Goal: Task Accomplishment & Management: Use online tool/utility

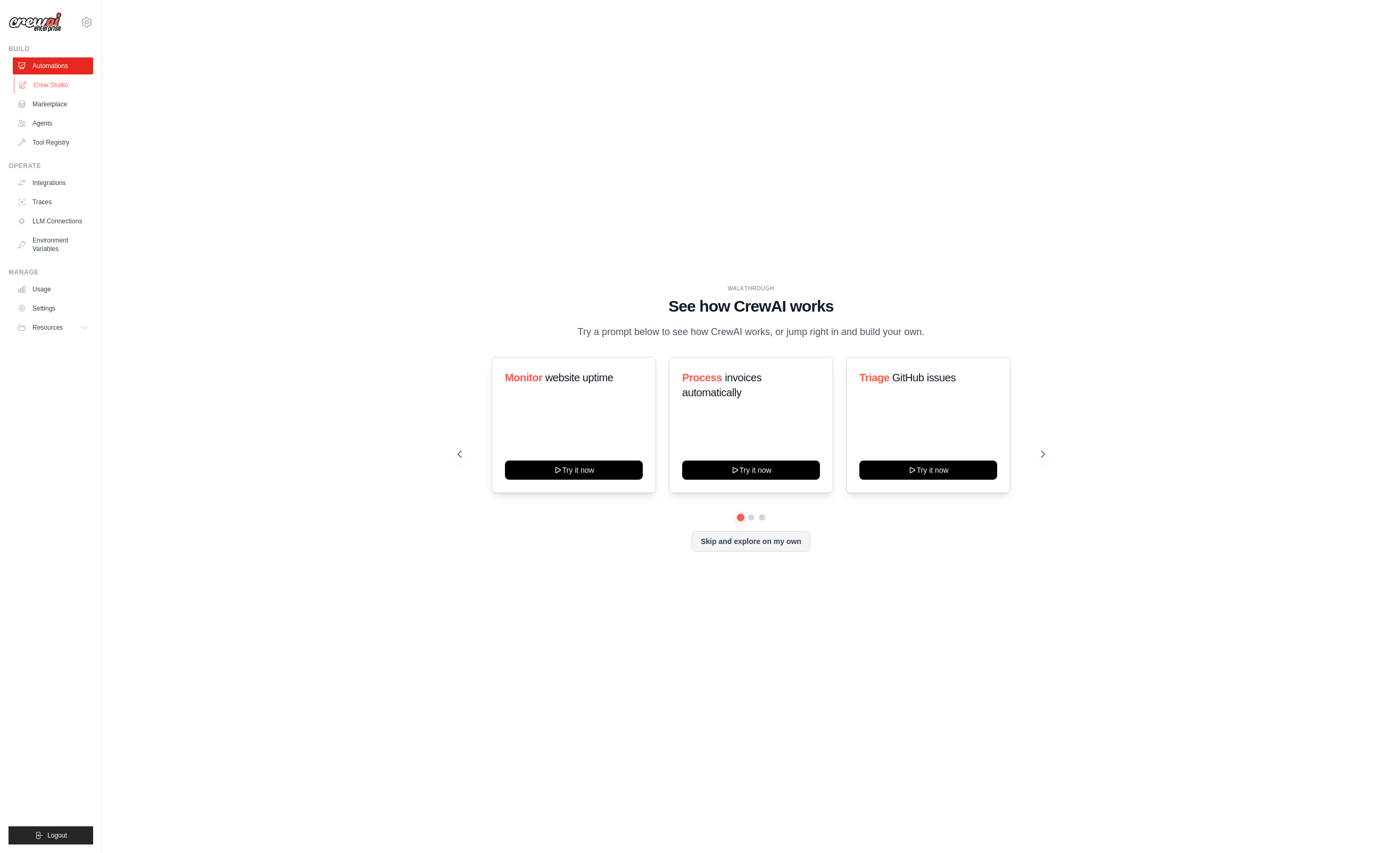
click at [44, 81] on link "Crew Studio" at bounding box center [54, 85] width 80 height 17
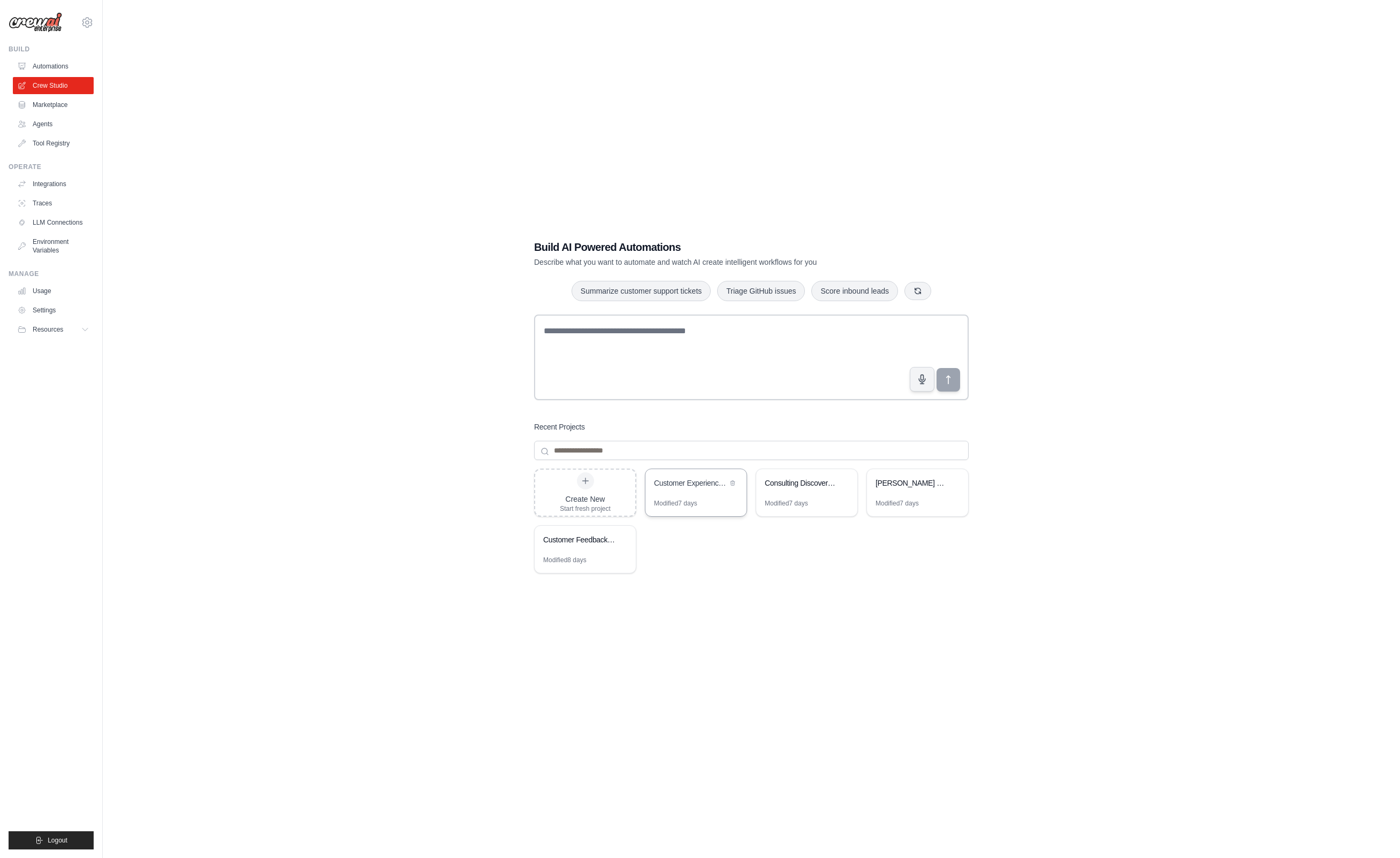
click at [682, 486] on div "Customer Experience Survey Analytics & Insights" at bounding box center [690, 483] width 73 height 10
click at [810, 484] on div "Consulting Discovery Automation" at bounding box center [801, 483] width 73 height 10
click at [908, 482] on div "Cochran Survey File Analytics Pipeline" at bounding box center [912, 483] width 73 height 10
click at [631, 330] on textarea at bounding box center [752, 358] width 434 height 86
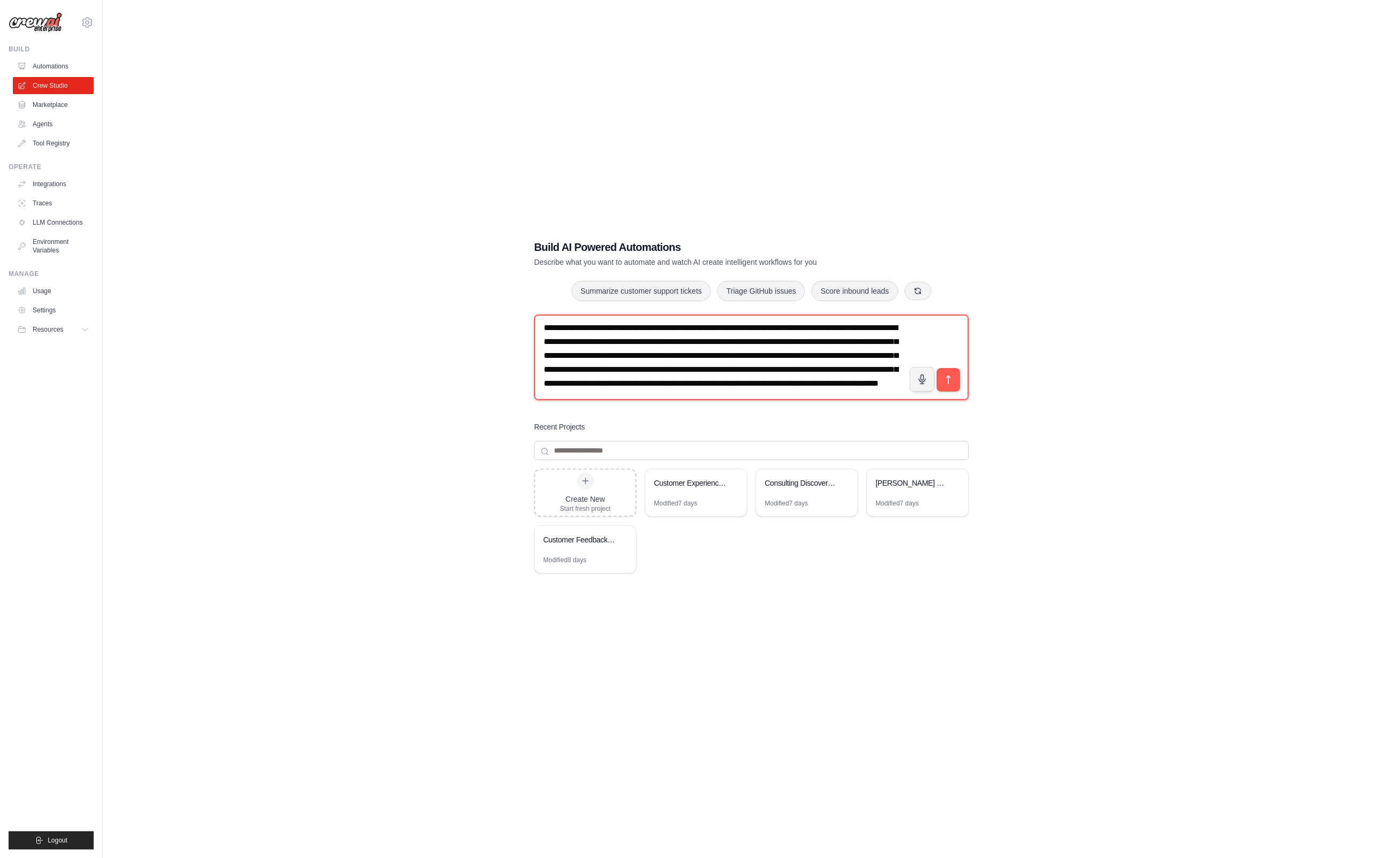
scroll to position [20, 0]
type textarea "**********"
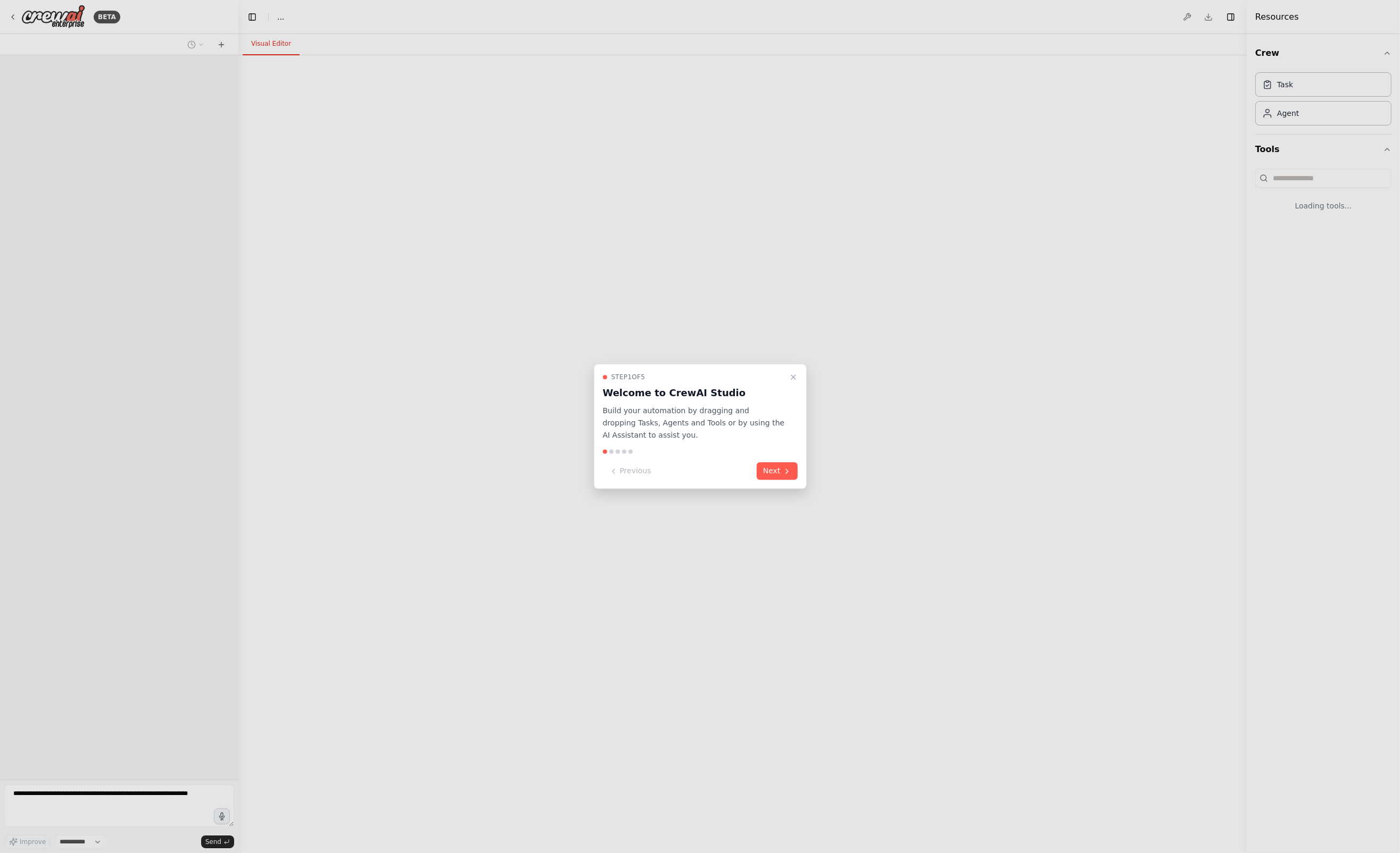
select select "****"
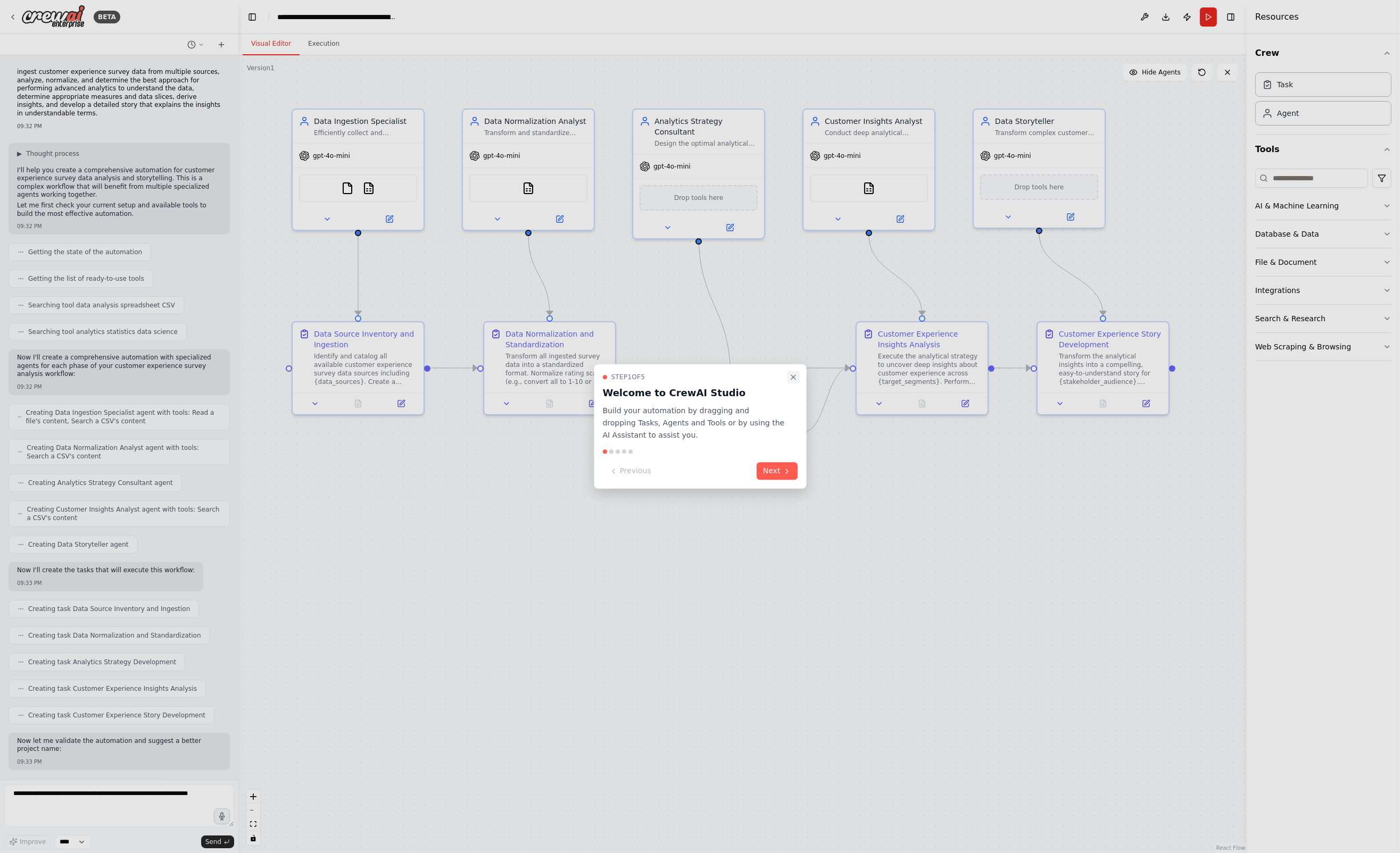
click at [794, 371] on button "Close walkthrough" at bounding box center [793, 376] width 13 height 13
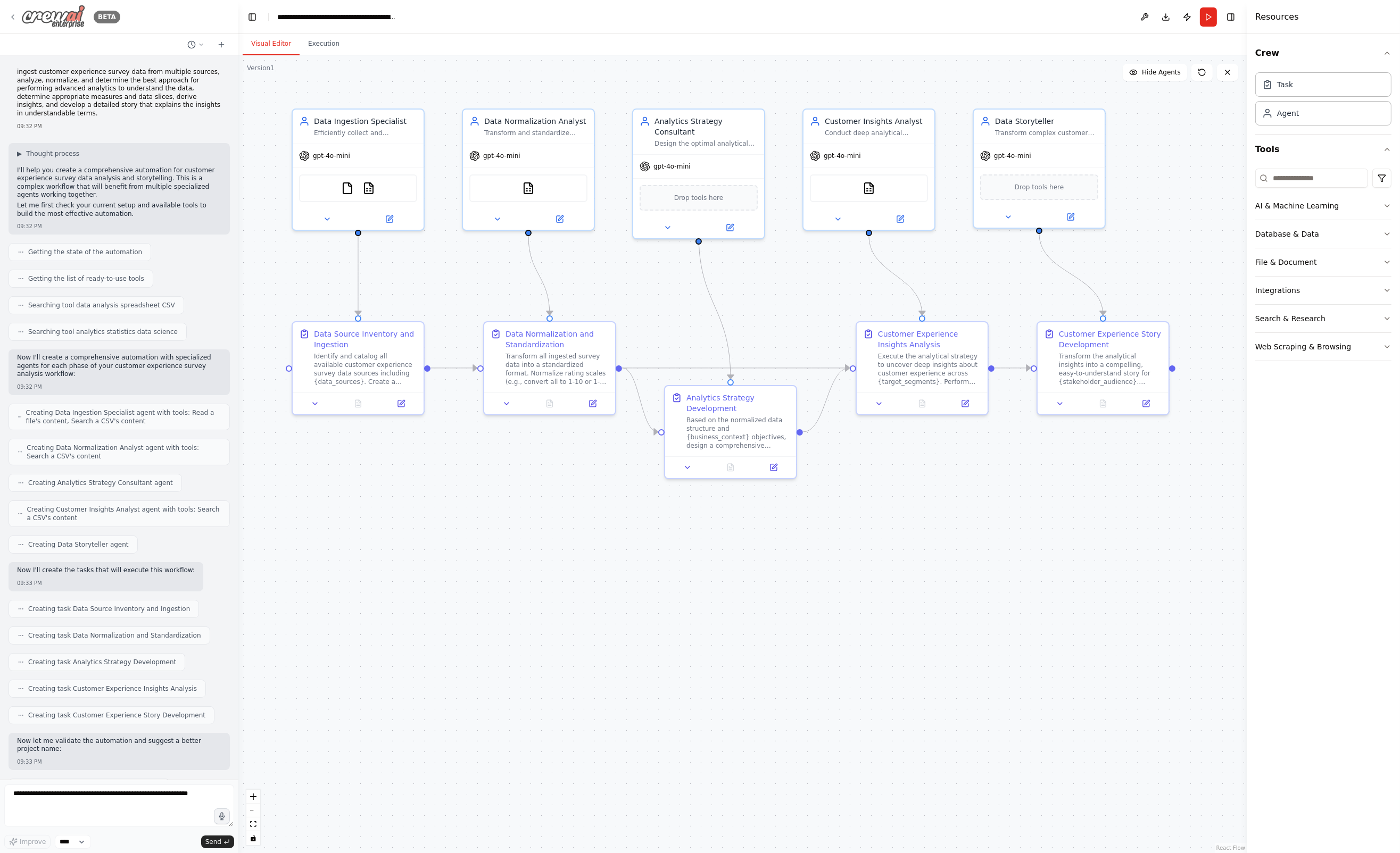
click at [14, 15] on icon at bounding box center [13, 17] width 9 height 9
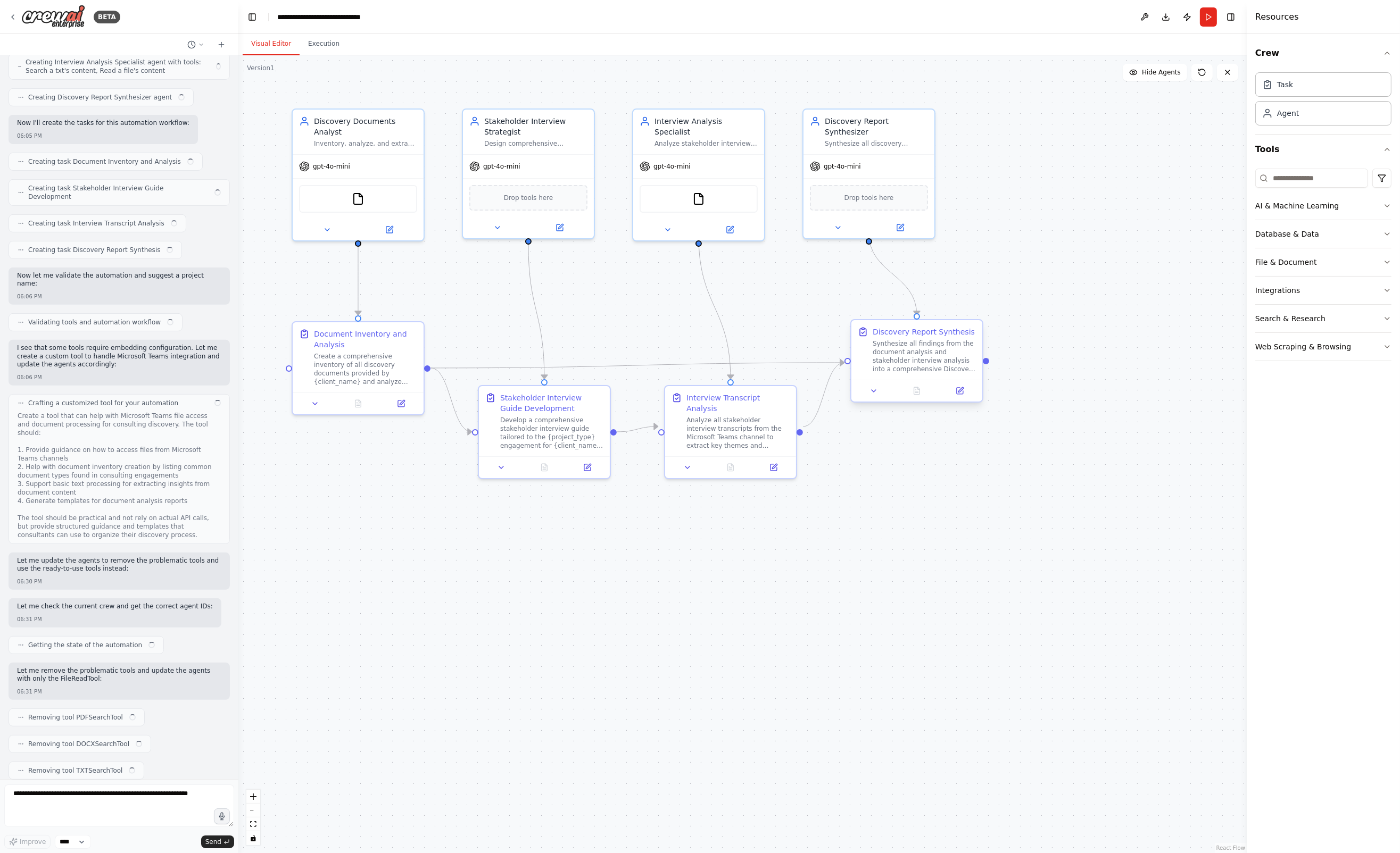
scroll to position [653, 0]
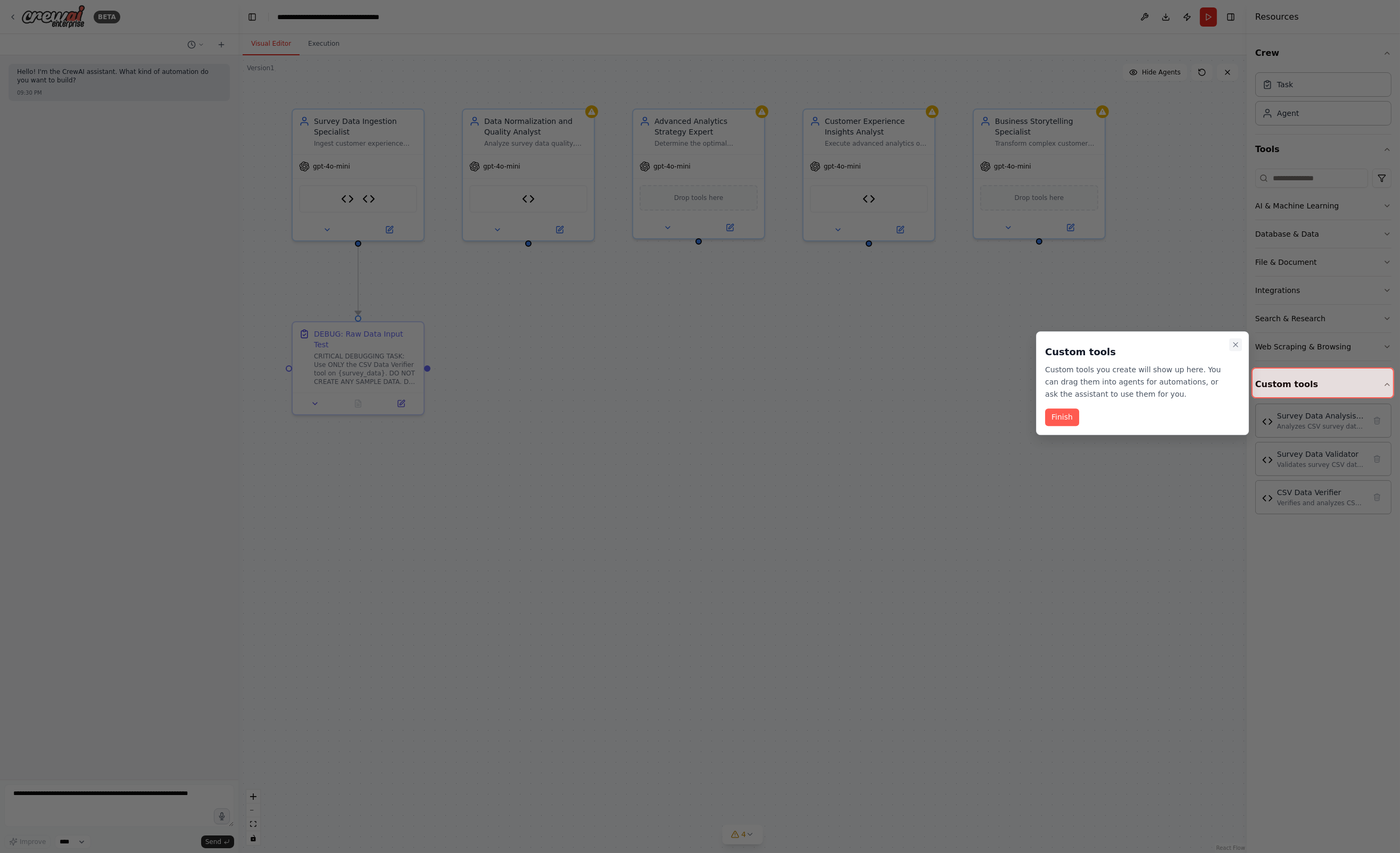
click at [1238, 342] on icon "Close walkthrough" at bounding box center [1236, 345] width 9 height 9
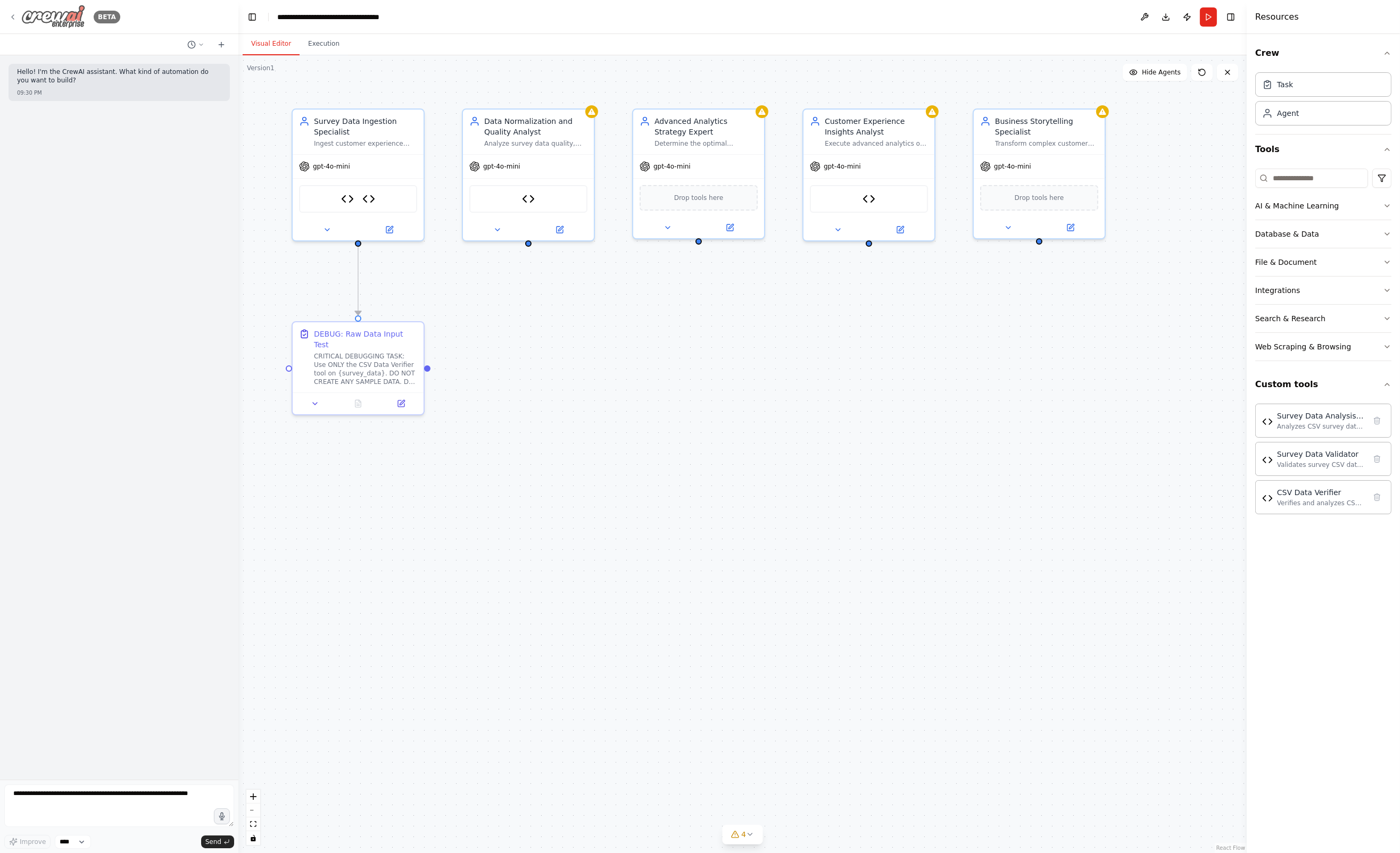
click at [15, 18] on icon at bounding box center [13, 17] width 9 height 9
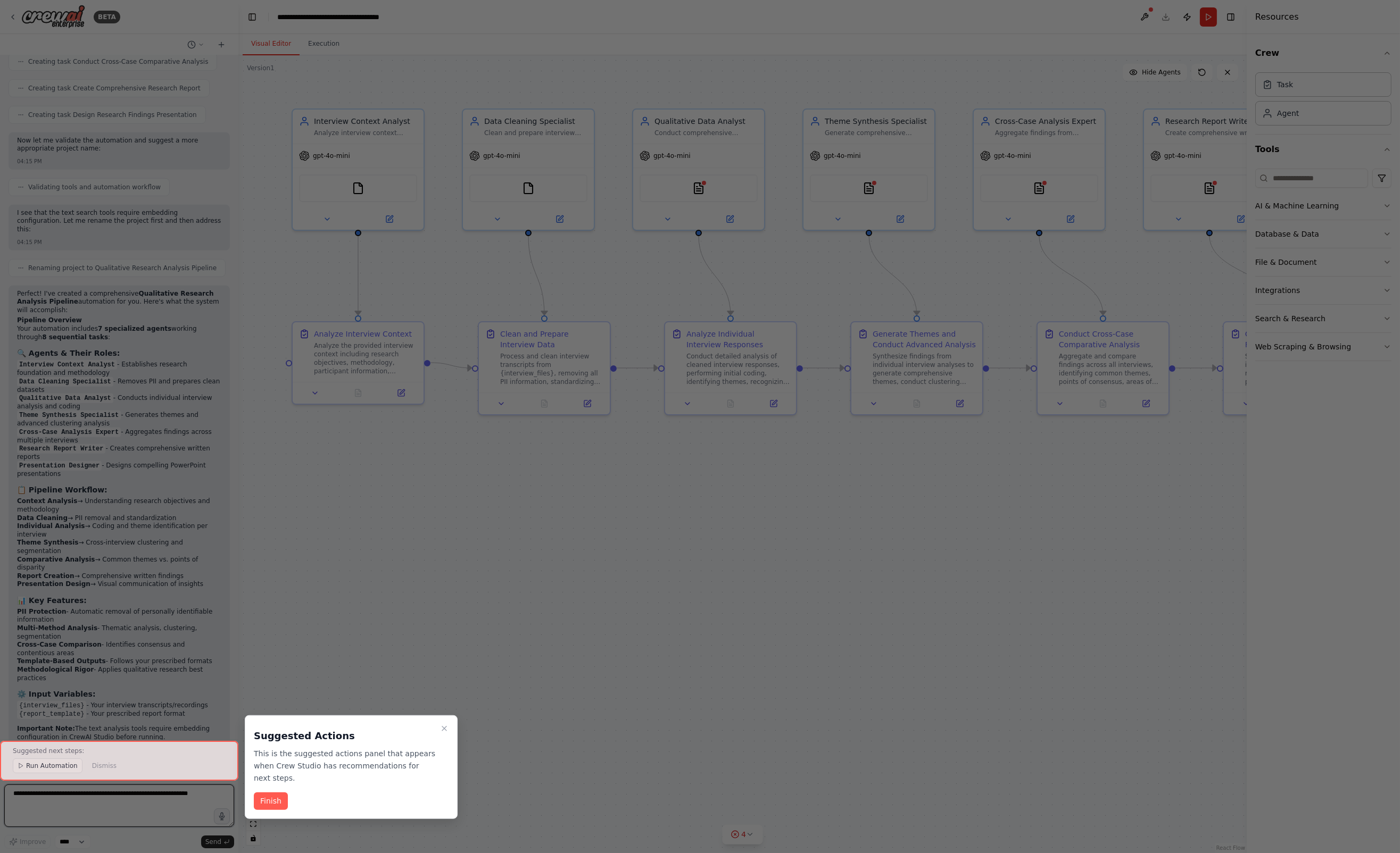
scroll to position [889, 0]
click at [271, 793] on button "Finish" at bounding box center [270, 801] width 34 height 18
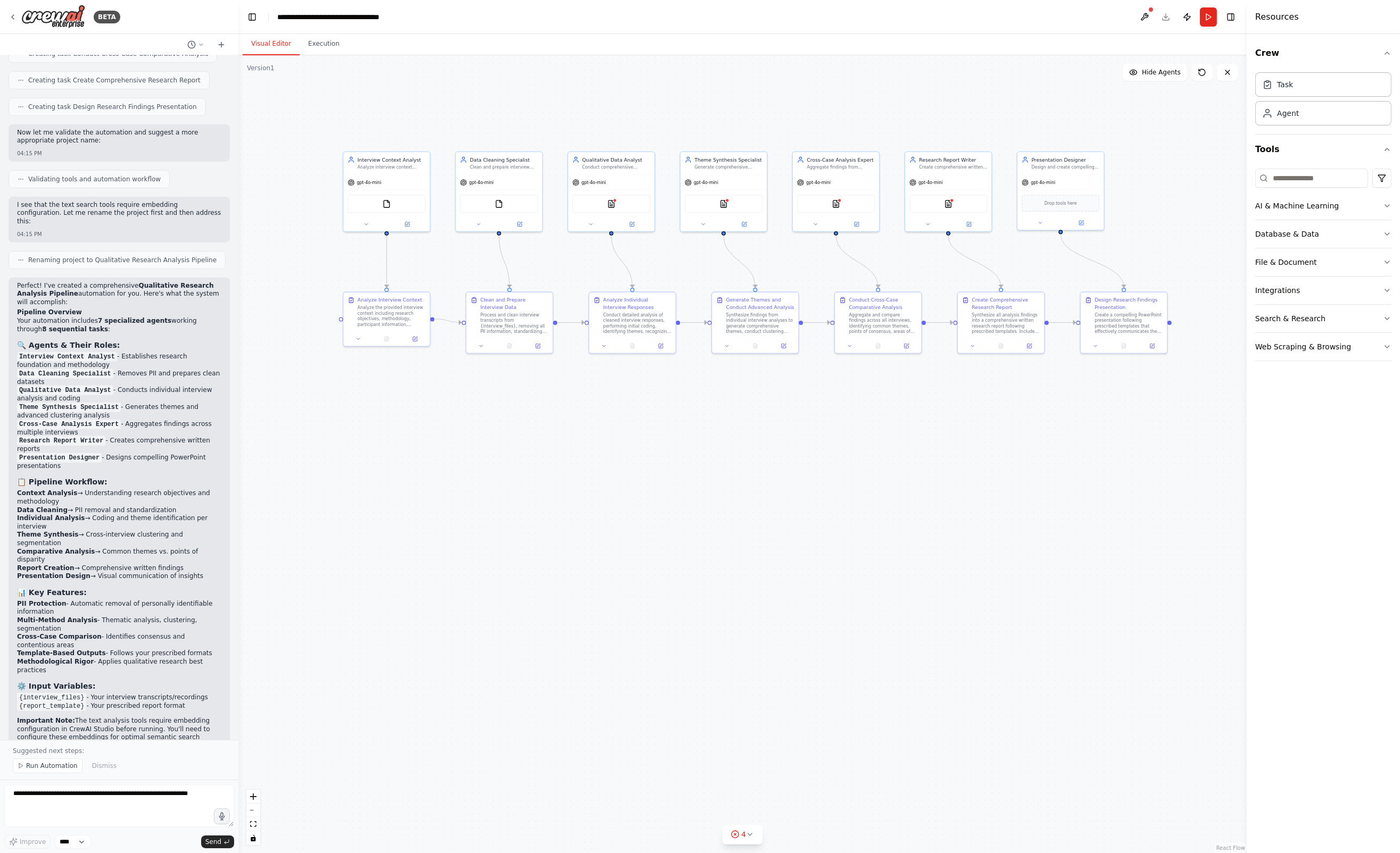
drag, startPoint x: 521, startPoint y: 549, endPoint x: 497, endPoint y: 436, distance: 115.5
click at [497, 436] on div ".deletable-edge-delete-btn { width: 20px; height: 20px; border: 0px solid #ffff…" at bounding box center [742, 454] width 1008 height 798
click at [557, 520] on div ".deletable-edge-delete-btn { width: 20px; height: 20px; border: 0px solid #ffff…" at bounding box center [742, 454] width 1008 height 798
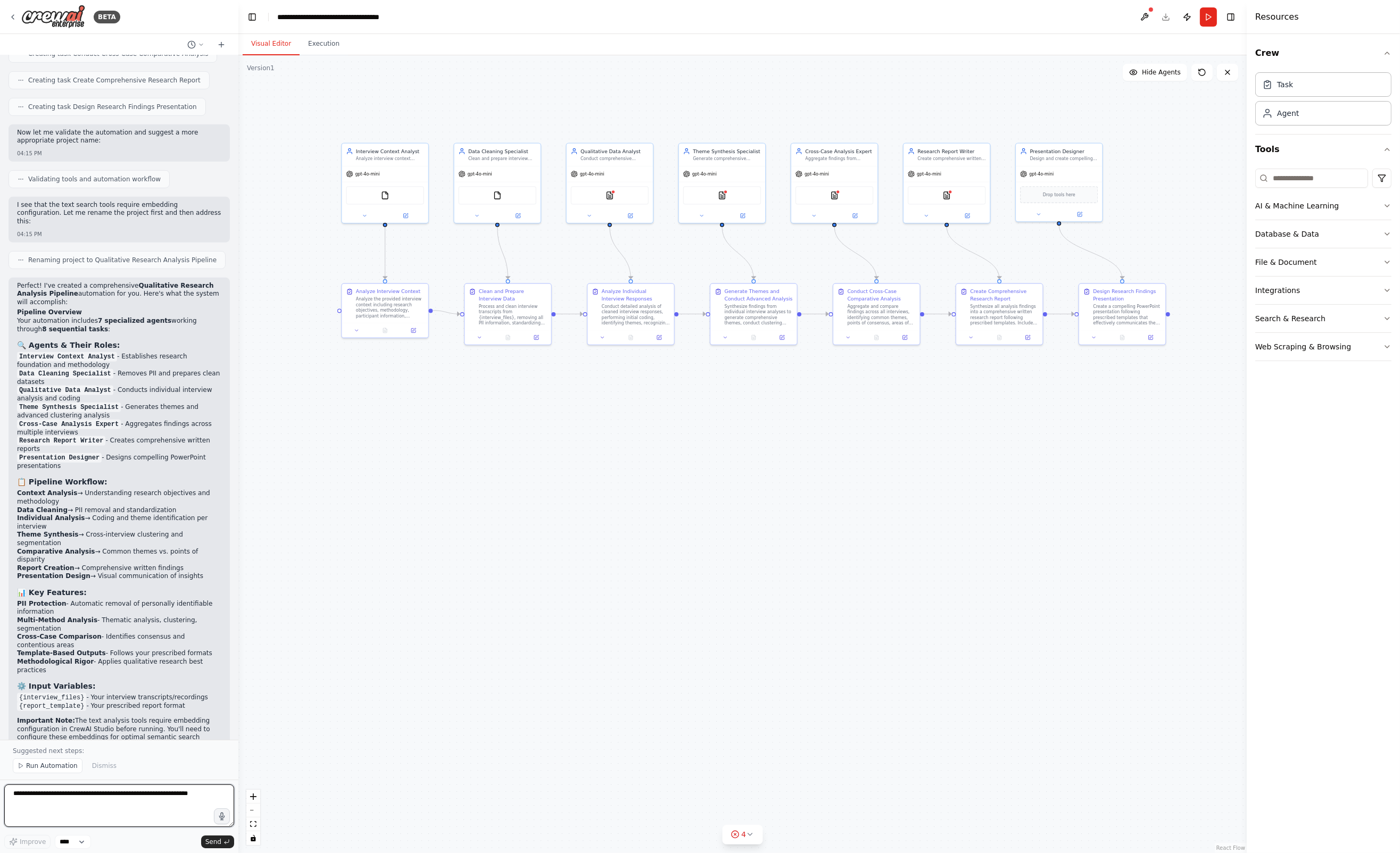
click at [141, 798] on textarea at bounding box center [119, 806] width 230 height 43
type textarea "**********"
click at [217, 840] on span "Send" at bounding box center [214, 842] width 16 height 9
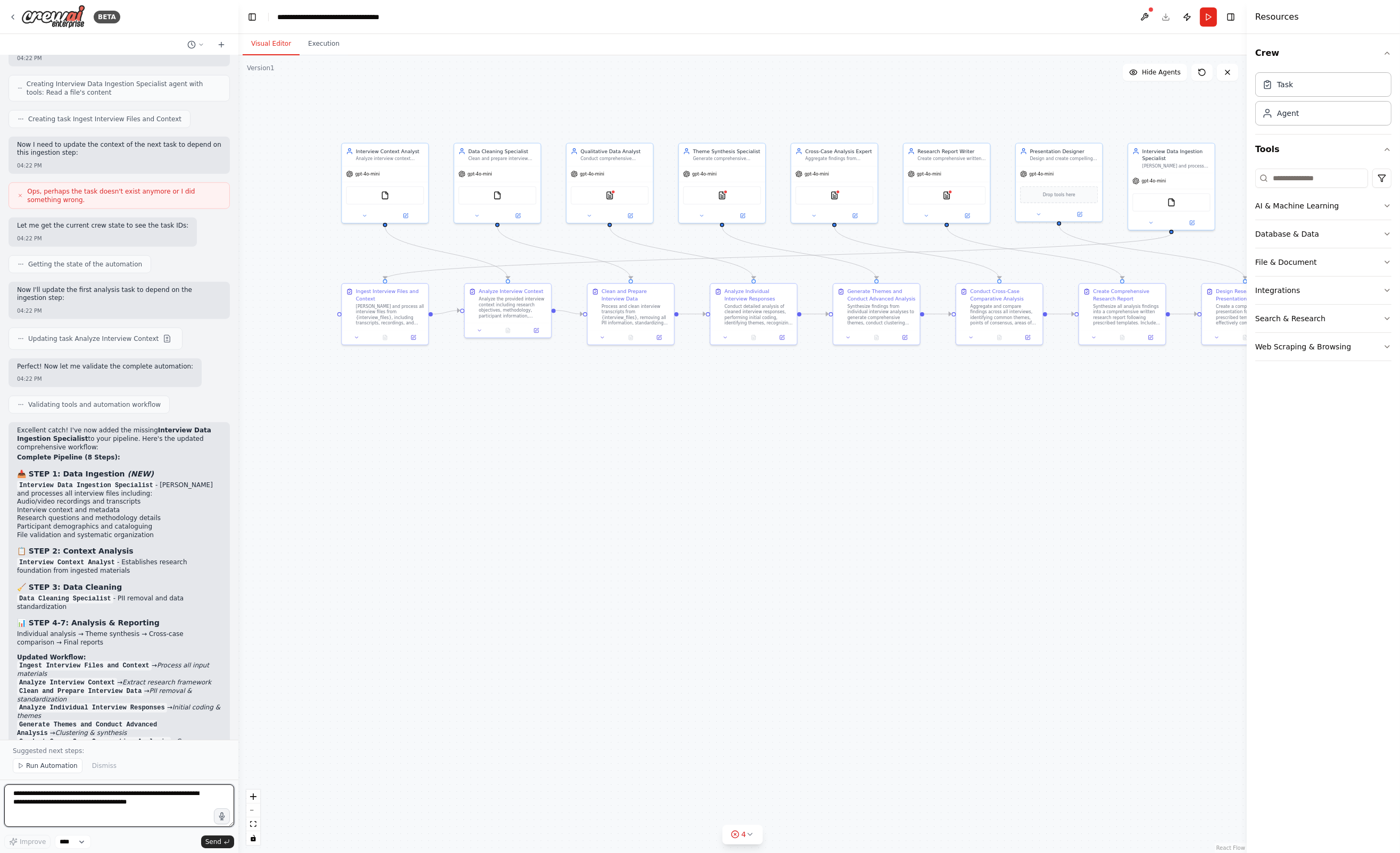
scroll to position [1736, 0]
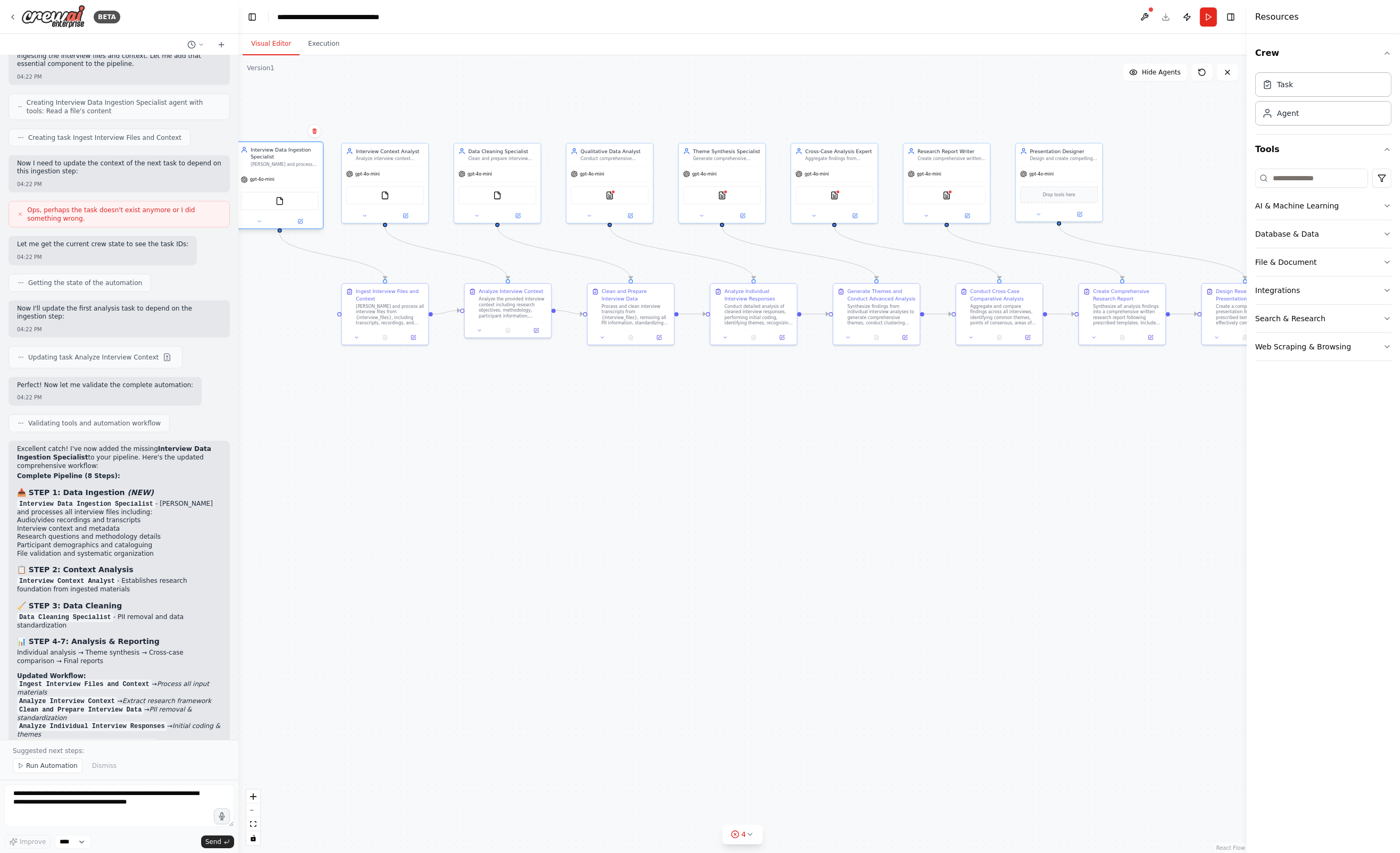
drag, startPoint x: 1178, startPoint y: 165, endPoint x: 290, endPoint y: 167, distance: 888.0
click at [290, 167] on div "[PERSON_NAME] and process interview files ({interview_files}) including transcr…" at bounding box center [284, 165] width 68 height 6
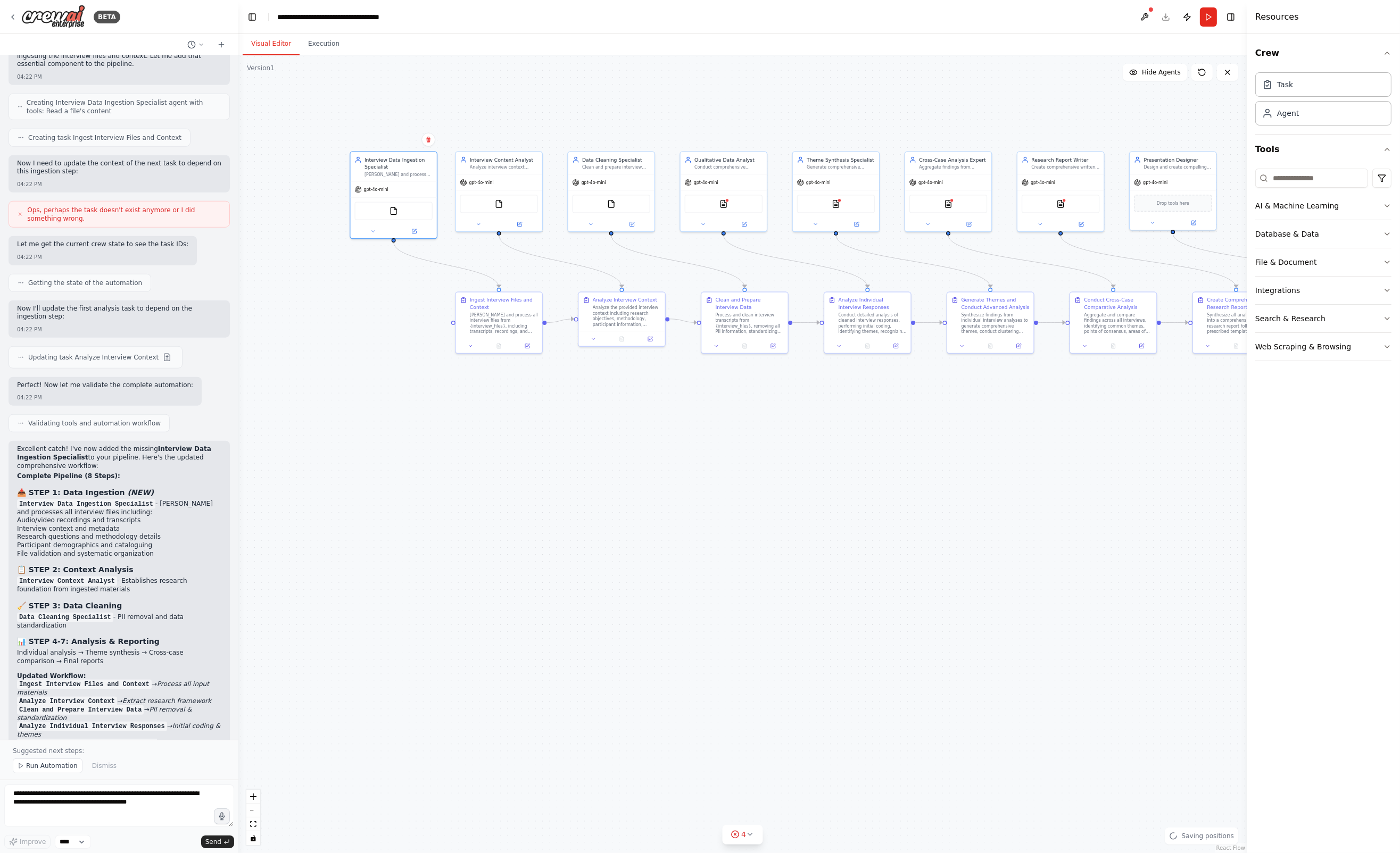
drag, startPoint x: 499, startPoint y: 485, endPoint x: 528, endPoint y: 421, distance: 70.3
click at [609, 494] on div ".deletable-edge-delete-btn { width: 20px; height: 20px; border: 0px solid #ffff…" at bounding box center [742, 454] width 1008 height 798
drag, startPoint x: 413, startPoint y: 211, endPoint x: 403, endPoint y: 207, distance: 10.8
click at [403, 207] on div "FileReadTool" at bounding box center [386, 203] width 77 height 18
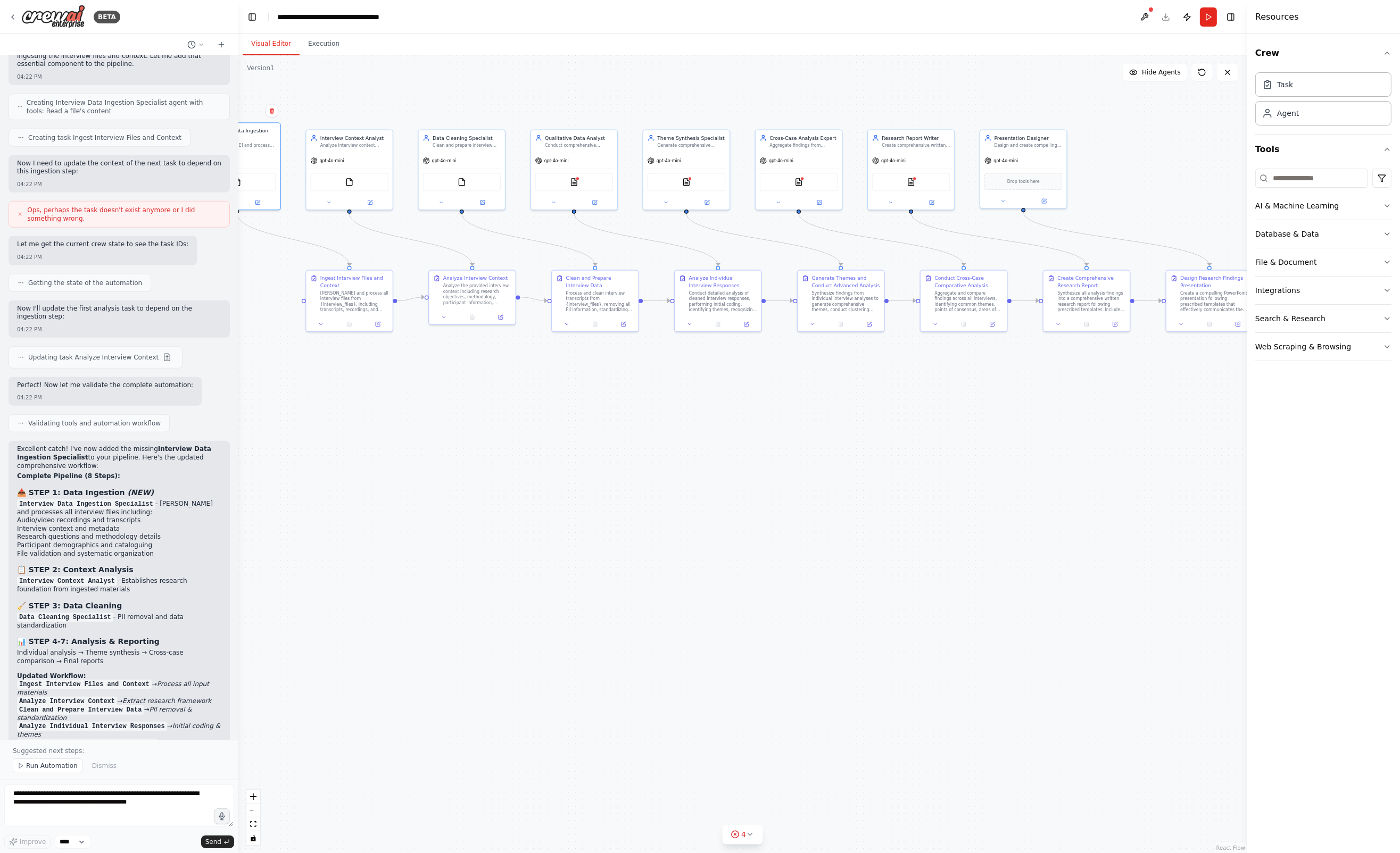
drag, startPoint x: 775, startPoint y: 538, endPoint x: 626, endPoint y: 516, distance: 150.6
click at [626, 516] on div ".deletable-edge-delete-btn { width: 20px; height: 20px; border: 0px solid #ffff…" at bounding box center [742, 454] width 1008 height 798
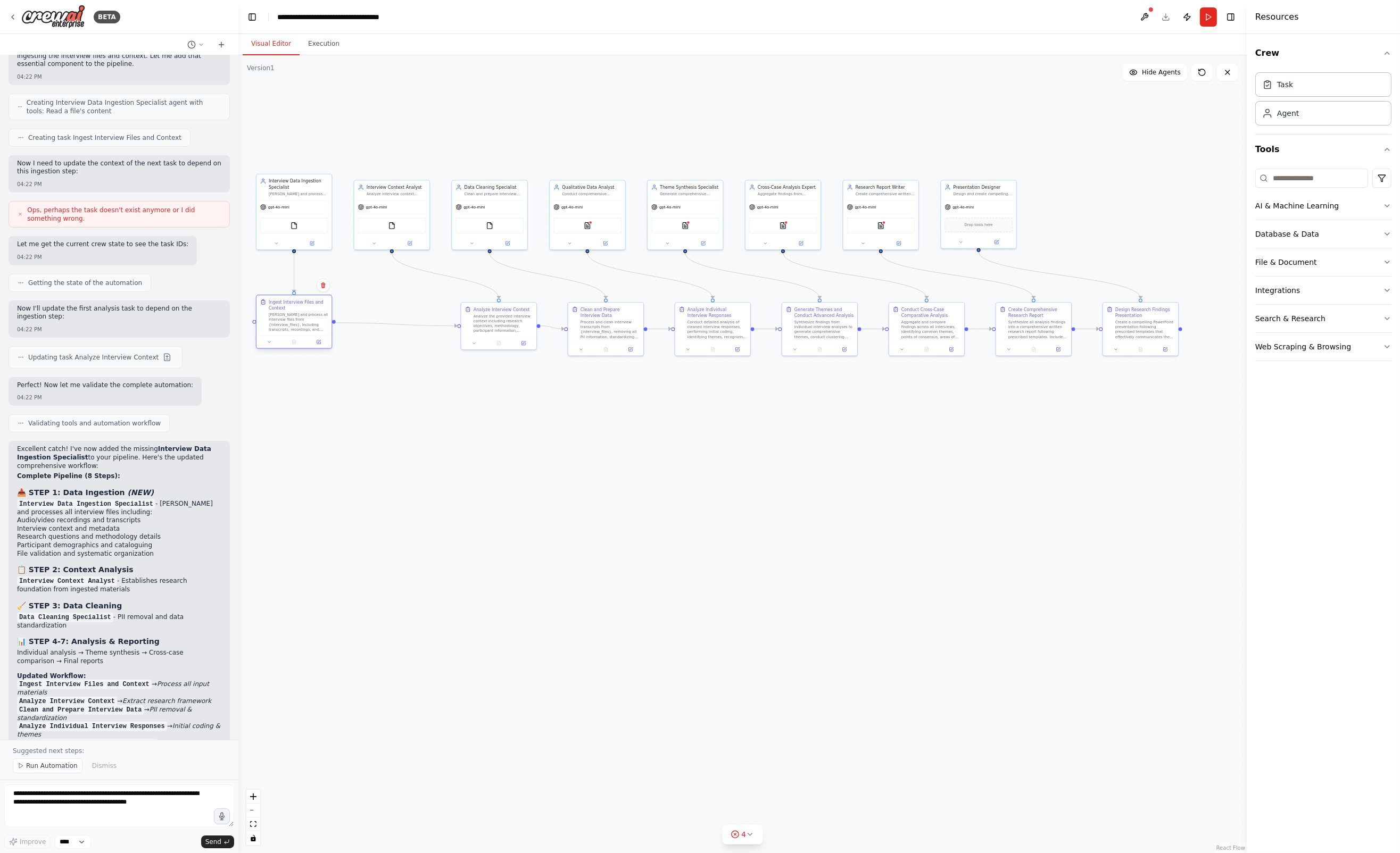
drag, startPoint x: 402, startPoint y: 336, endPoint x: 306, endPoint y: 331, distance: 96.1
click at [306, 331] on div "[PERSON_NAME] and process all interview files from {interview_files}, including…" at bounding box center [298, 322] width 59 height 20
drag, startPoint x: 502, startPoint y: 317, endPoint x: 392, endPoint y: 310, distance: 110.2
click at [392, 310] on div "Analyze the provided interview context including research objectives, methodolo…" at bounding box center [396, 316] width 59 height 20
drag, startPoint x: 602, startPoint y: 333, endPoint x: 488, endPoint y: 326, distance: 114.2
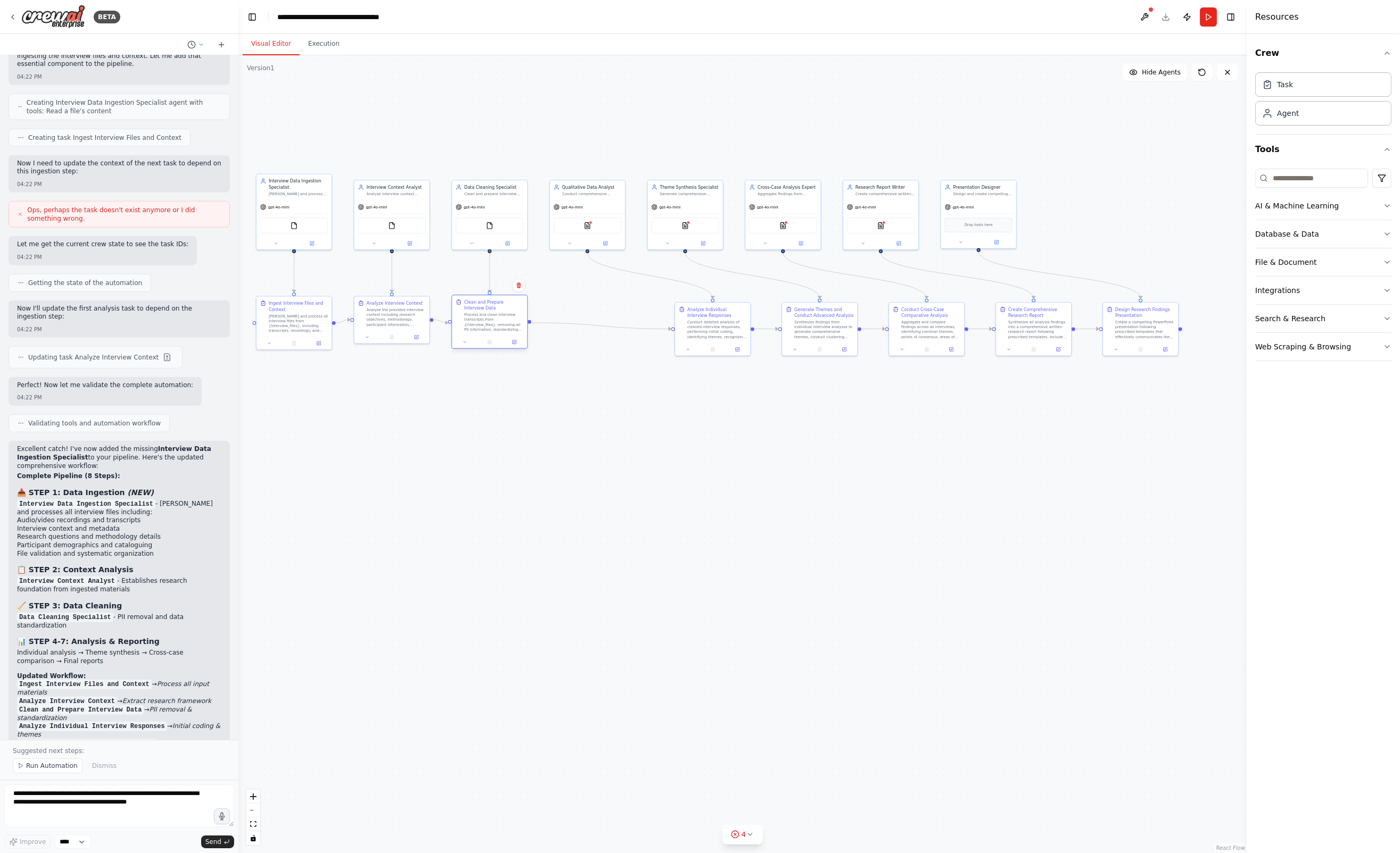
click at [488, 326] on div "Process and clean interview transcripts from {interview_files}, removing all PI…" at bounding box center [494, 322] width 59 height 20
drag, startPoint x: 716, startPoint y: 335, endPoint x: 588, endPoint y: 327, distance: 128.2
click at [588, 327] on div "Conduct detailed analysis of cleaned interview responses, performing initial co…" at bounding box center [592, 322] width 59 height 20
drag, startPoint x: 814, startPoint y: 329, endPoint x: 680, endPoint y: 326, distance: 134.0
click at [680, 326] on div "Synthesize findings from individual interview analyses to generate comprehensiv…" at bounding box center [689, 329] width 59 height 20
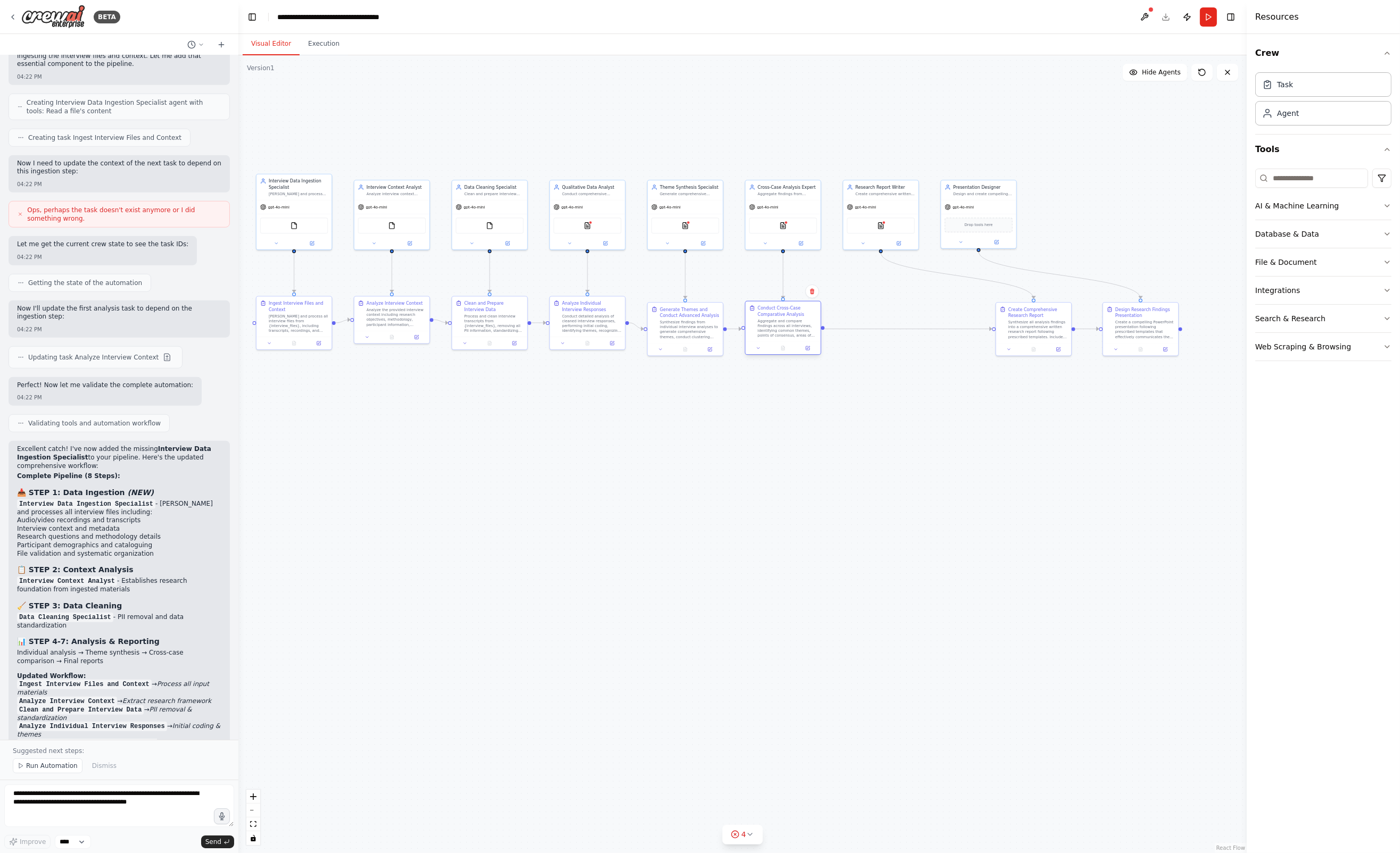
drag, startPoint x: 914, startPoint y: 326, endPoint x: 769, endPoint y: 326, distance: 145.0
click at [769, 326] on div "Aggregate and compare findings across all interviews, identifying common themes…" at bounding box center [787, 329] width 59 height 20
drag, startPoint x: 1021, startPoint y: 332, endPoint x: 867, endPoint y: 326, distance: 154.1
click at [867, 326] on div "Synthesize all analysis findings into a comprehensive written research report f…" at bounding box center [885, 322] width 59 height 20
drag, startPoint x: 1144, startPoint y: 337, endPoint x: 983, endPoint y: 334, distance: 161.0
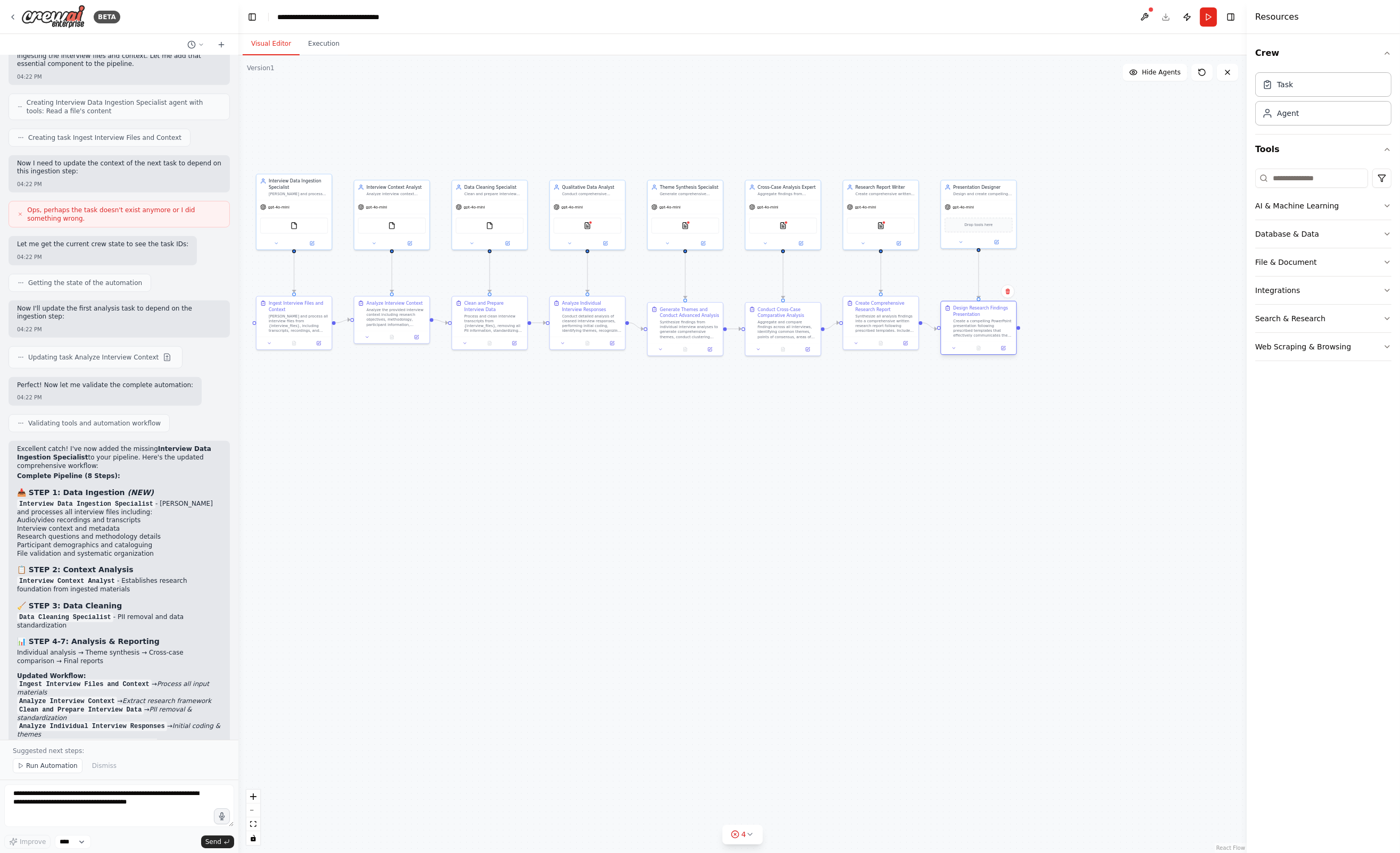
click at [983, 334] on div "Create a compelling PowerPoint presentation following prescribed templates that…" at bounding box center [982, 329] width 59 height 20
click at [878, 337] on div at bounding box center [881, 342] width 75 height 13
click at [786, 334] on div "Aggregate and compare findings across all interviews, identifying common themes…" at bounding box center [787, 329] width 59 height 20
click at [687, 336] on div "Synthesize findings from individual interview analyses to generate comprehensiv…" at bounding box center [689, 329] width 59 height 20
click at [603, 338] on button at bounding box center [612, 342] width 21 height 7
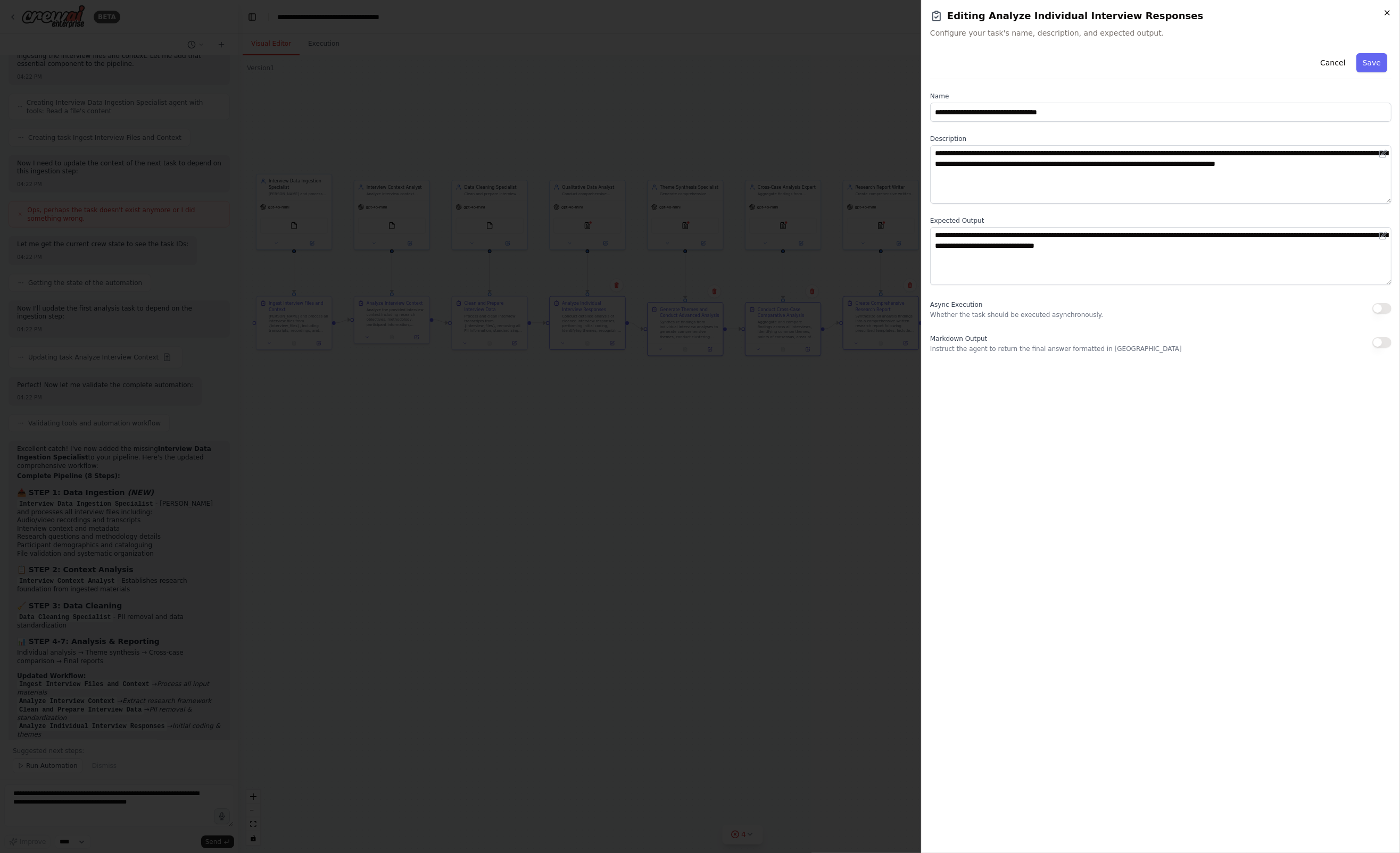
click at [1384, 15] on icon "button" at bounding box center [1387, 13] width 9 height 9
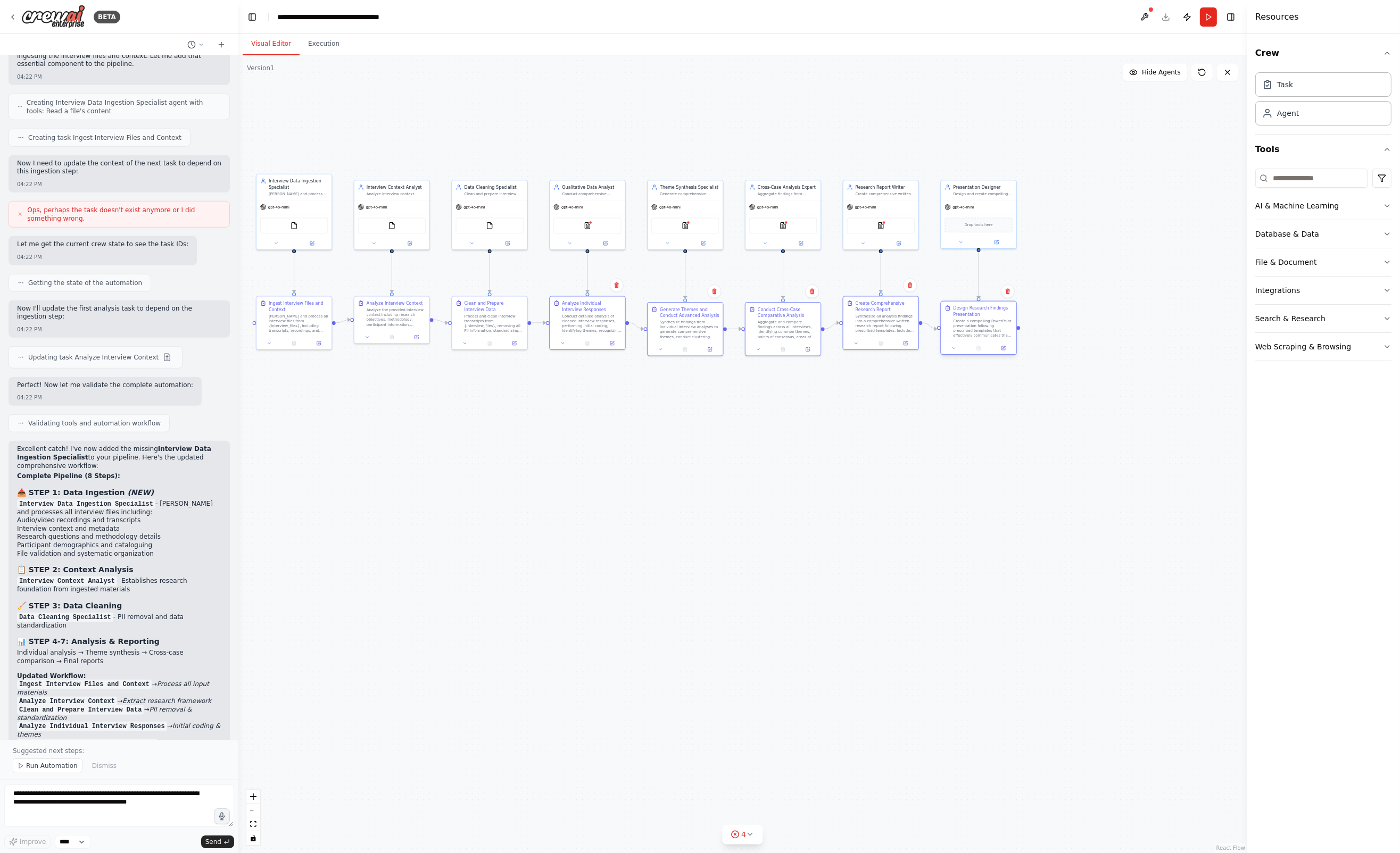
click at [979, 340] on div "Design Research Findings Presentation Create a compelling PowerPoint presentati…" at bounding box center [979, 321] width 75 height 41
click at [897, 329] on div "Synthesize all analysis findings into a comprehensive written research report f…" at bounding box center [885, 322] width 59 height 20
click at [794, 340] on div "Conduct Cross-Case Comparative Analysis Aggregate and compare findings across a…" at bounding box center [783, 321] width 75 height 41
click at [677, 323] on div "Synthesize findings from individual interview analyses to generate comprehensiv…" at bounding box center [689, 329] width 59 height 20
click at [585, 329] on div "Conduct detailed analysis of cleaned interview responses, performing initial co…" at bounding box center [592, 322] width 59 height 20
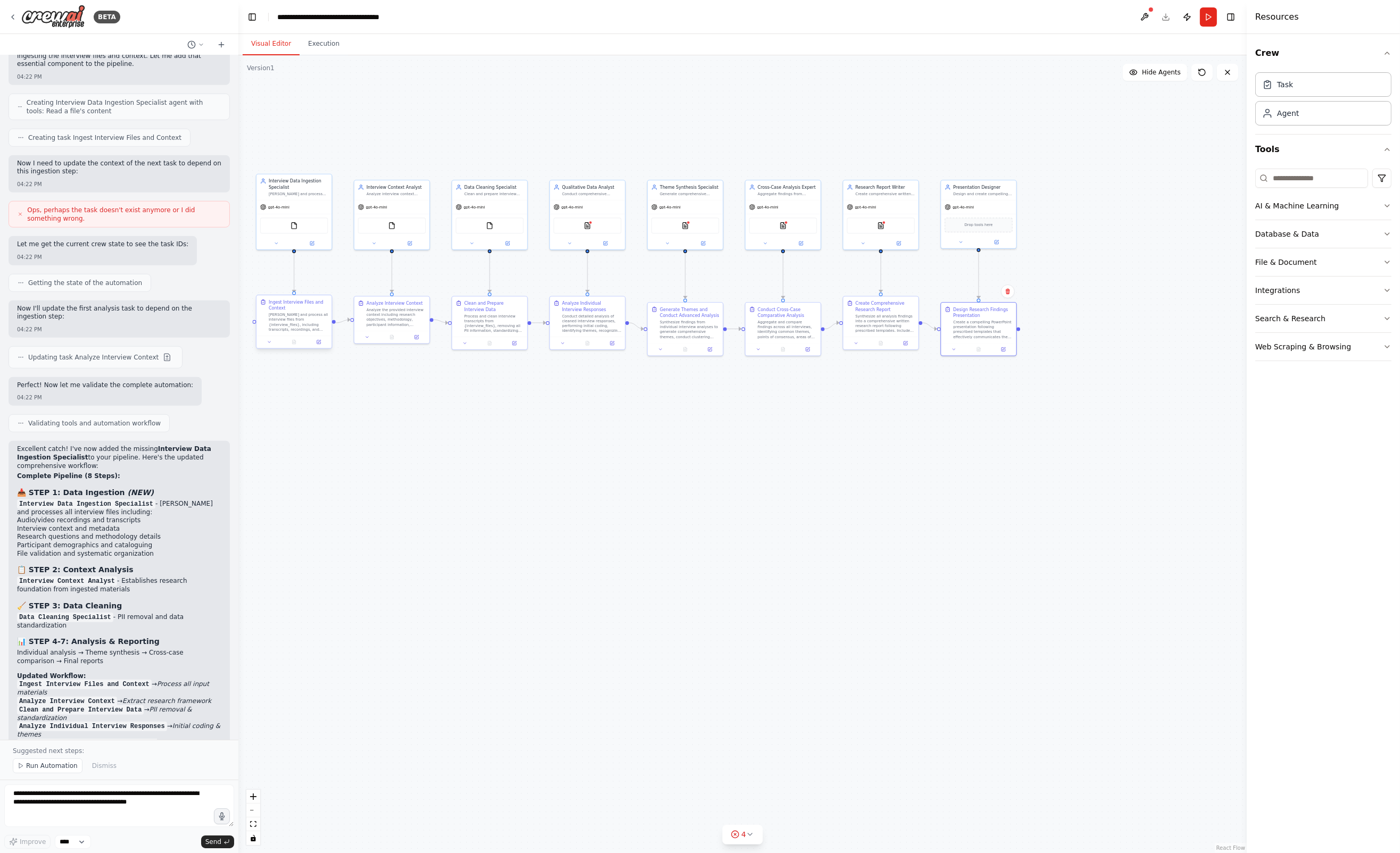
click at [301, 334] on div "Ingest Interview Files and [PERSON_NAME] and process all interview files from {…" at bounding box center [294, 315] width 75 height 41
click at [390, 326] on div "Analyze Interview Context Analyze the provided interview context including rese…" at bounding box center [392, 312] width 75 height 34
click at [489, 323] on div "Process and clean interview transcripts from {interview_files}, removing all PI…" at bounding box center [494, 322] width 59 height 20
click at [578, 321] on div "Conduct detailed analysis of cleaned interview responses, performing initial co…" at bounding box center [592, 322] width 59 height 20
click at [692, 328] on div "Synthesize findings from individual interview analyses to generate comprehensiv…" at bounding box center [689, 329] width 59 height 20
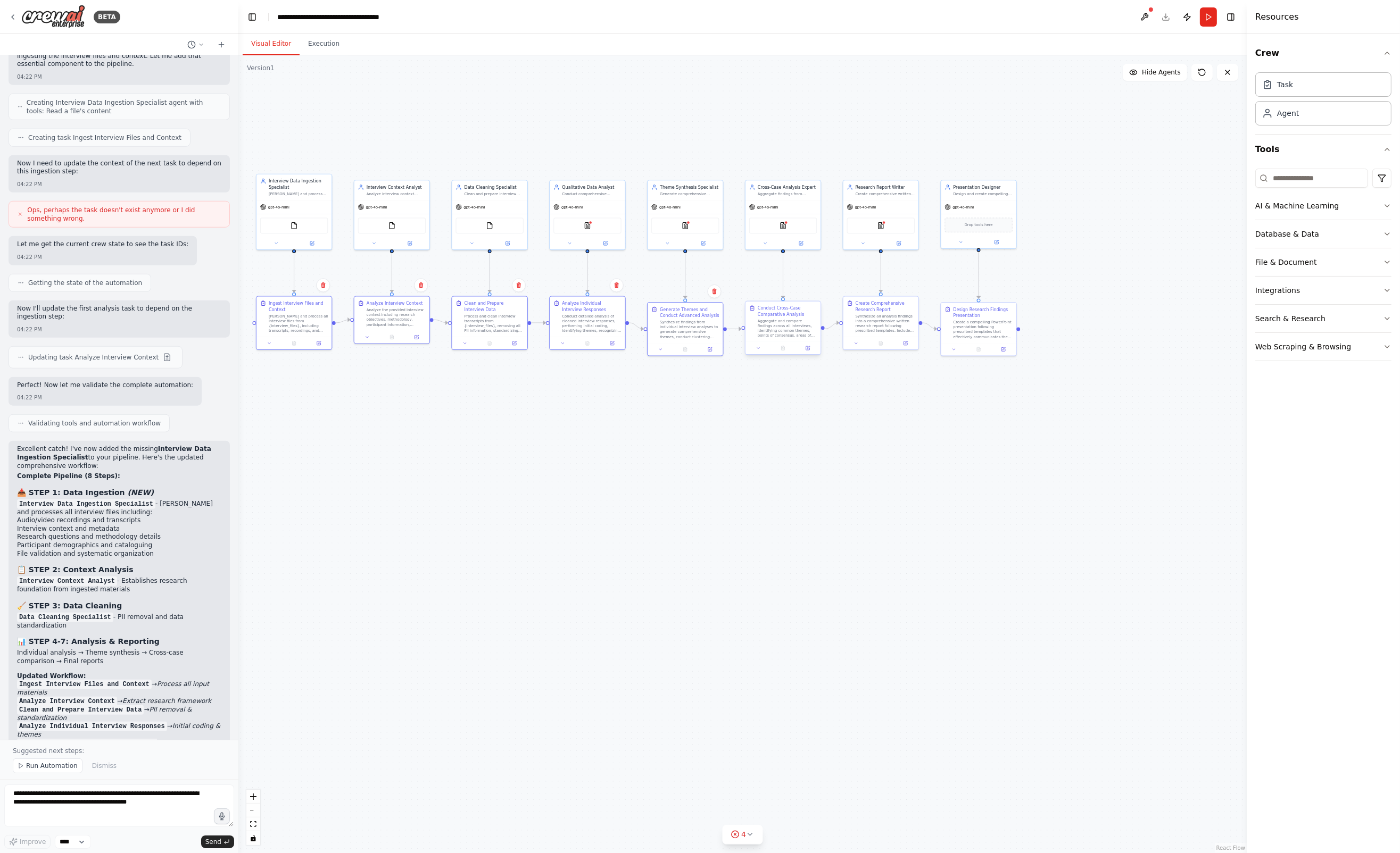
click at [767, 326] on div "Aggregate and compare findings across all interviews, identifying common themes…" at bounding box center [787, 329] width 59 height 20
click at [880, 326] on div "Synthesize all analysis findings into a comprehensive written research report f…" at bounding box center [885, 322] width 59 height 20
click at [966, 325] on div "Create a compelling PowerPoint presentation following prescribed templates that…" at bounding box center [982, 329] width 59 height 20
drag, startPoint x: 966, startPoint y: 326, endPoint x: 924, endPoint y: 441, distance: 122.4
click at [924, 441] on div ".deletable-edge-delete-btn { width: 20px; height: 20px; border: 0px solid #ffff…" at bounding box center [742, 454] width 1008 height 798
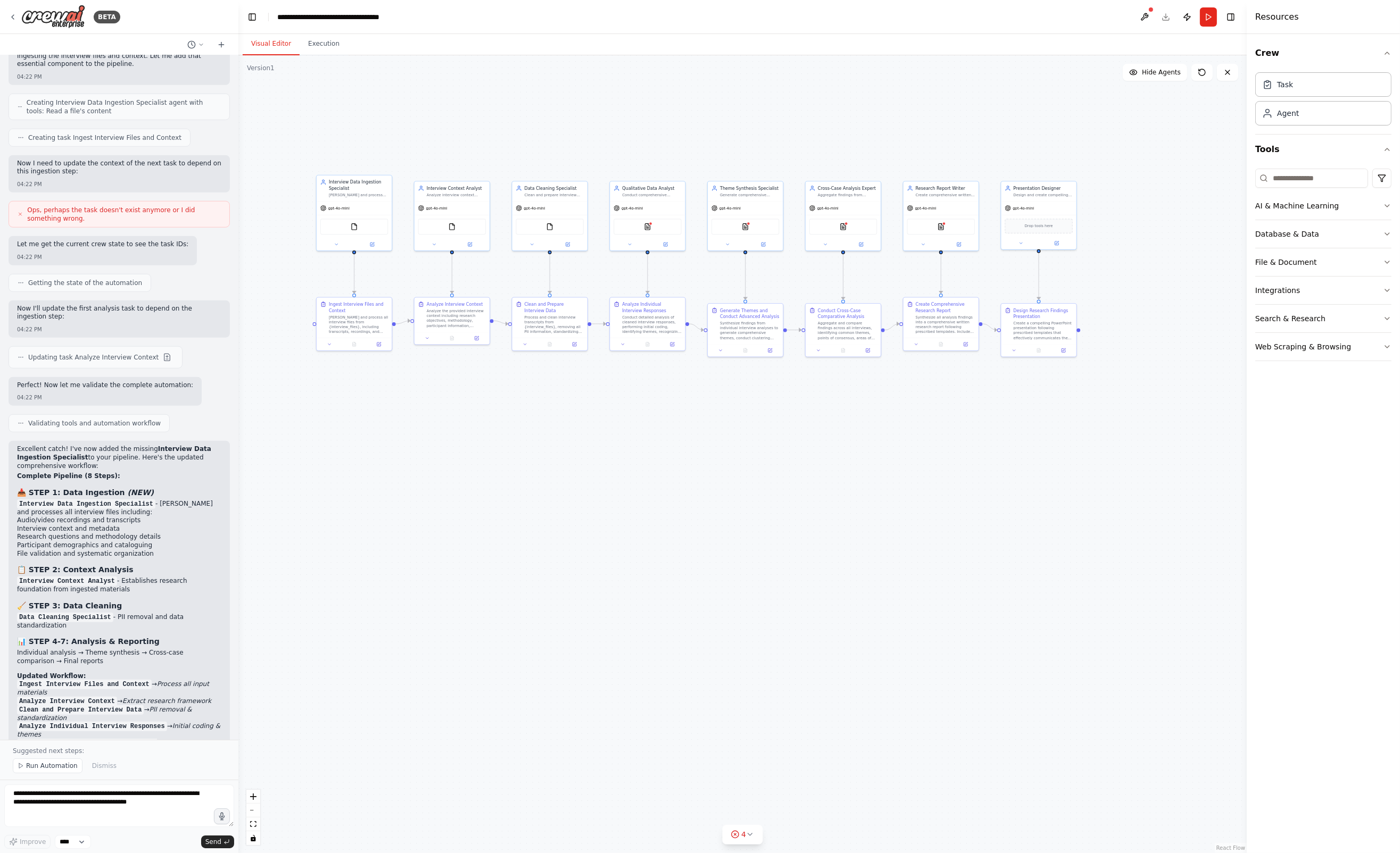
drag, startPoint x: 681, startPoint y: 116, endPoint x: 741, endPoint y: 117, distance: 60.0
click at [741, 117] on div ".deletable-edge-delete-btn { width: 20px; height: 20px; border: 0px solid #ffff…" at bounding box center [742, 454] width 1008 height 798
click at [1210, 71] on button at bounding box center [1202, 72] width 21 height 17
click at [1203, 71] on icon at bounding box center [1202, 72] width 9 height 9
click at [374, 330] on div "[PERSON_NAME] and process all interview files from {interview_files}, including…" at bounding box center [358, 323] width 59 height 20
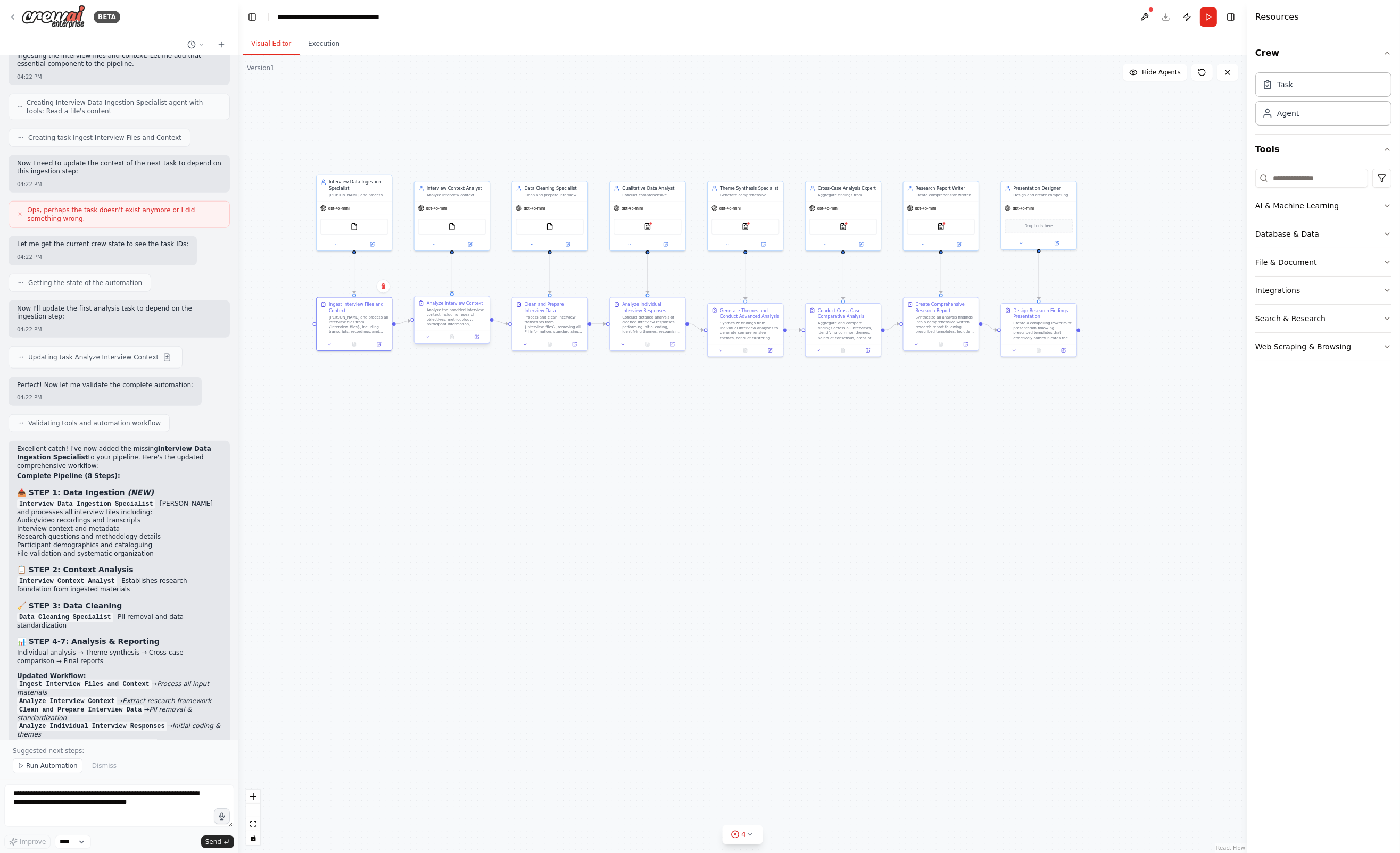
click at [430, 326] on div "Analyze the provided interview context including research objectives, methodolo…" at bounding box center [456, 317] width 59 height 20
click at [564, 330] on div "Process and clean interview transcripts from {interview_files}, removing all PI…" at bounding box center [554, 323] width 59 height 20
click at [634, 330] on div "Conduct detailed analysis of cleaned interview responses, performing initial co…" at bounding box center [651, 323] width 59 height 20
click at [740, 334] on div "Synthesize findings from individual interview analyses to generate comprehensiv…" at bounding box center [749, 329] width 59 height 20
click at [839, 338] on div "Aggregate and compare findings across all interviews, identifying common themes…" at bounding box center [847, 329] width 59 height 20
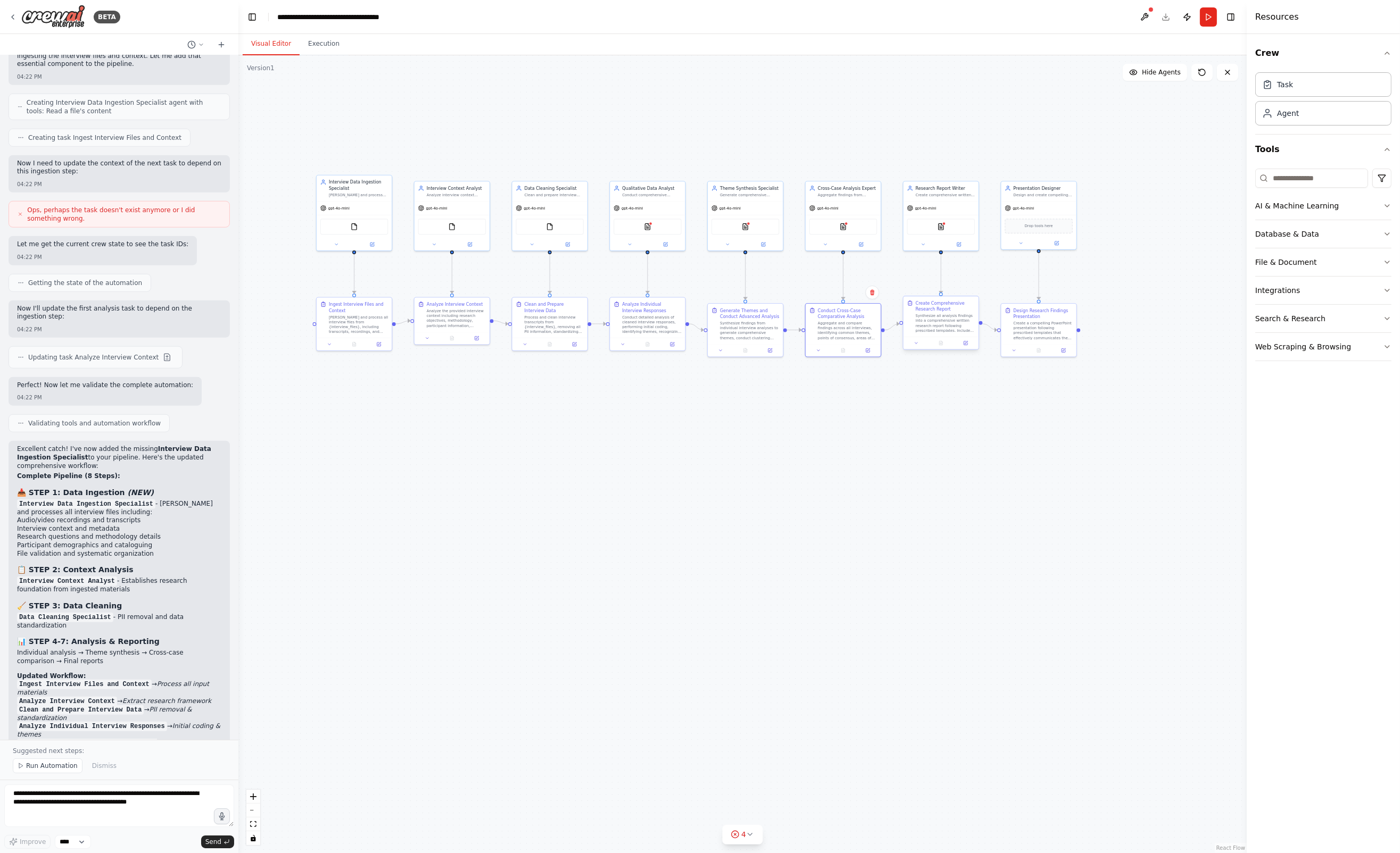
click at [934, 337] on div at bounding box center [941, 343] width 75 height 13
click at [1034, 331] on div "Create a compelling PowerPoint presentation following prescribed templates that…" at bounding box center [1043, 329] width 59 height 20
click at [370, 213] on div "gpt-4o-mini" at bounding box center [354, 213] width 75 height 13
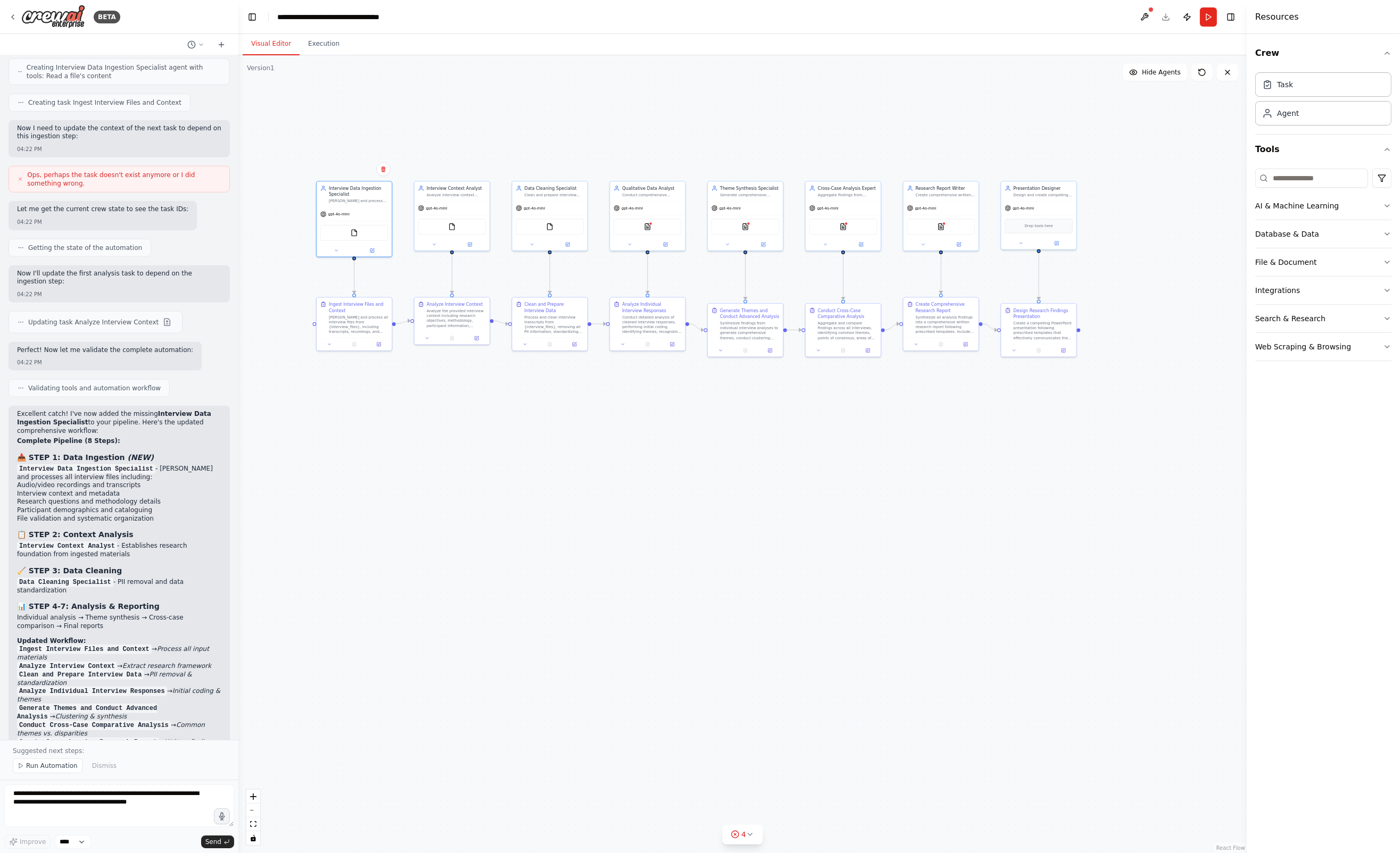
scroll to position [1789, 0]
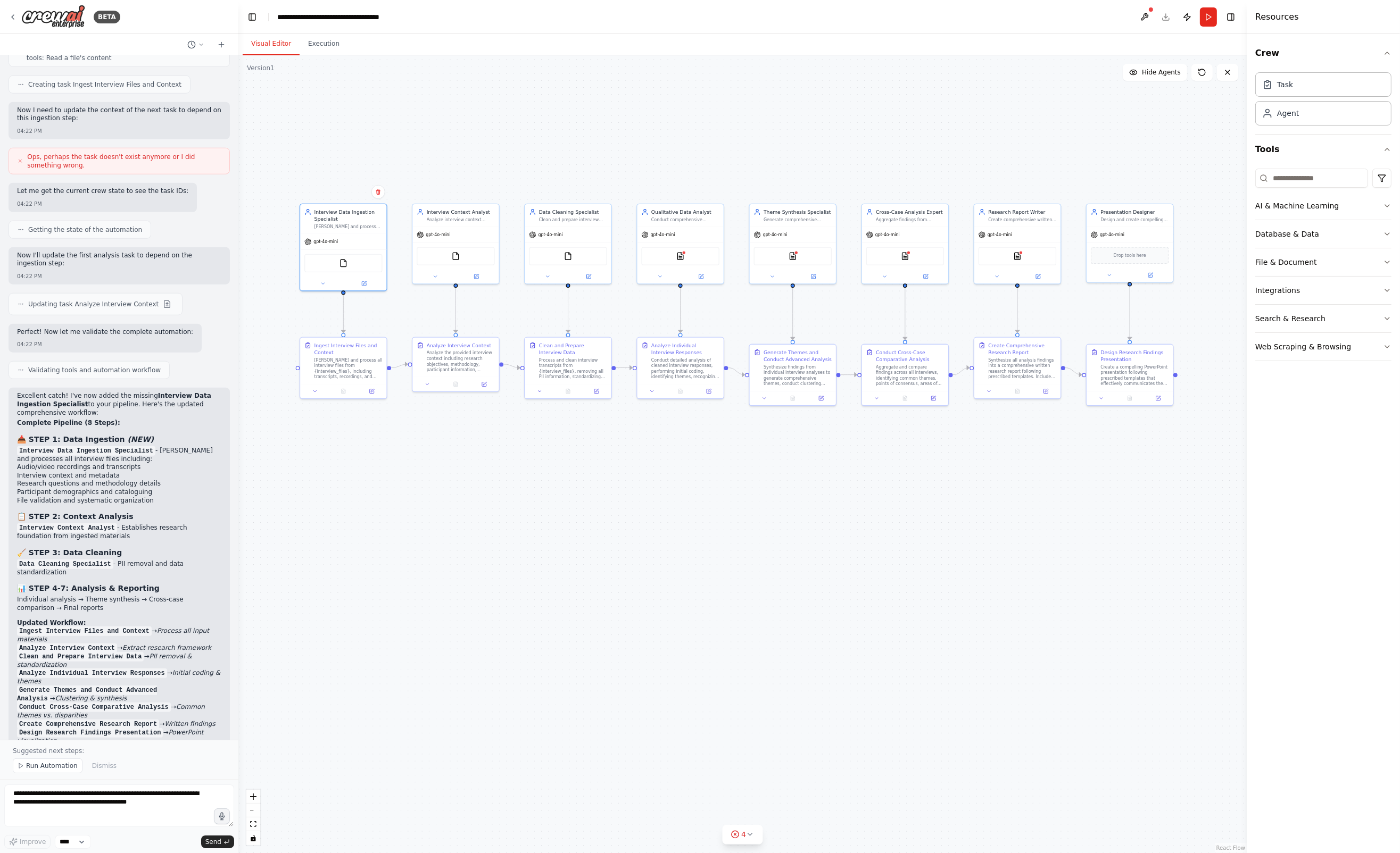
drag, startPoint x: 577, startPoint y: 512, endPoint x: 579, endPoint y: 583, distance: 71.0
click at [579, 583] on div ".deletable-edge-delete-btn { width: 20px; height: 20px; border: 0px solid #ffff…" at bounding box center [742, 454] width 1008 height 798
drag, startPoint x: 675, startPoint y: 368, endPoint x: 677, endPoint y: 376, distance: 8.2
click at [677, 376] on div "Conduct detailed analysis of cleaned interview responses, performing initial co…" at bounding box center [685, 373] width 68 height 22
drag, startPoint x: 573, startPoint y: 372, endPoint x: 570, endPoint y: 380, distance: 8.5
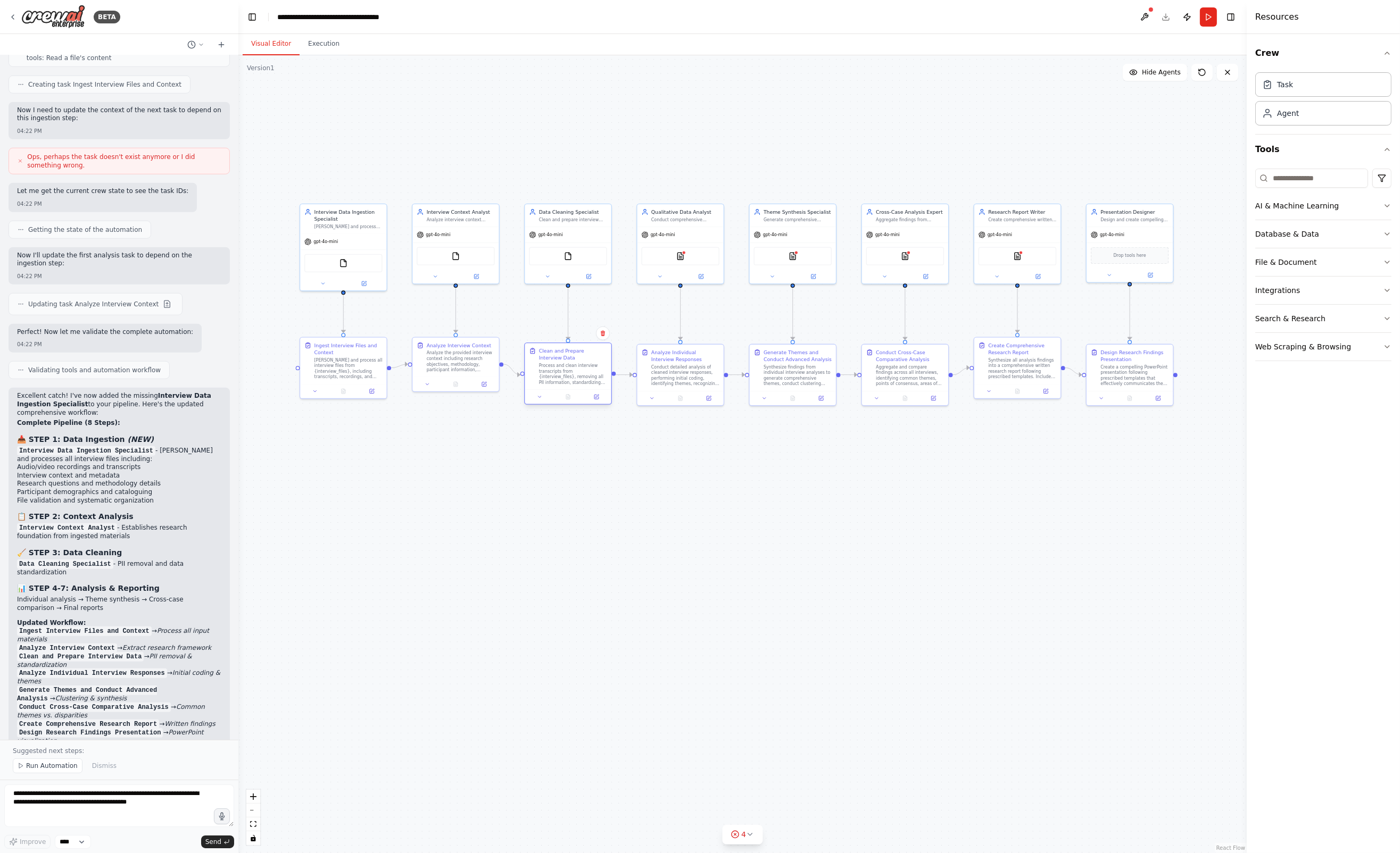
click at [572, 380] on div "Process and clean interview transcripts from {interview_files}, removing all PI…" at bounding box center [573, 373] width 68 height 22
drag, startPoint x: 451, startPoint y: 371, endPoint x: 452, endPoint y: 376, distance: 5.1
click at [452, 376] on div "Analyze the provided interview context including research objectives, methodolo…" at bounding box center [461, 367] width 68 height 22
drag, startPoint x: 336, startPoint y: 378, endPoint x: 337, endPoint y: 384, distance: 6.1
click at [337, 384] on div "[PERSON_NAME] and process all interview files from {interview_files}, including…" at bounding box center [349, 373] width 68 height 22
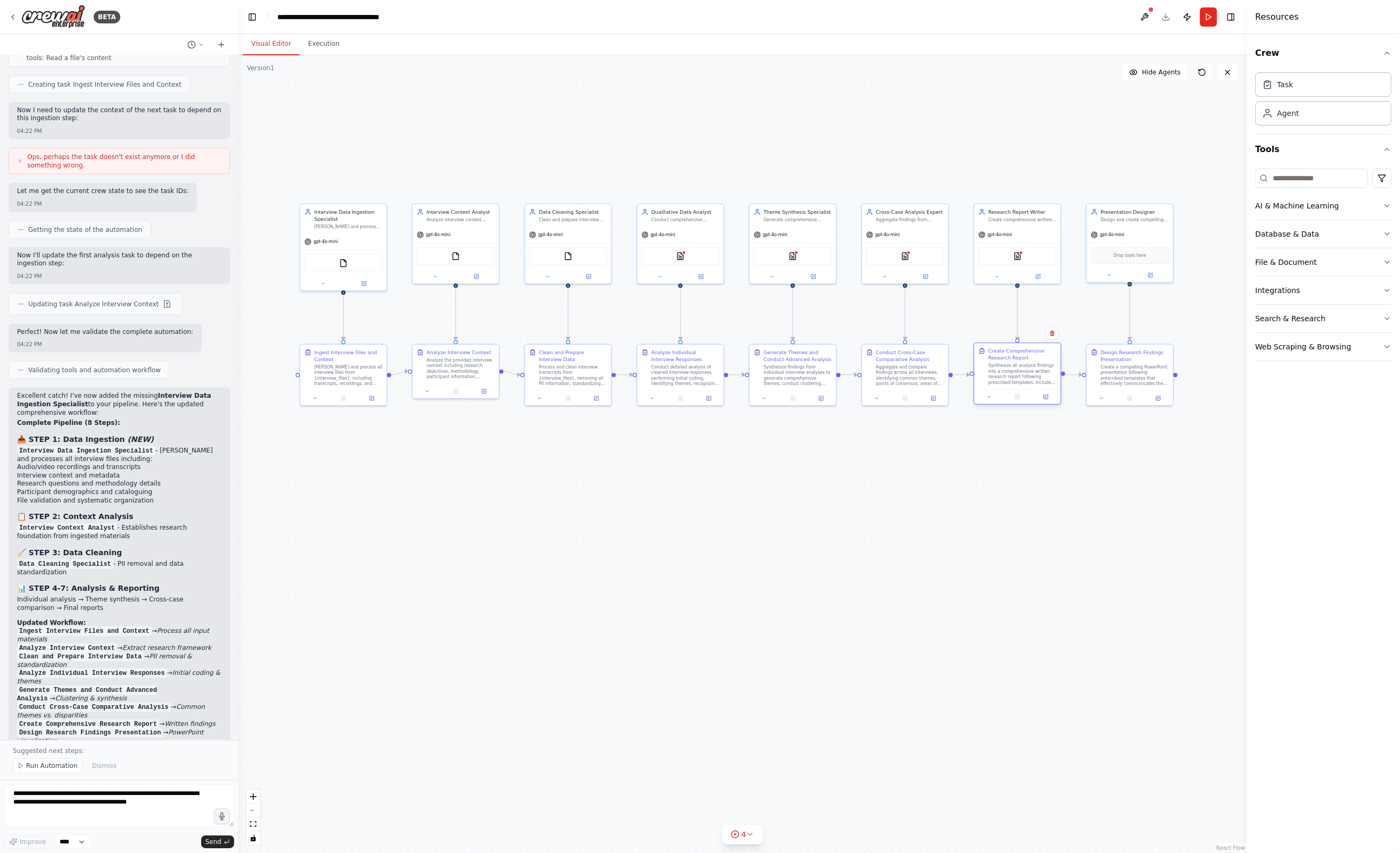
drag, startPoint x: 1012, startPoint y: 369, endPoint x: 1012, endPoint y: 378, distance: 9.0
click at [1012, 378] on div "Synthesize all analysis findings into a comprehensive written research report f…" at bounding box center [1022, 373] width 68 height 22
click at [962, 522] on div ".deletable-edge-delete-btn { width: 20px; height: 20px; border: 0px solid #ffff…" at bounding box center [742, 454] width 1008 height 798
click at [342, 378] on div "[PERSON_NAME] and process all interview files from {interview_files}, including…" at bounding box center [349, 373] width 68 height 22
click at [43, 766] on span "Run Automation" at bounding box center [52, 766] width 52 height 9
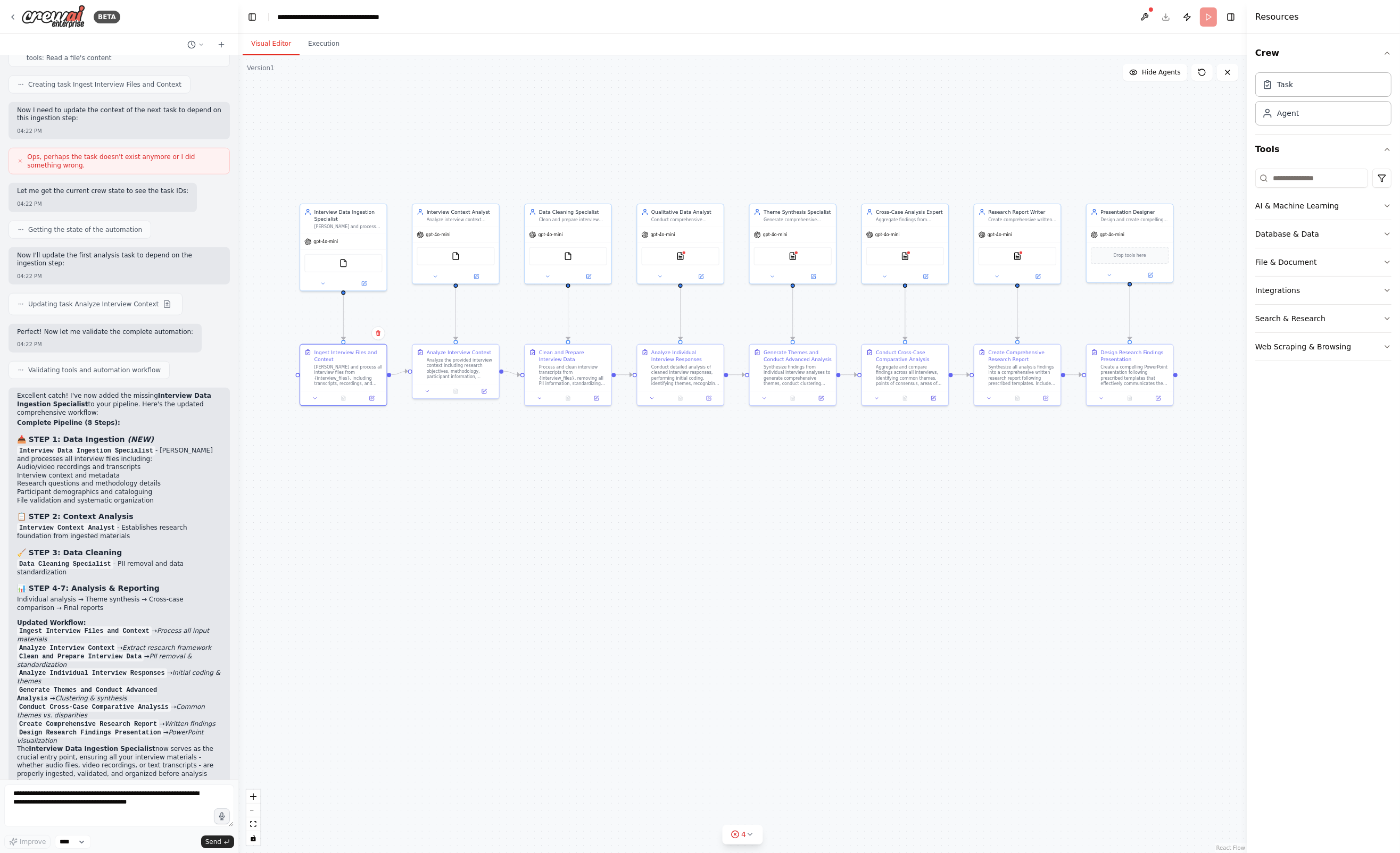
scroll to position [1750, 0]
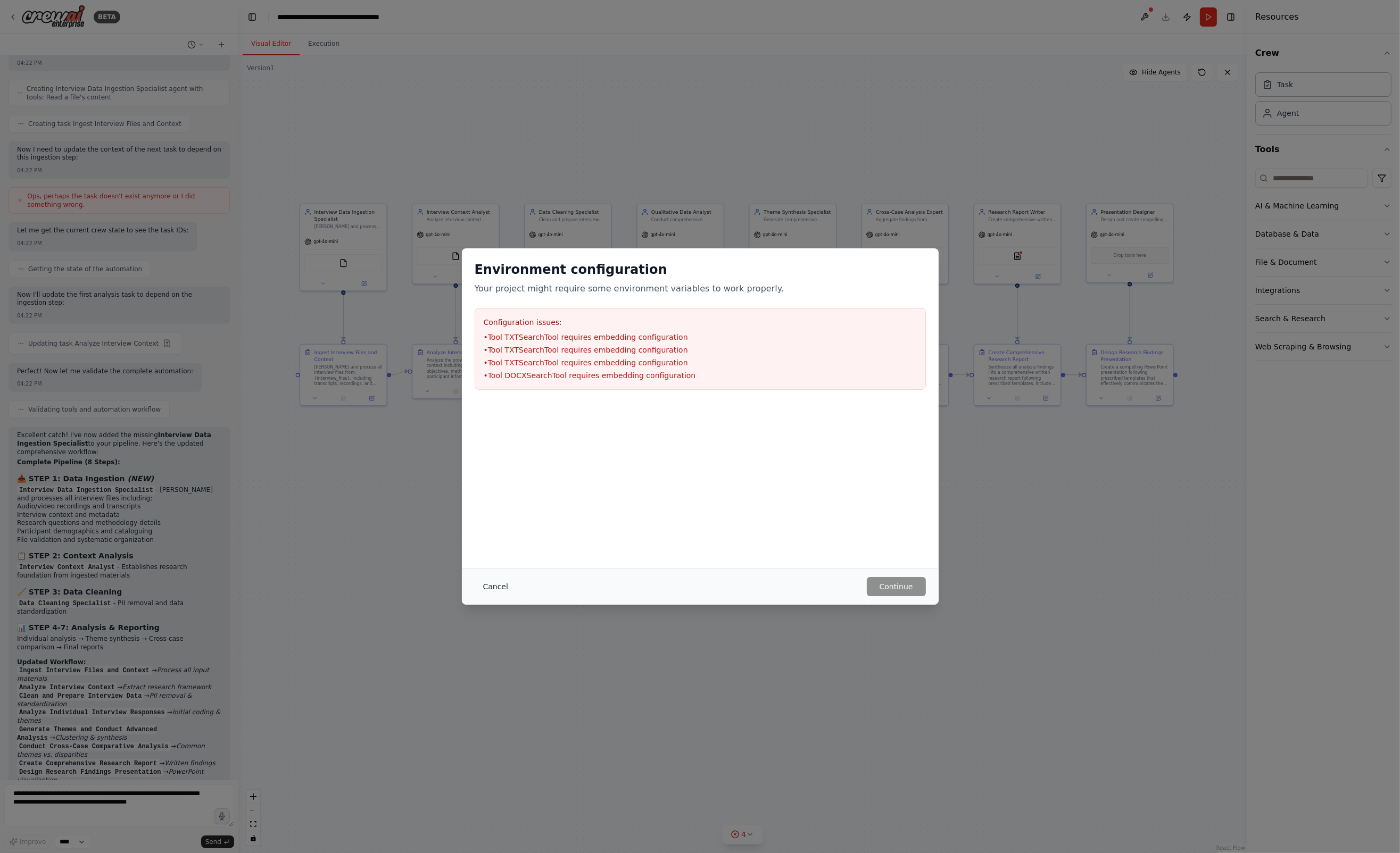
click at [491, 585] on button "Cancel" at bounding box center [495, 586] width 42 height 19
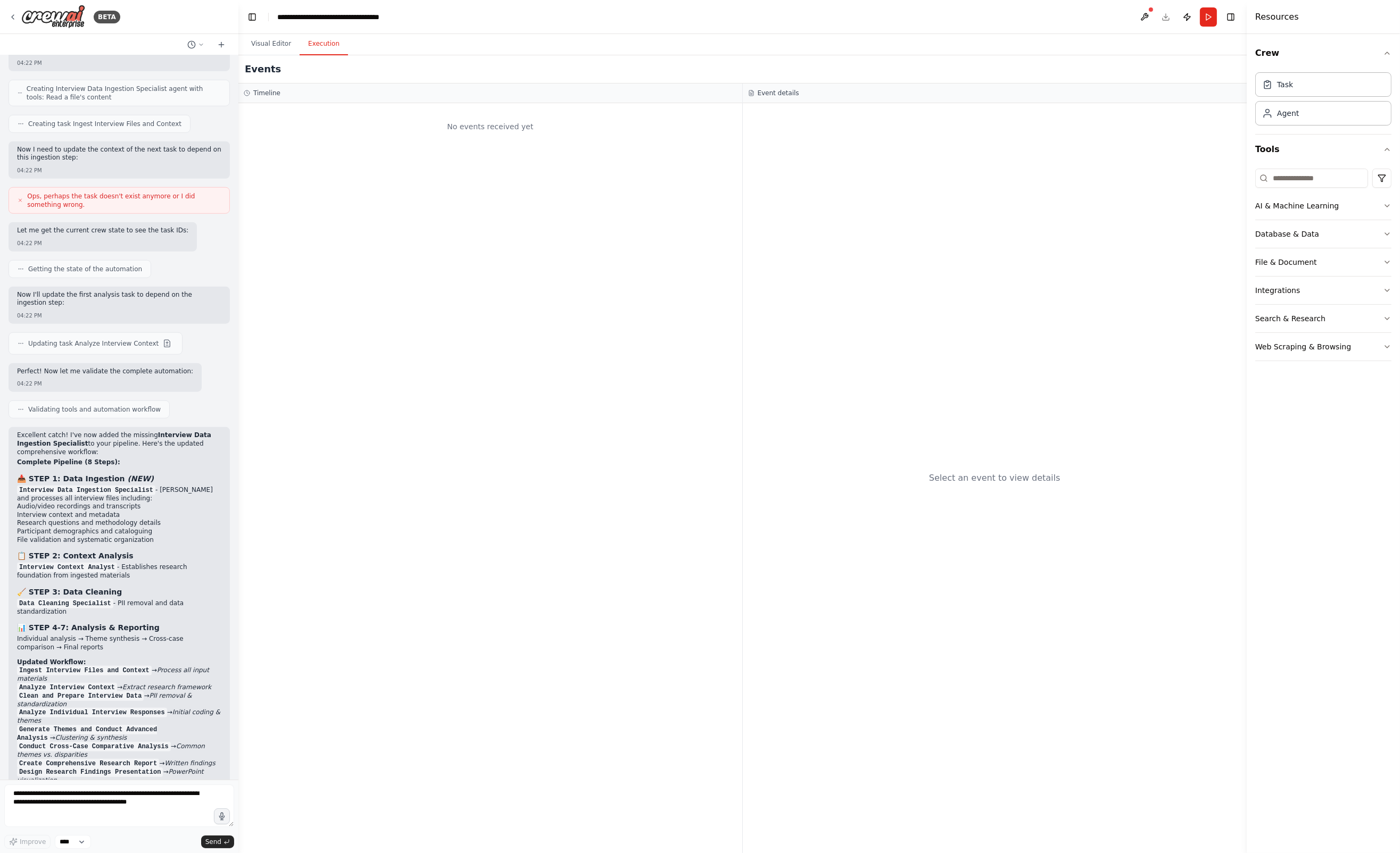
click at [323, 45] on button "Execution" at bounding box center [324, 44] width 49 height 22
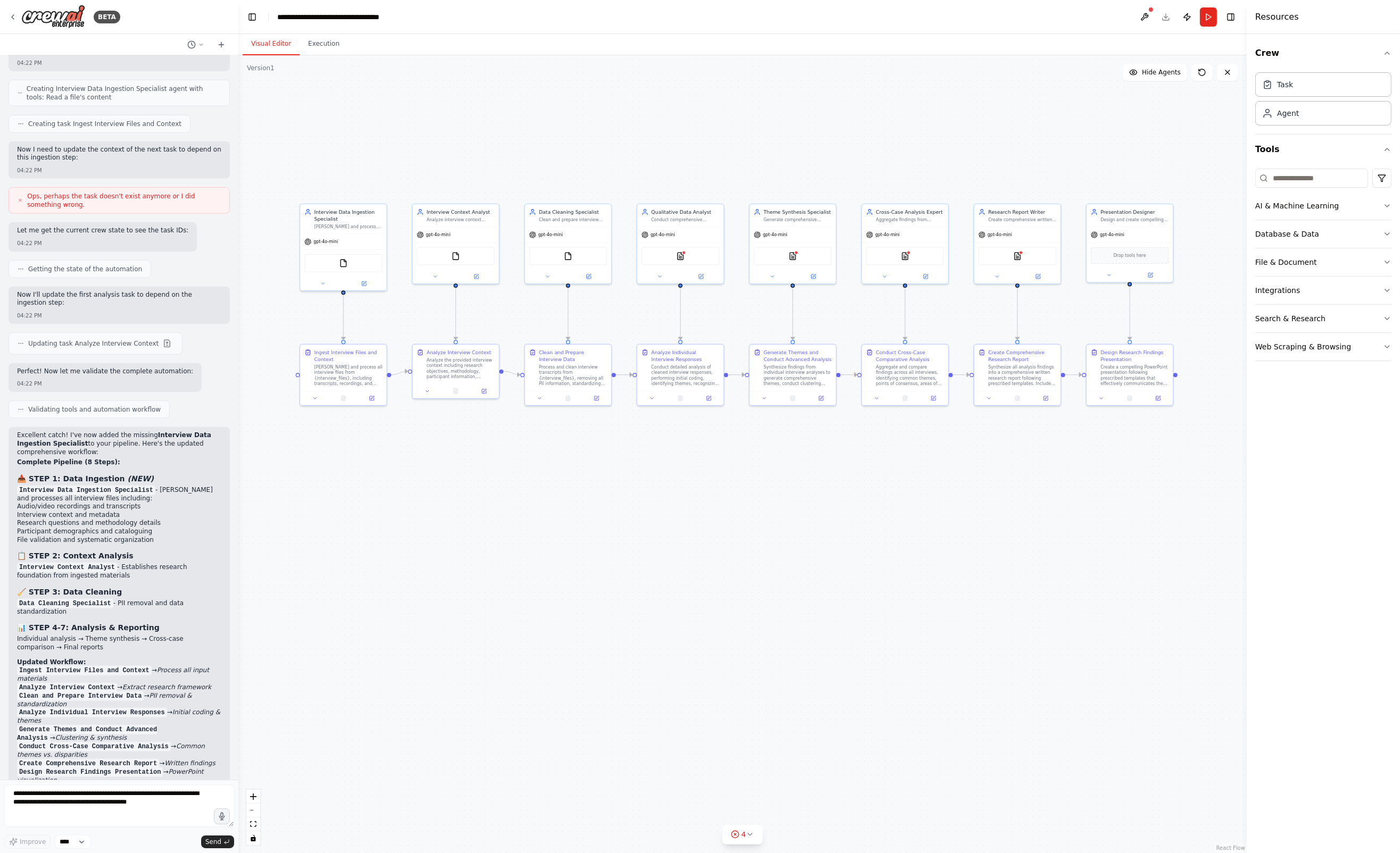
click at [275, 39] on button "Visual Editor" at bounding box center [270, 44] width 57 height 22
click at [682, 257] on img at bounding box center [681, 255] width 9 height 9
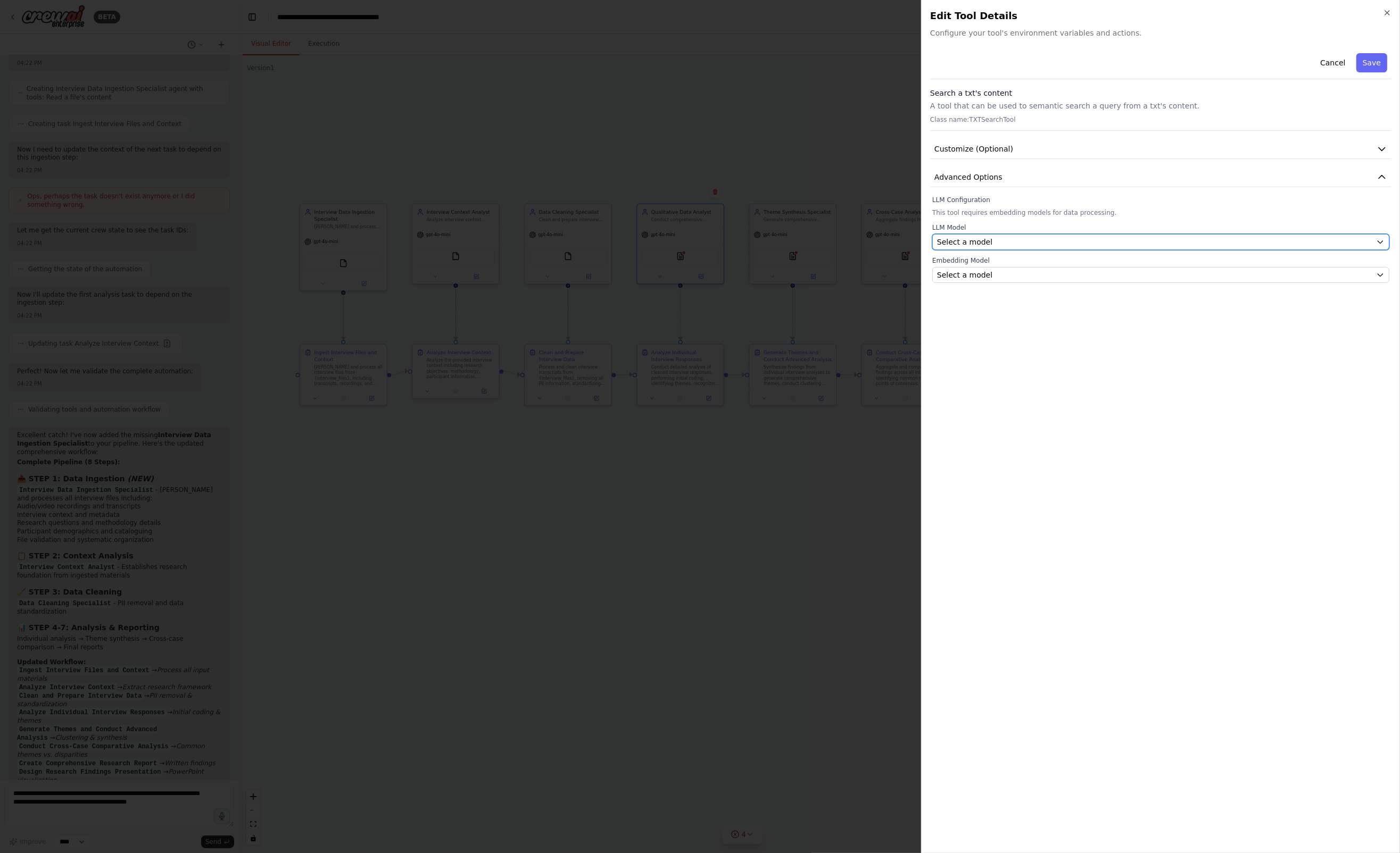
click at [1023, 243] on div "Select a model" at bounding box center [1155, 242] width 435 height 10
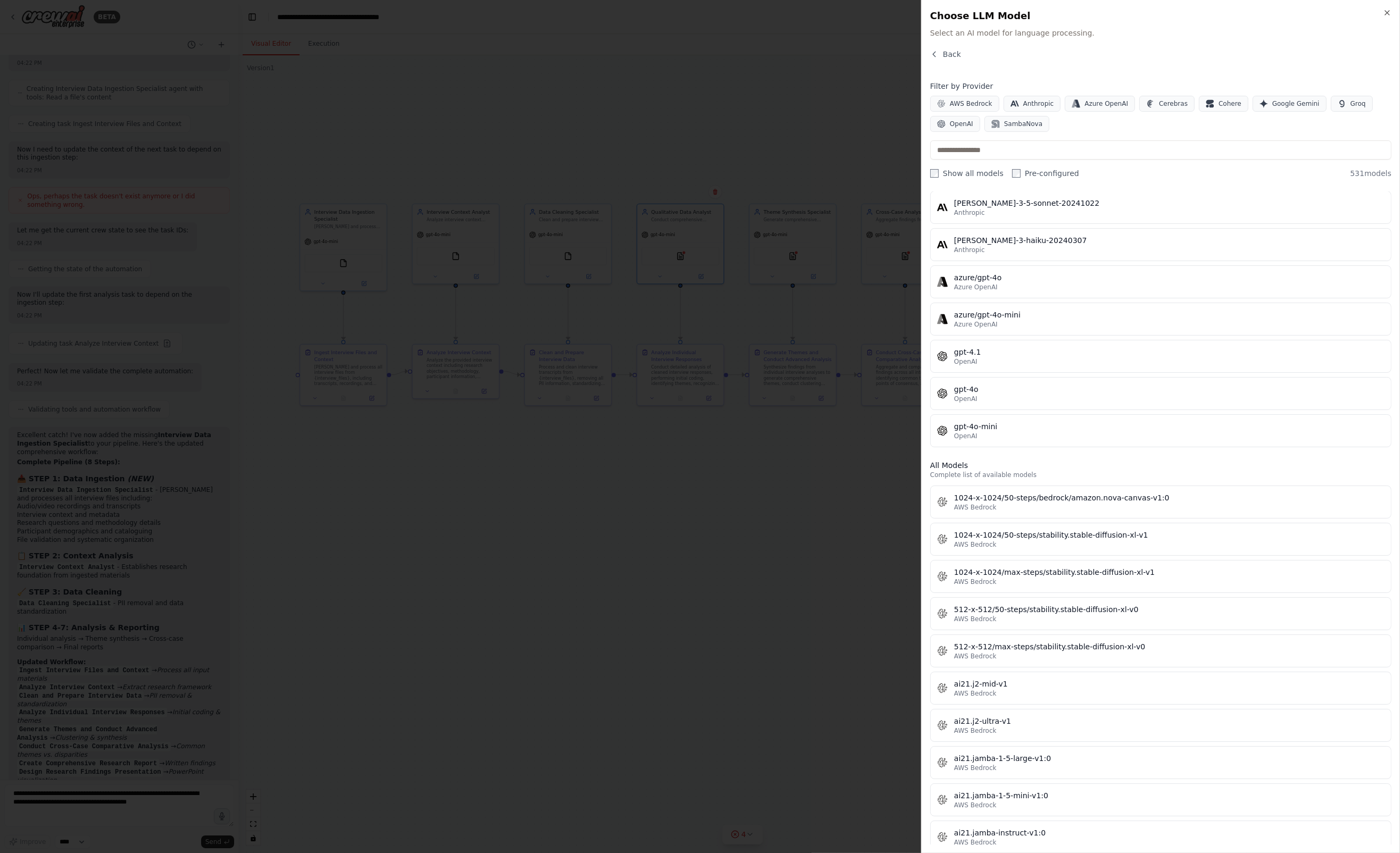
scroll to position [53, 0]
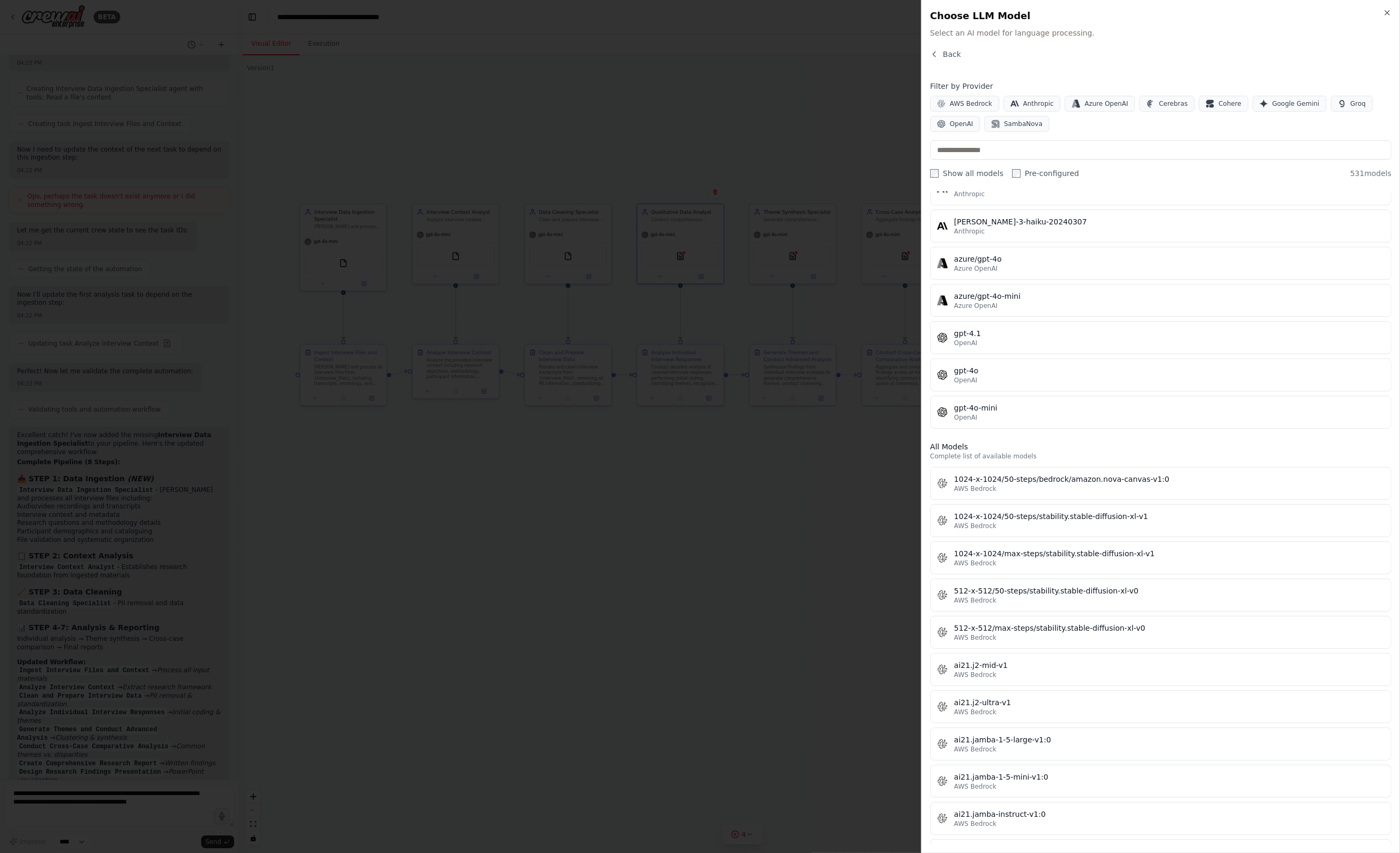
click at [960, 331] on div "gpt-4.1" at bounding box center [1169, 334] width 430 height 10
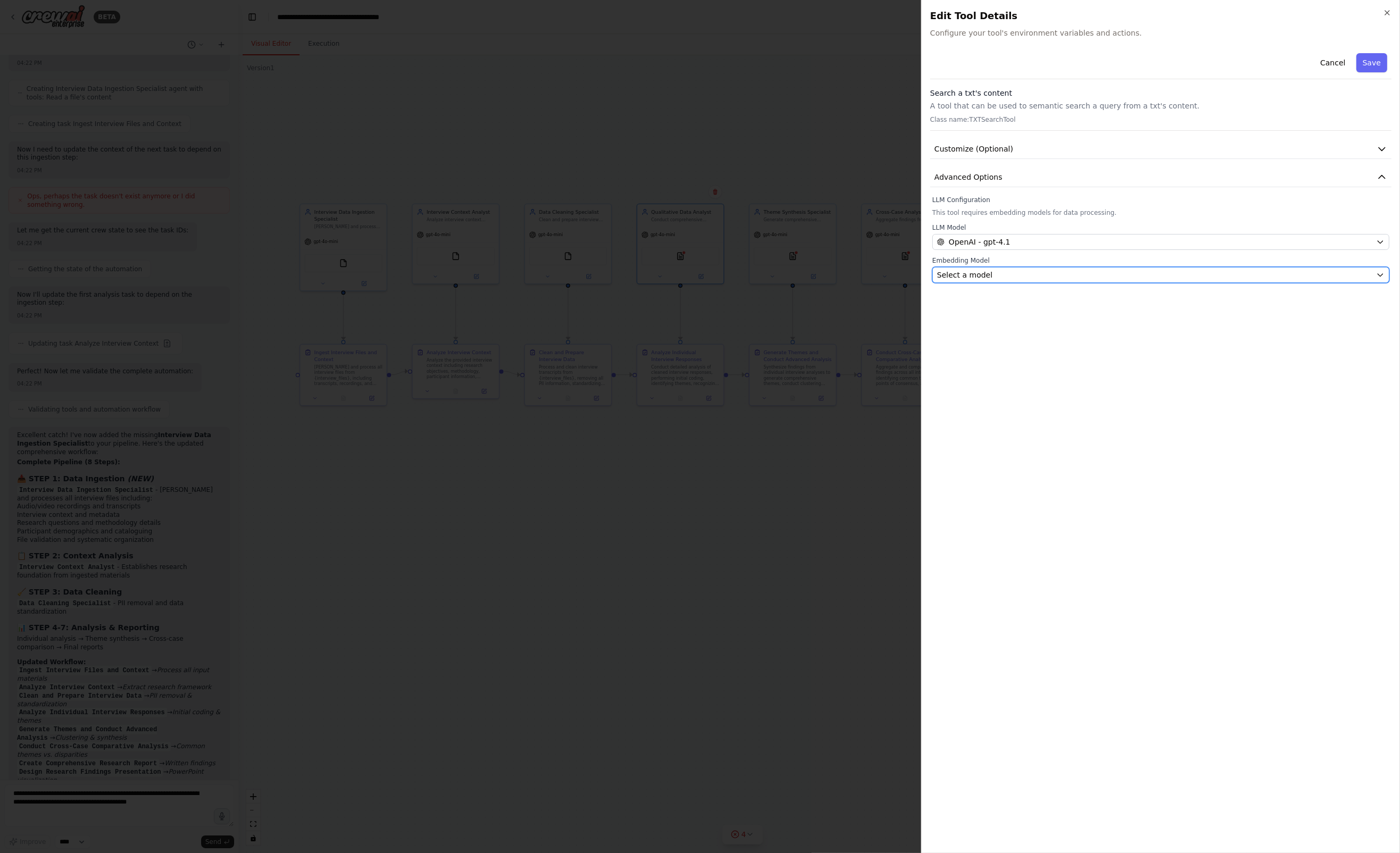
click at [1014, 271] on div "Select a model" at bounding box center [1155, 275] width 435 height 10
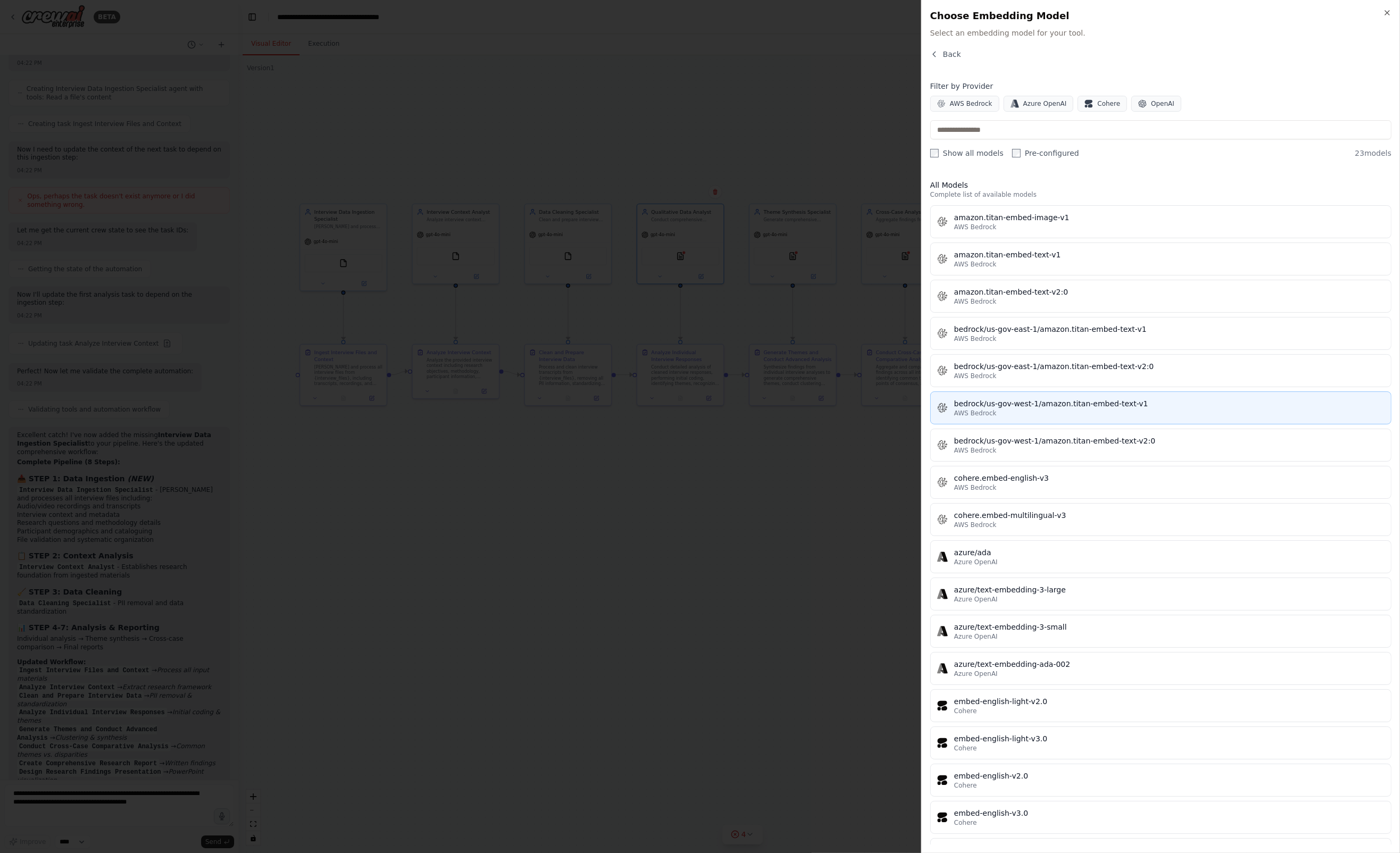
scroll to position [0, 0]
click at [996, 127] on input "text" at bounding box center [1161, 130] width 461 height 19
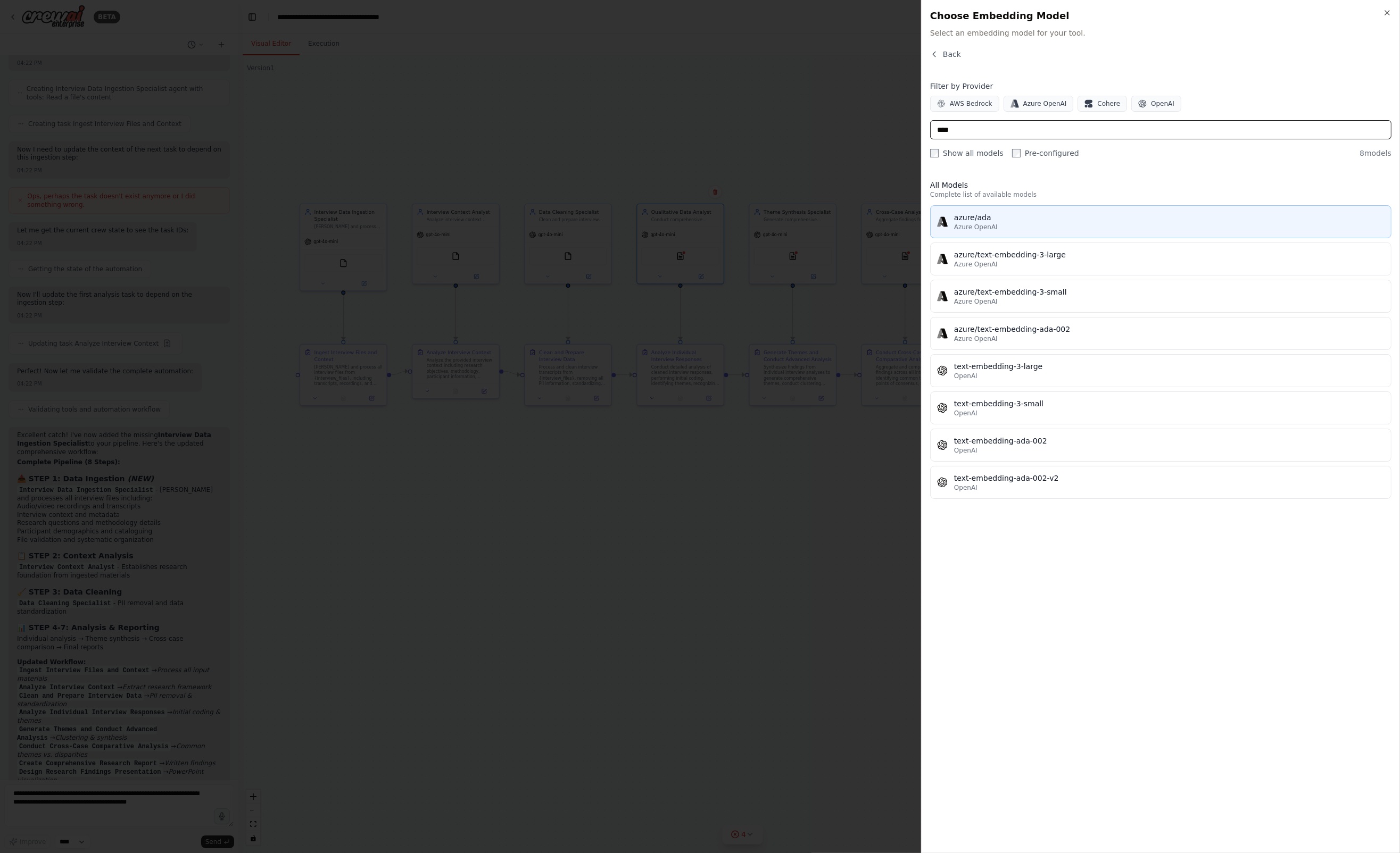
type input "****"
click at [973, 220] on div "azure/ada" at bounding box center [1169, 217] width 430 height 10
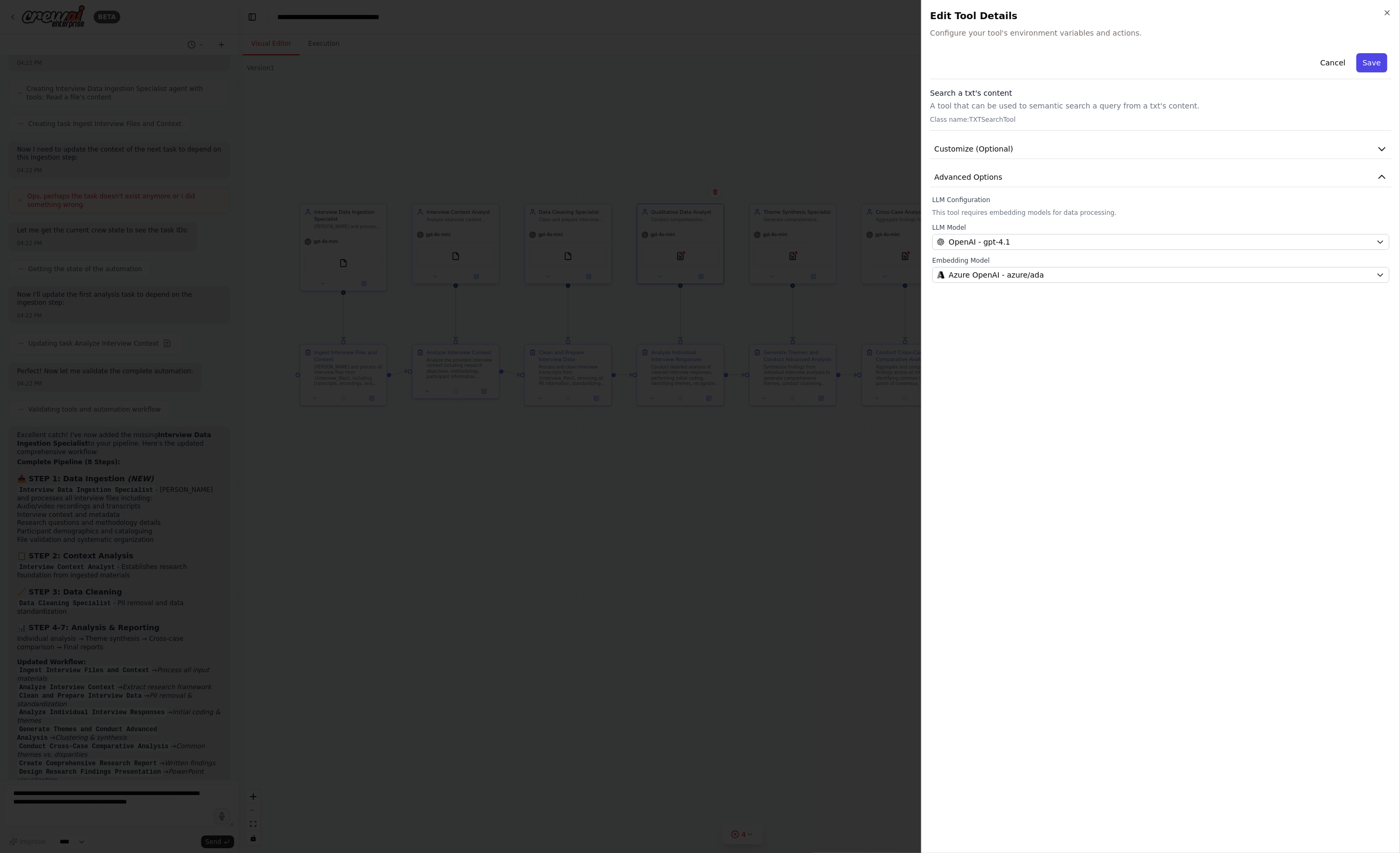
click at [1376, 64] on button "Save" at bounding box center [1372, 63] width 31 height 19
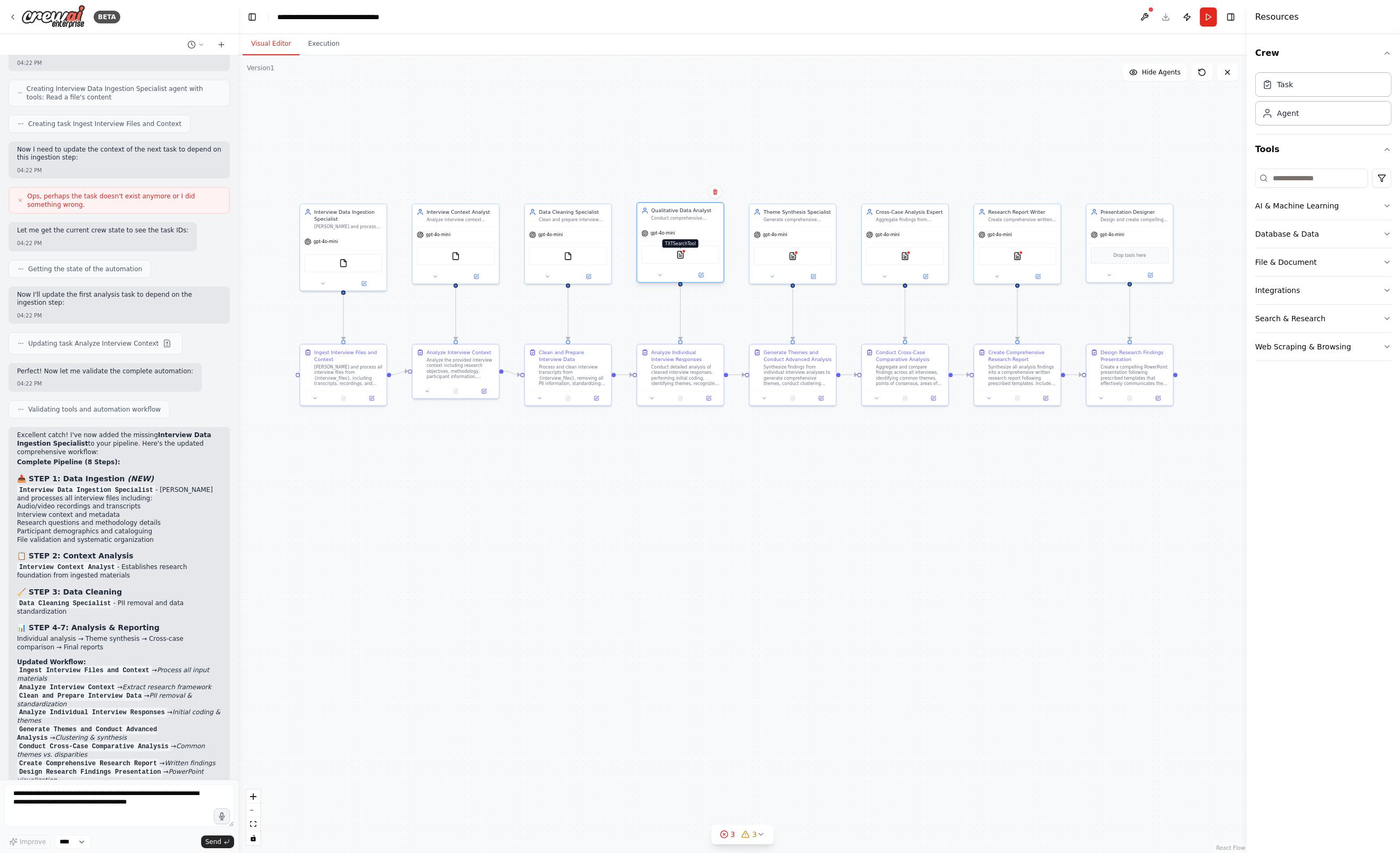
click at [679, 254] on img at bounding box center [681, 255] width 9 height 9
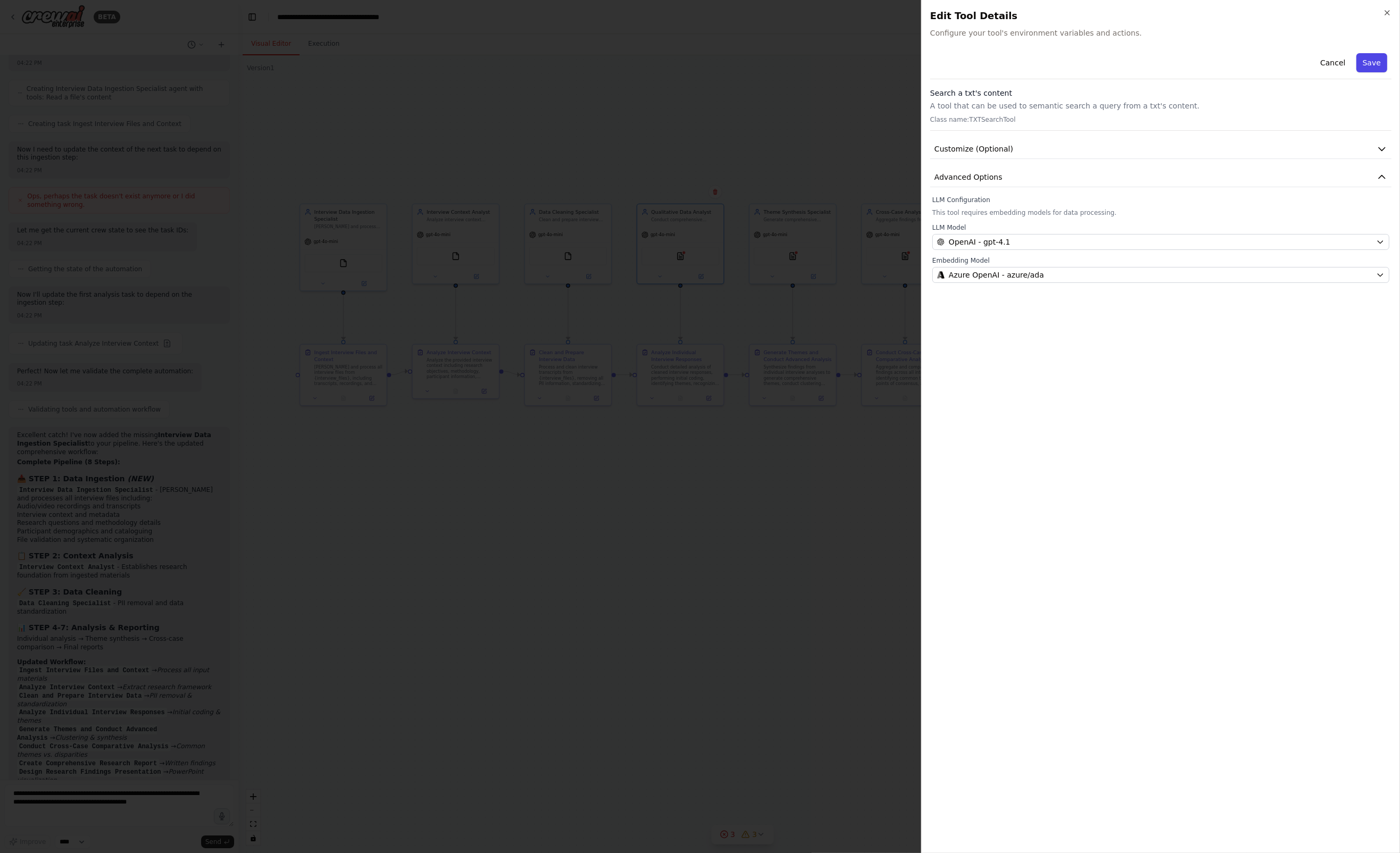
click at [1376, 68] on button "Save" at bounding box center [1372, 63] width 31 height 19
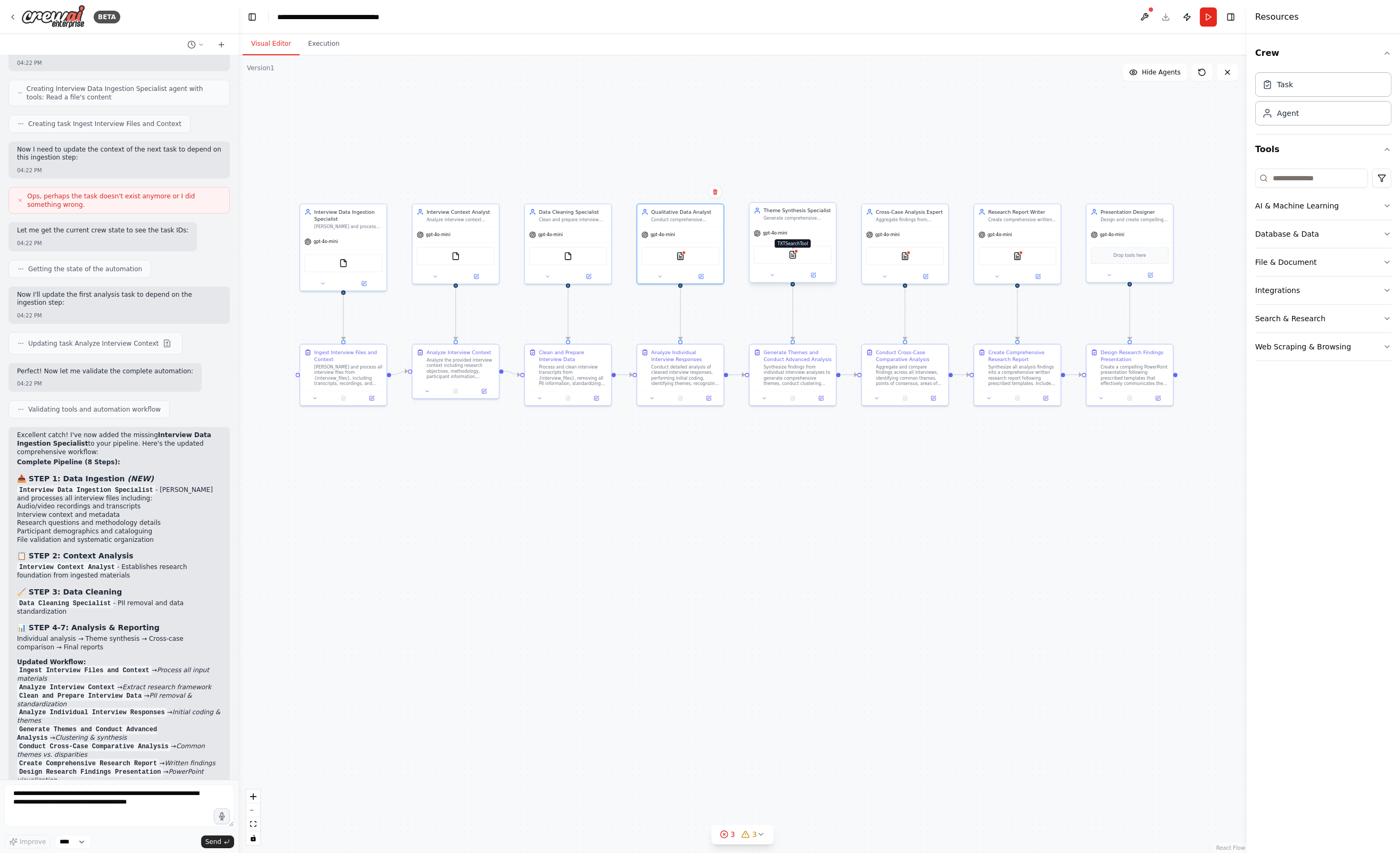
click at [791, 252] on img at bounding box center [793, 255] width 9 height 9
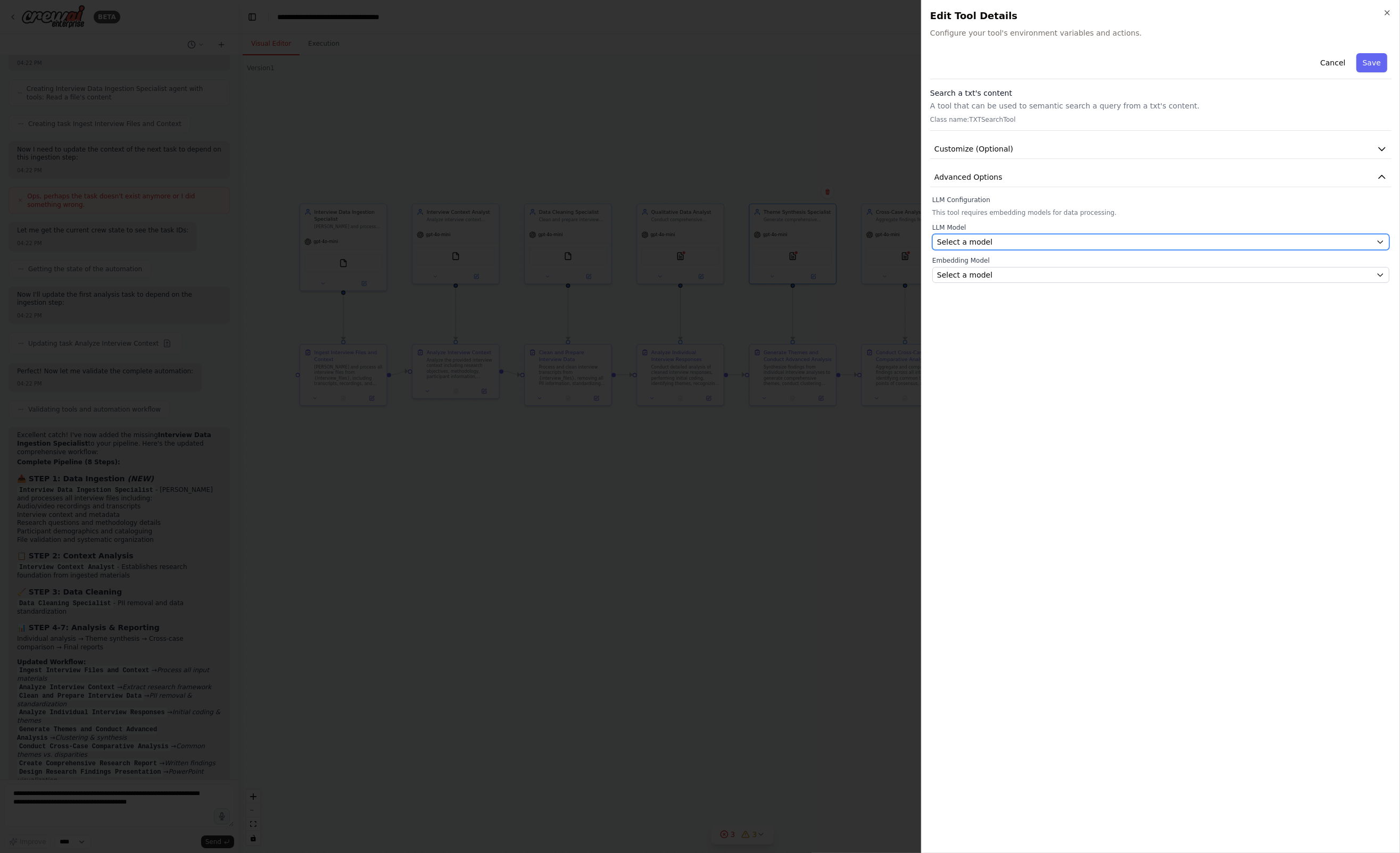
click at [1001, 247] on button "Select a model" at bounding box center [1161, 242] width 457 height 16
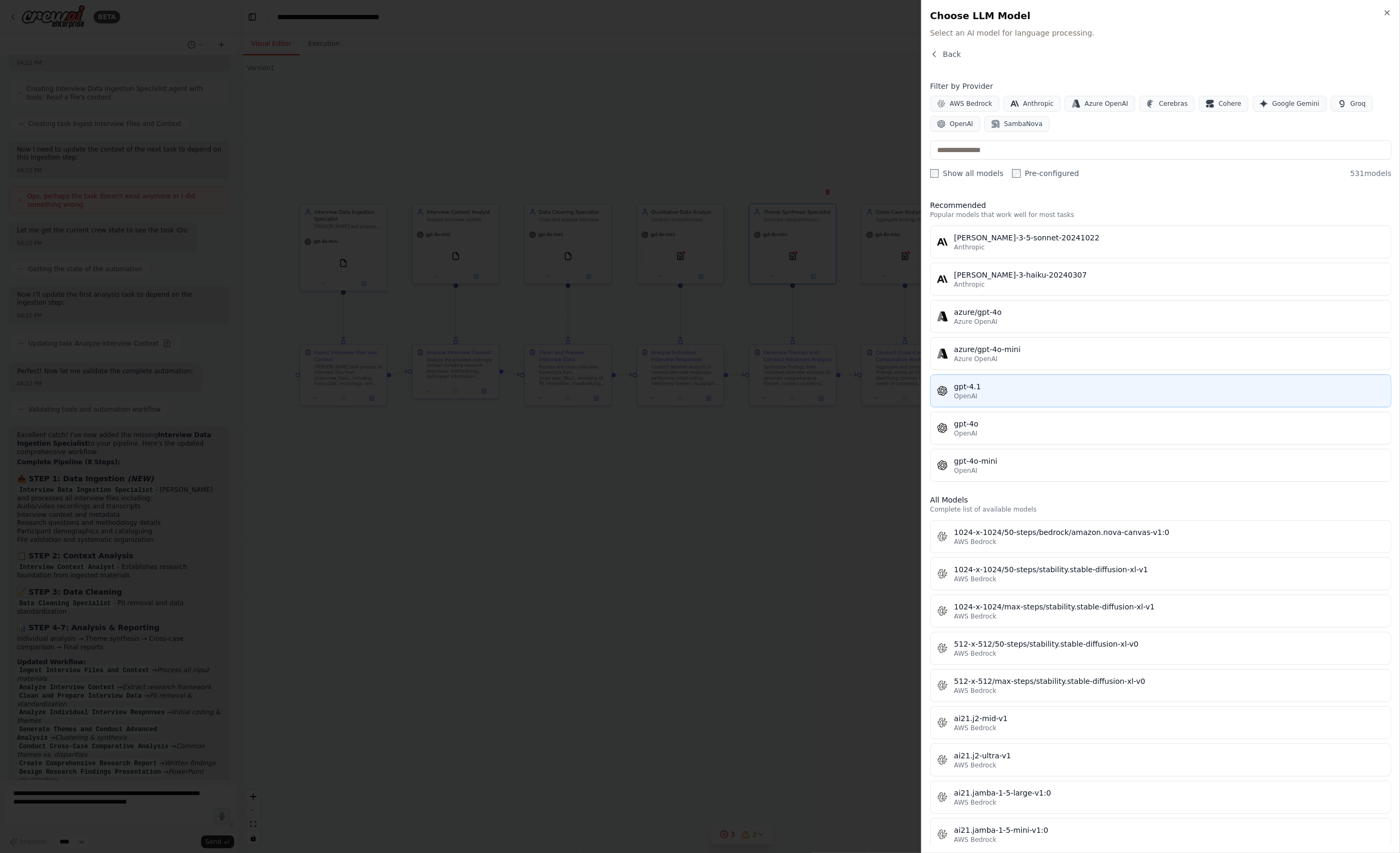
click at [983, 393] on div "OpenAI" at bounding box center [1169, 396] width 430 height 9
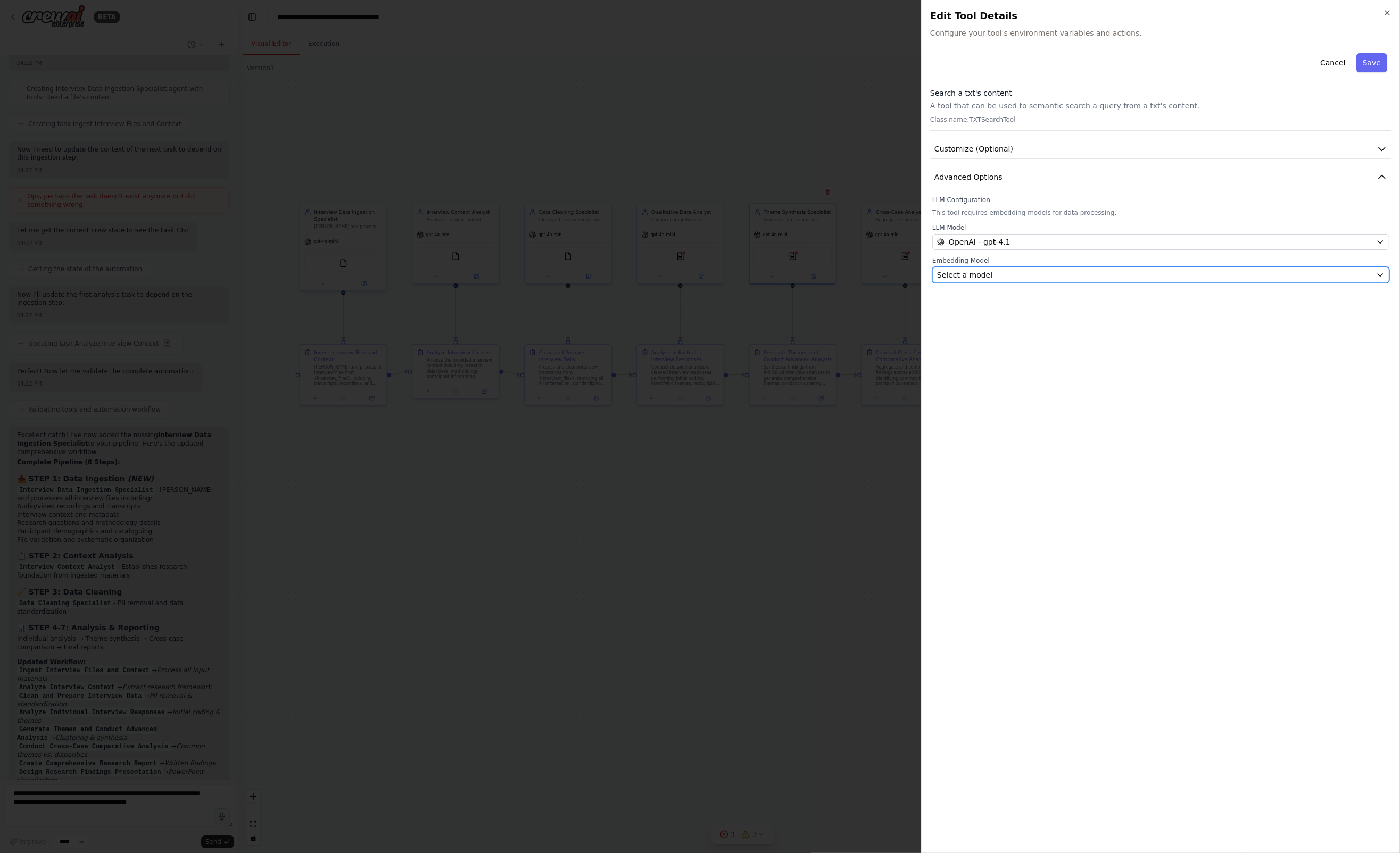
click at [988, 272] on div "Select a model" at bounding box center [1155, 275] width 435 height 10
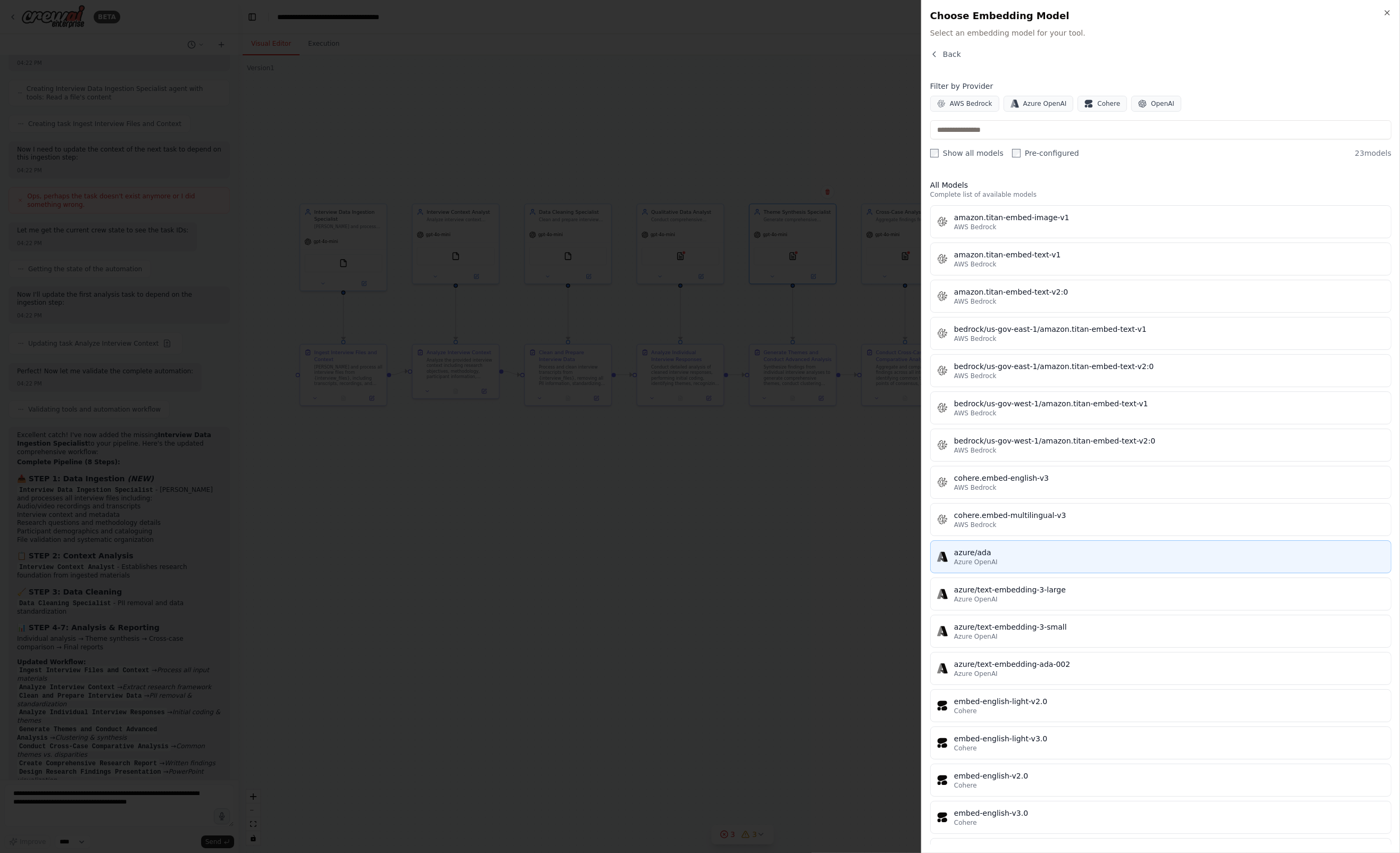
click at [982, 548] on div "azure/ada" at bounding box center [1169, 552] width 430 height 10
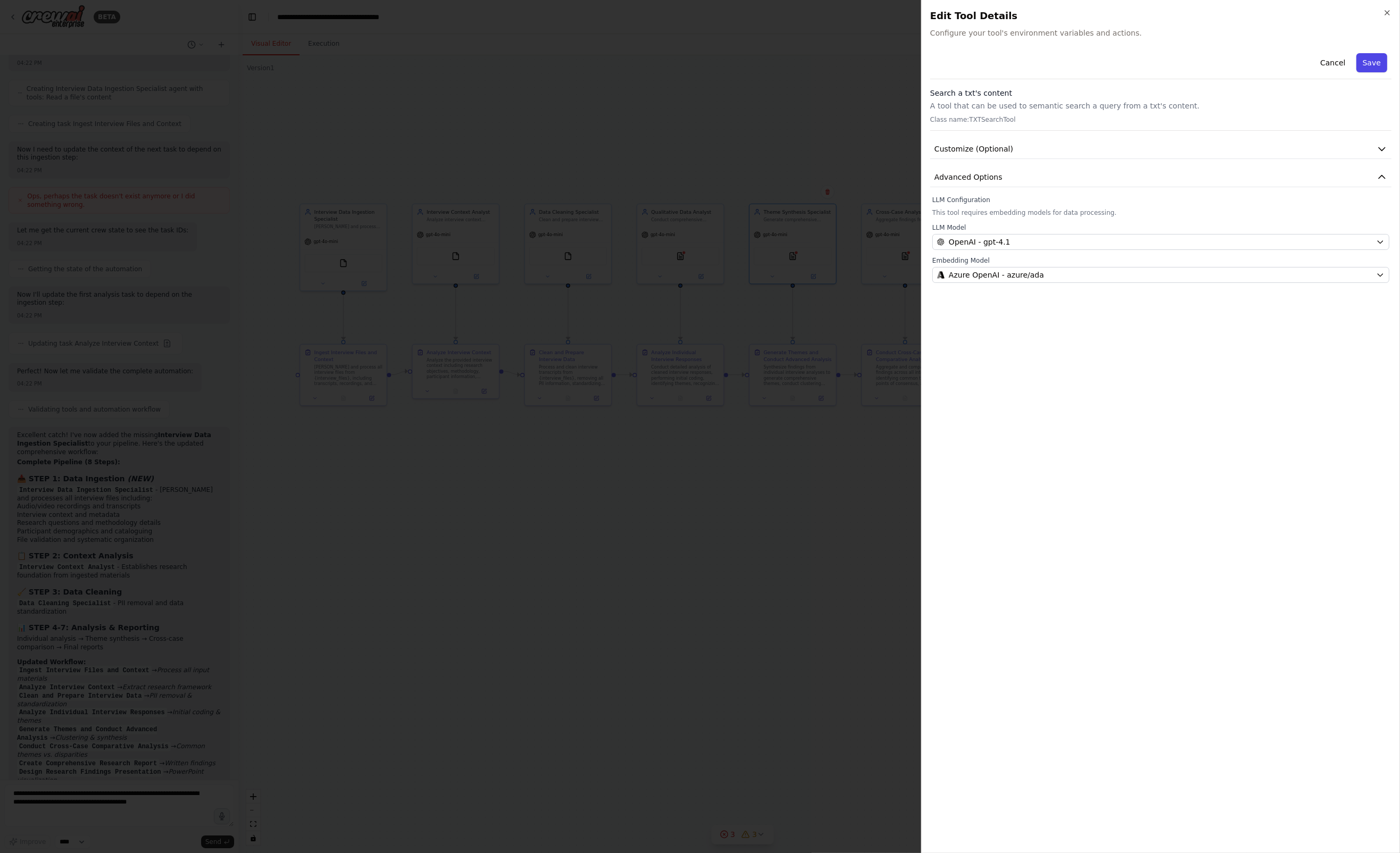
click at [1371, 58] on button "Save" at bounding box center [1372, 63] width 31 height 19
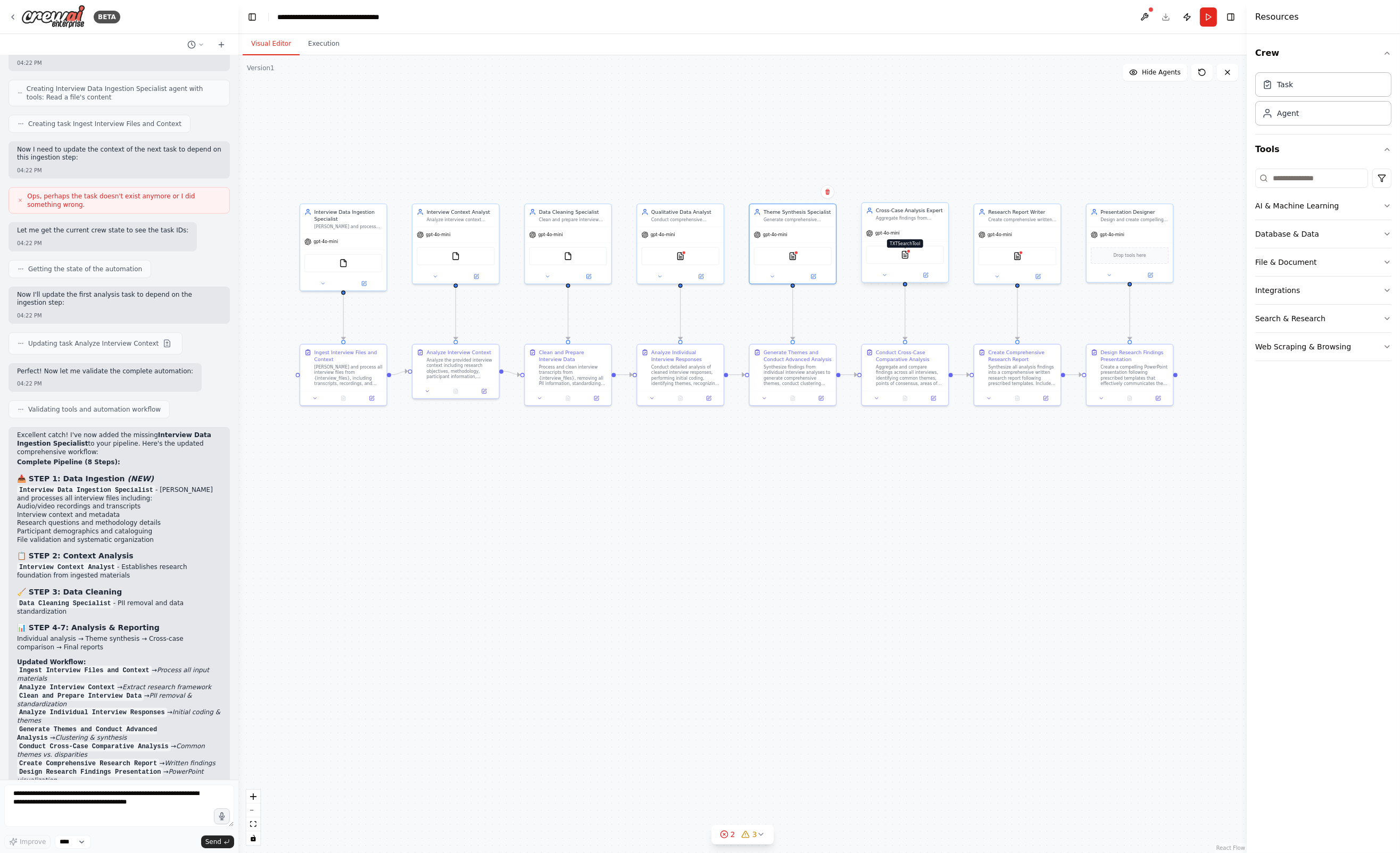
click at [905, 256] on img at bounding box center [906, 255] width 9 height 9
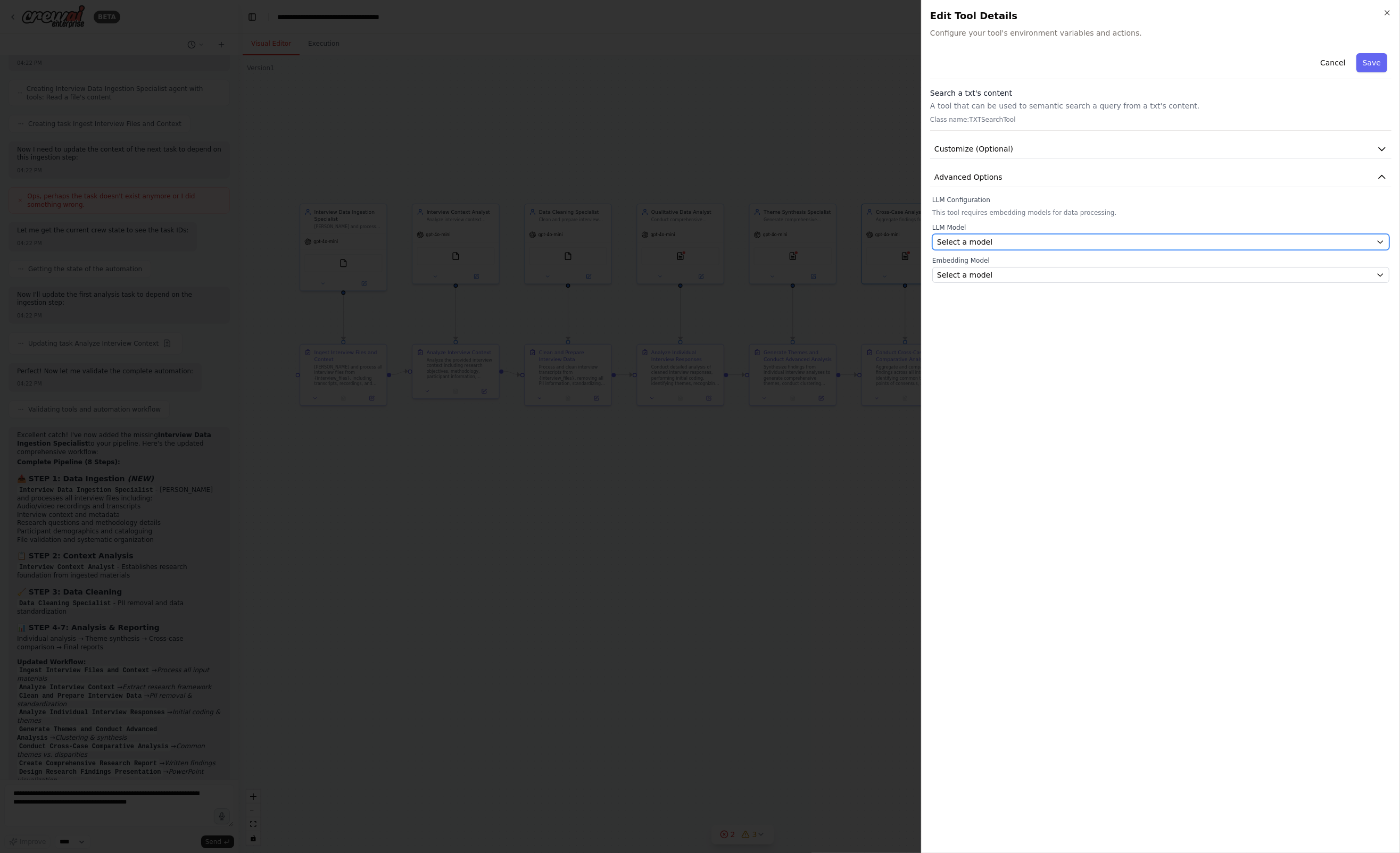
click at [1024, 242] on div "Select a model" at bounding box center [1155, 242] width 435 height 10
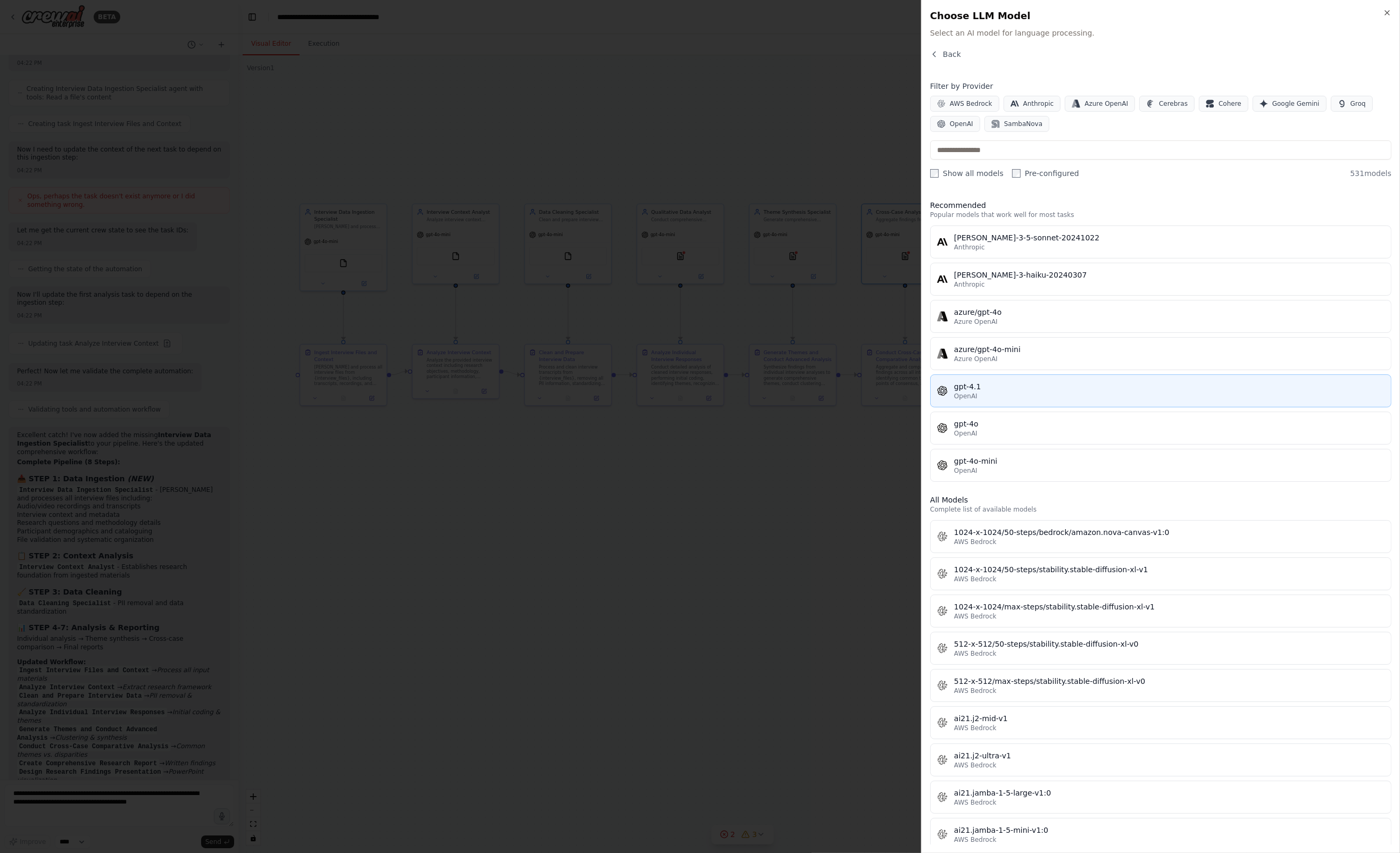
click at [976, 389] on div "gpt-4.1" at bounding box center [1169, 387] width 430 height 10
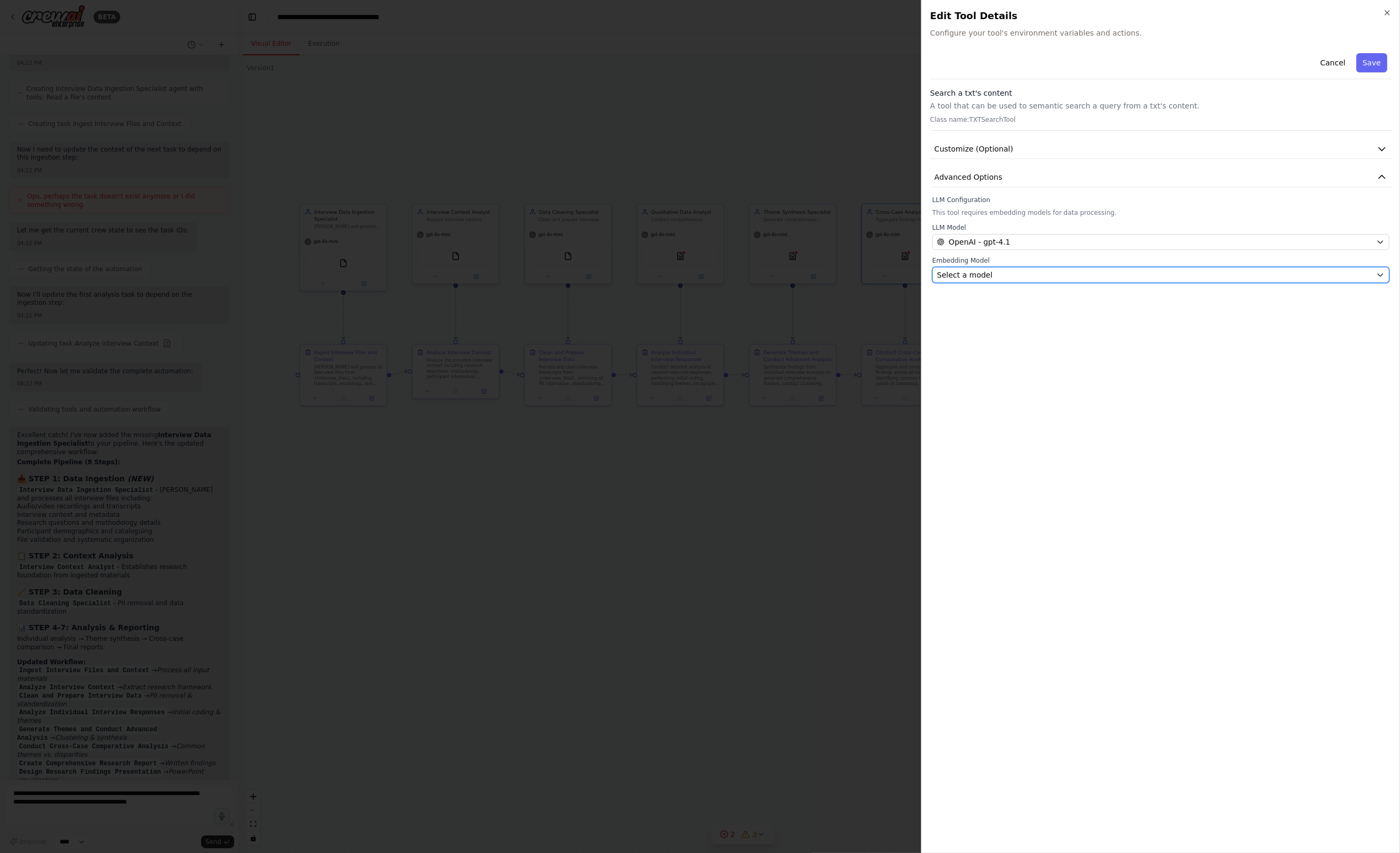
click at [1016, 275] on div "Select a model" at bounding box center [1155, 275] width 435 height 10
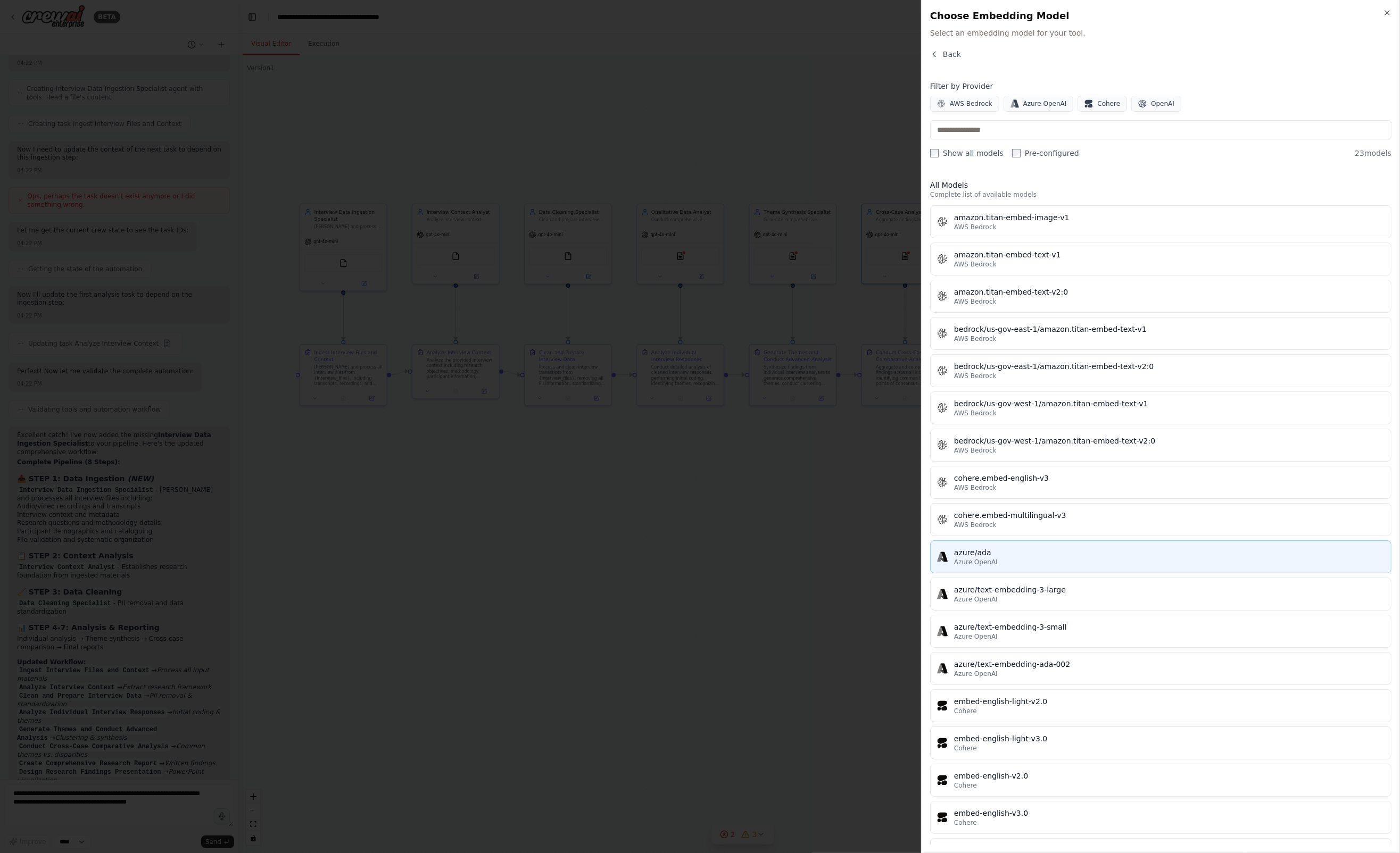
click at [974, 551] on div "azure/ada" at bounding box center [1169, 552] width 430 height 10
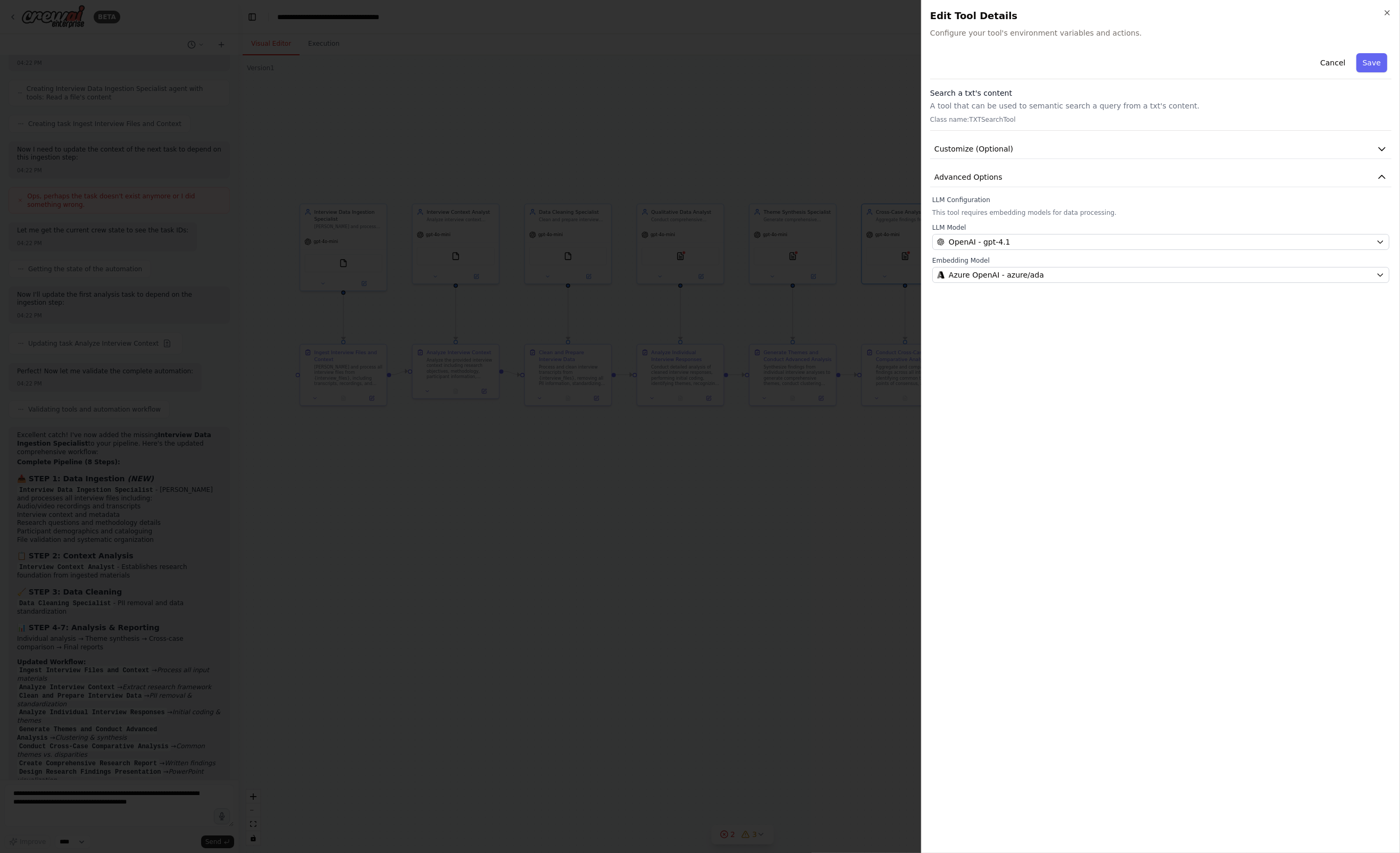
click at [1370, 67] on button "Save" at bounding box center [1372, 63] width 31 height 19
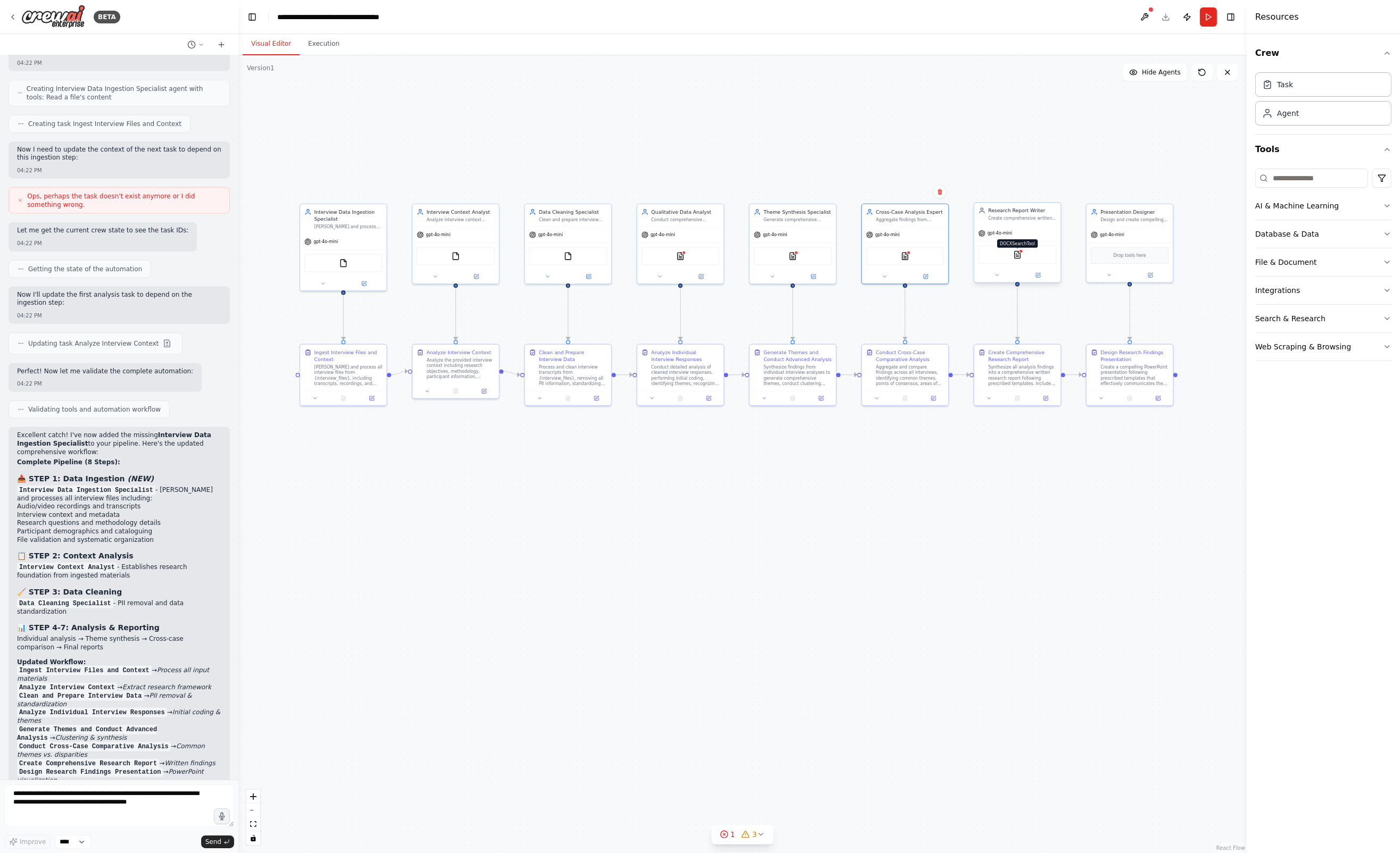
click at [1017, 256] on img at bounding box center [1018, 255] width 9 height 9
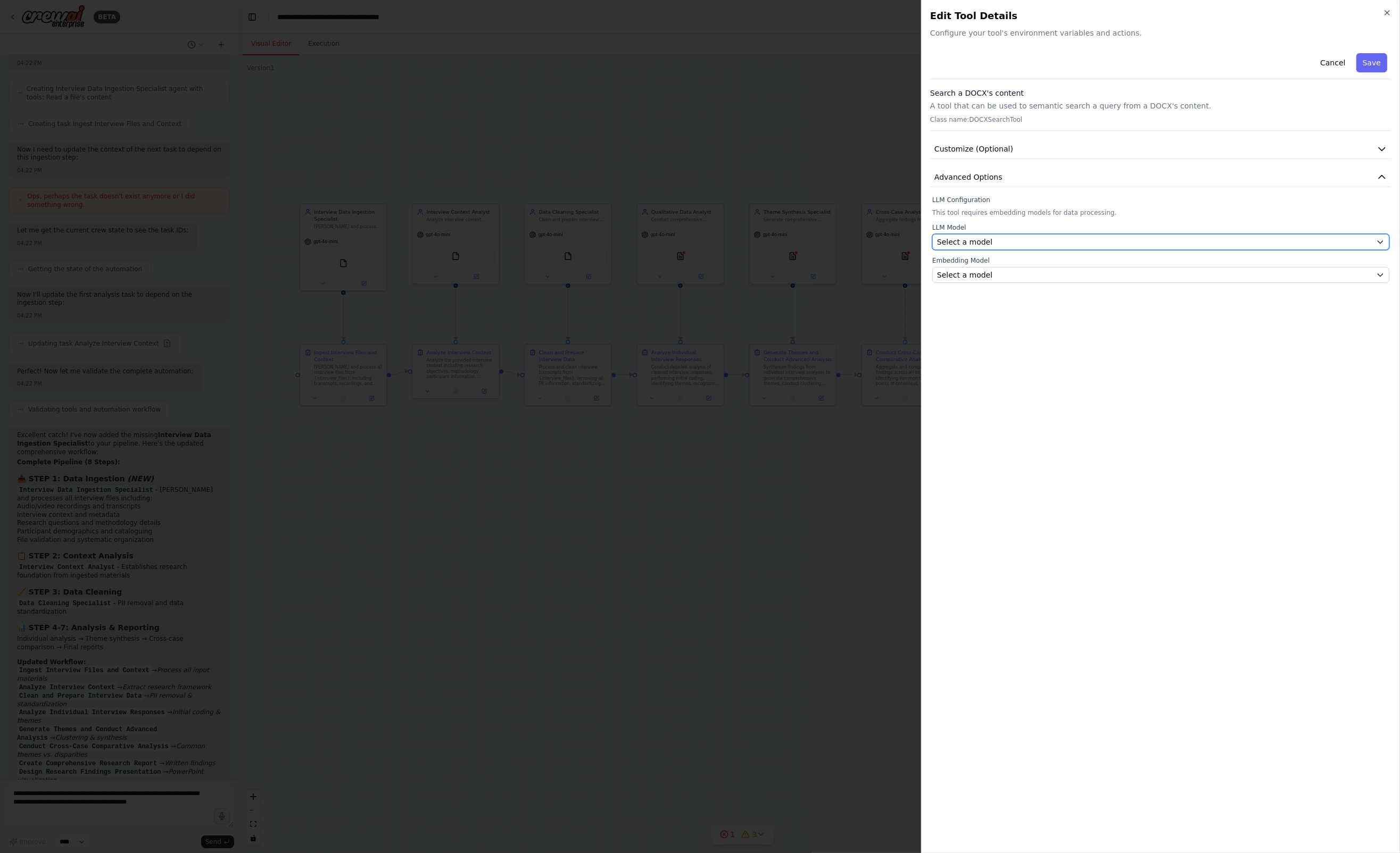
click at [1013, 245] on div "Select a model" at bounding box center [1155, 242] width 435 height 10
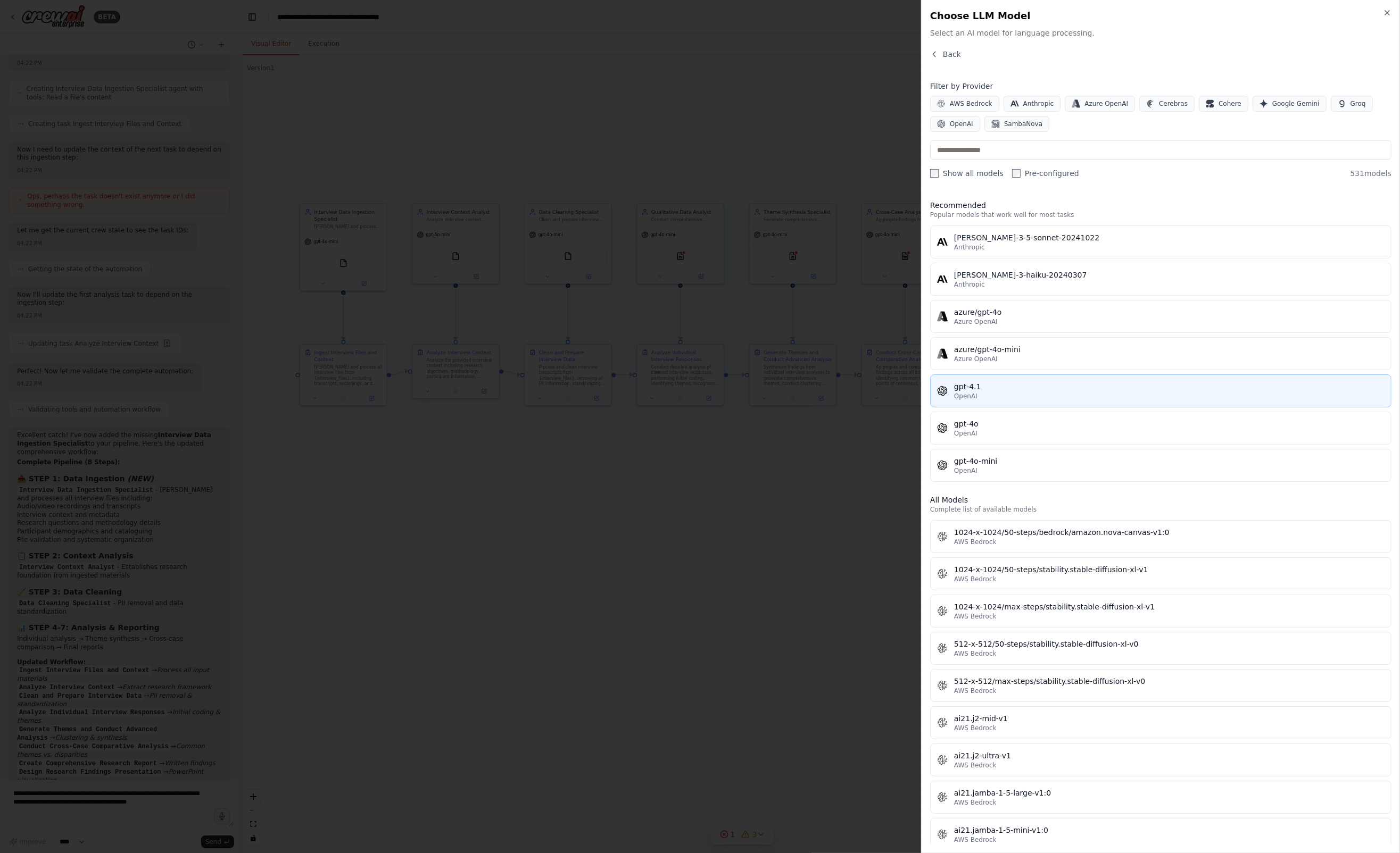
click at [970, 398] on span "OpenAI" at bounding box center [966, 396] width 24 height 9
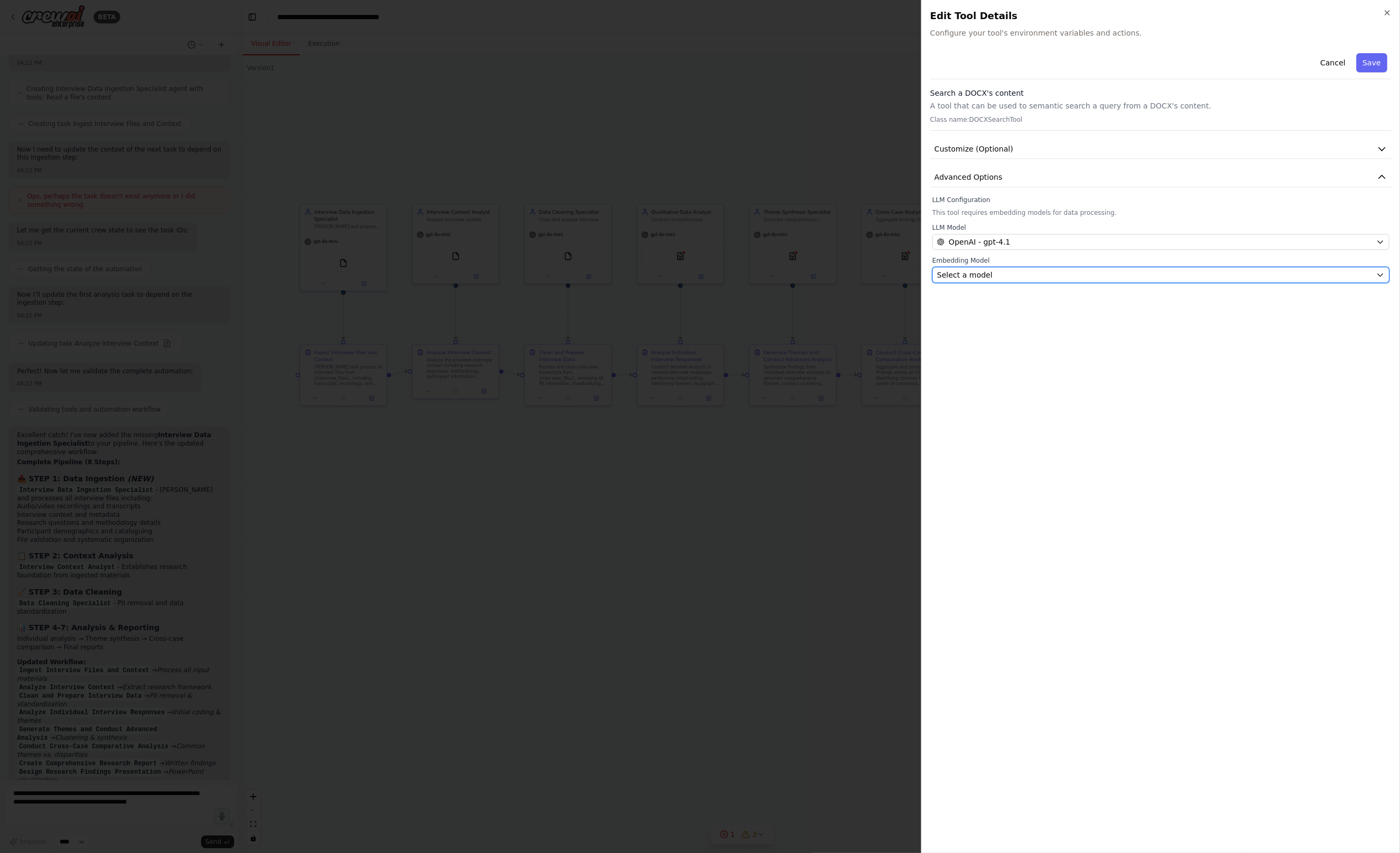
click at [981, 273] on span "Select a model" at bounding box center [965, 275] width 55 height 10
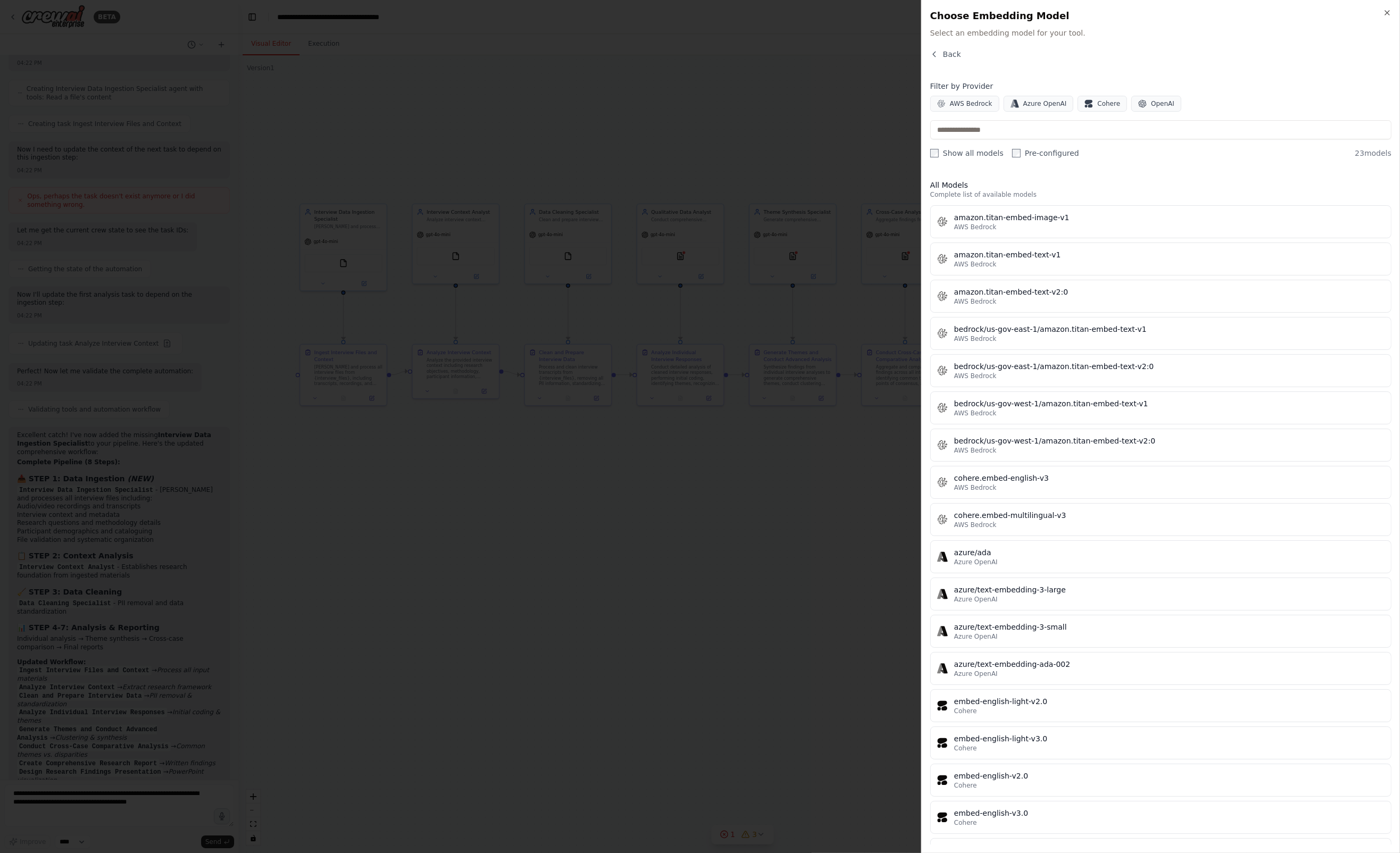
click at [977, 559] on span "Azure OpenAI" at bounding box center [976, 562] width 43 height 9
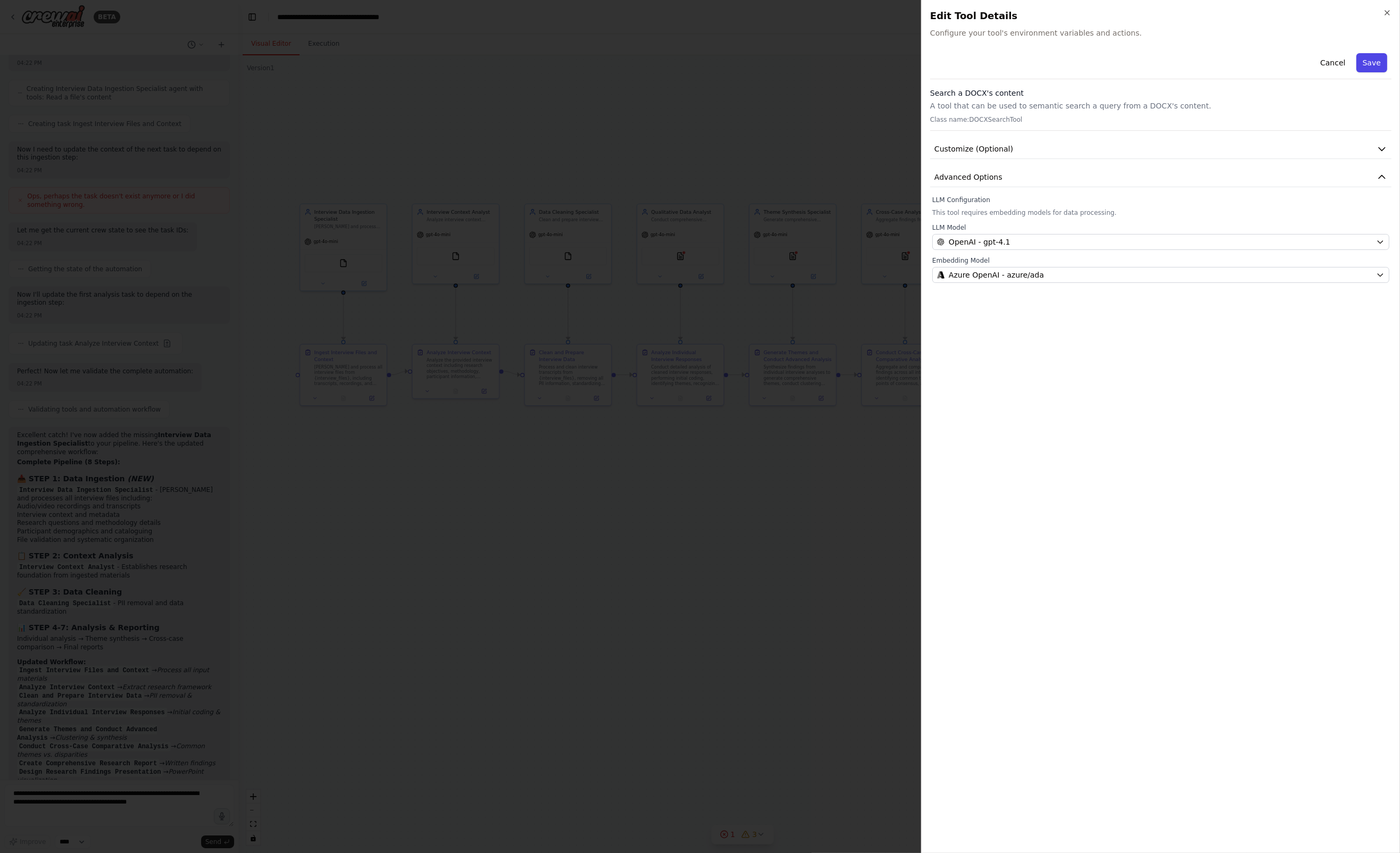
click at [1374, 64] on button "Save" at bounding box center [1372, 63] width 31 height 19
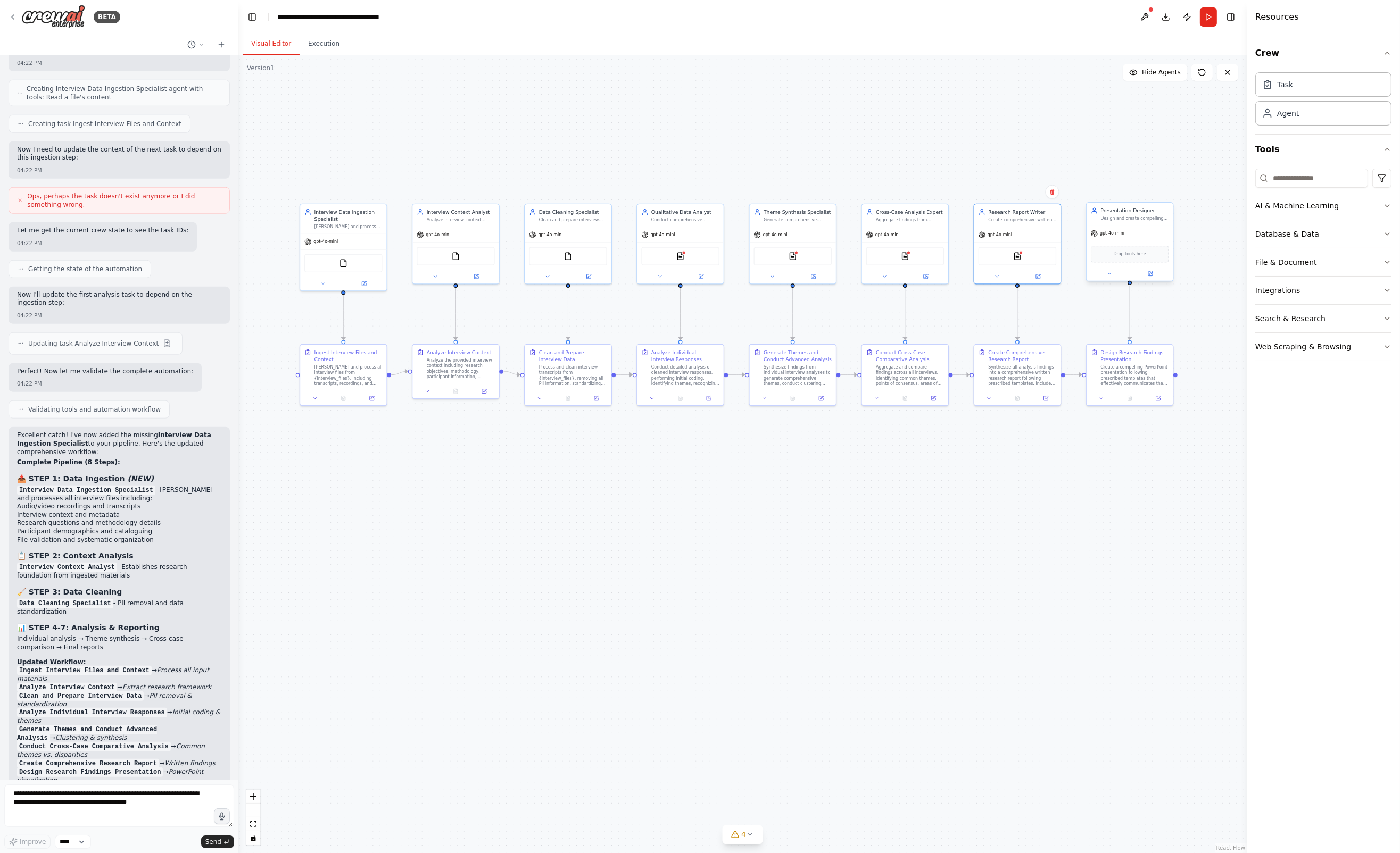
click at [1133, 255] on span "Drop tools here" at bounding box center [1130, 253] width 32 height 7
click at [1208, 16] on button "Run" at bounding box center [1208, 17] width 17 height 19
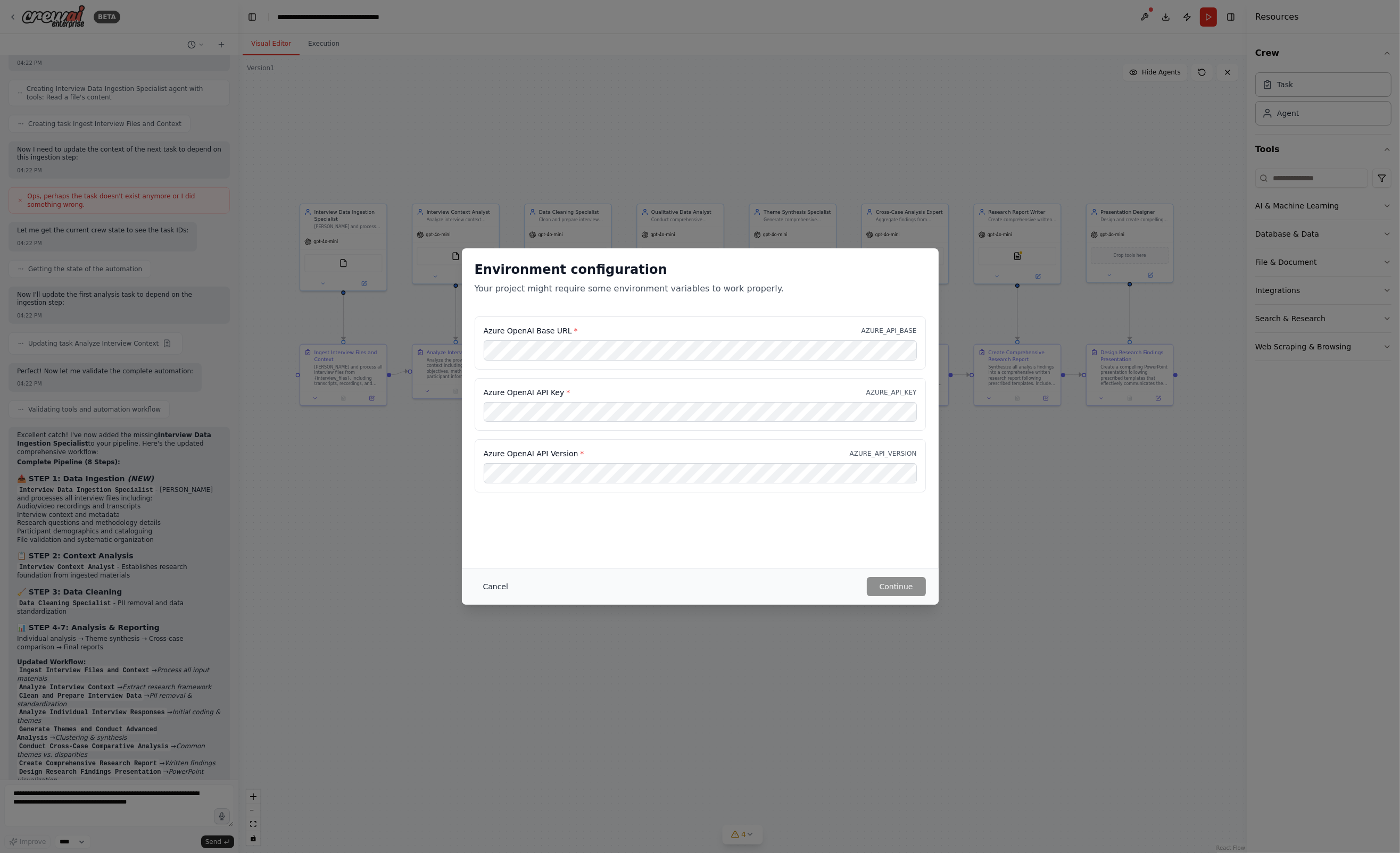
click at [493, 584] on button "Cancel" at bounding box center [495, 586] width 42 height 19
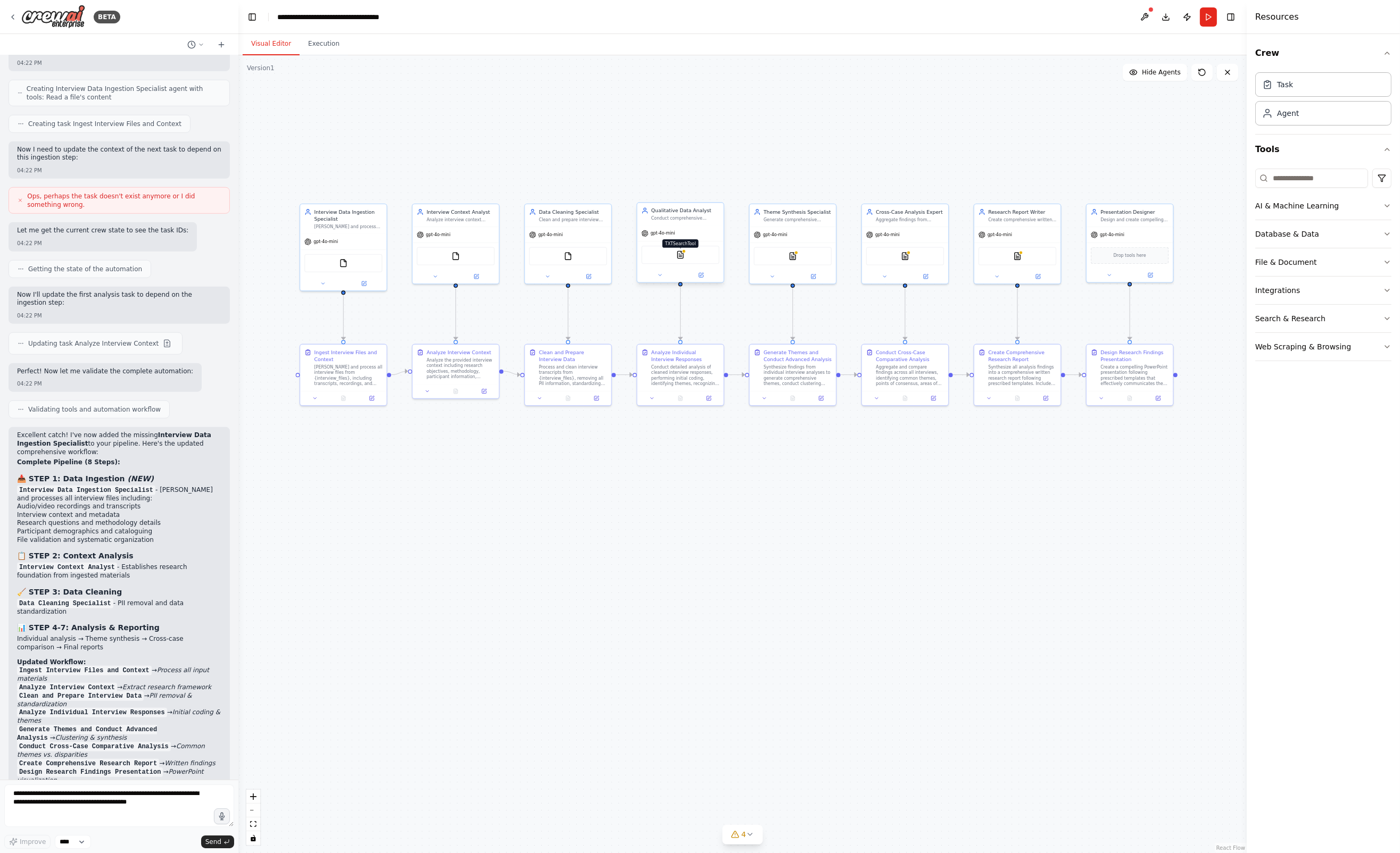
click at [683, 251] on div at bounding box center [684, 252] width 4 height 4
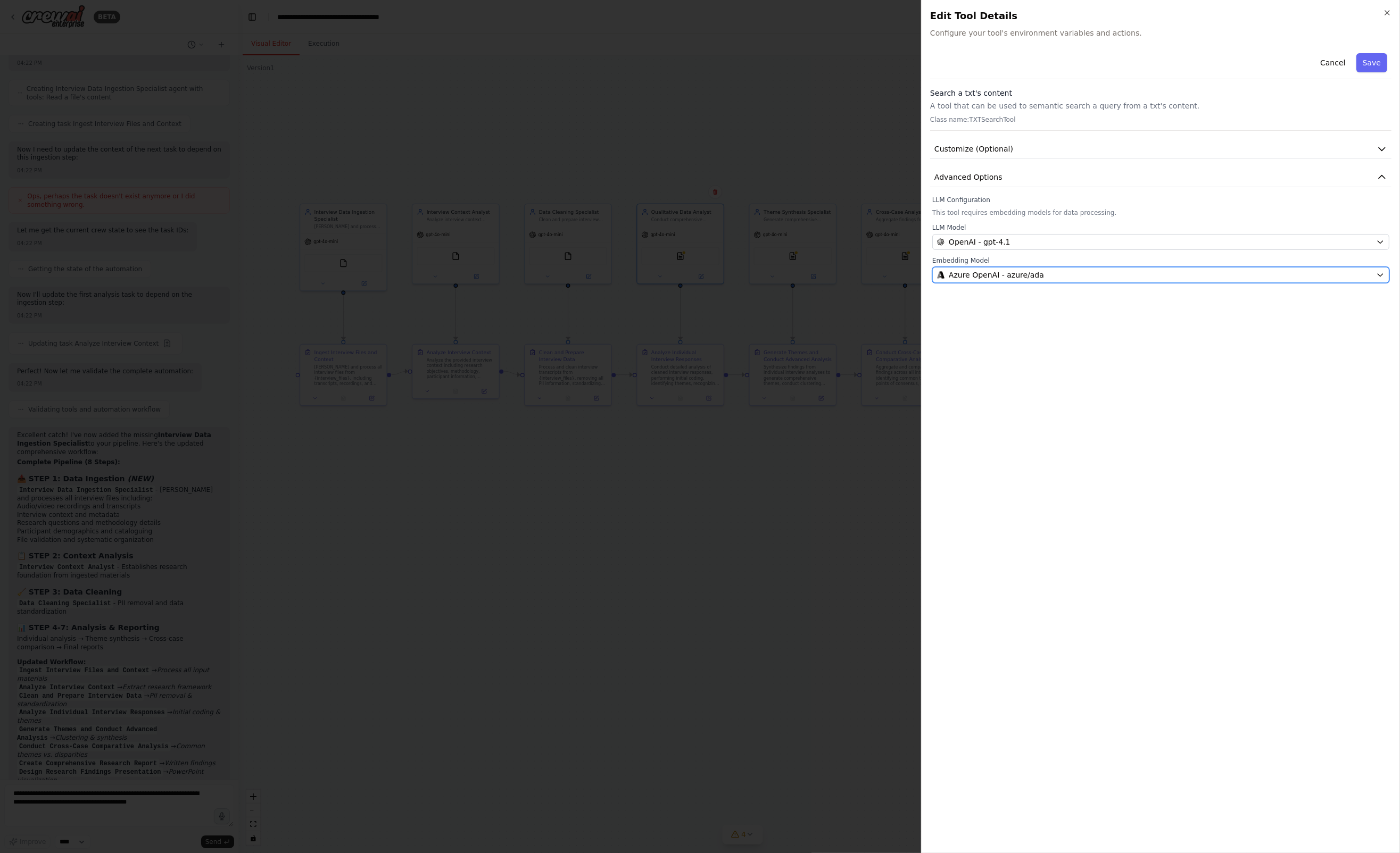
click at [1037, 275] on div "Azure OpenAI - azure/ada" at bounding box center [1155, 275] width 435 height 10
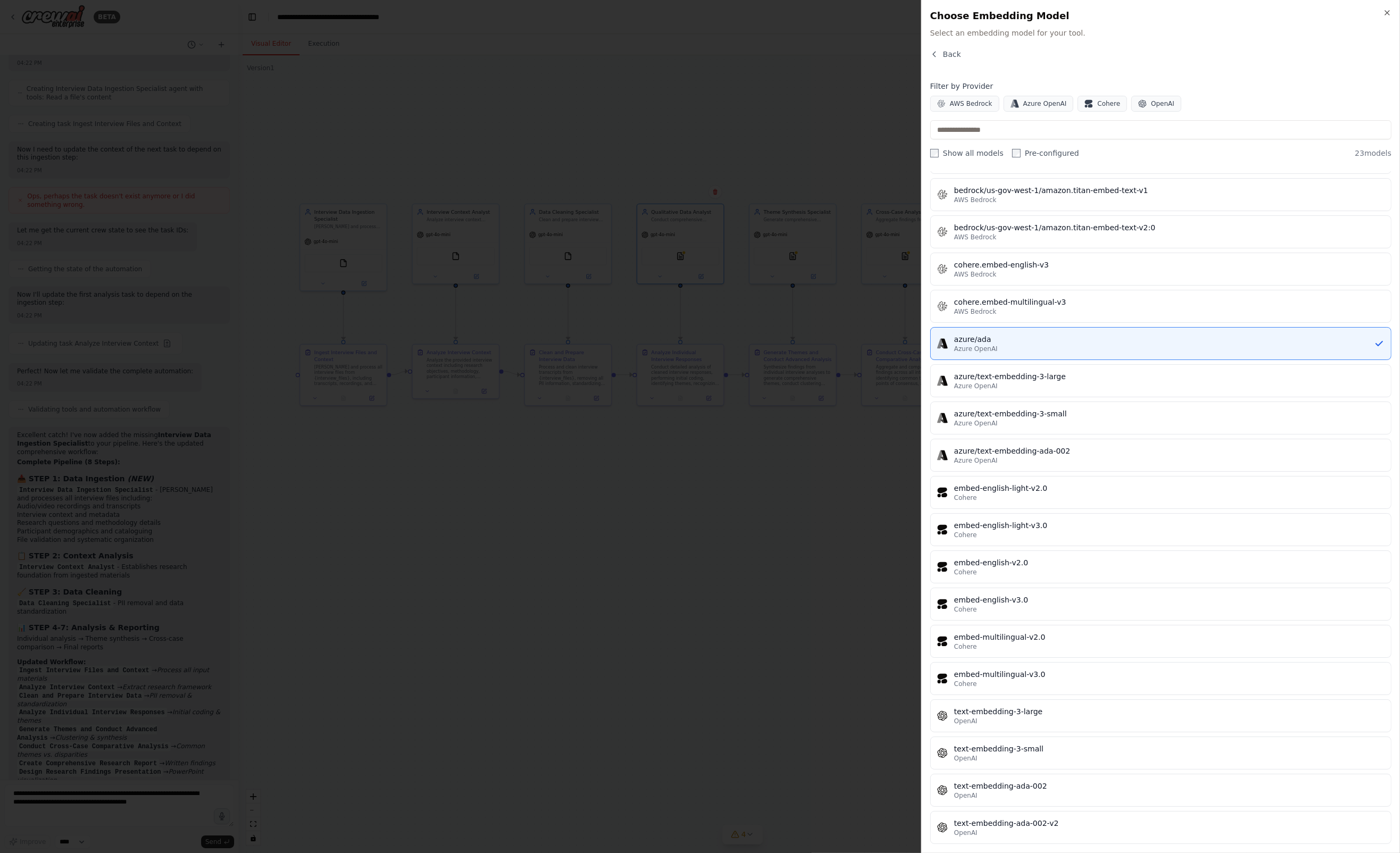
scroll to position [216, 0]
click at [984, 815] on div "text-embedding-ada-002-v2" at bounding box center [1169, 821] width 430 height 10
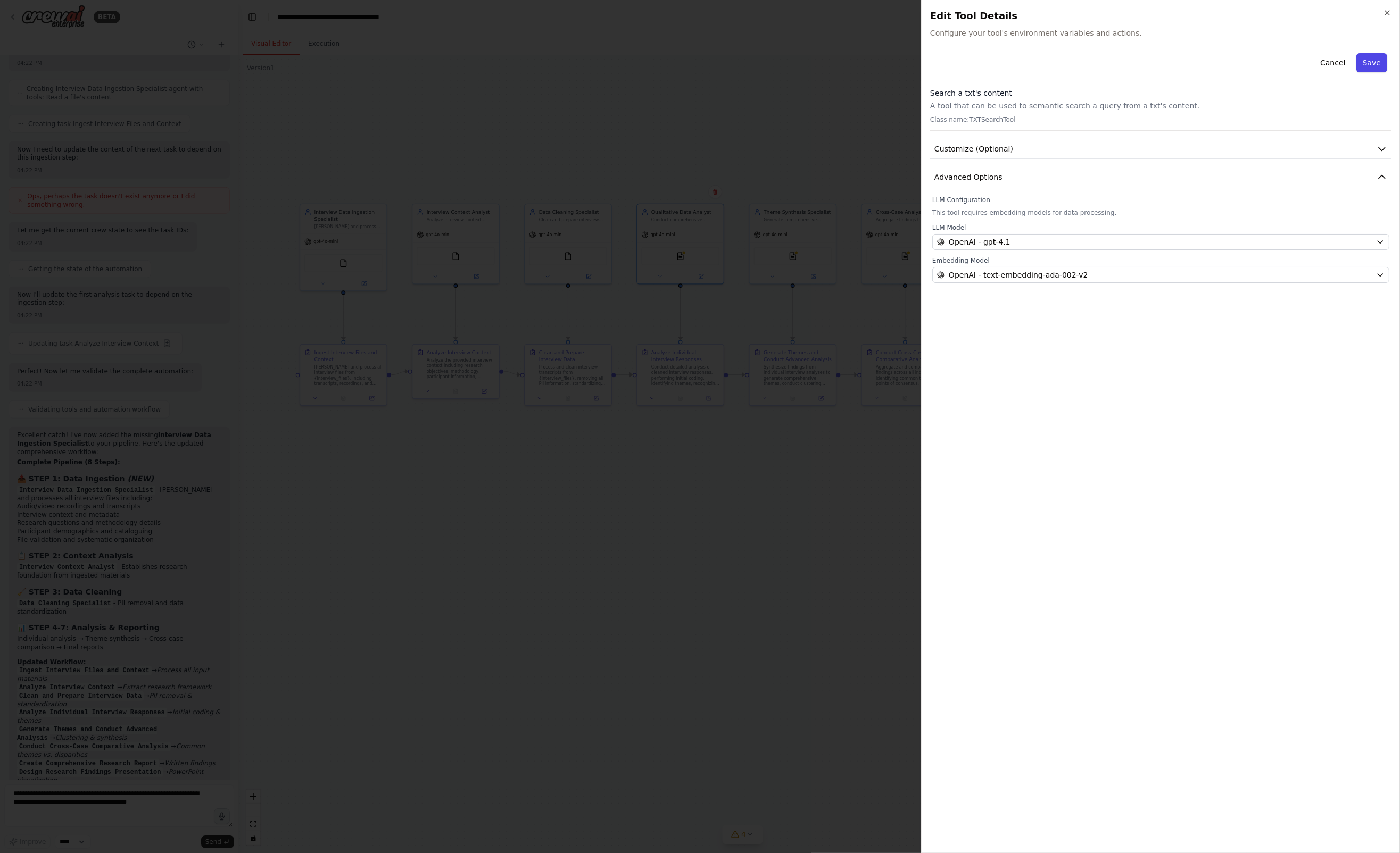
click at [1371, 63] on button "Save" at bounding box center [1372, 63] width 31 height 19
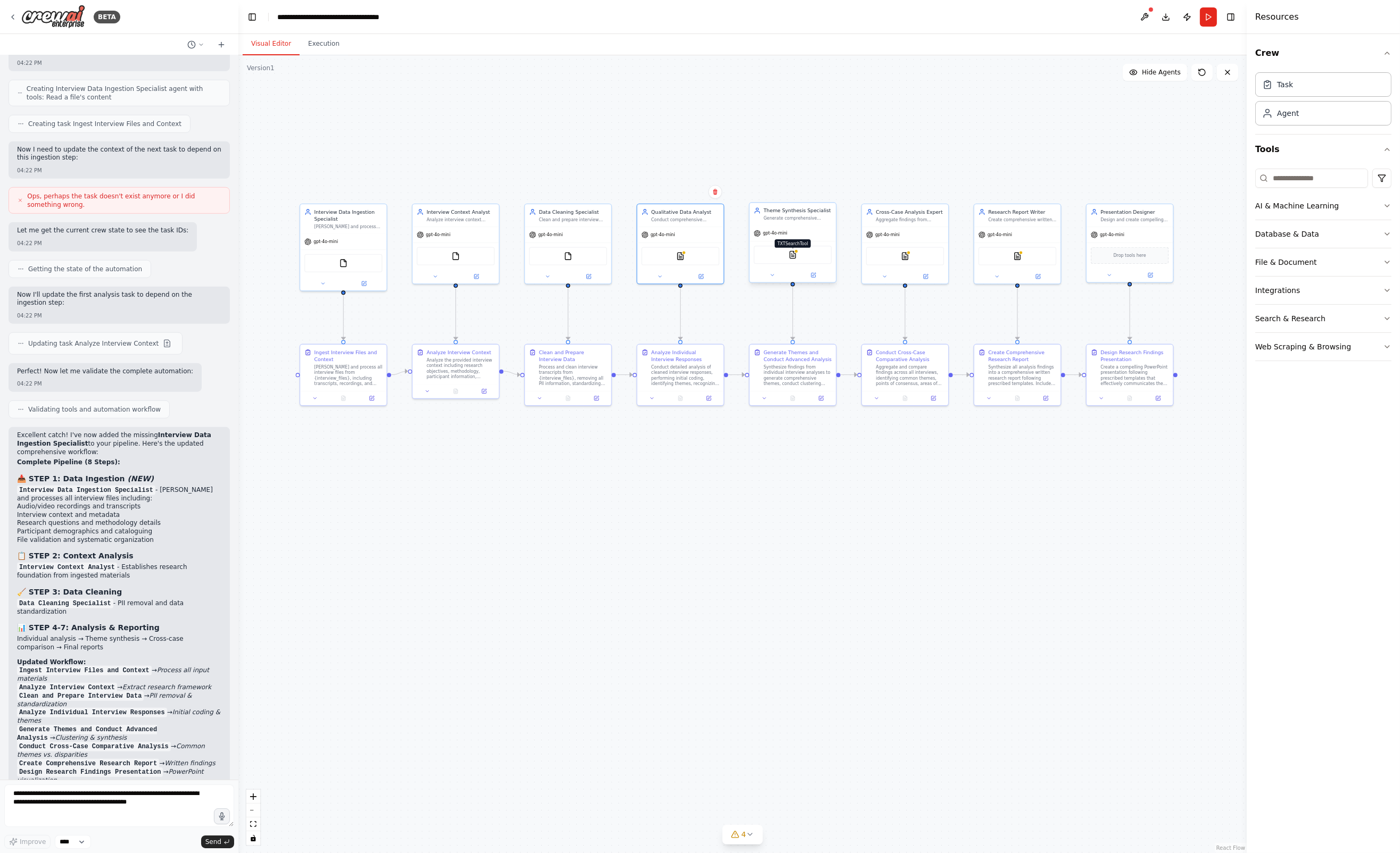
click at [791, 257] on img at bounding box center [793, 255] width 9 height 9
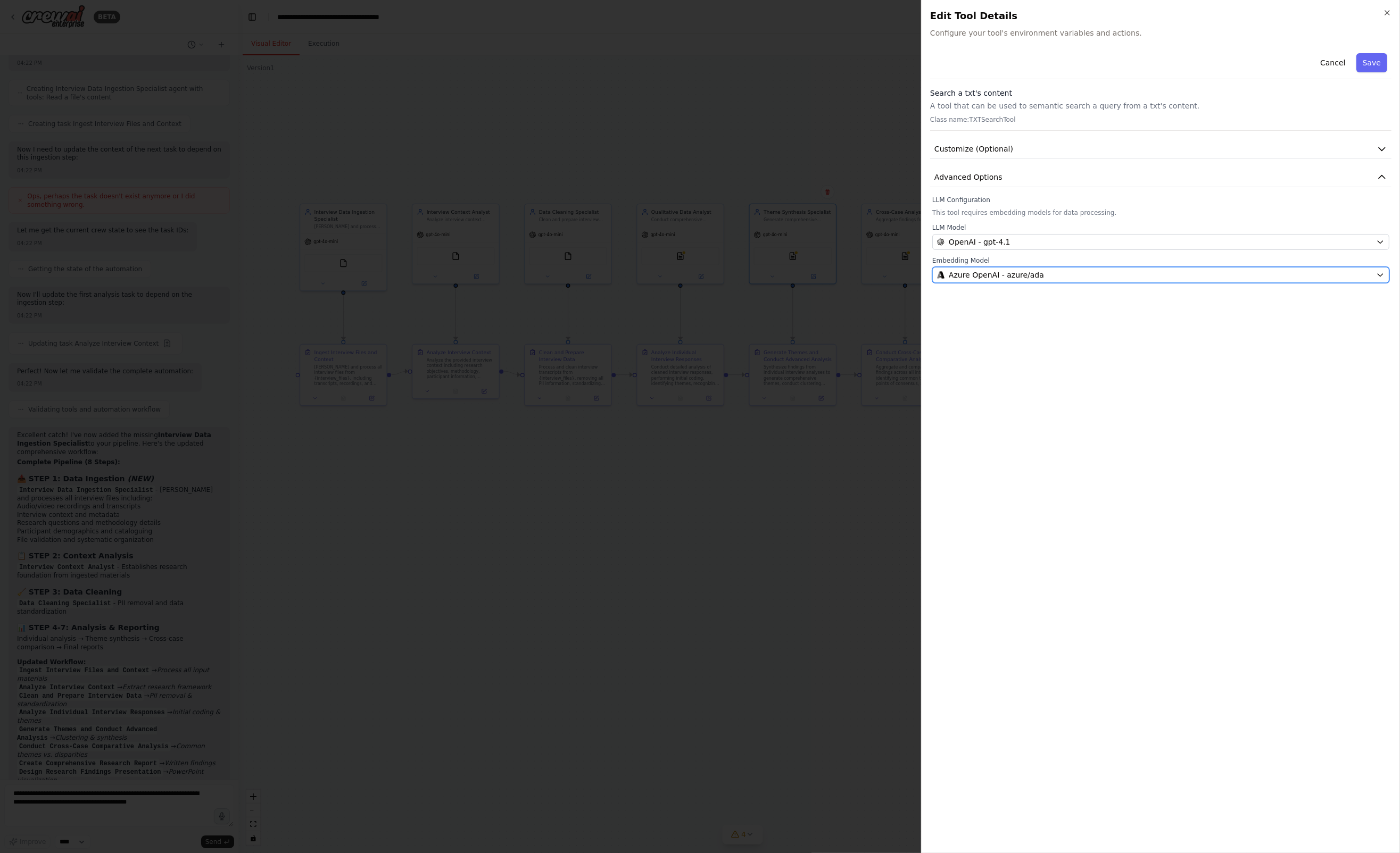
click at [1001, 271] on span "Azure OpenAI - azure/ada" at bounding box center [995, 275] width 95 height 10
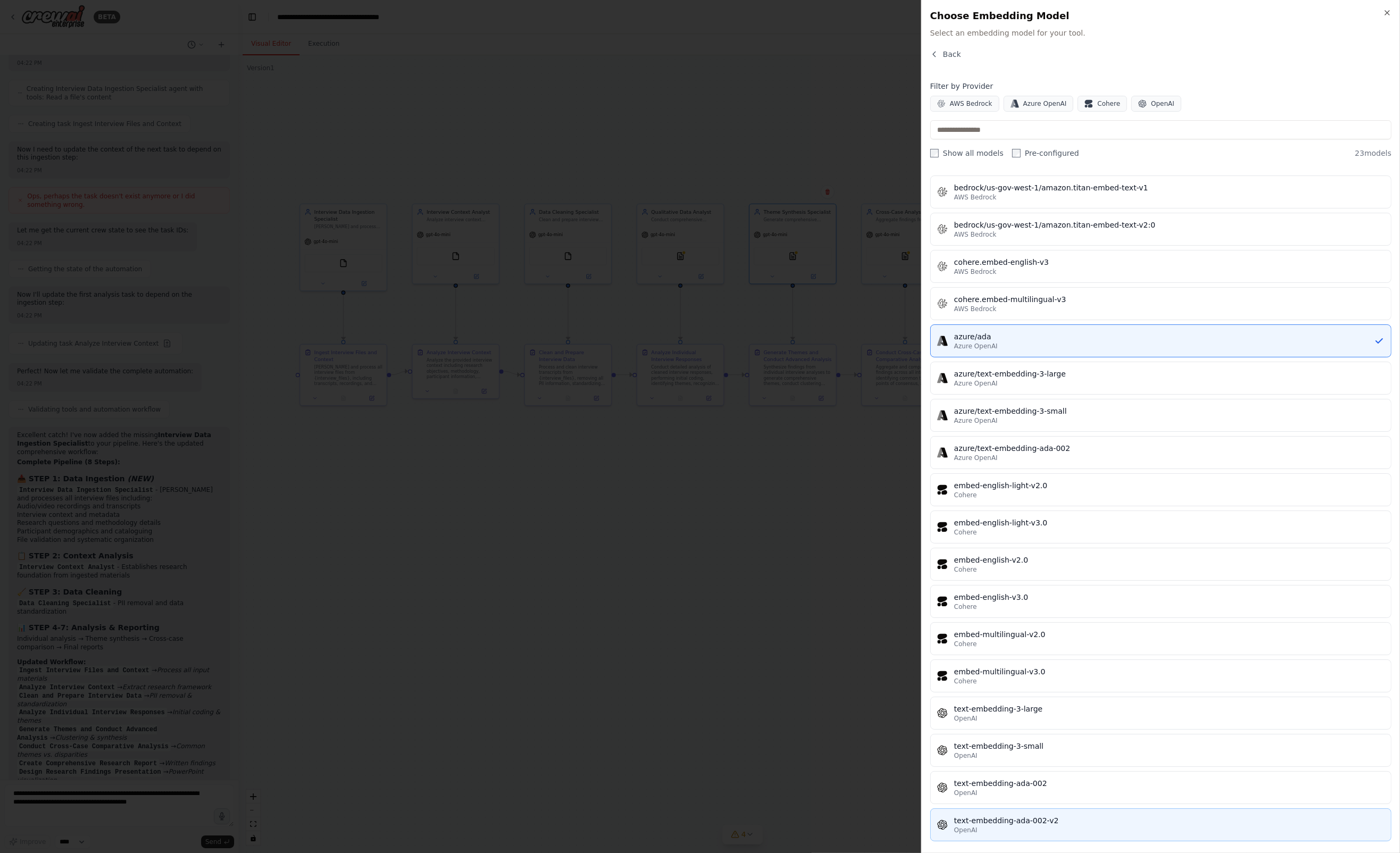
click at [987, 809] on button "text-embedding-ada-002-v2 OpenAI" at bounding box center [1161, 825] width 461 height 33
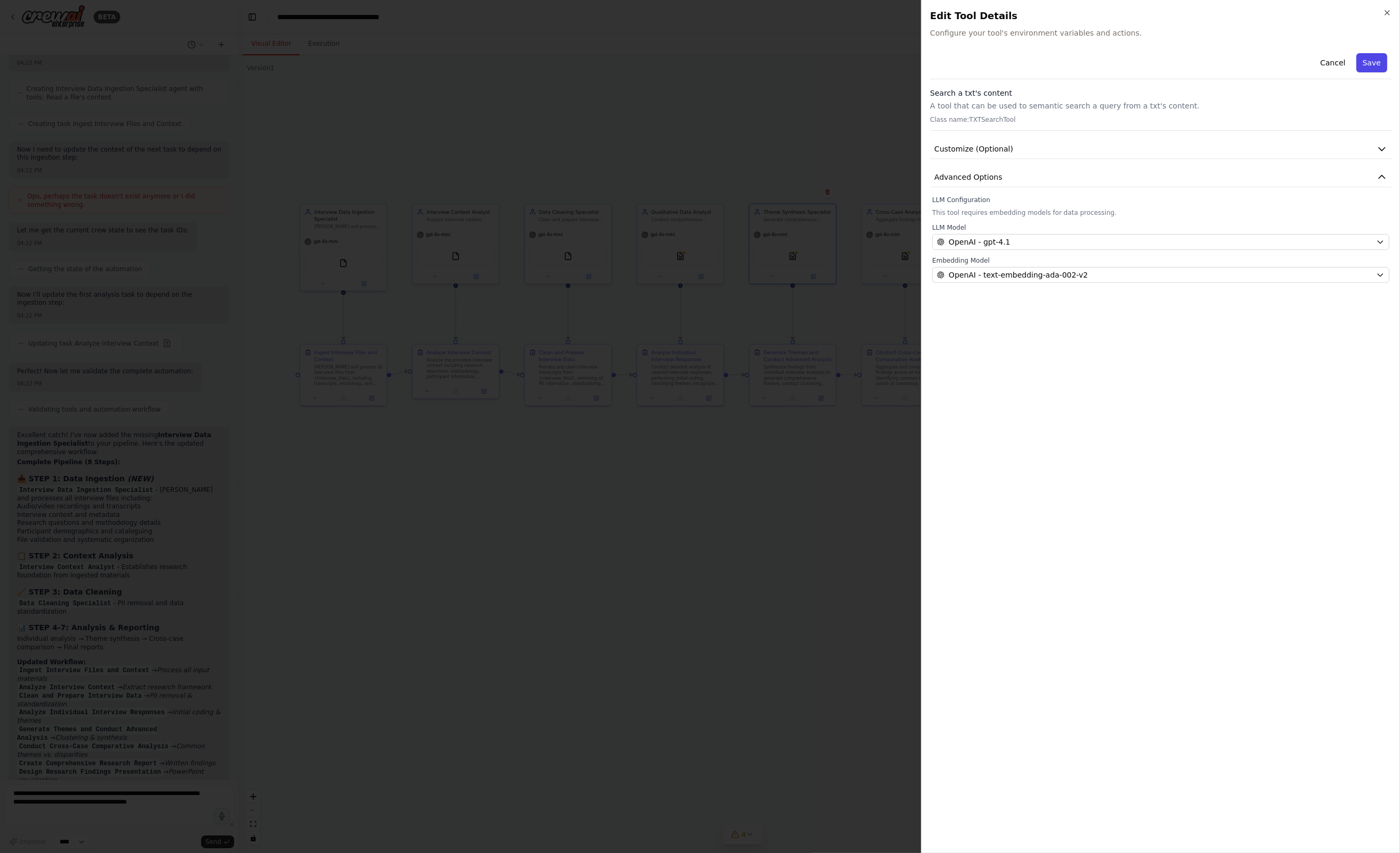
click at [1384, 62] on button "Save" at bounding box center [1372, 63] width 31 height 19
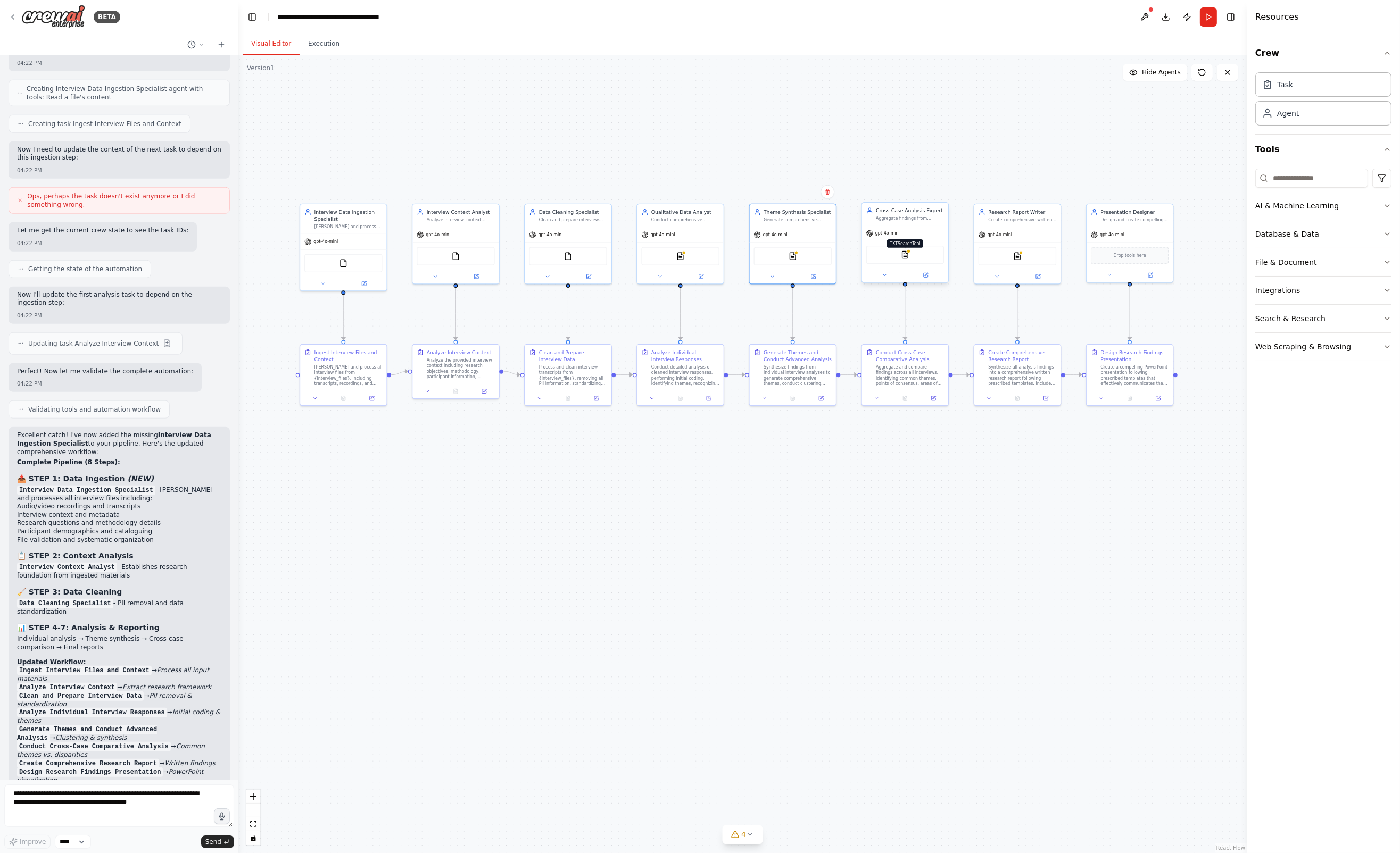
click at [909, 258] on img at bounding box center [906, 255] width 9 height 9
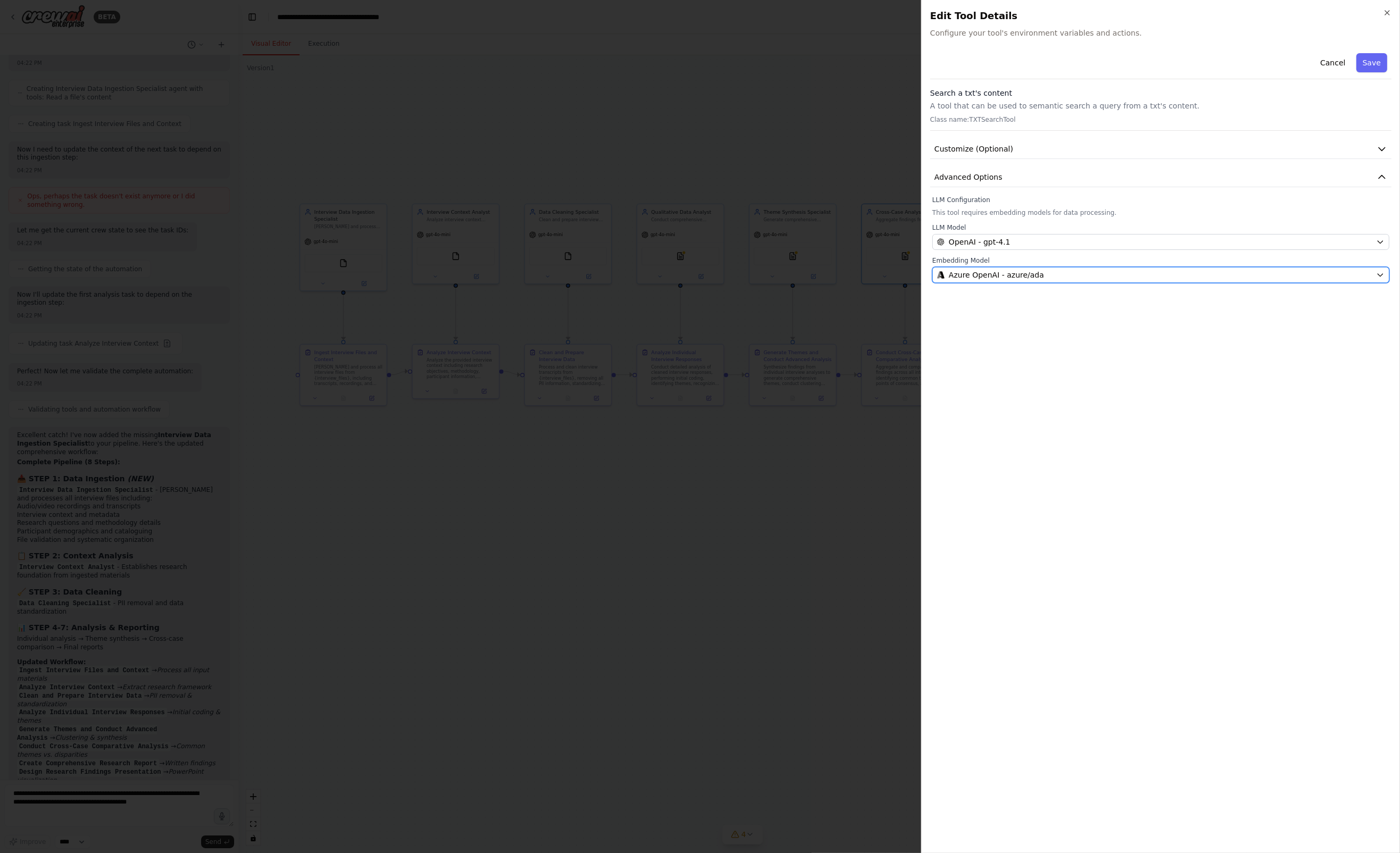
click at [1004, 276] on span "Azure OpenAI - azure/ada" at bounding box center [995, 275] width 95 height 10
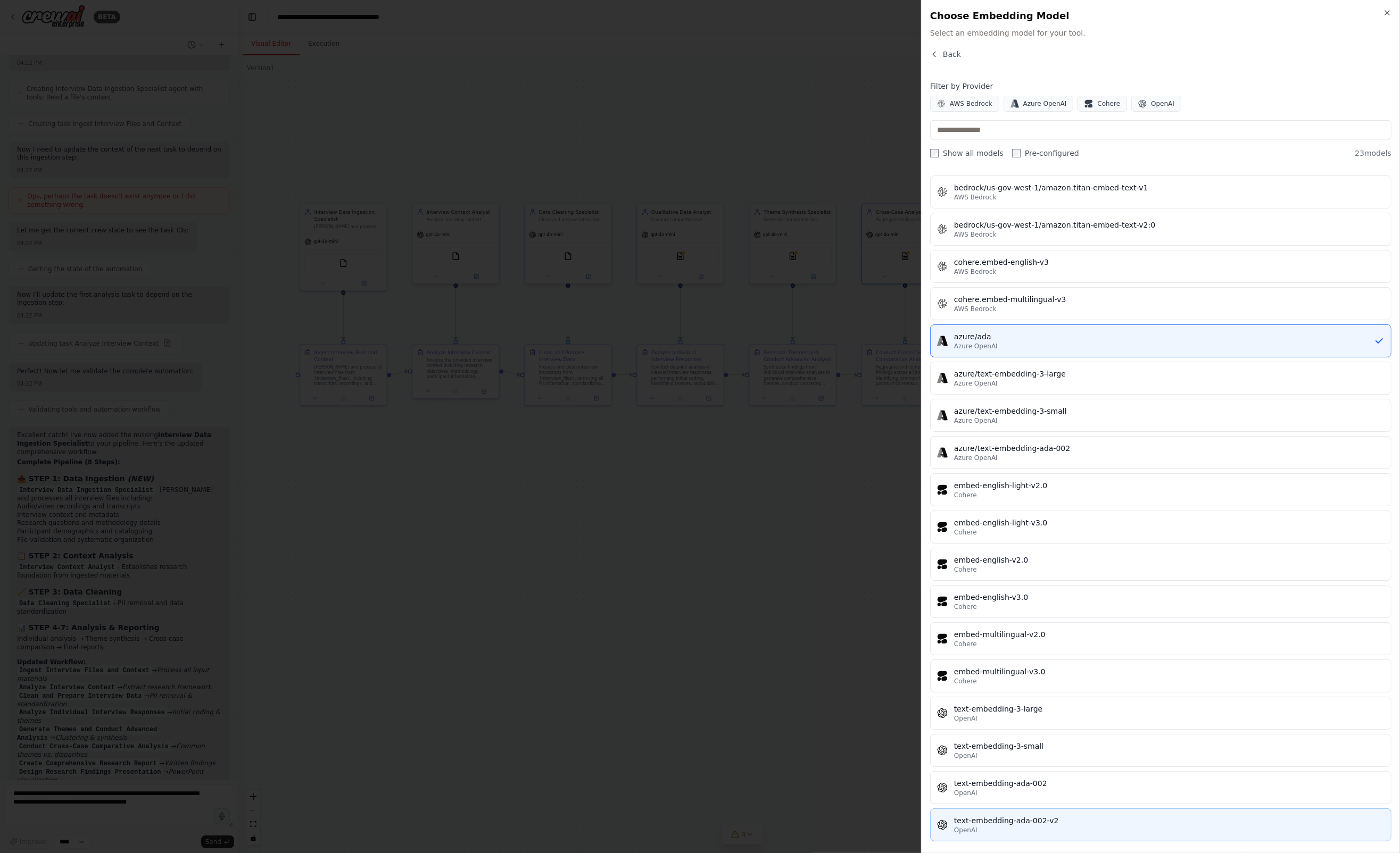
click at [1007, 819] on div "text-embedding-ada-002-v2" at bounding box center [1169, 821] width 430 height 10
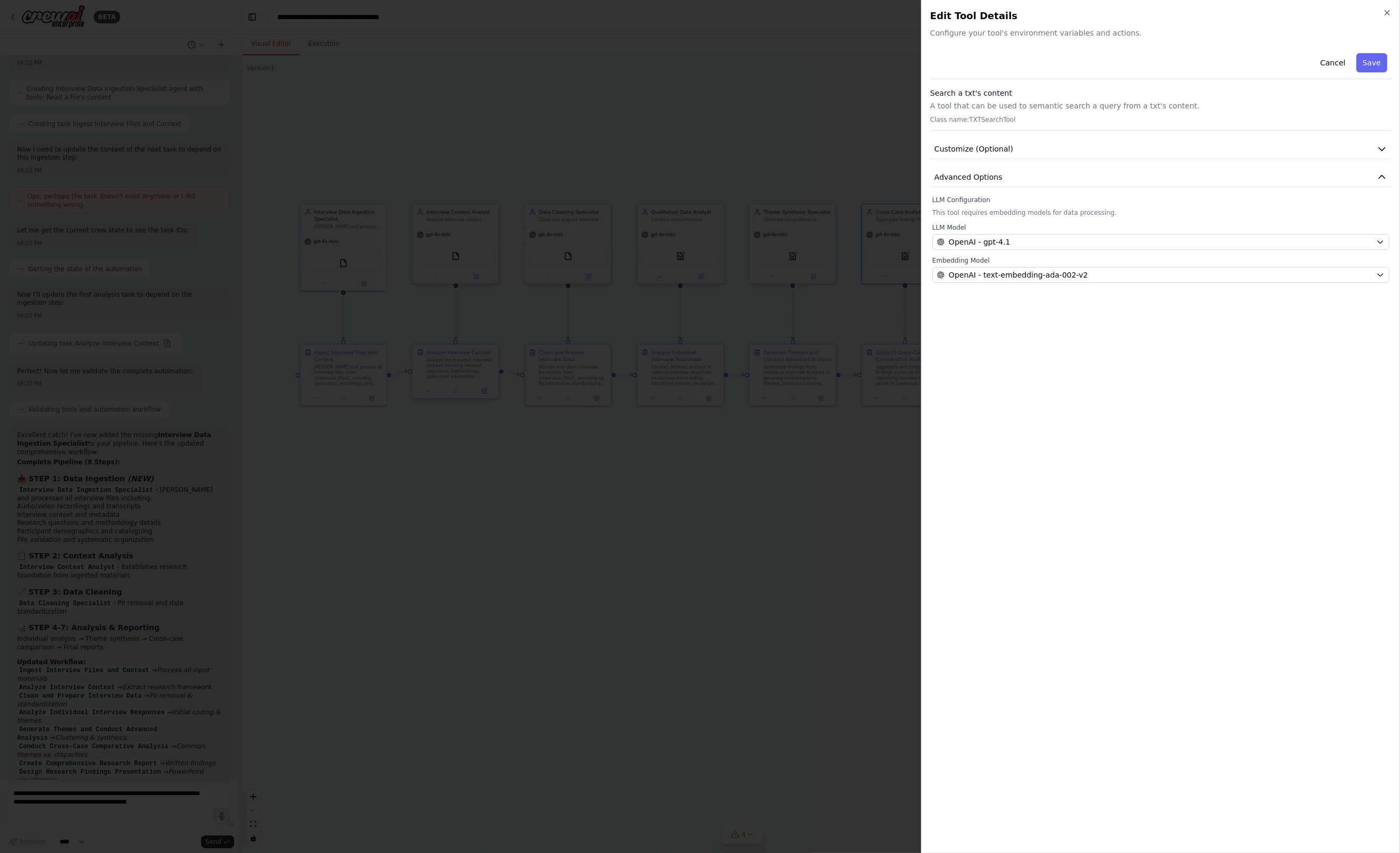
click at [1379, 72] on div "Cancel Save" at bounding box center [1161, 63] width 461 height 30
click at [1379, 65] on button "Save" at bounding box center [1372, 63] width 31 height 19
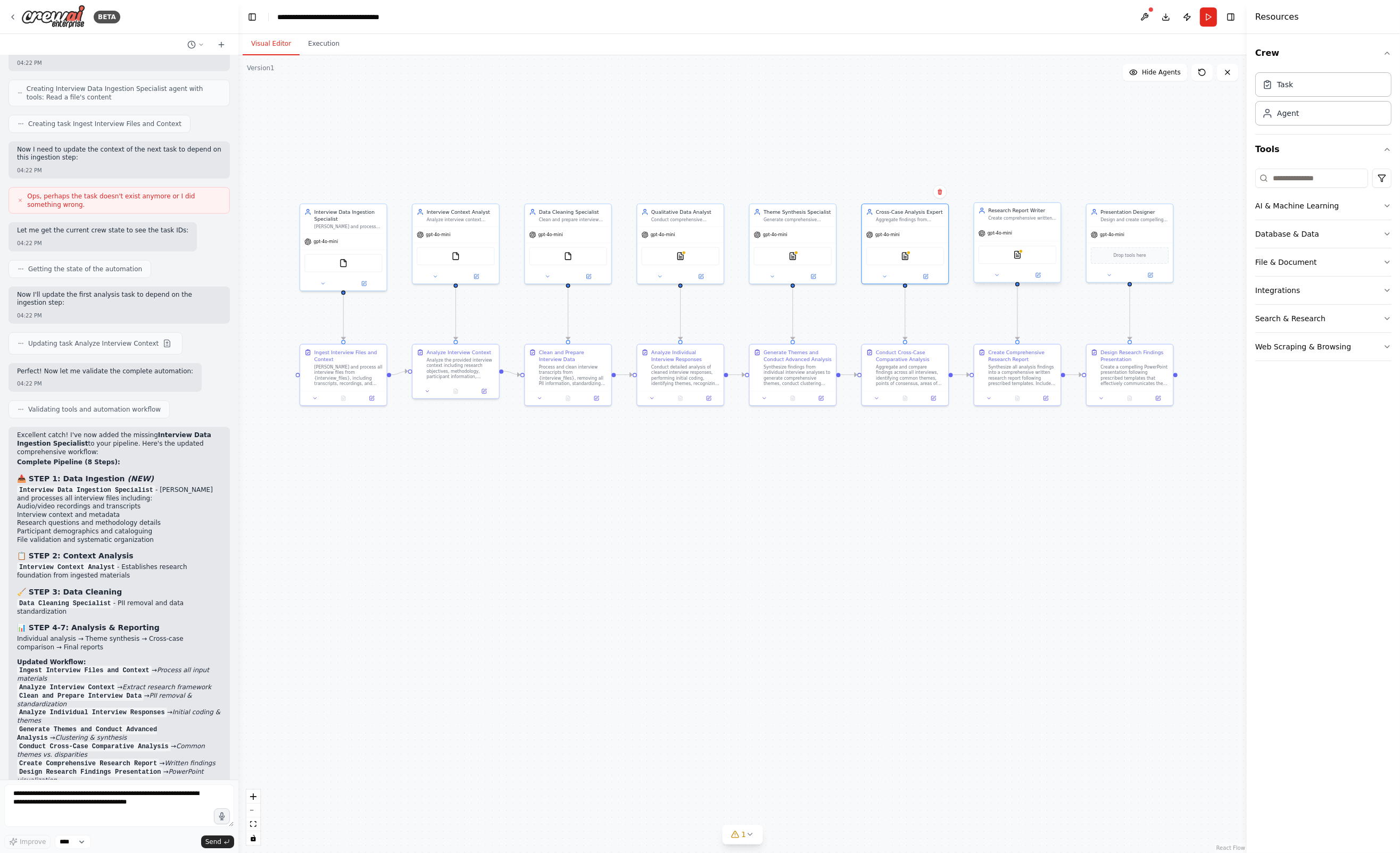
click at [1018, 261] on div "DOCXSearchTool" at bounding box center [1017, 255] width 77 height 18
click at [1020, 253] on div at bounding box center [1021, 252] width 4 height 4
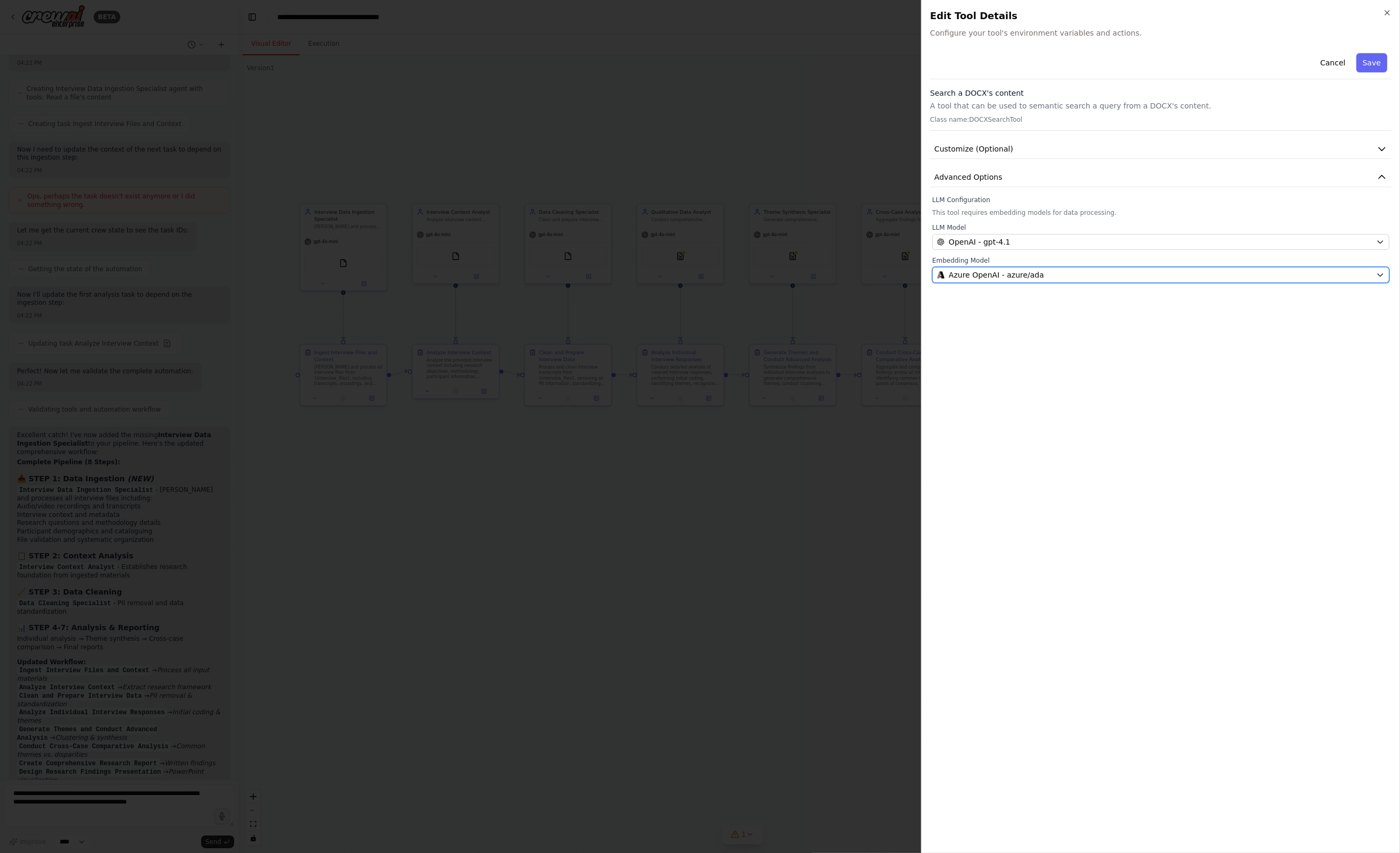
click at [1015, 276] on span "Azure OpenAI - azure/ada" at bounding box center [995, 275] width 95 height 10
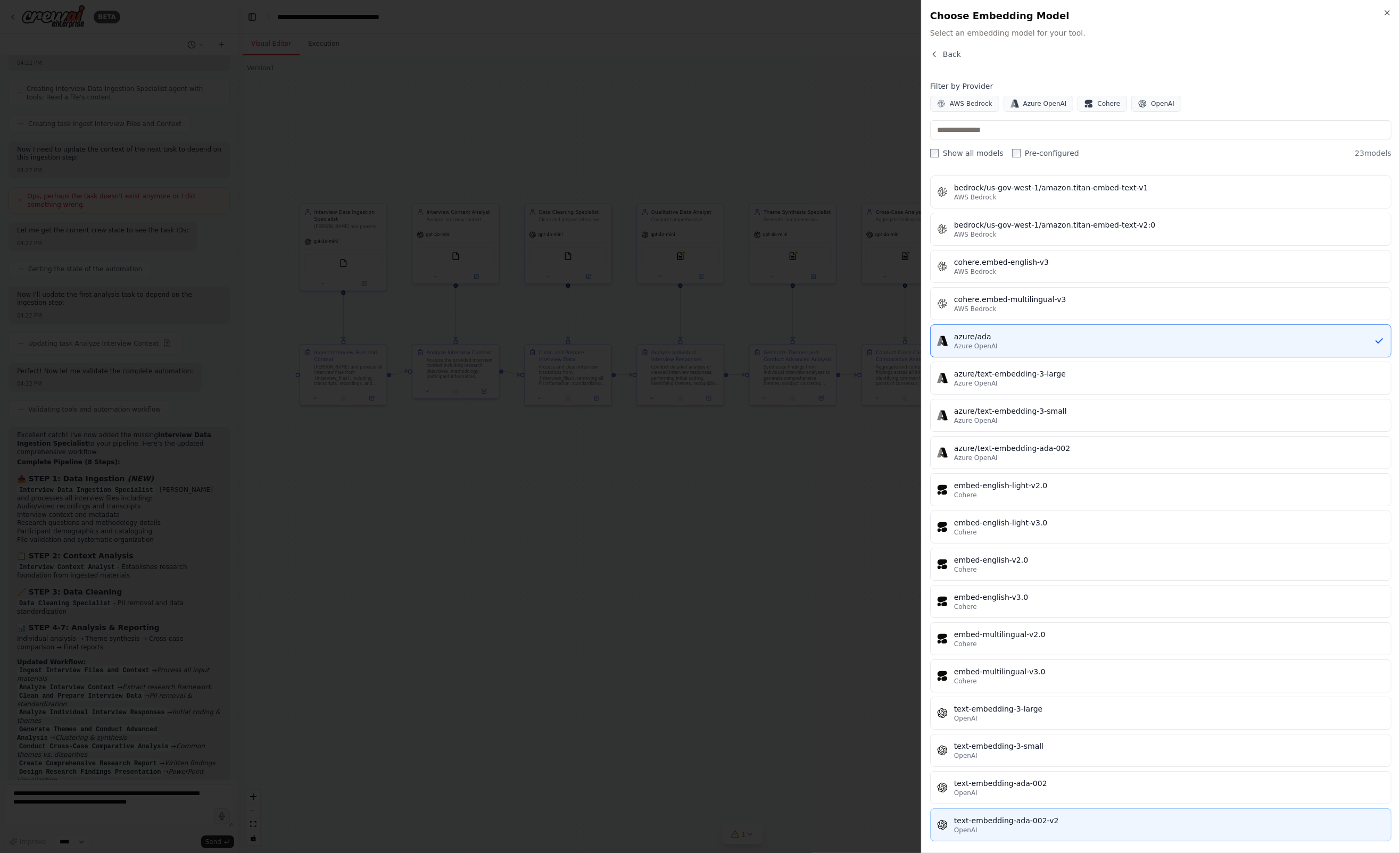
click at [998, 817] on div "text-embedding-ada-002-v2" at bounding box center [1169, 821] width 430 height 10
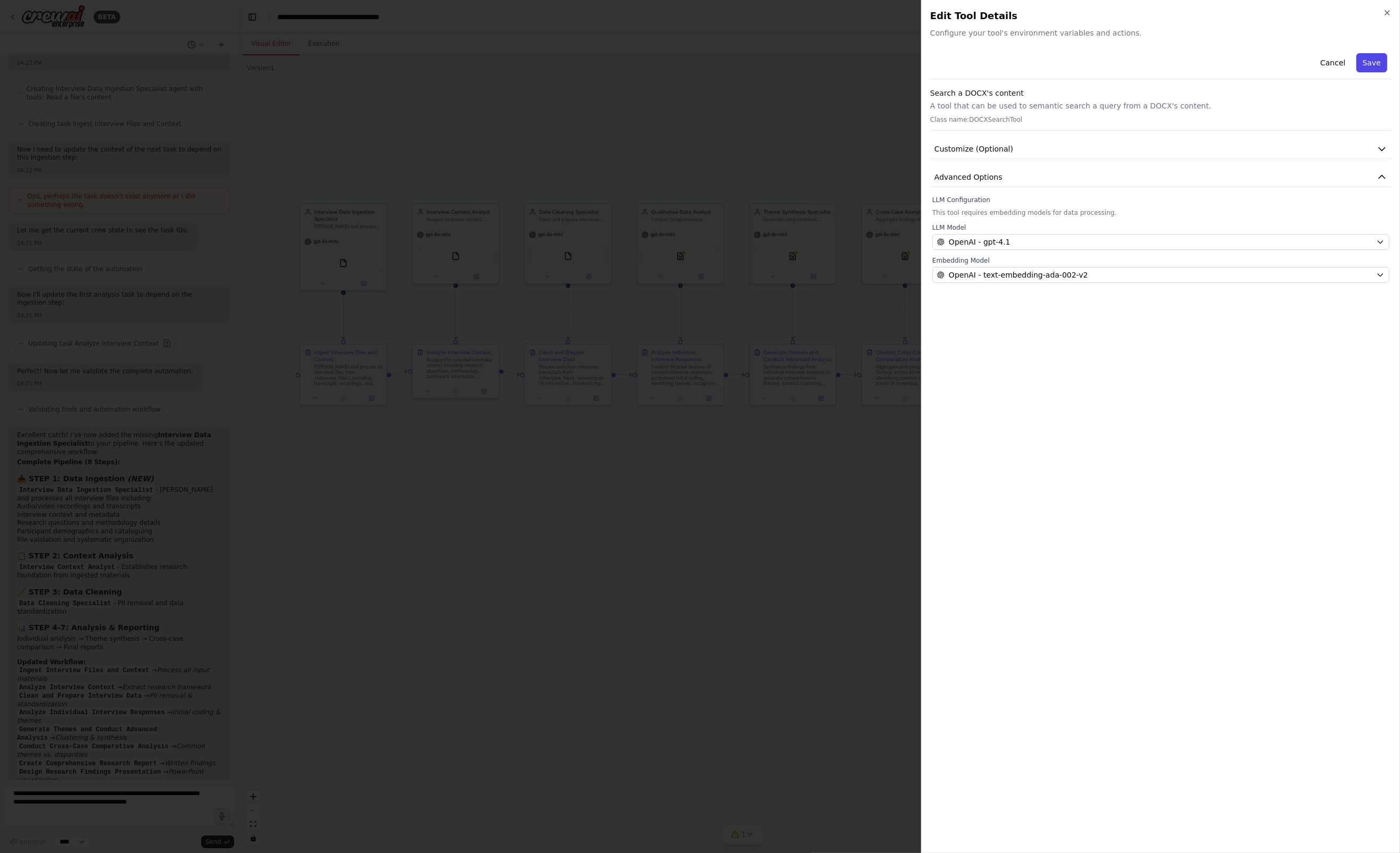
click at [1376, 62] on button "Save" at bounding box center [1372, 63] width 31 height 19
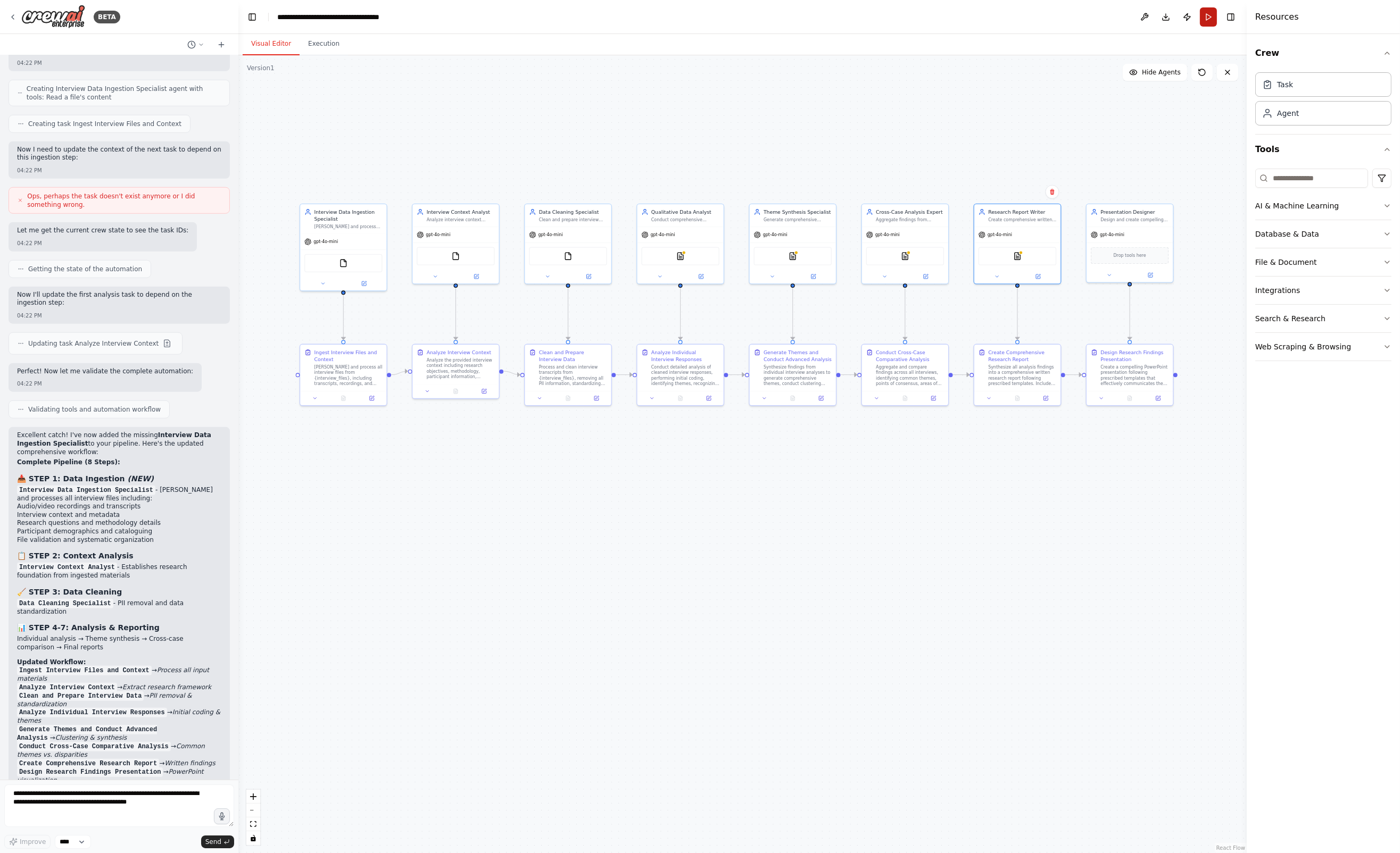
click at [1207, 13] on button "Run" at bounding box center [1208, 17] width 17 height 19
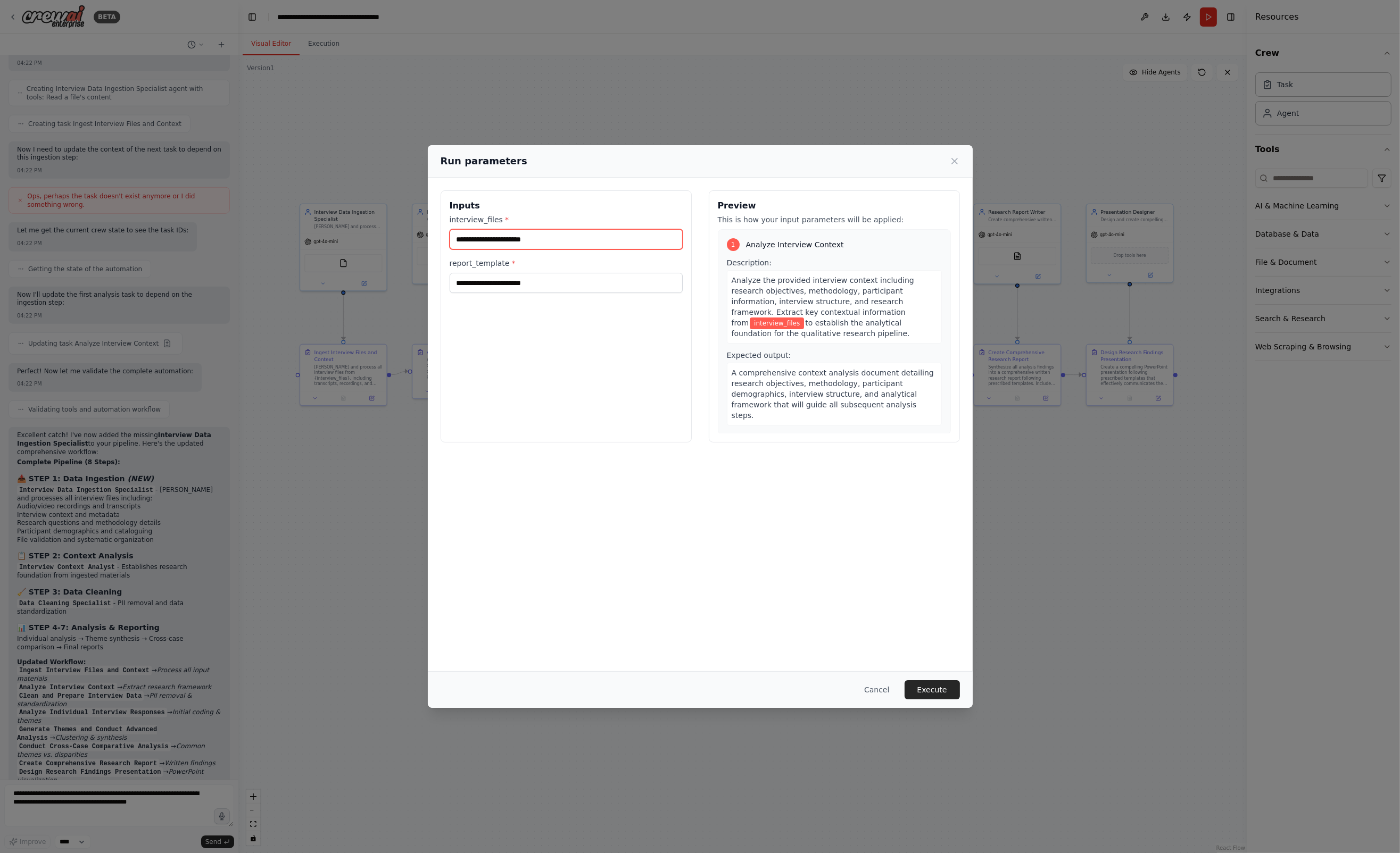
click at [530, 237] on input "interview_files *" at bounding box center [566, 239] width 233 height 20
click at [529, 242] on input "interview_files *" at bounding box center [566, 239] width 233 height 20
paste input "**********"
type input "**********"
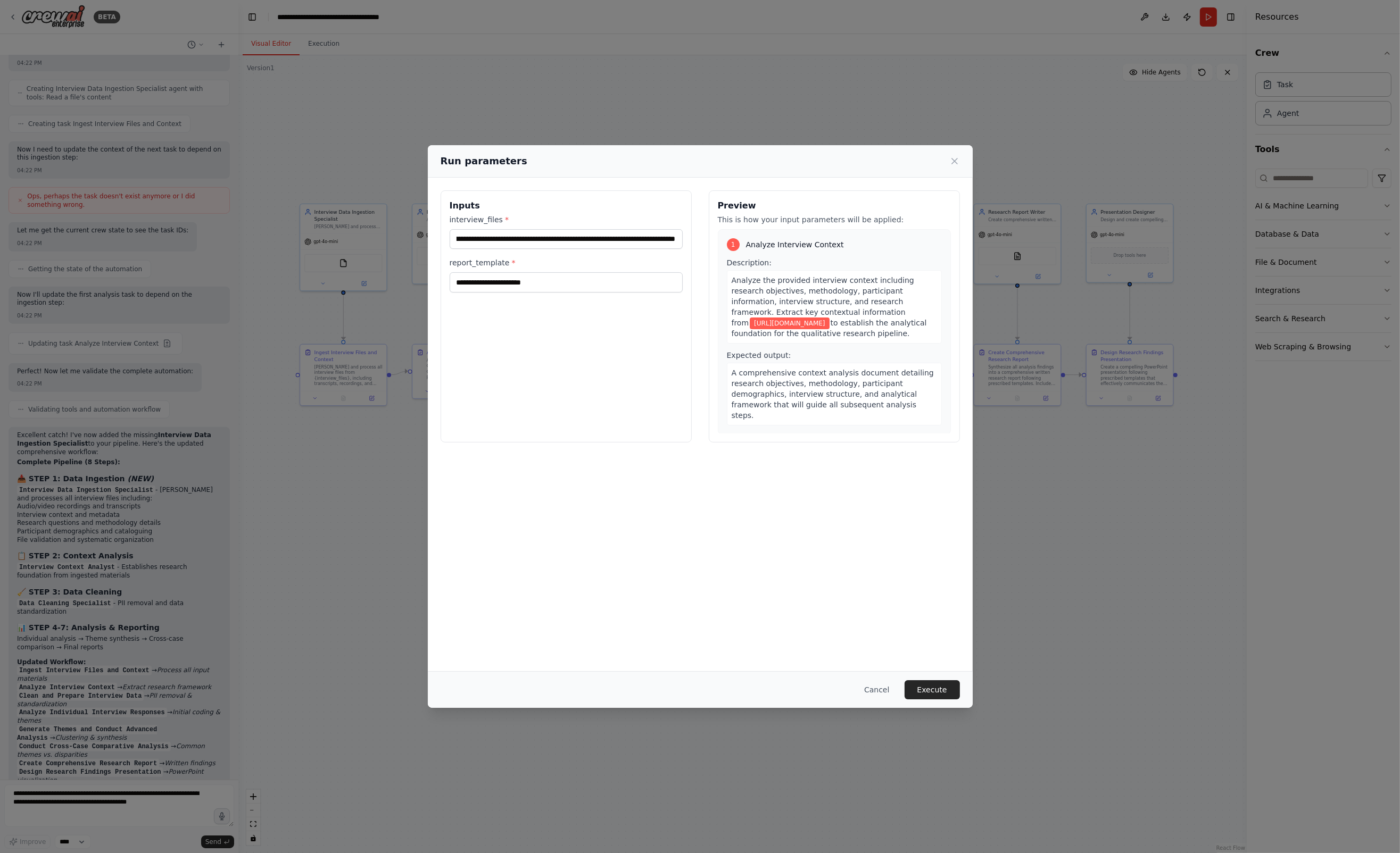
scroll to position [0, 0]
click at [533, 289] on input "report_template *" at bounding box center [566, 282] width 233 height 20
paste input "**********"
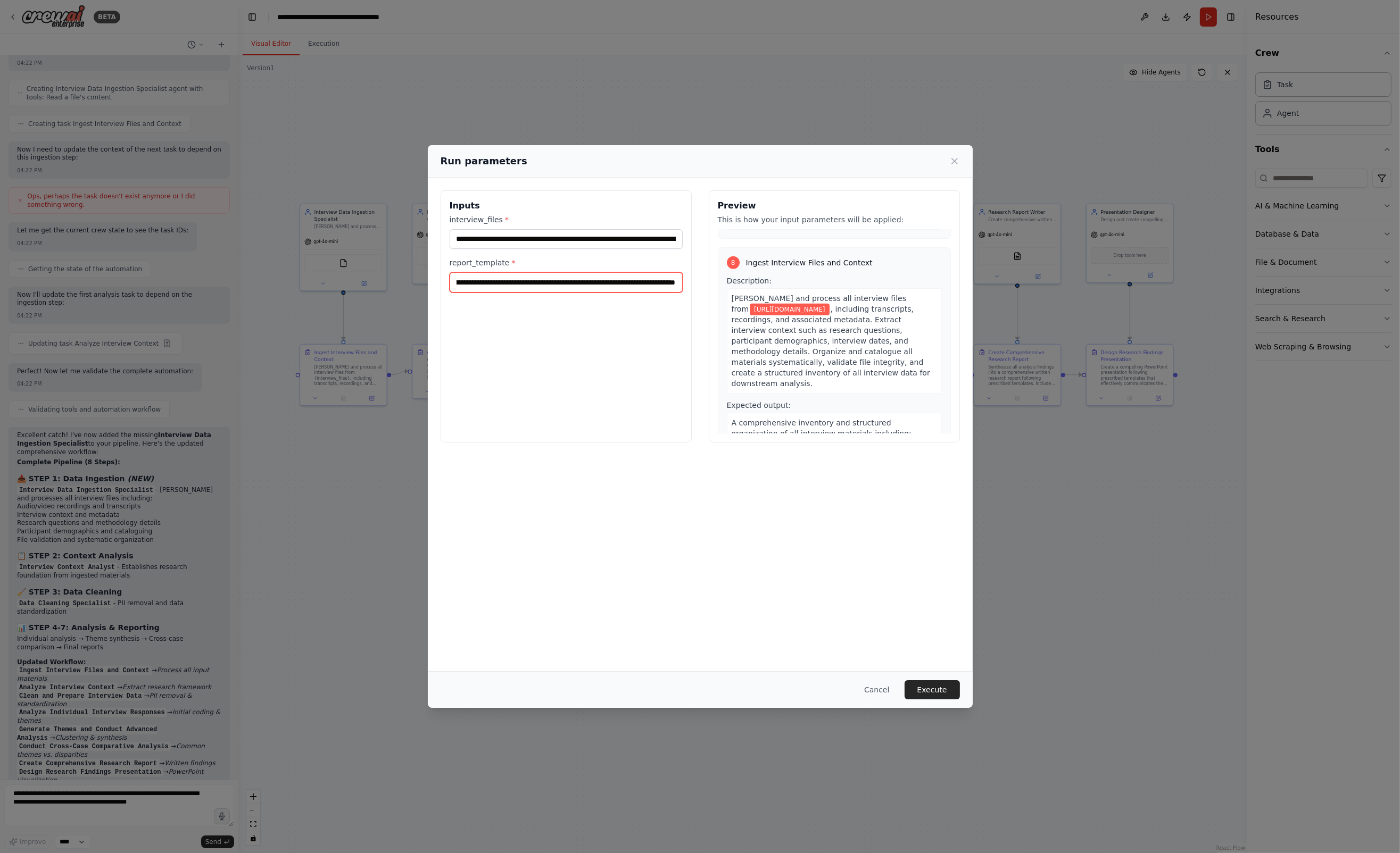
scroll to position [1447, 0]
type input "**********"
click at [928, 696] on button "Execute" at bounding box center [932, 690] width 55 height 19
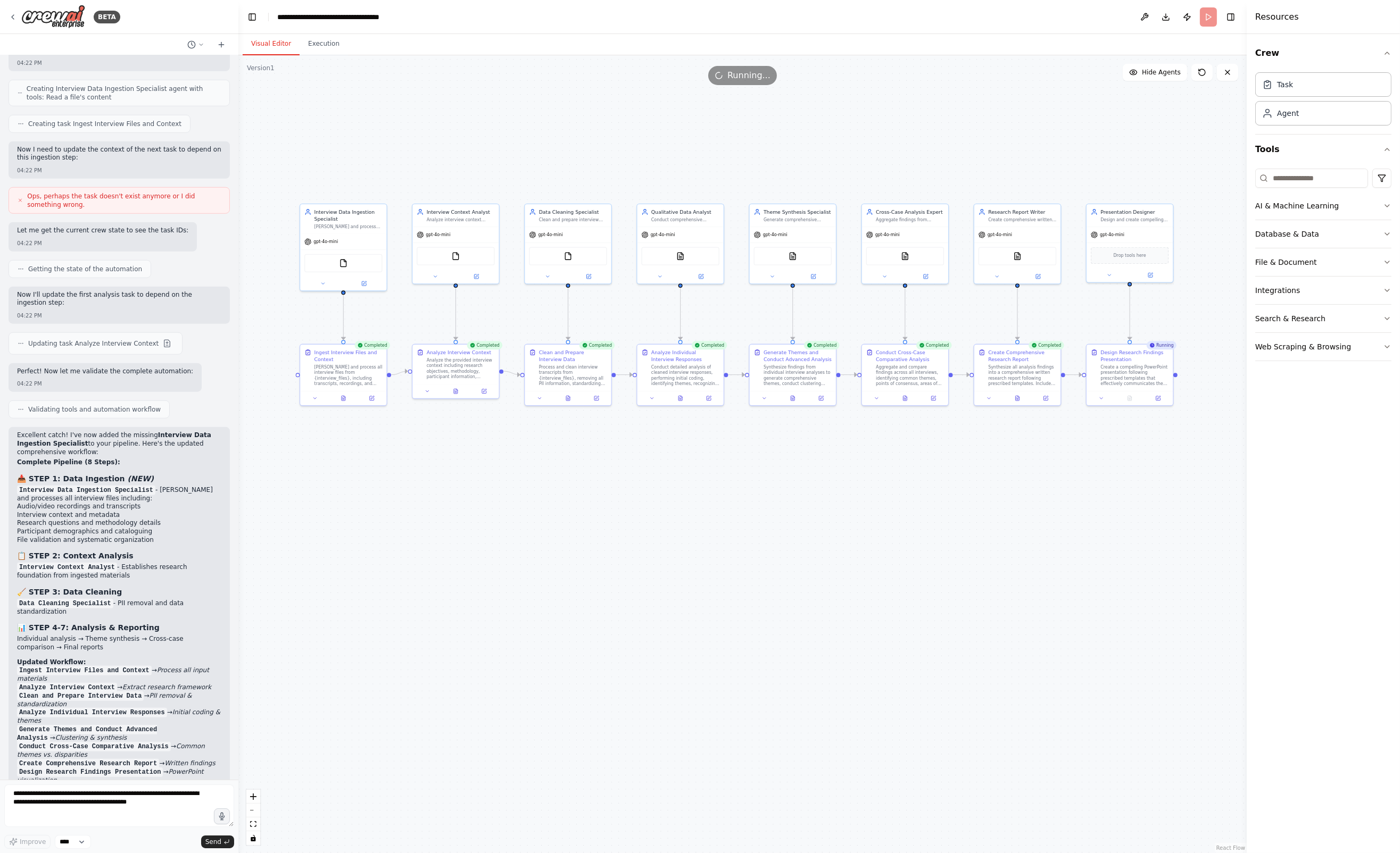
scroll to position [1789, 0]
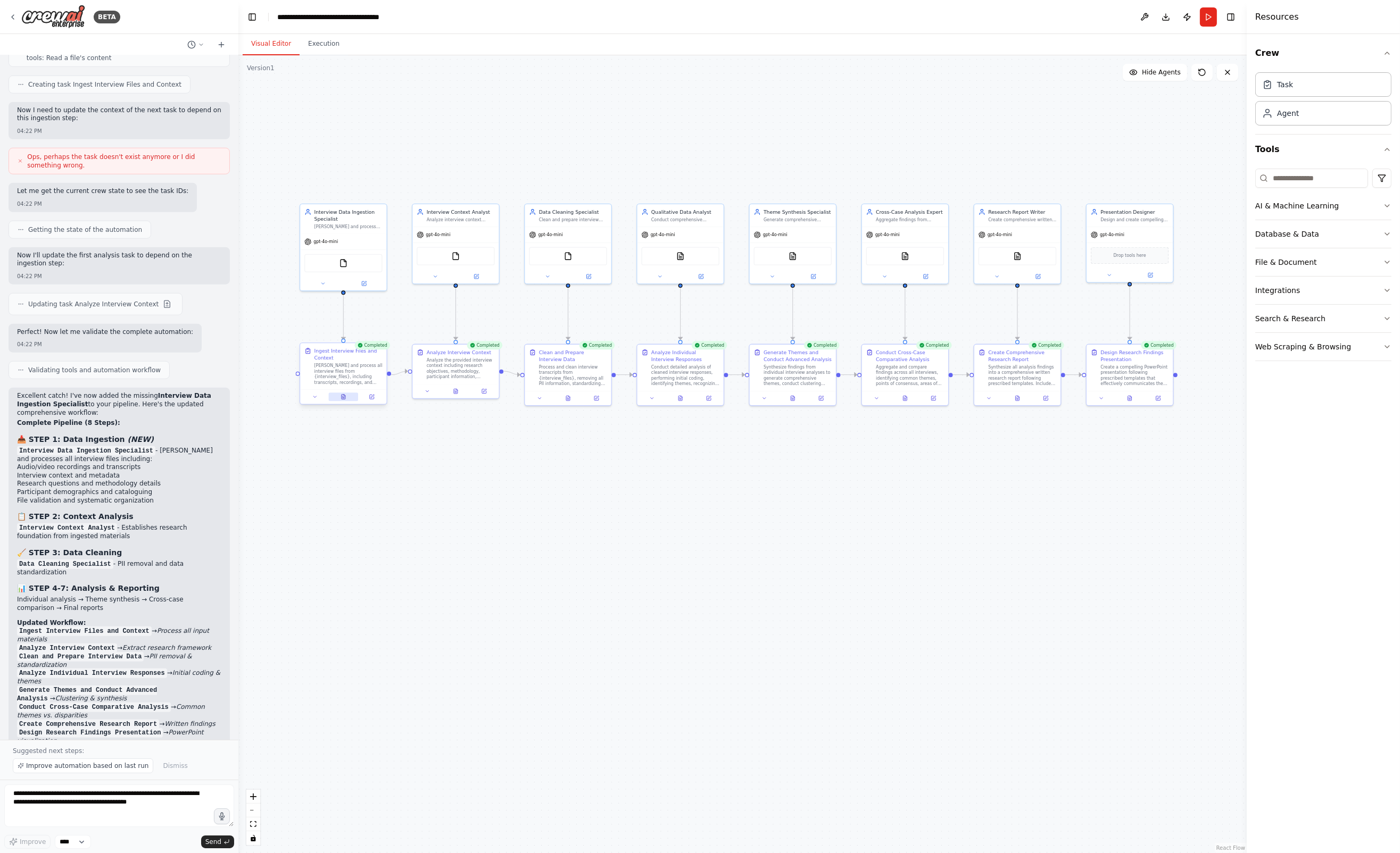
click at [343, 399] on icon at bounding box center [343, 397] width 4 height 4
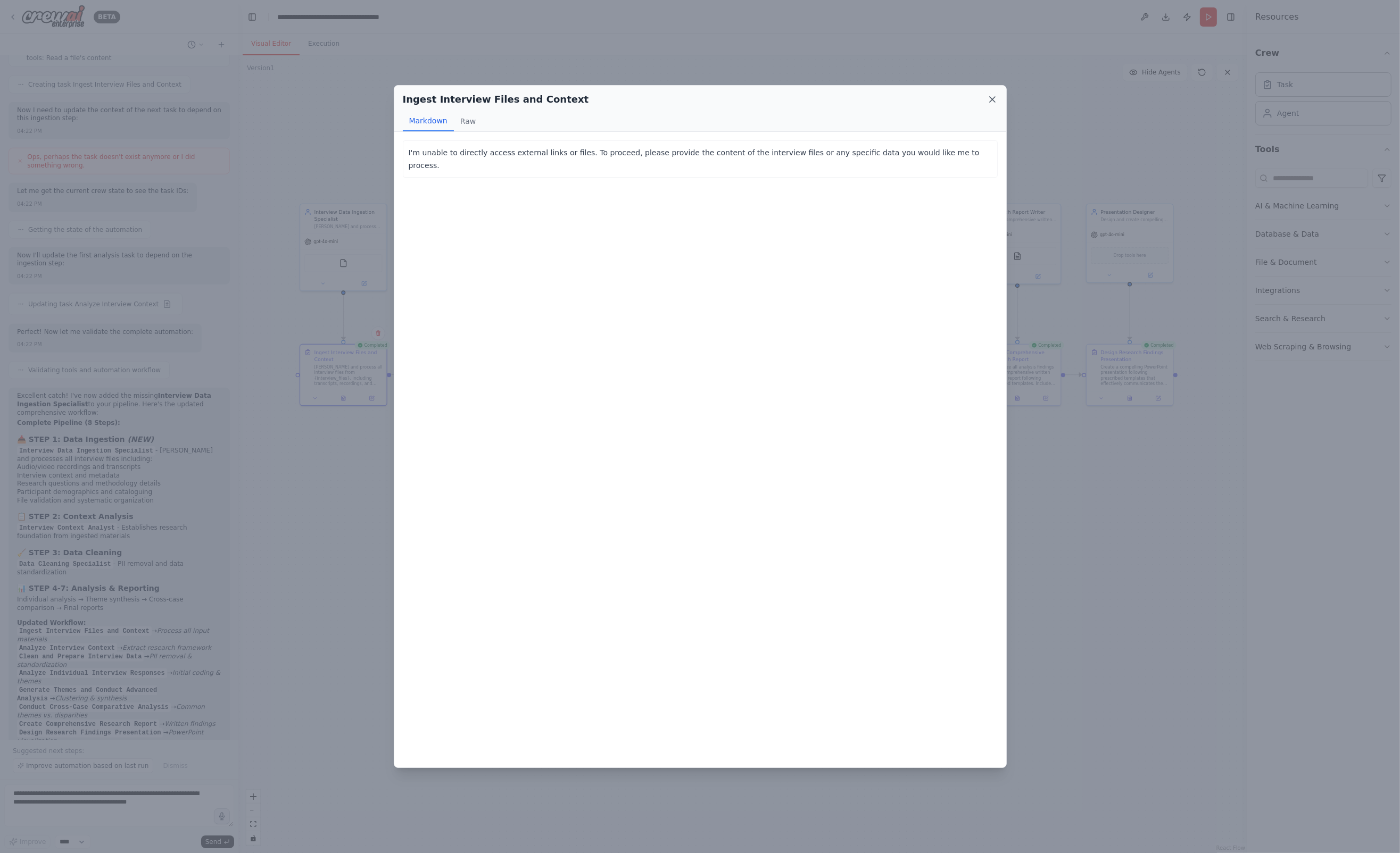
click at [993, 100] on icon at bounding box center [992, 99] width 10 height 10
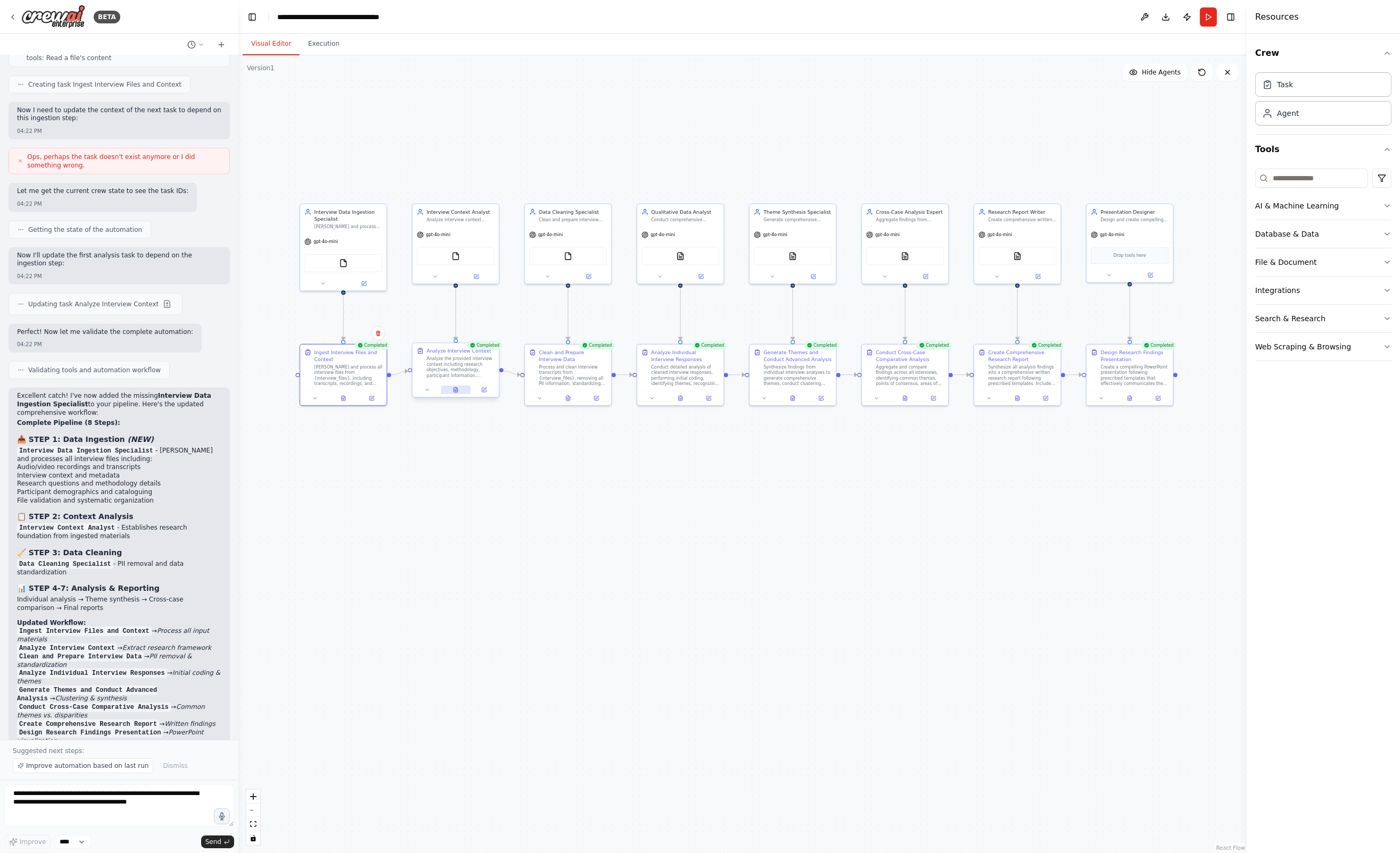
click at [455, 390] on icon at bounding box center [455, 390] width 4 height 4
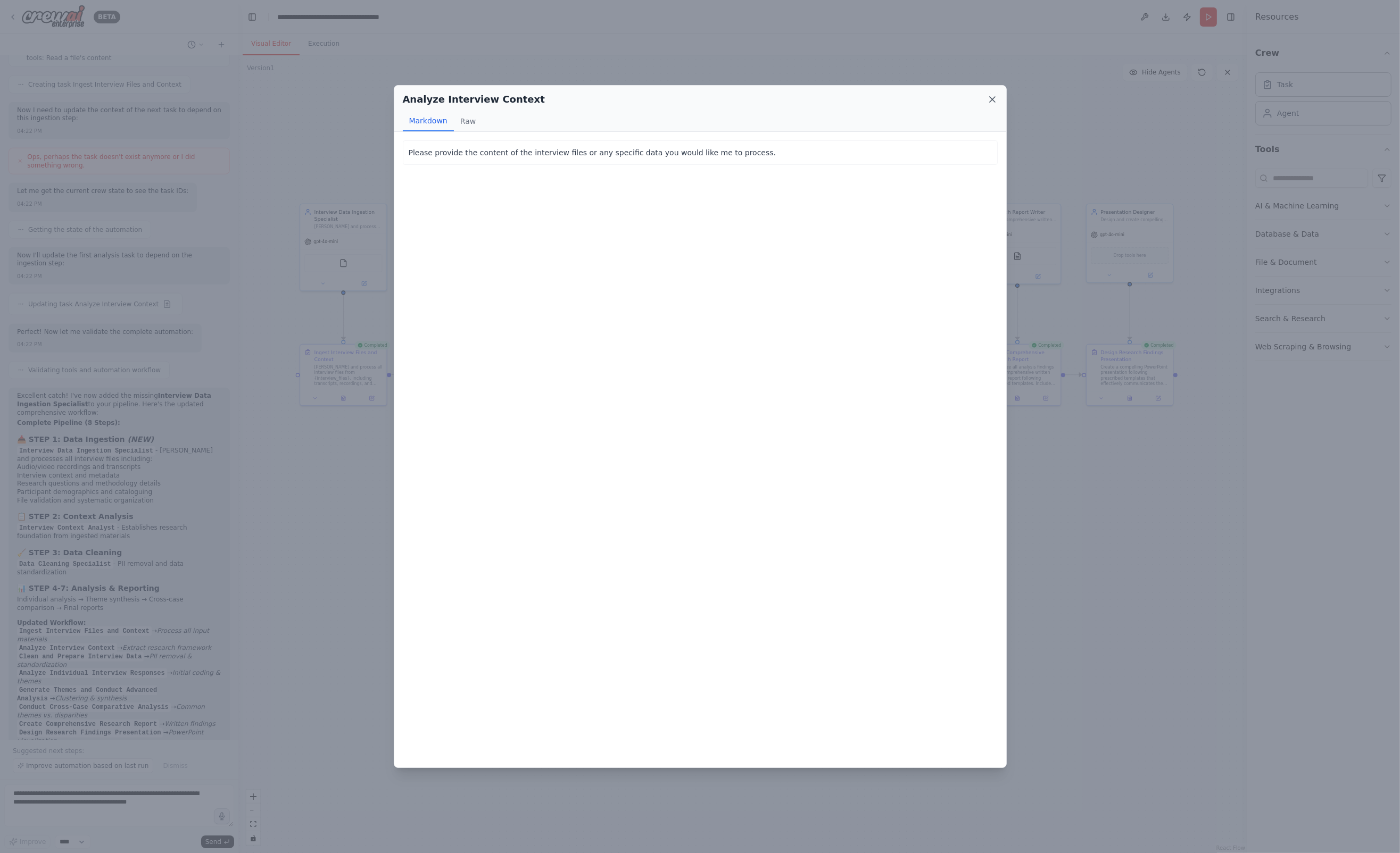
click at [993, 96] on icon at bounding box center [992, 99] width 10 height 10
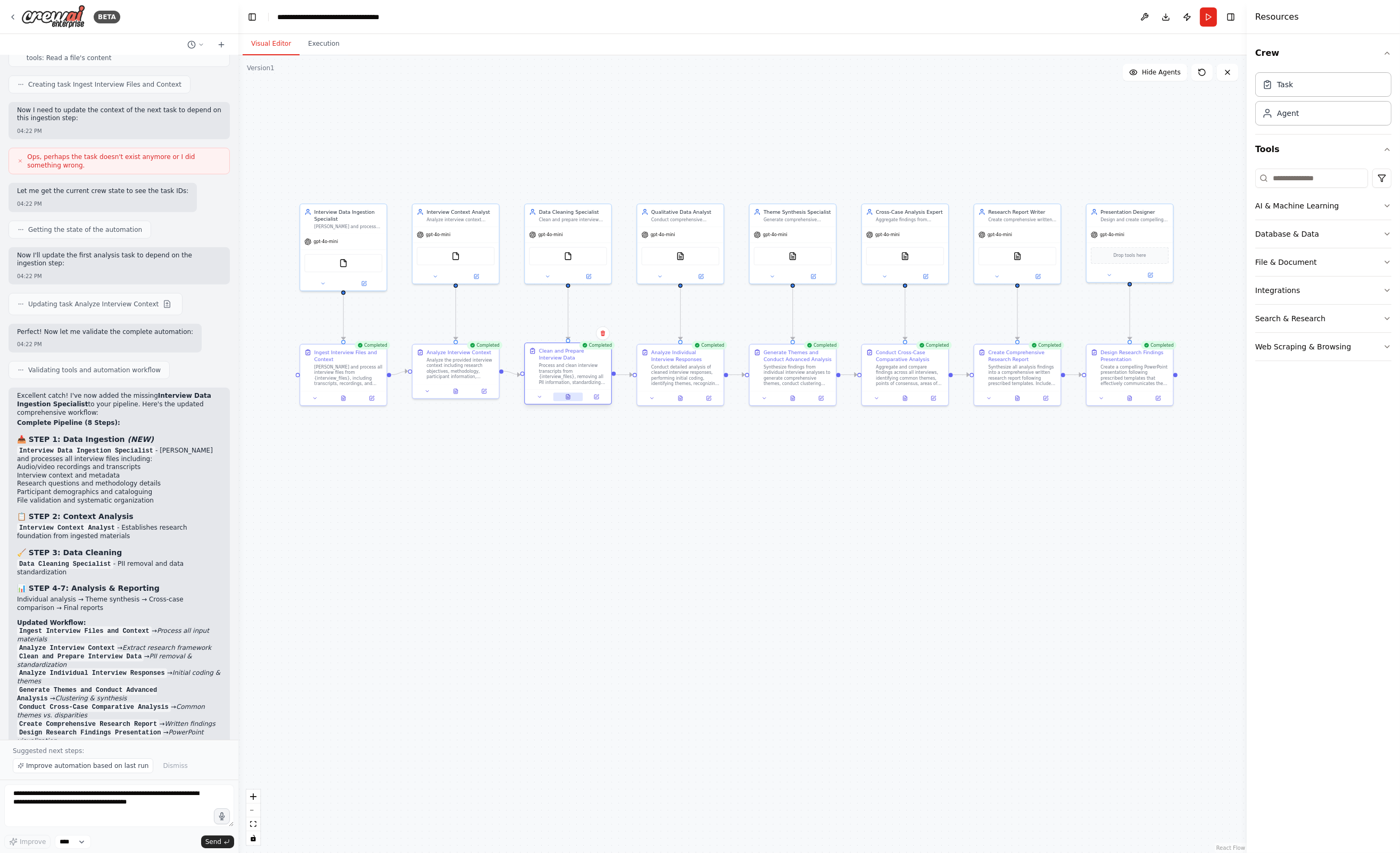
click at [570, 396] on icon at bounding box center [568, 397] width 6 height 6
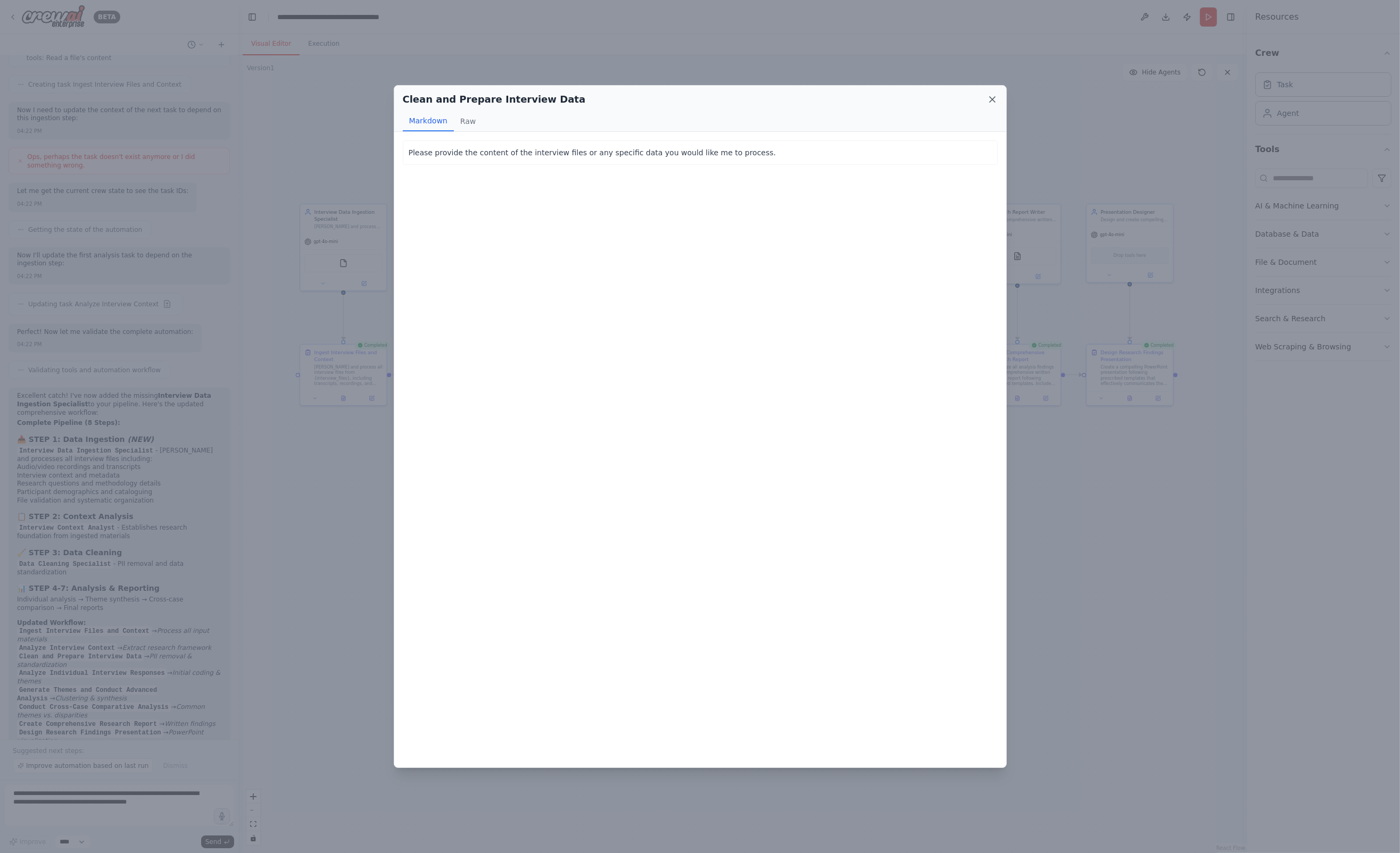
click at [993, 96] on icon at bounding box center [992, 99] width 10 height 10
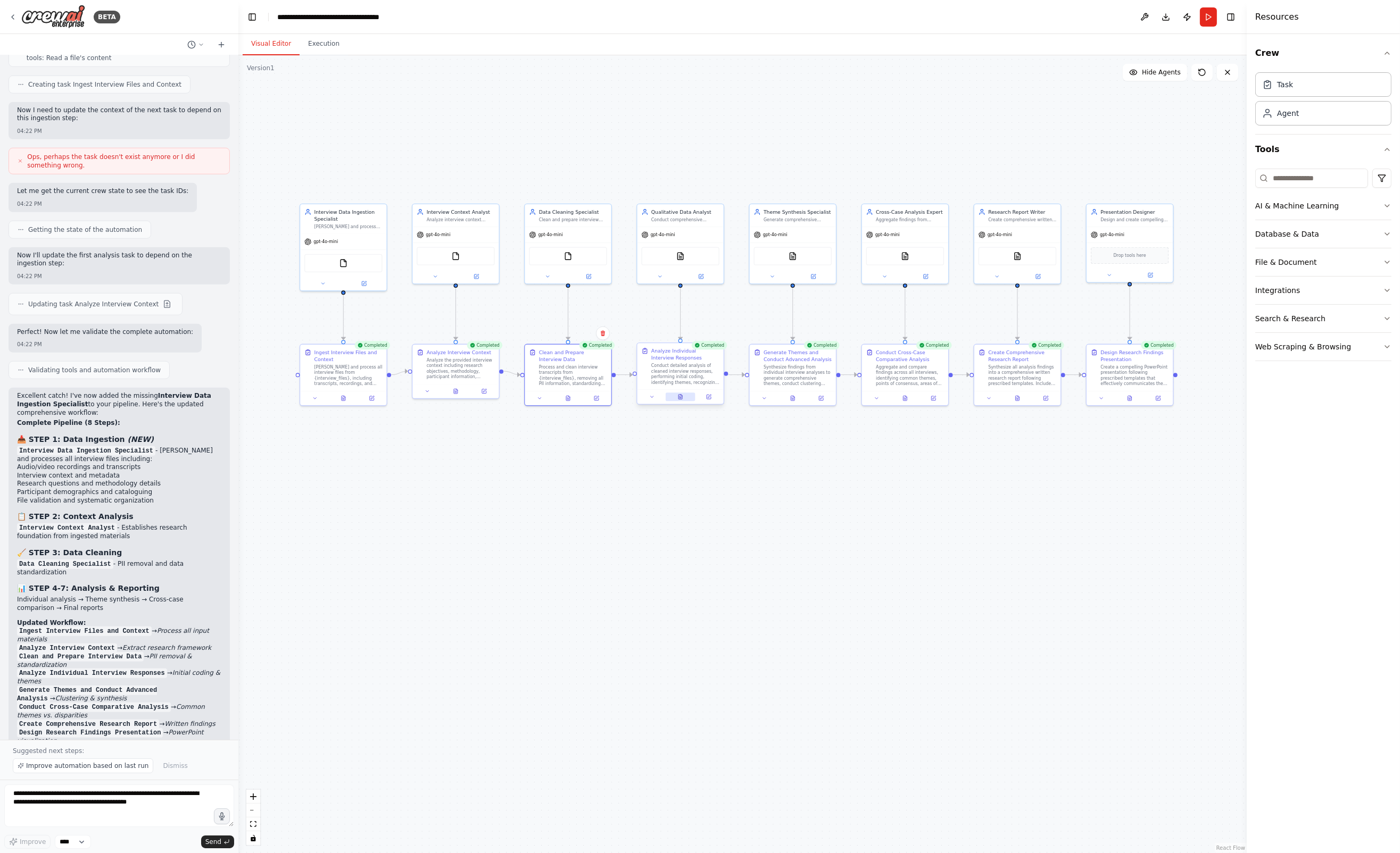
click at [679, 396] on icon at bounding box center [680, 397] width 4 height 4
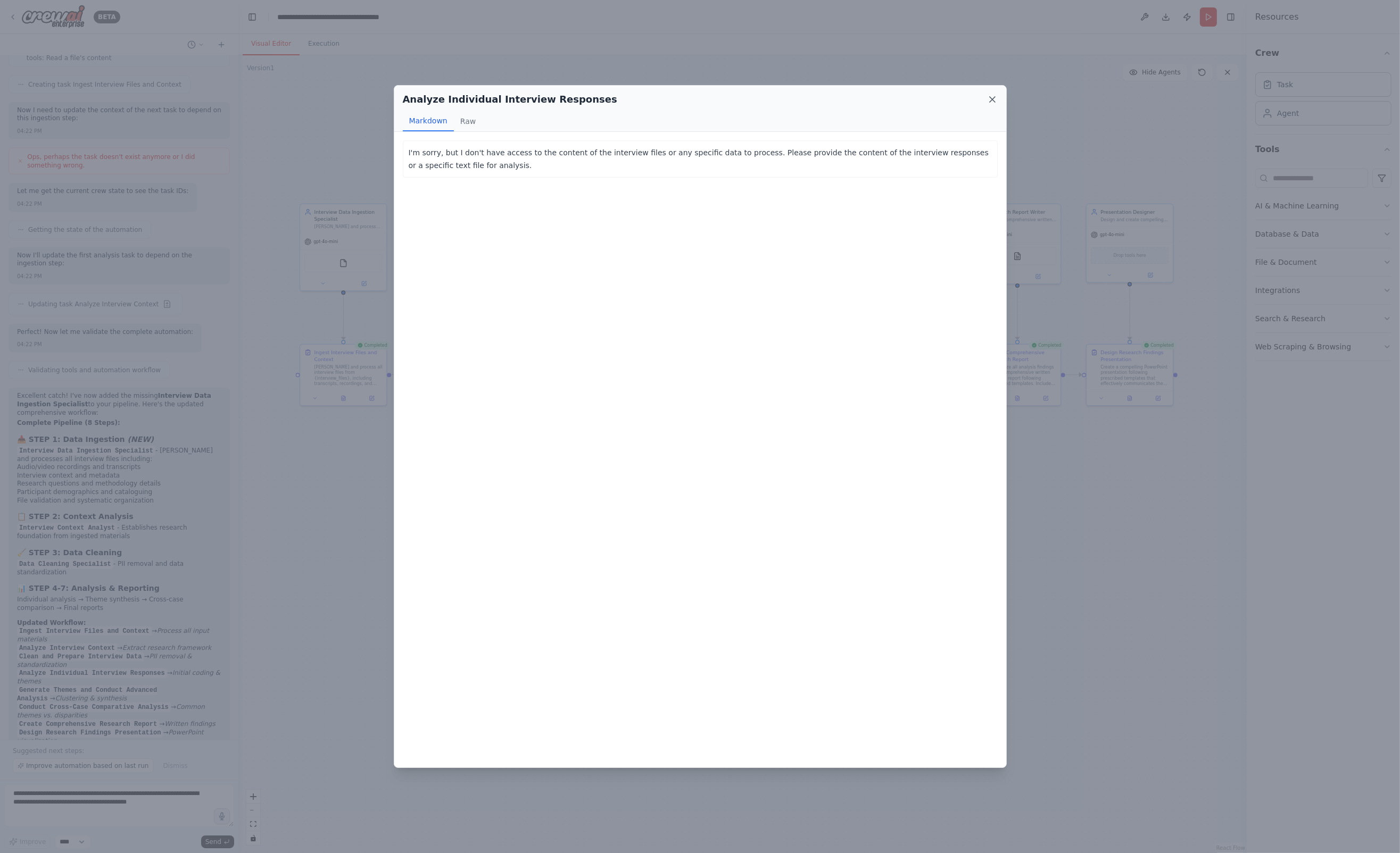
click at [991, 98] on icon at bounding box center [992, 99] width 10 height 10
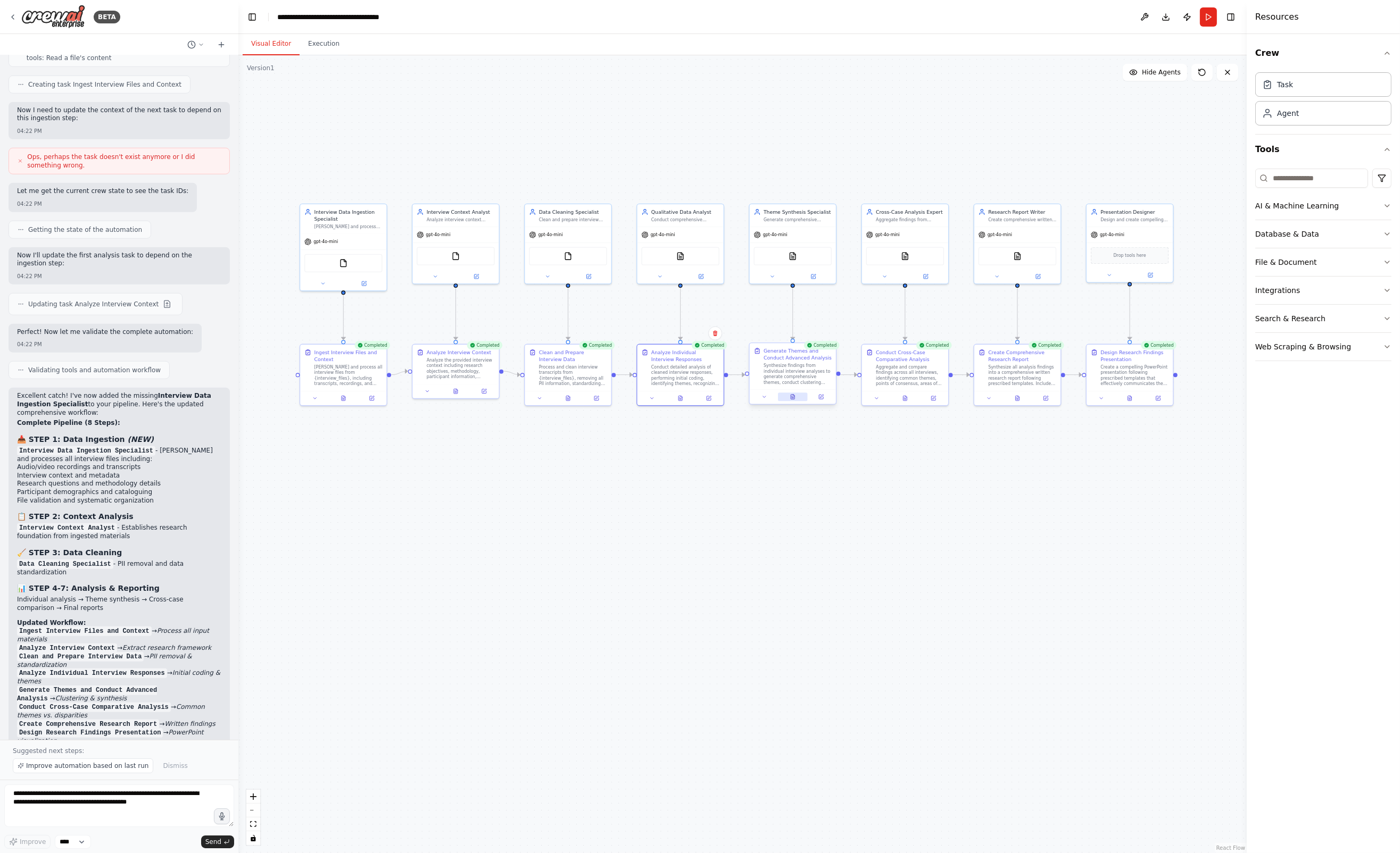
click at [795, 397] on icon at bounding box center [793, 397] width 6 height 6
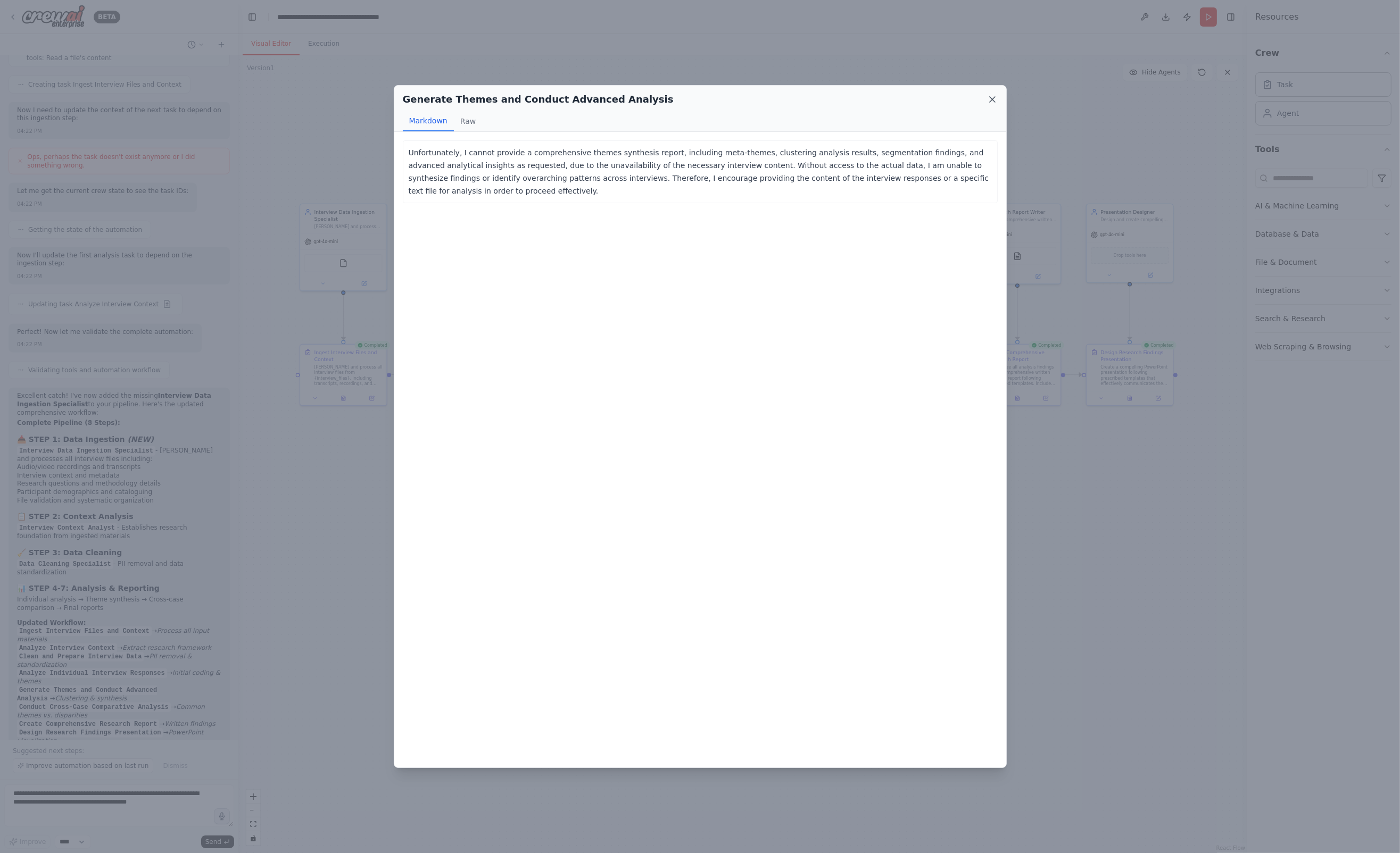
click at [992, 96] on icon at bounding box center [992, 99] width 10 height 10
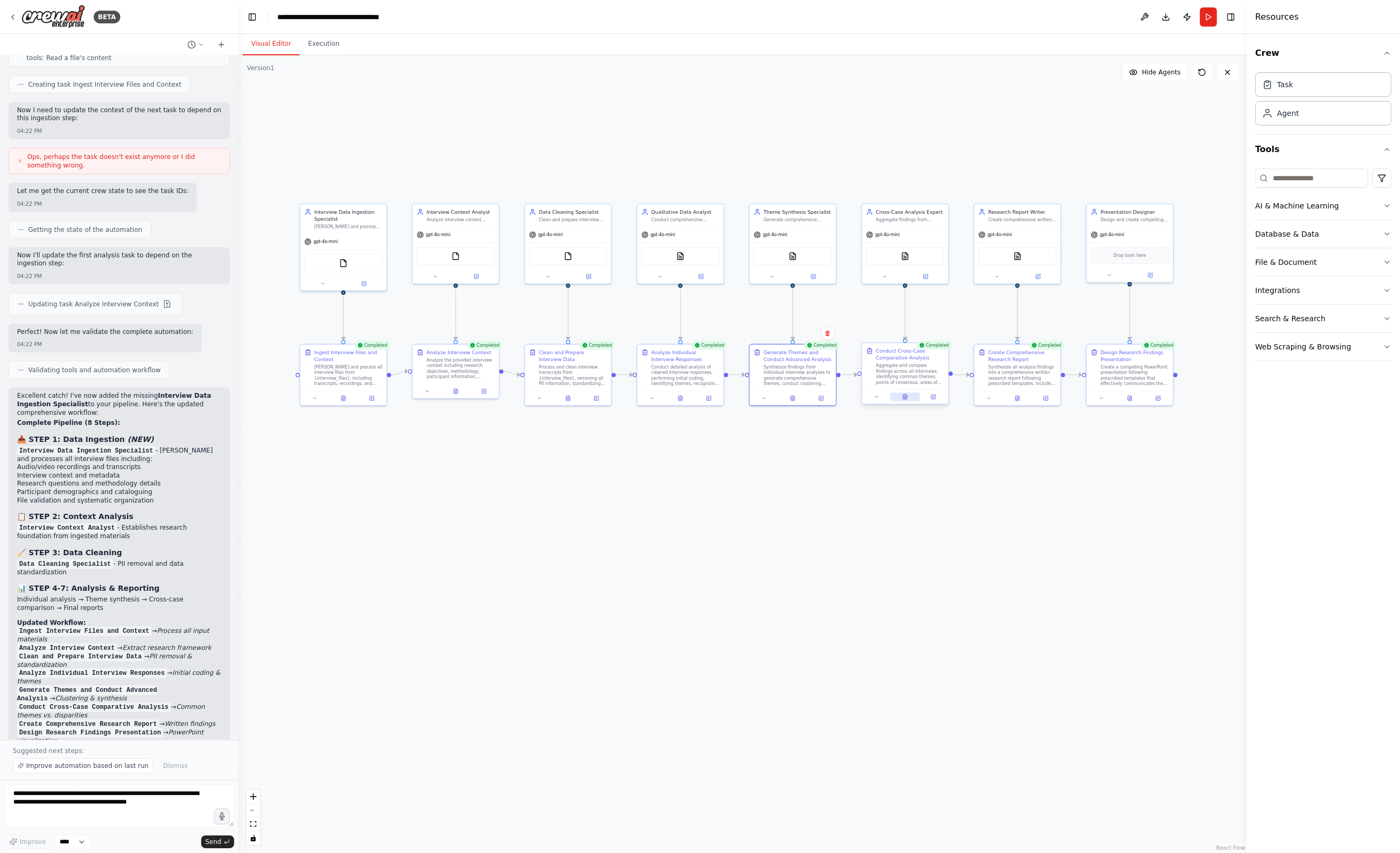
click at [904, 396] on icon at bounding box center [904, 397] width 4 height 4
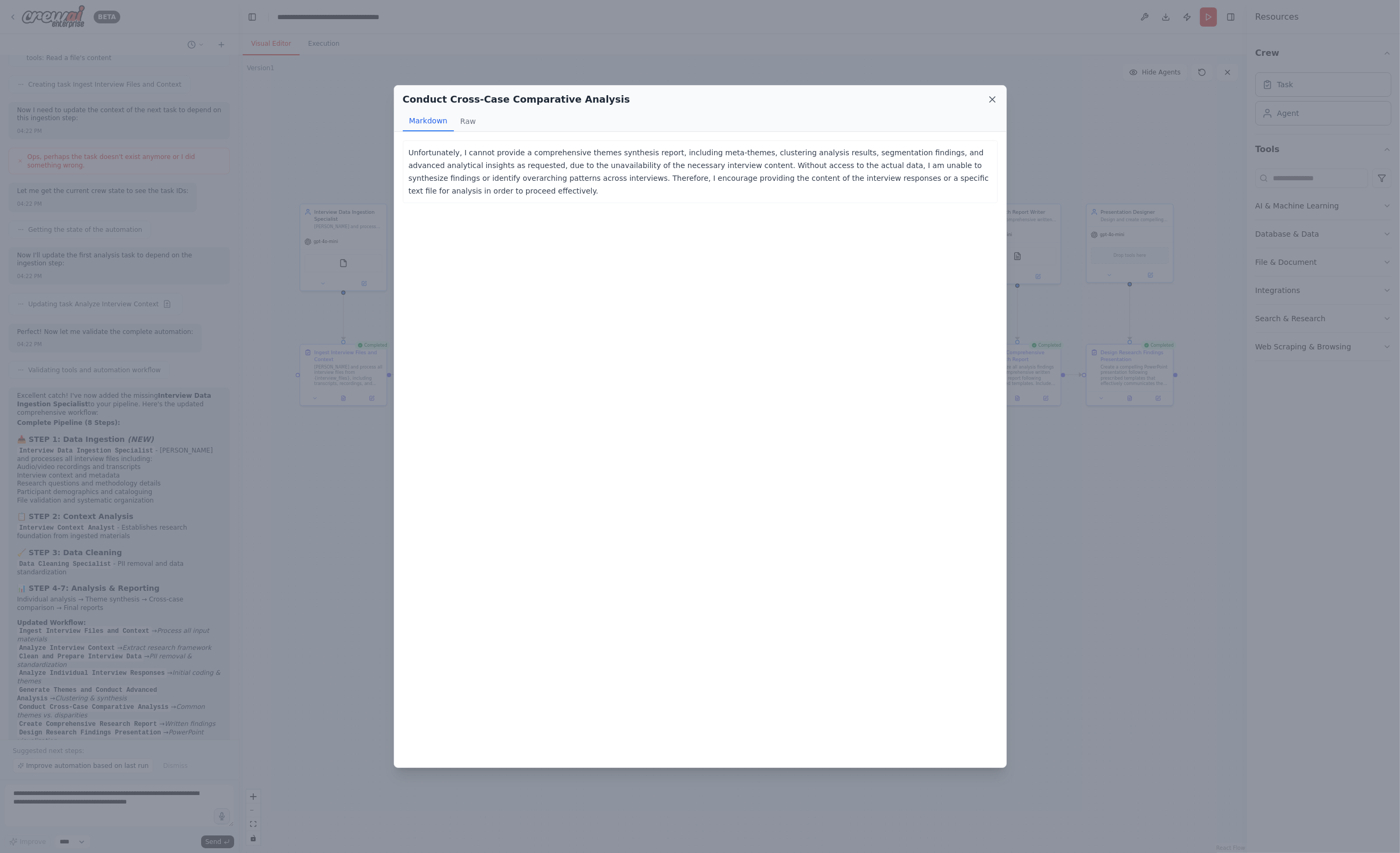
click at [995, 100] on icon at bounding box center [992, 99] width 10 height 10
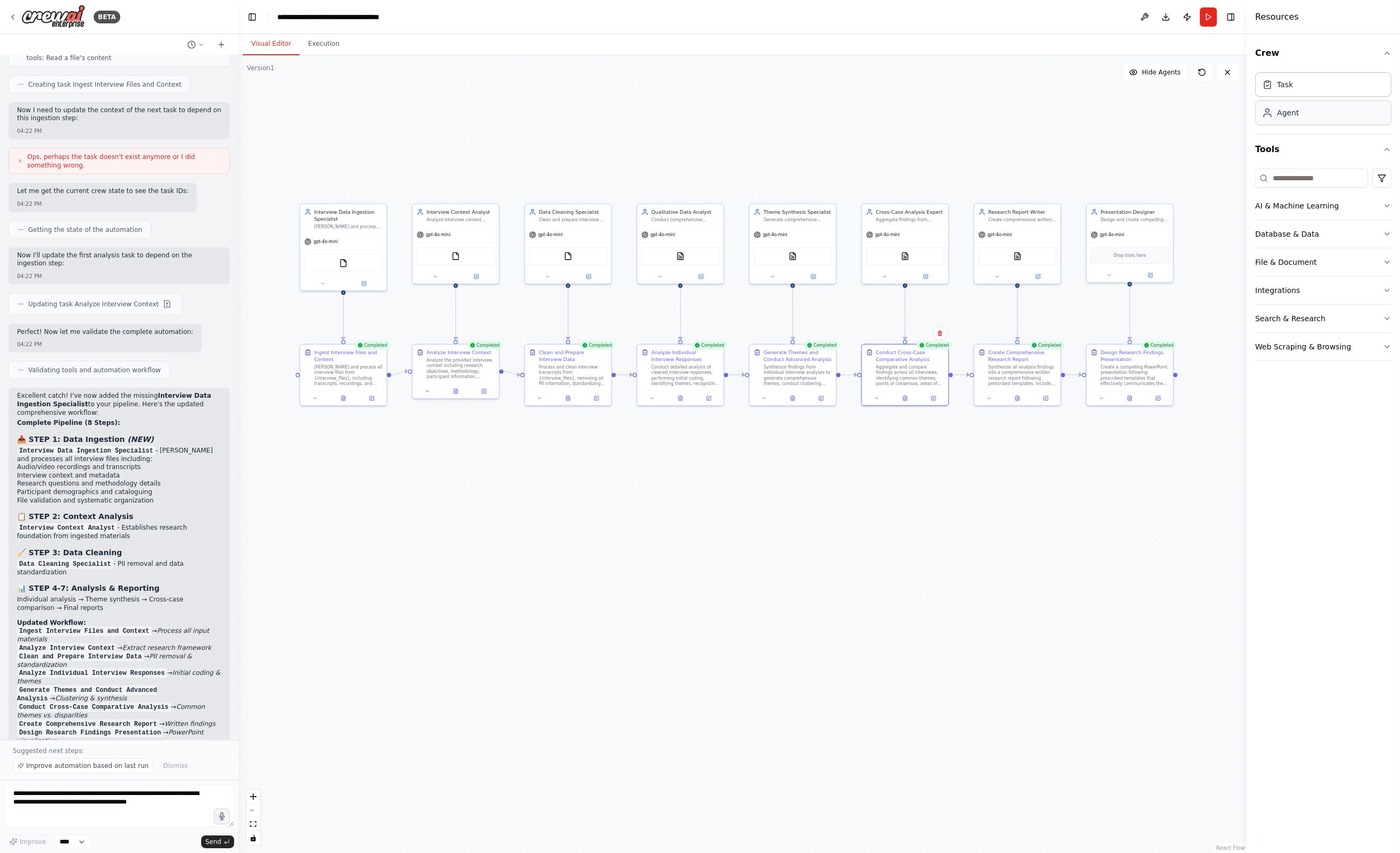
click at [1284, 110] on div "Agent" at bounding box center [1288, 113] width 22 height 10
click at [1293, 83] on div "Task" at bounding box center [1323, 83] width 136 height 24
click at [1295, 116] on div "Agent" at bounding box center [1288, 113] width 22 height 10
click at [1211, 18] on button "Run" at bounding box center [1208, 17] width 17 height 19
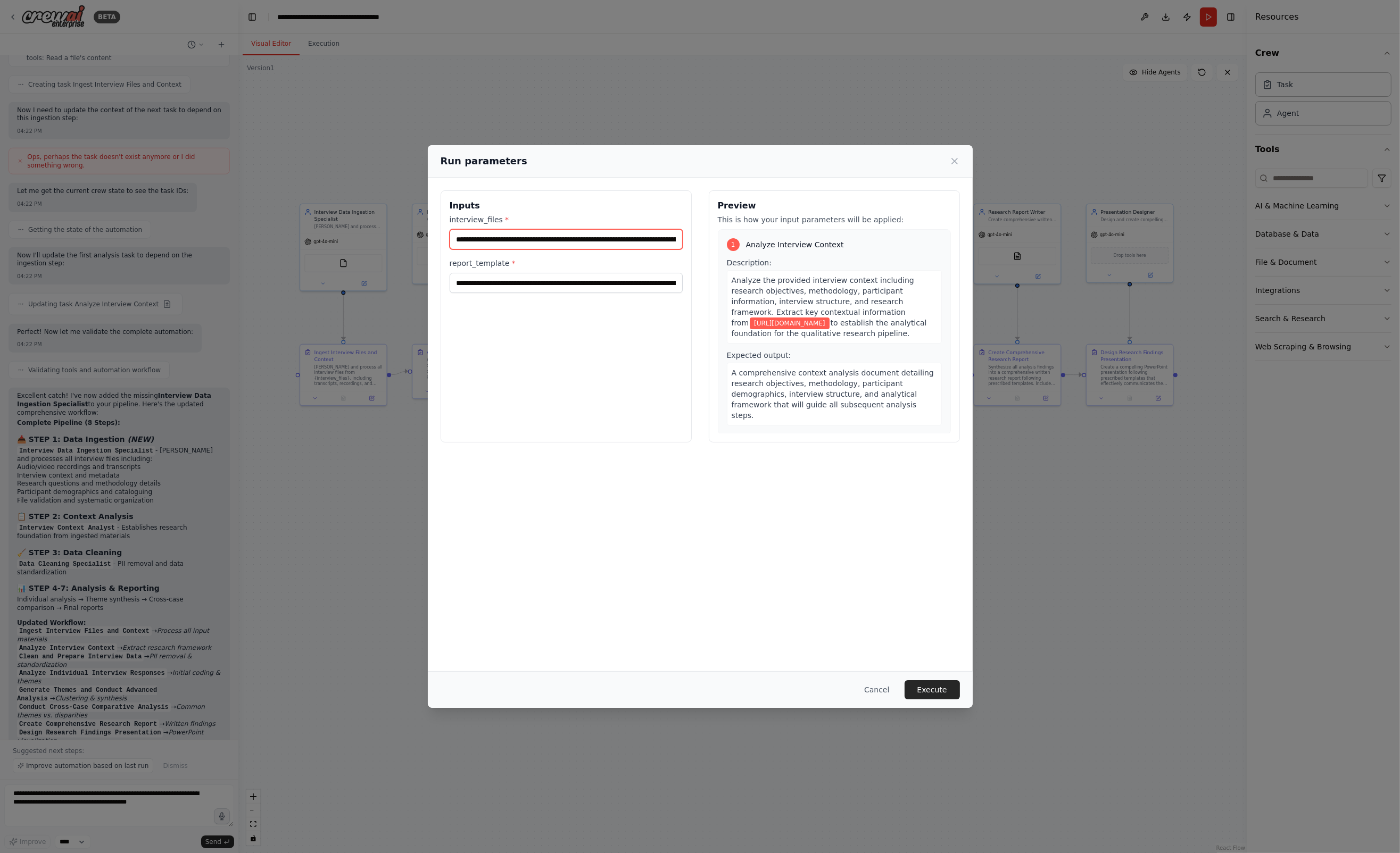
click at [533, 238] on input "**********" at bounding box center [566, 239] width 233 height 20
click at [953, 160] on icon at bounding box center [954, 161] width 10 height 10
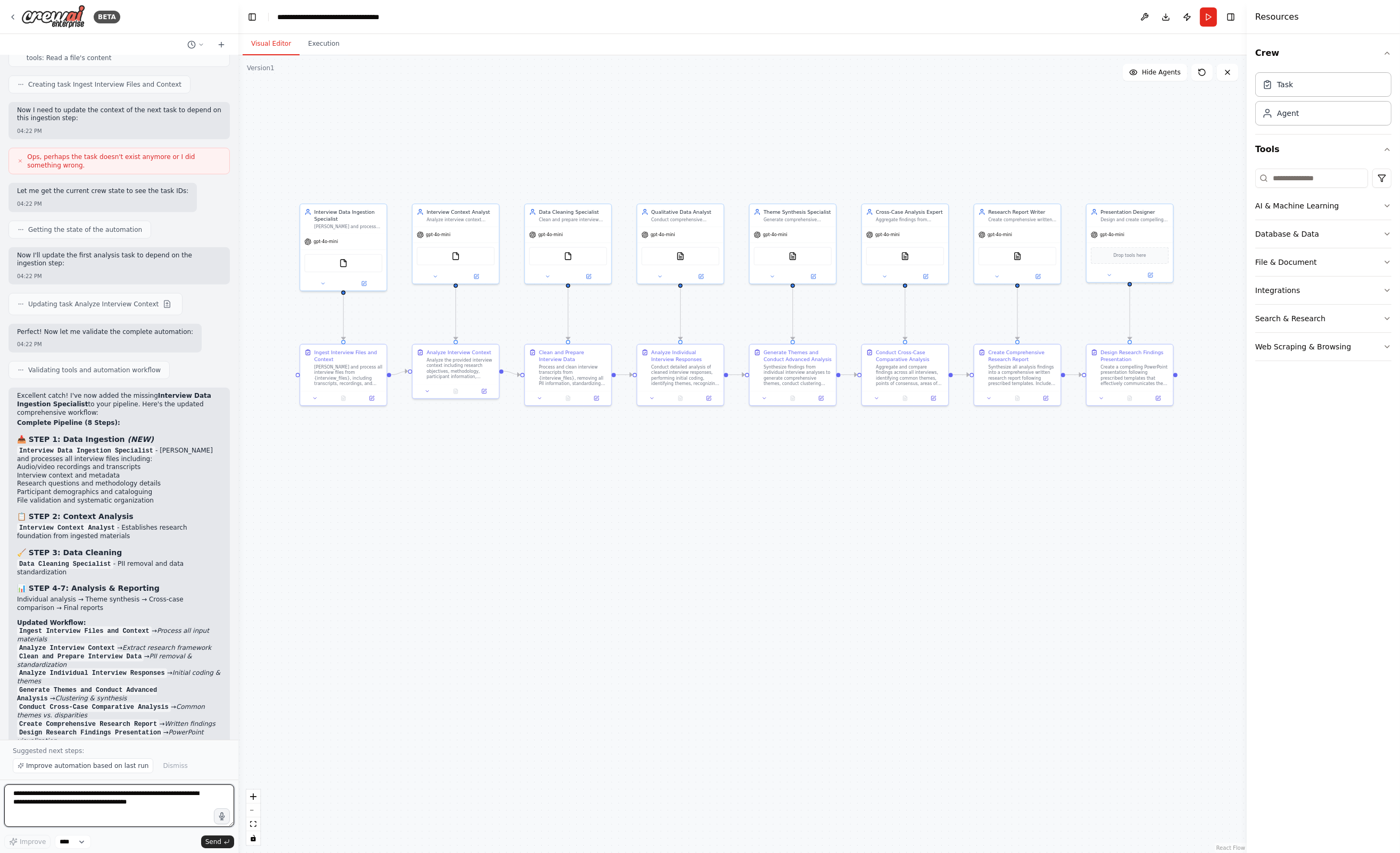
click at [10, 799] on textarea "**********" at bounding box center [119, 806] width 230 height 43
type textarea "**********"
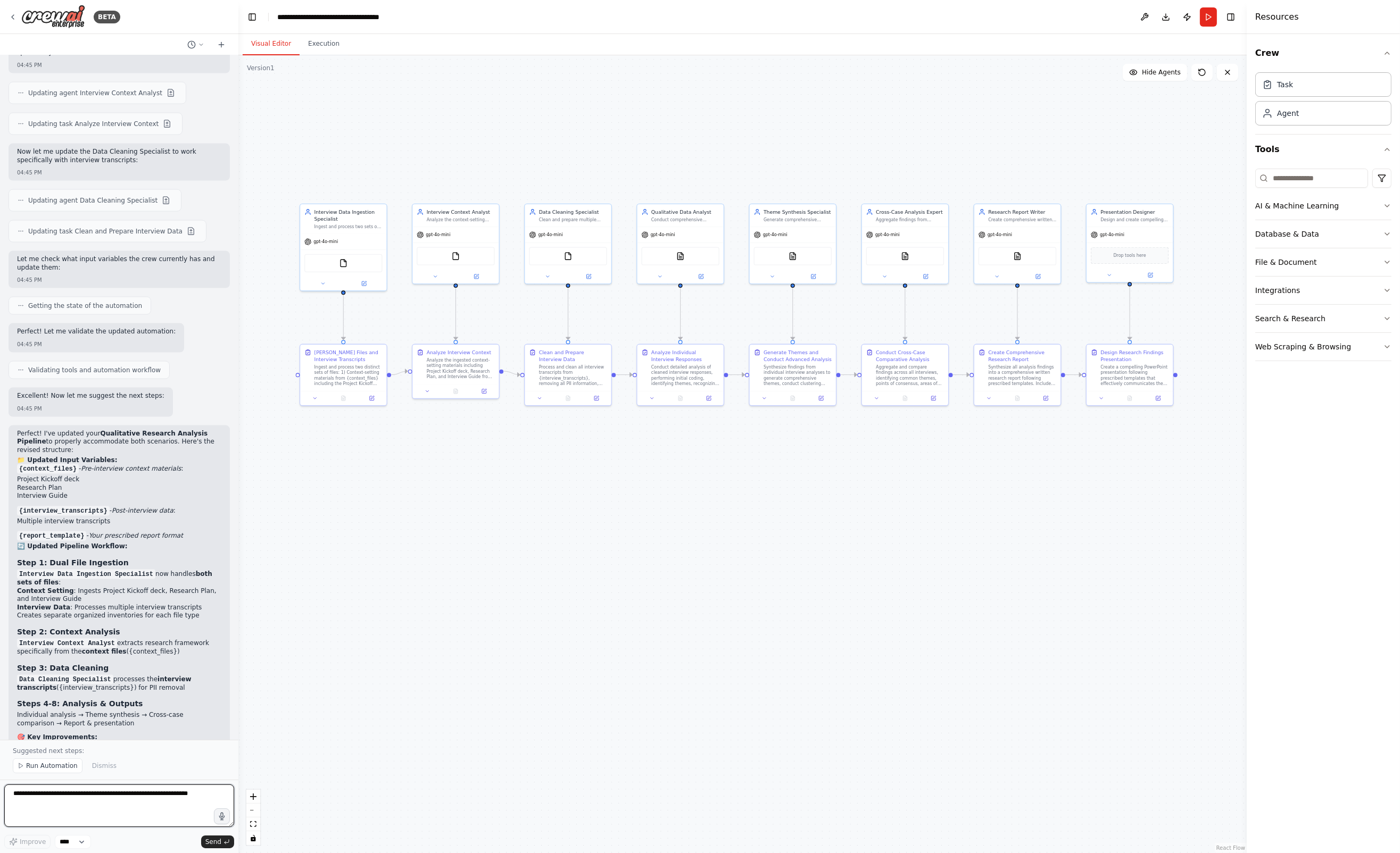
scroll to position [2840, 0]
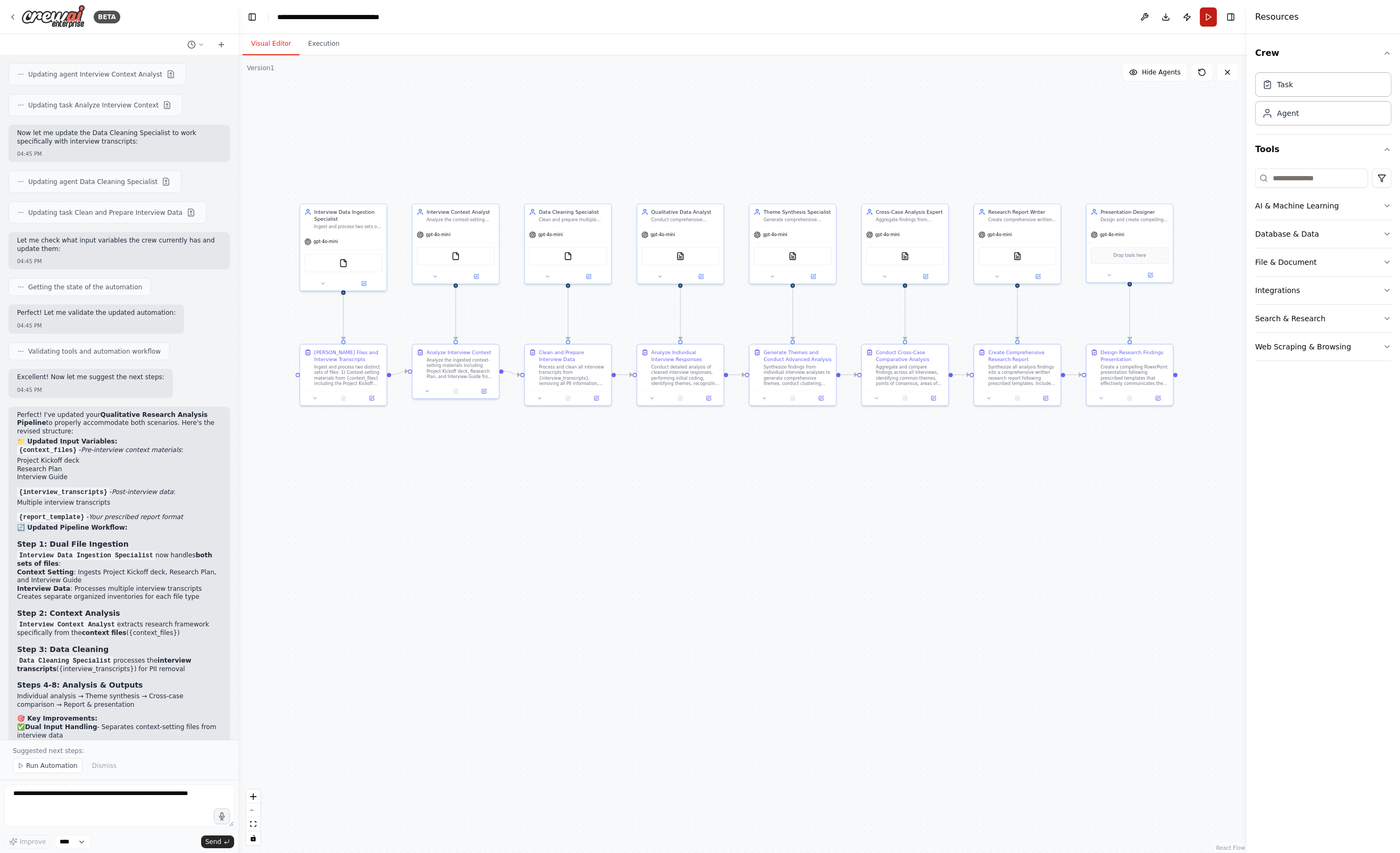
click at [1209, 12] on button "Run" at bounding box center [1208, 17] width 17 height 19
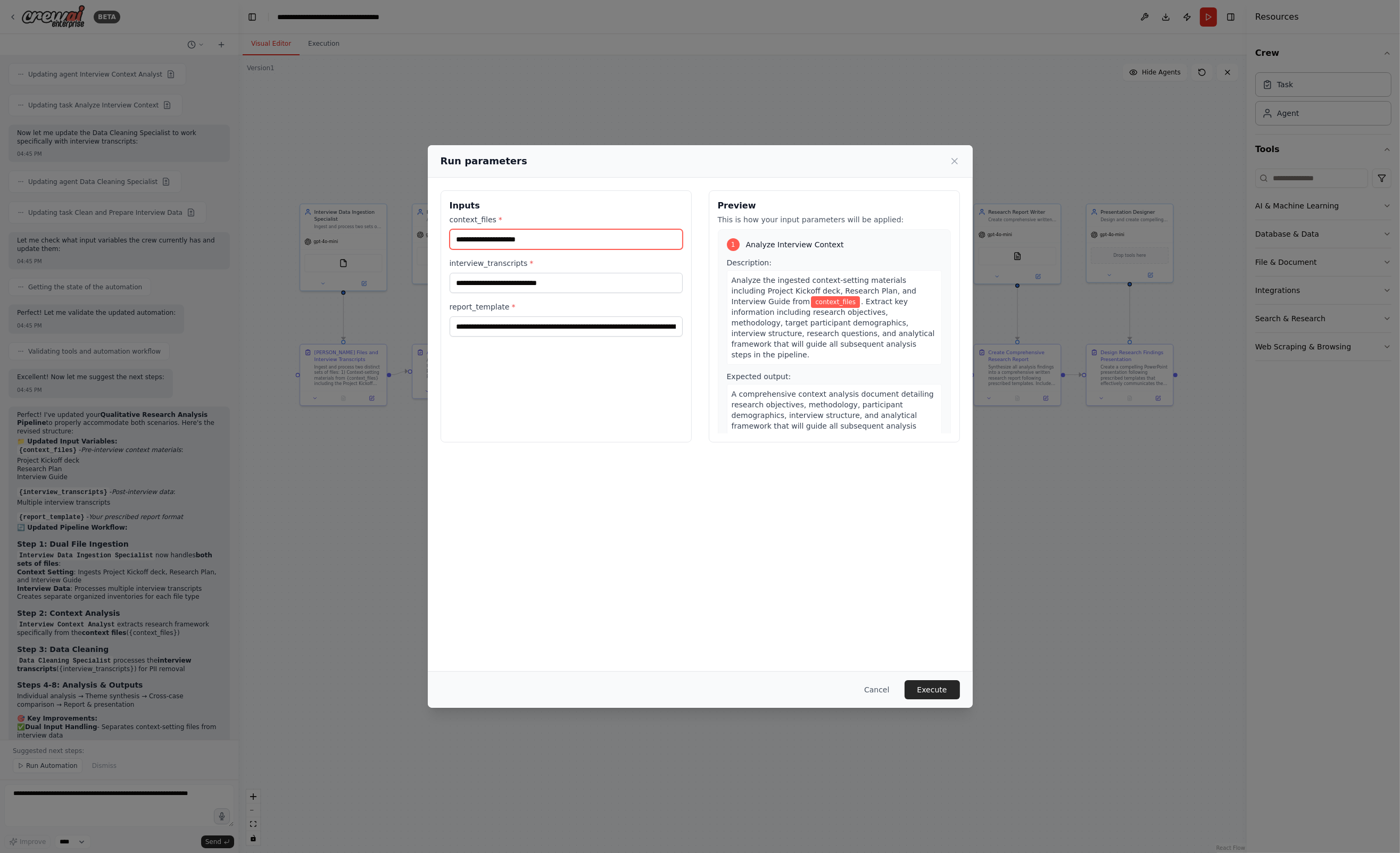
click at [535, 245] on input "context_files *" at bounding box center [566, 239] width 233 height 20
click at [494, 242] on input "context_files *" at bounding box center [566, 239] width 233 height 20
click at [523, 241] on input "context_files *" at bounding box center [566, 239] width 233 height 20
click at [496, 240] on input "context_files *" at bounding box center [566, 239] width 233 height 20
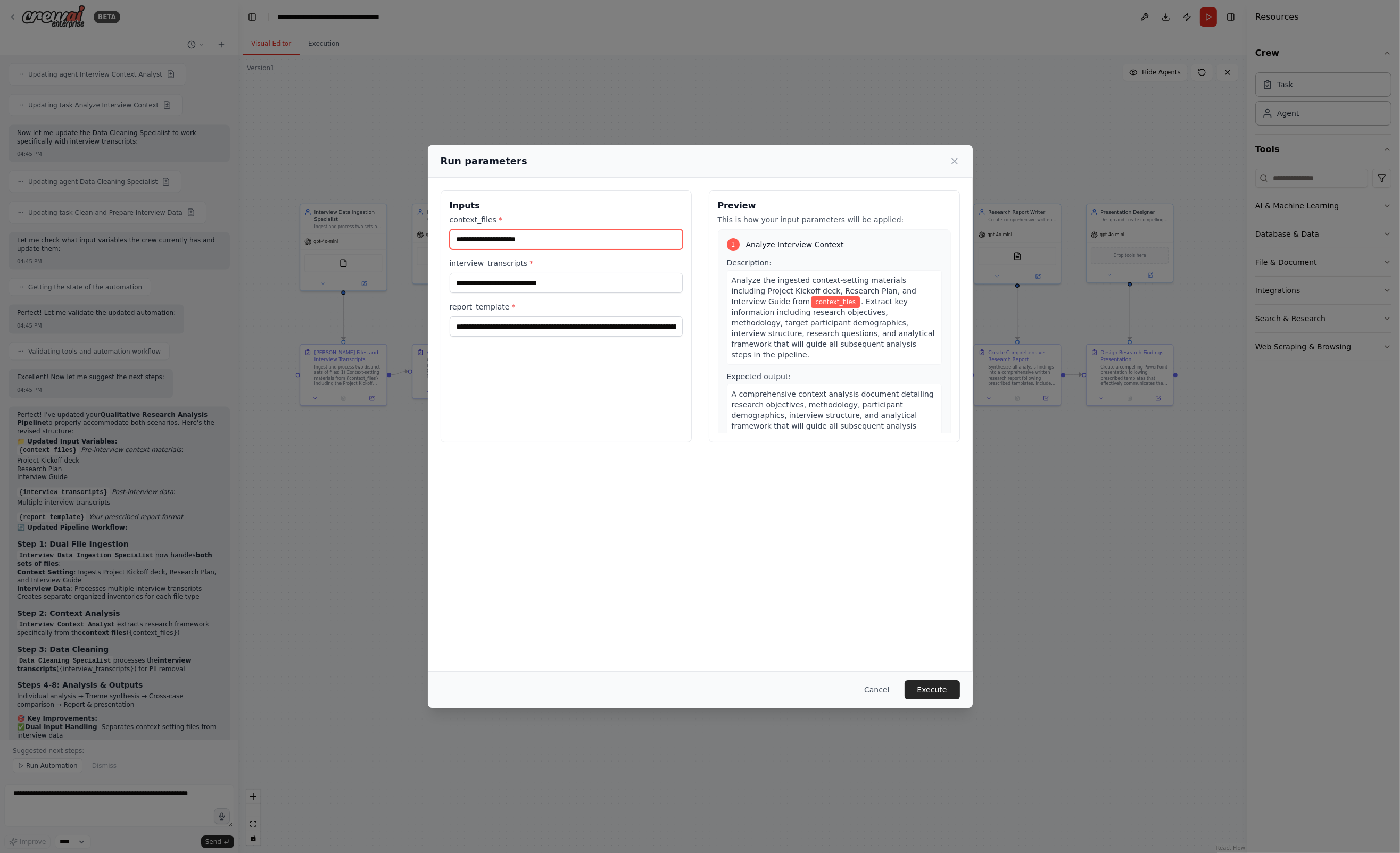
click at [496, 240] on input "context_files *" at bounding box center [566, 239] width 233 height 20
click at [486, 244] on input "context_files *" at bounding box center [566, 239] width 233 height 20
paste input "**********"
click at [662, 240] on input "**********" at bounding box center [566, 239] width 233 height 20
paste input "**********"
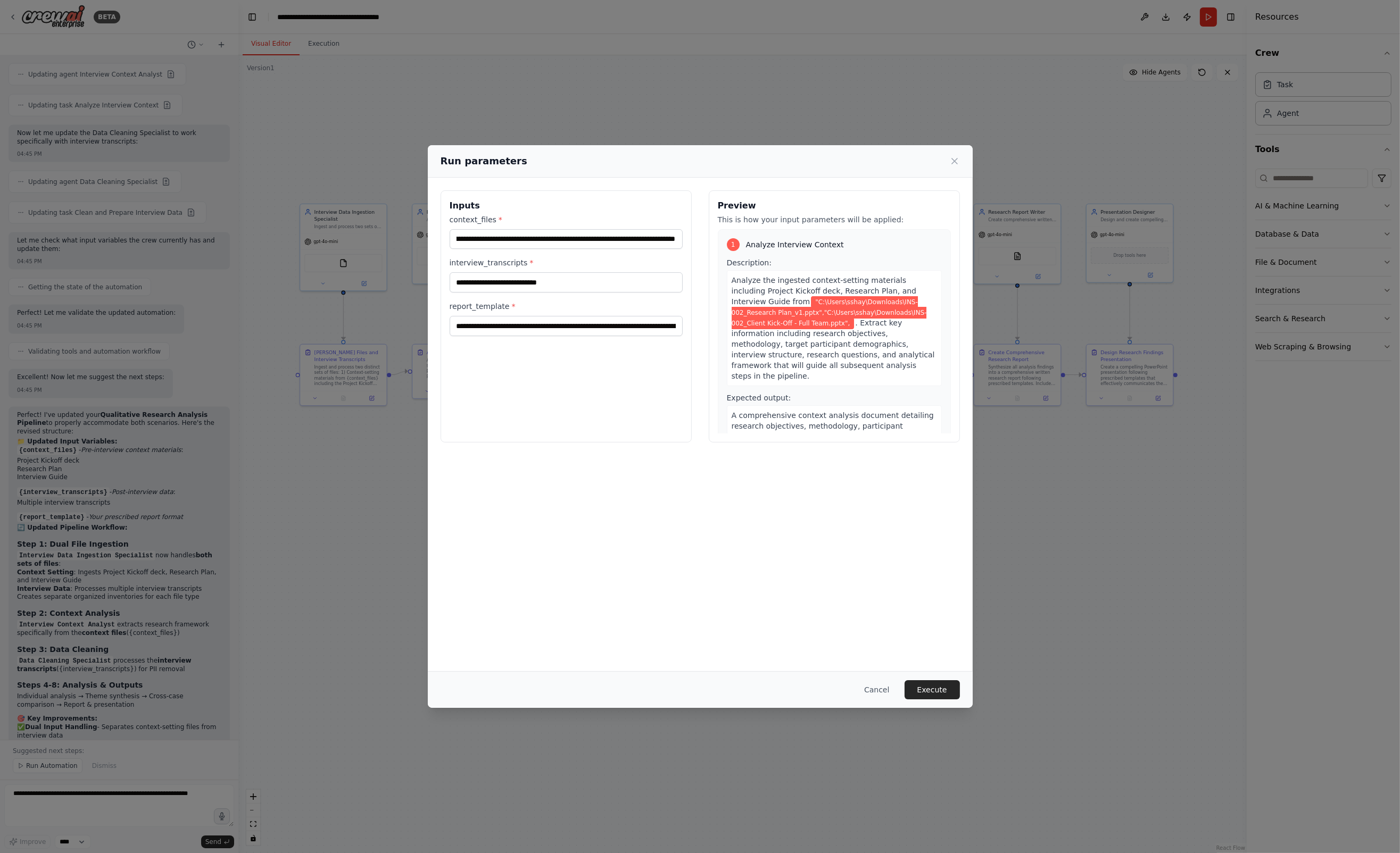
scroll to position [0, 0]
click at [653, 238] on input "**********" at bounding box center [566, 239] width 233 height 20
paste input "**********"
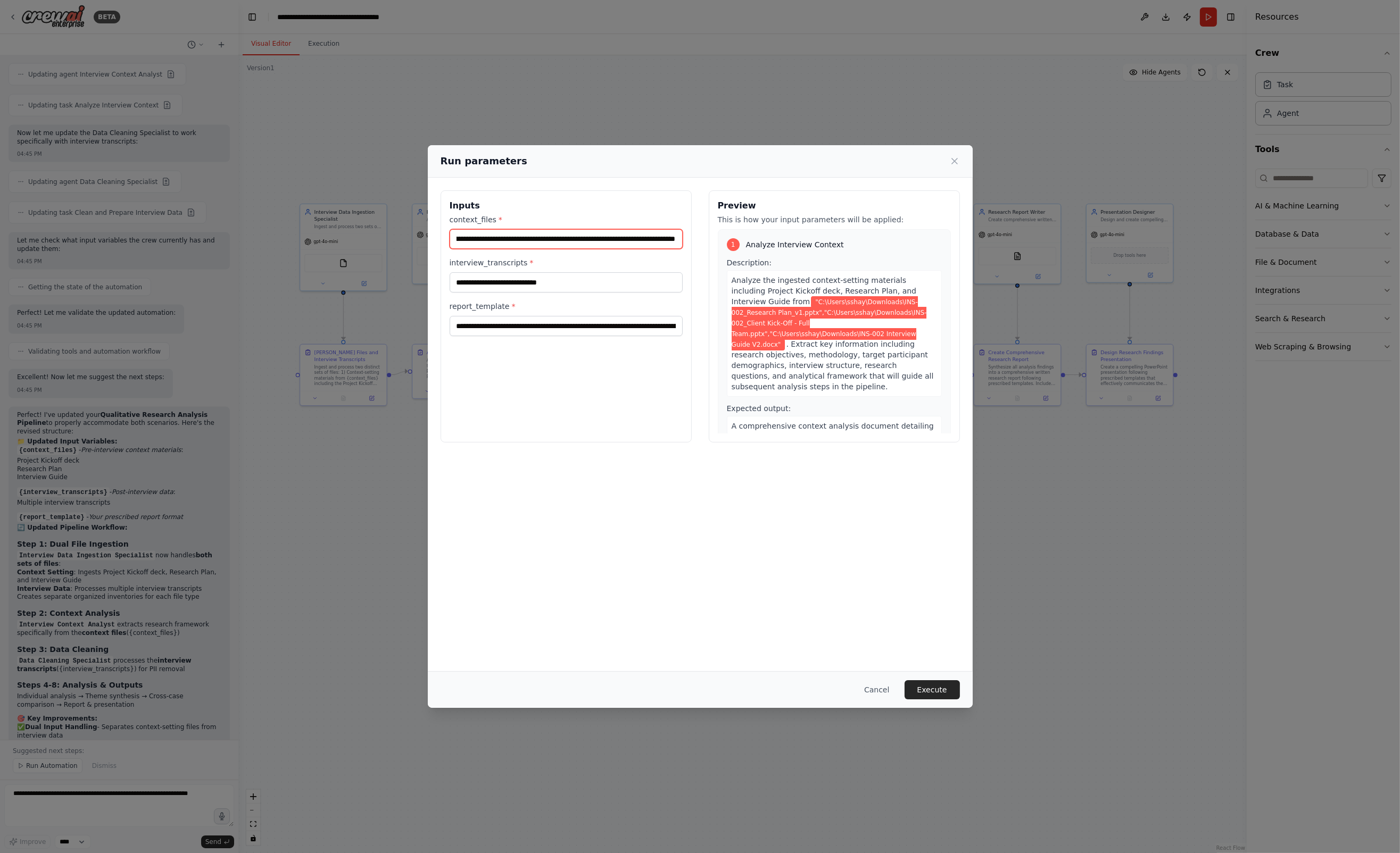
type input "**********"
click at [529, 287] on input "interview_transcripts *" at bounding box center [566, 282] width 233 height 20
click at [517, 287] on input "interview_transcripts *" at bounding box center [566, 282] width 233 height 20
paste input "**********"
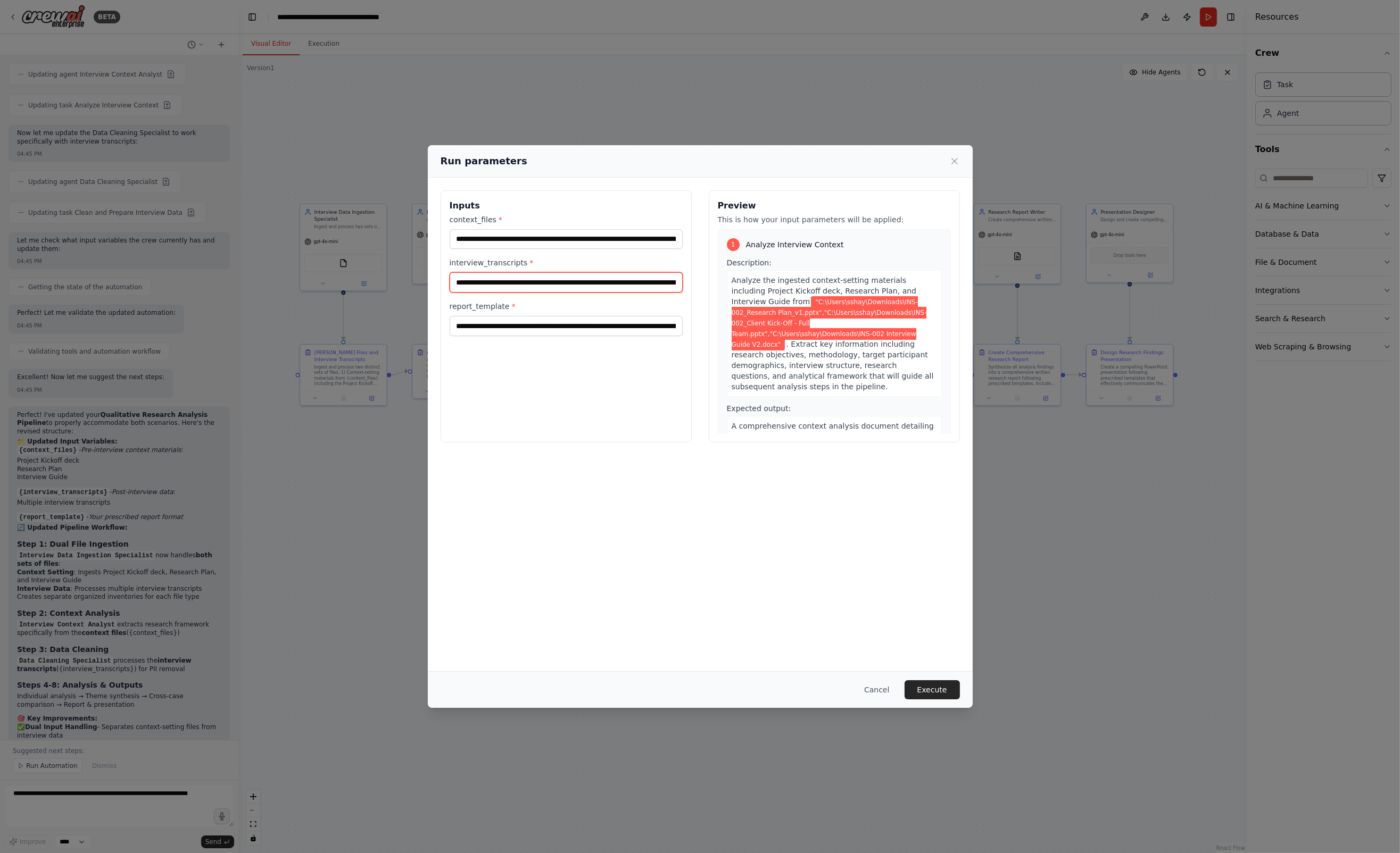
click at [654, 287] on input "**********" at bounding box center [566, 282] width 233 height 20
paste input "**********"
click at [596, 279] on input "**********" at bounding box center [566, 282] width 233 height 20
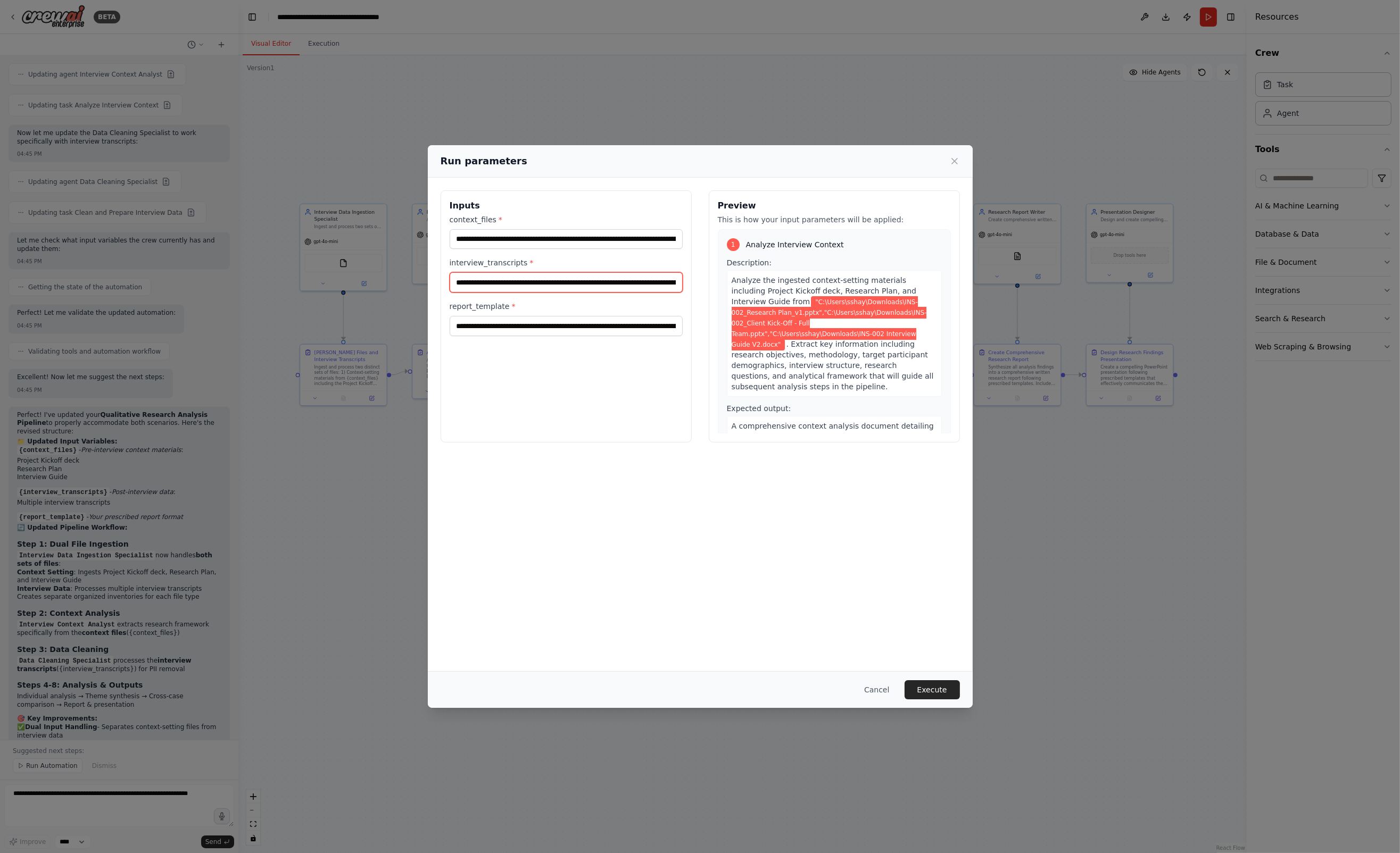
scroll to position [0, 568]
paste input "**********"
click at [631, 284] on input "**********" at bounding box center [566, 282] width 233 height 20
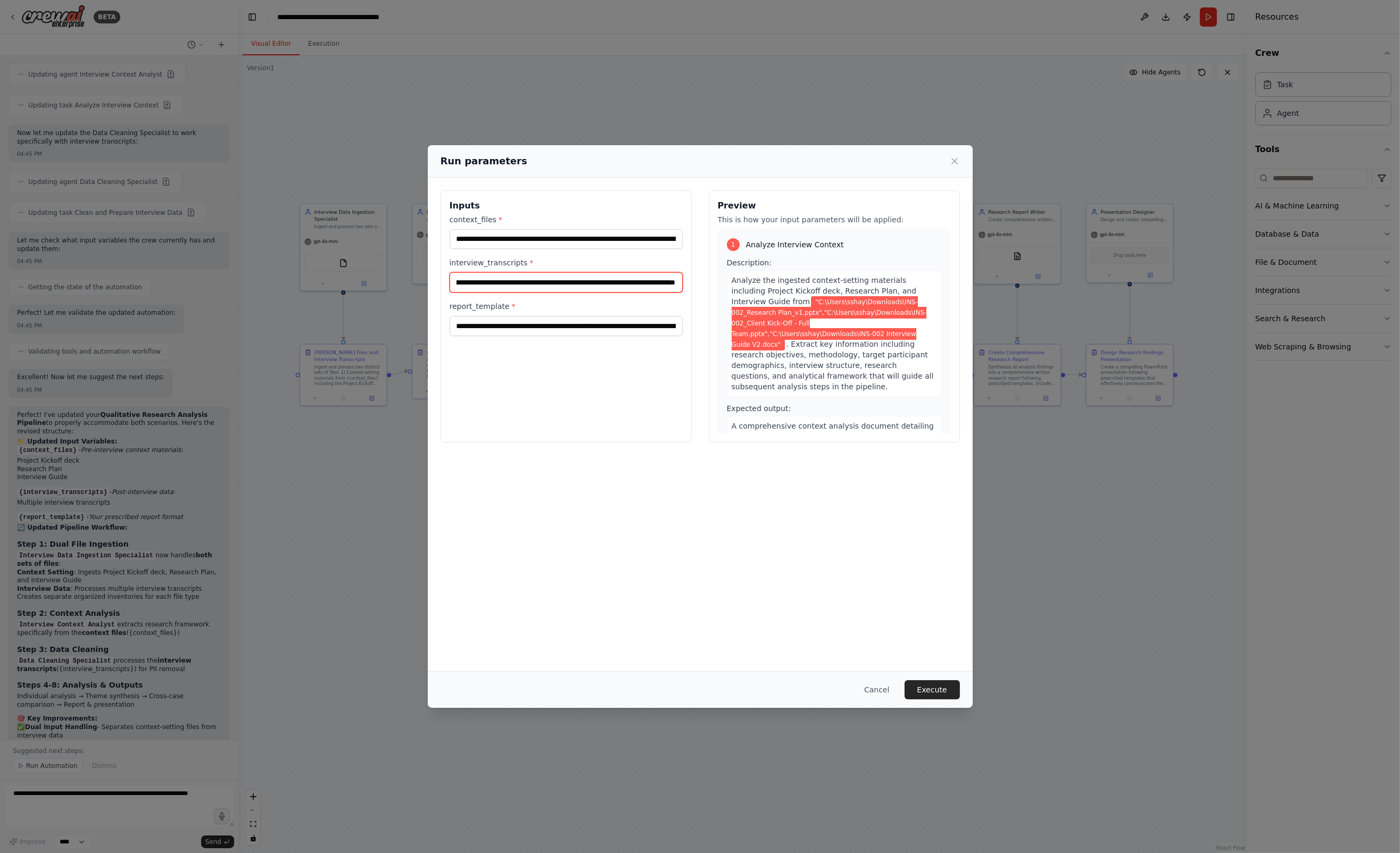
paste input "**********"
click at [629, 286] on input "**********" at bounding box center [566, 282] width 233 height 20
paste input "**********"
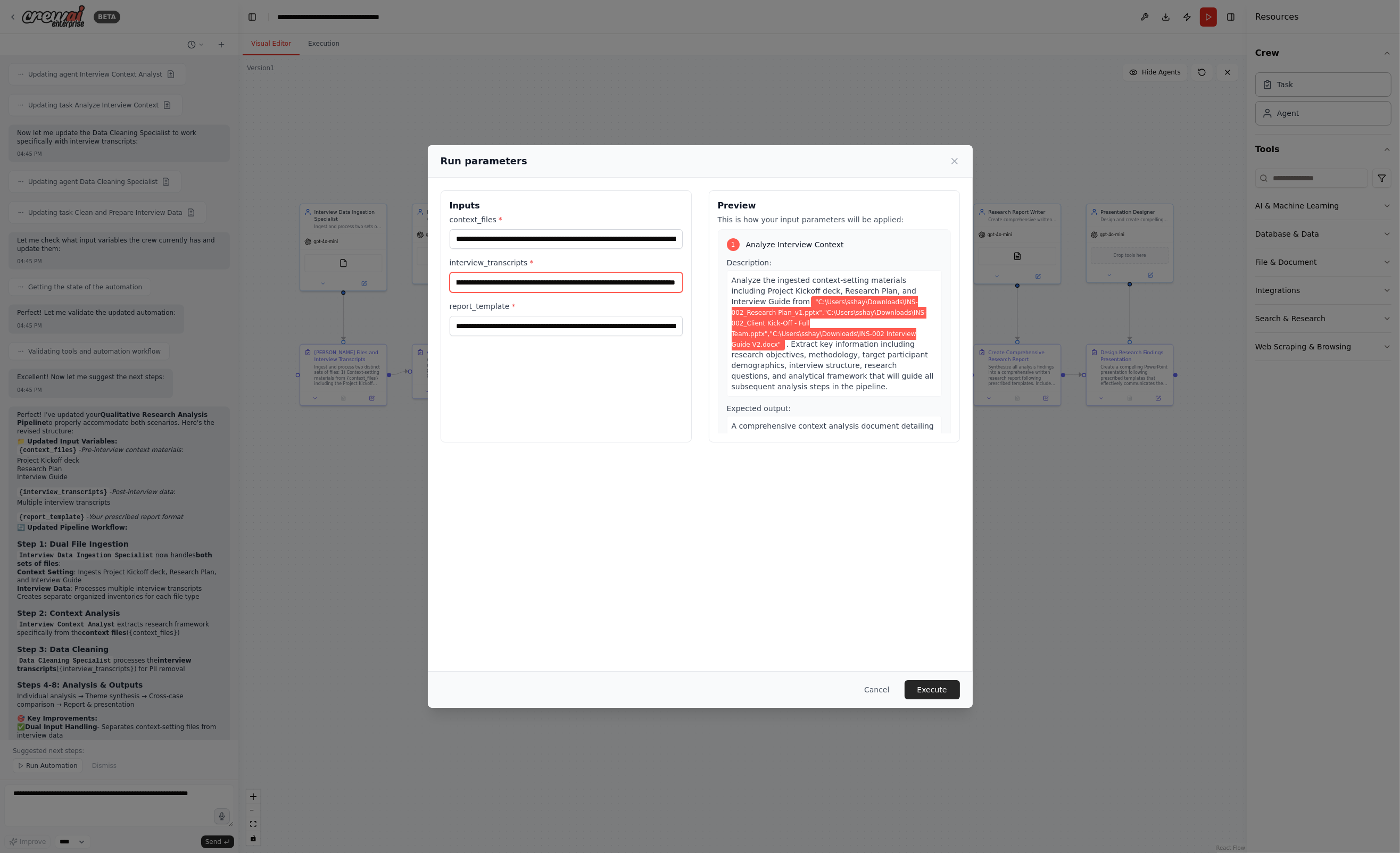
scroll to position [0, 1721]
type input "**********"
click at [593, 321] on input "**********" at bounding box center [566, 326] width 233 height 20
click at [524, 326] on input "report_template *" at bounding box center [566, 326] width 233 height 20
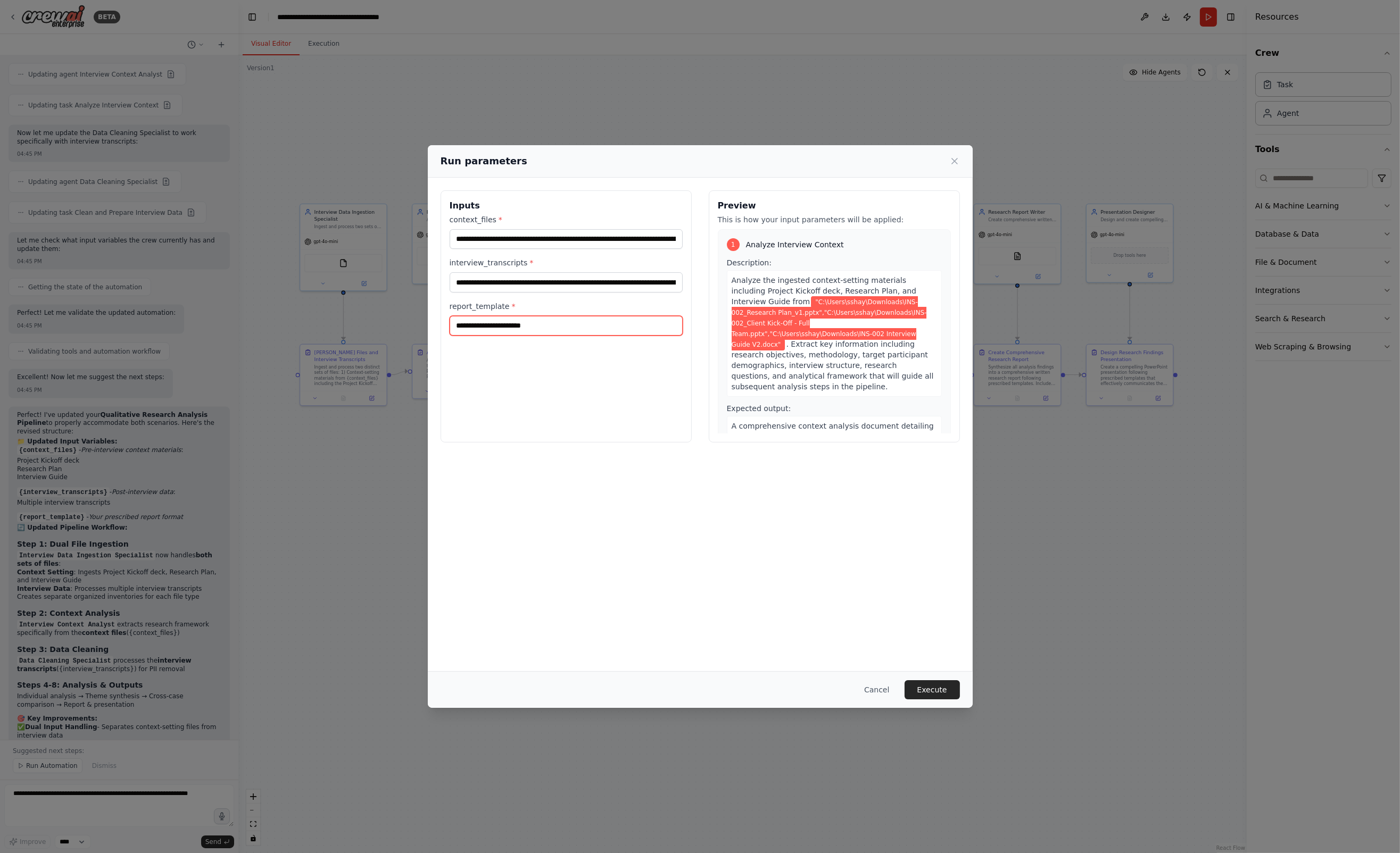
paste input "**********"
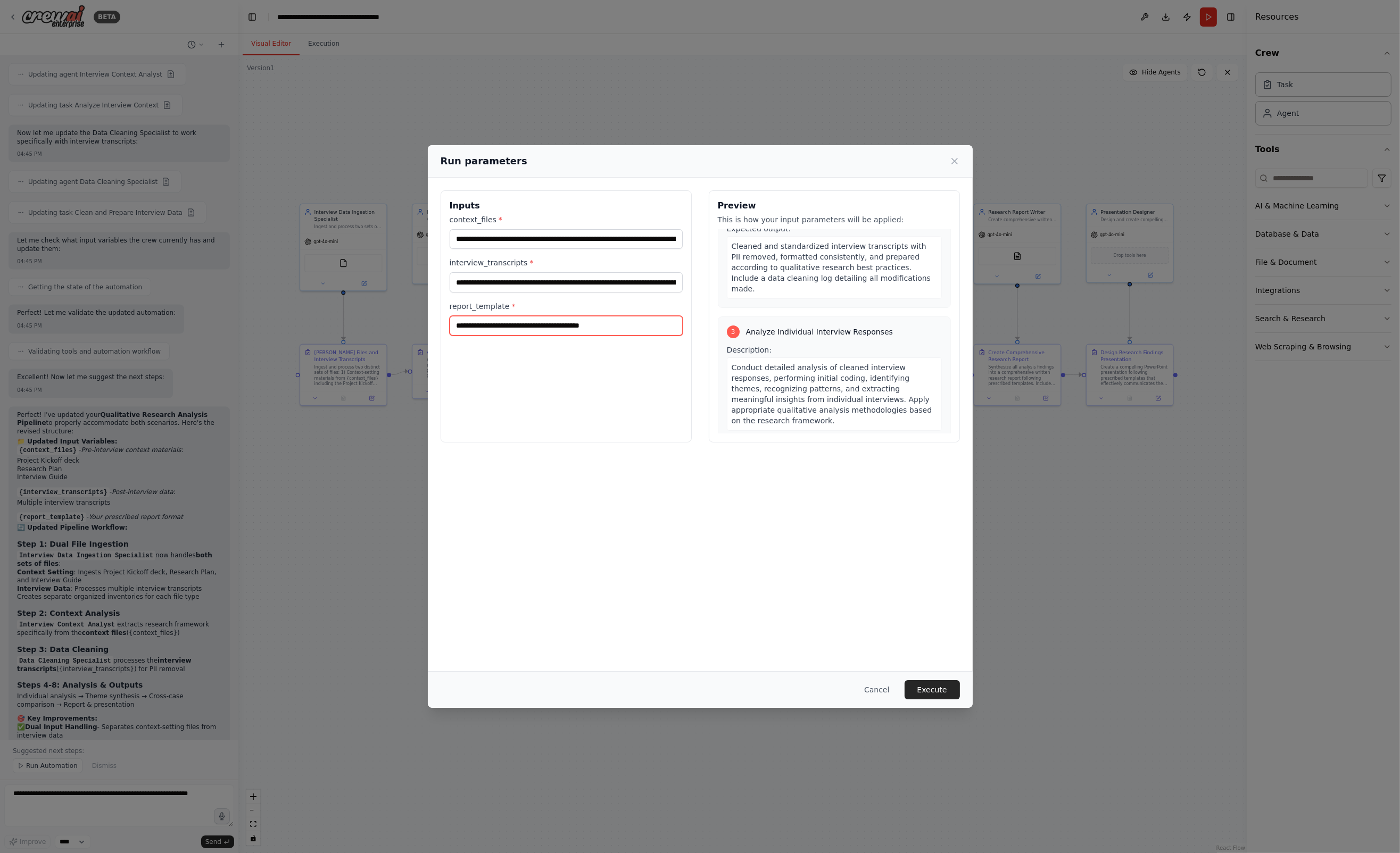
scroll to position [532, 0]
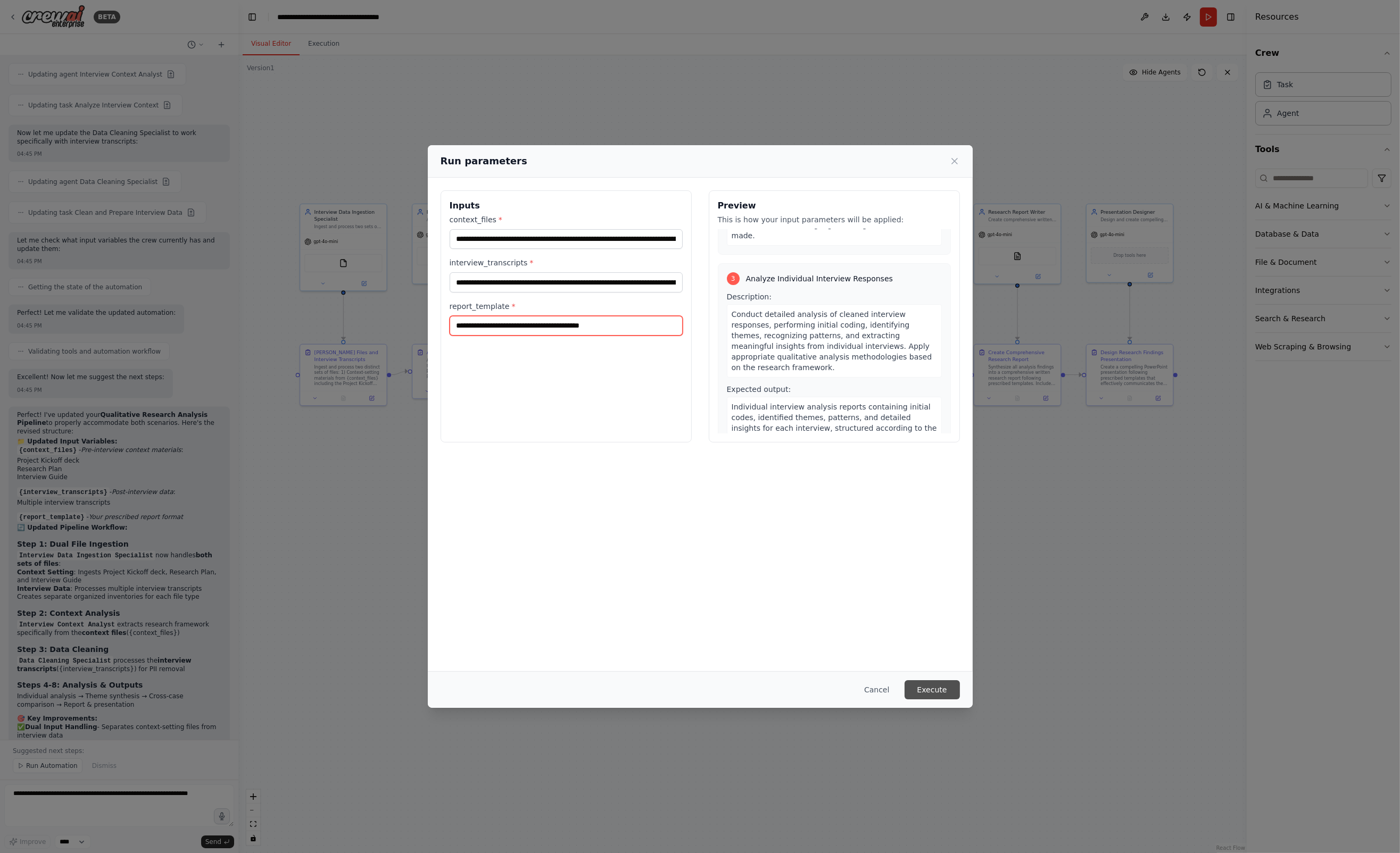
type input "**********"
click at [933, 683] on button "Execute" at bounding box center [932, 690] width 55 height 19
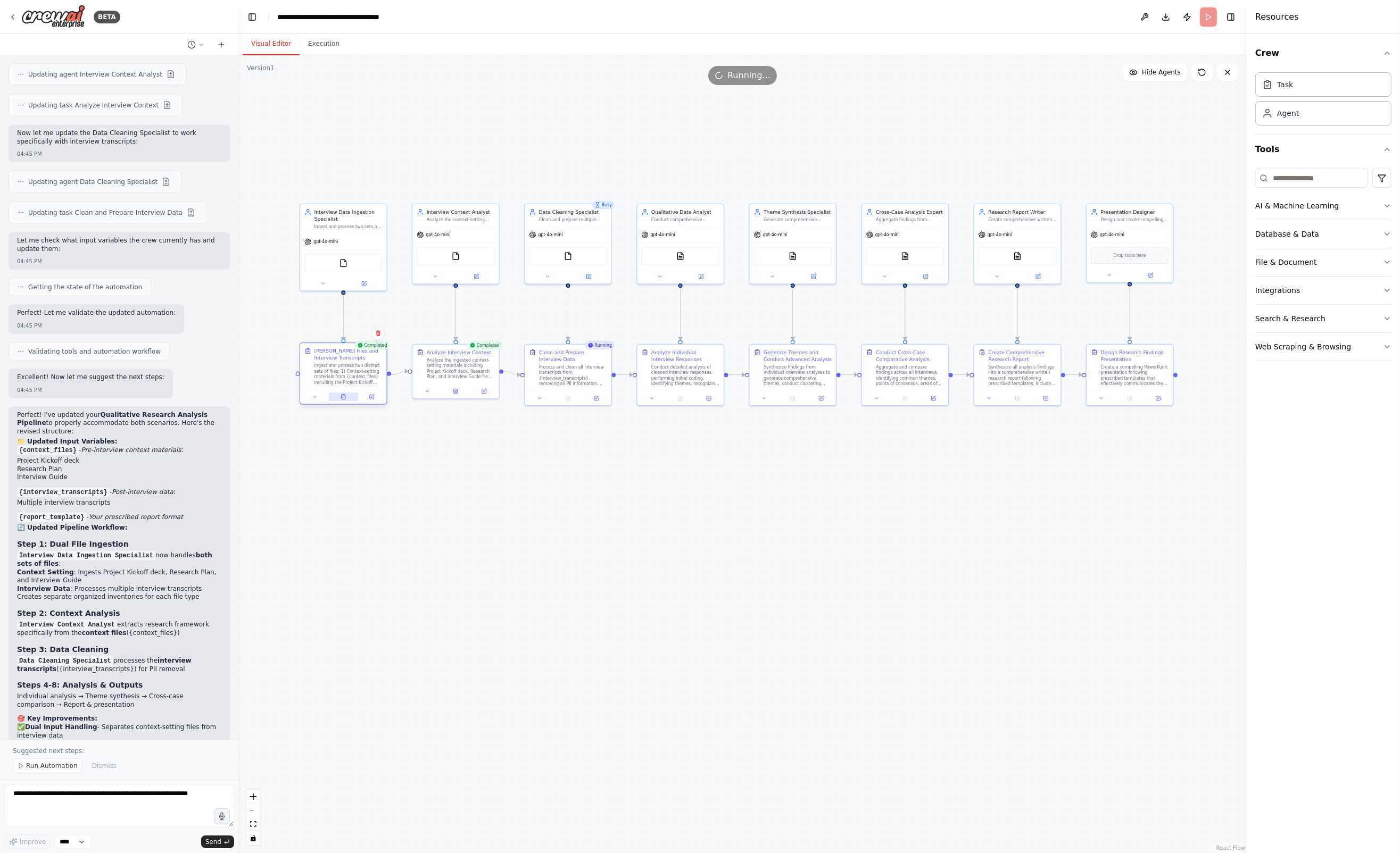
click at [343, 396] on icon at bounding box center [343, 397] width 4 height 4
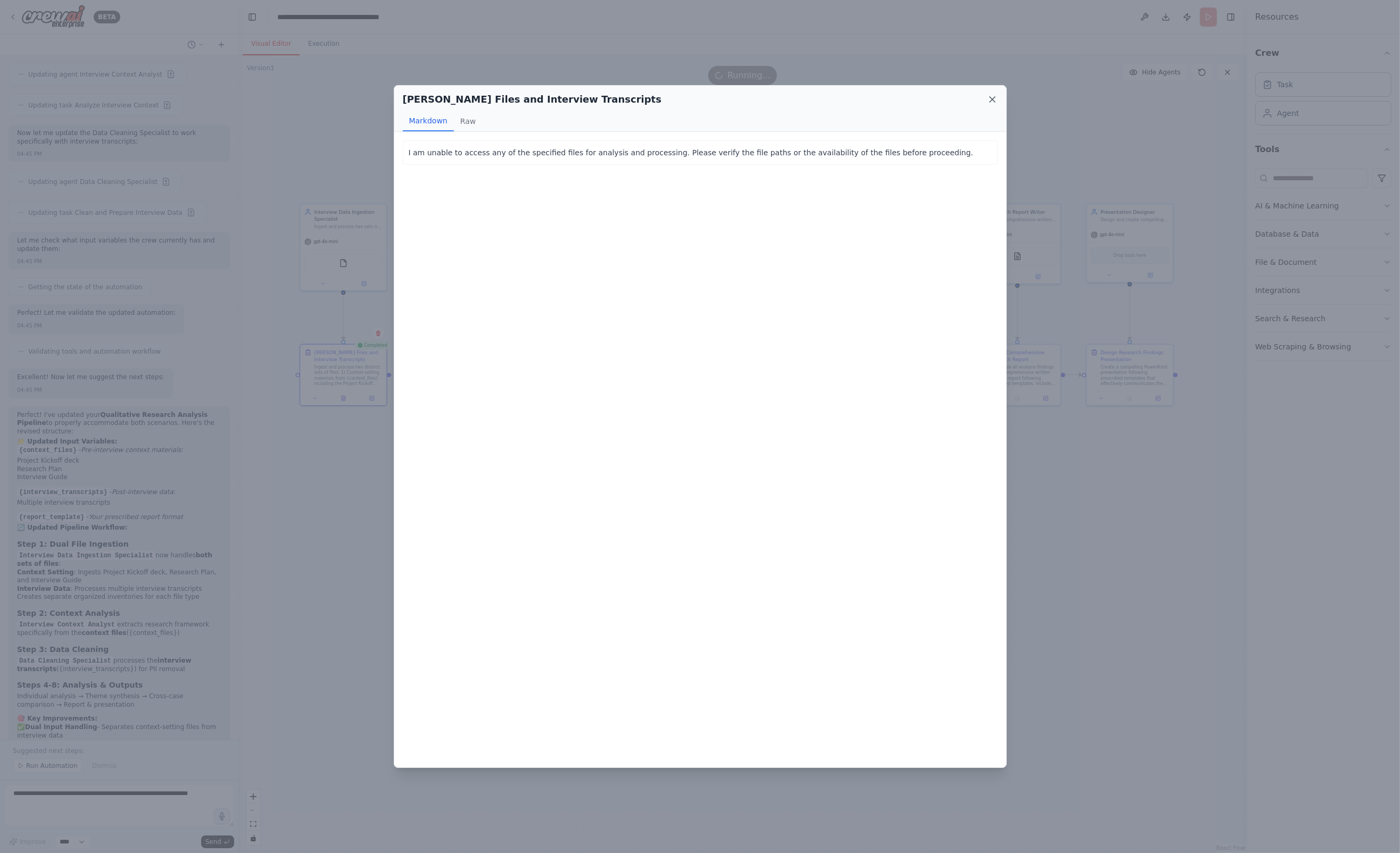
click at [991, 96] on icon at bounding box center [992, 99] width 10 height 10
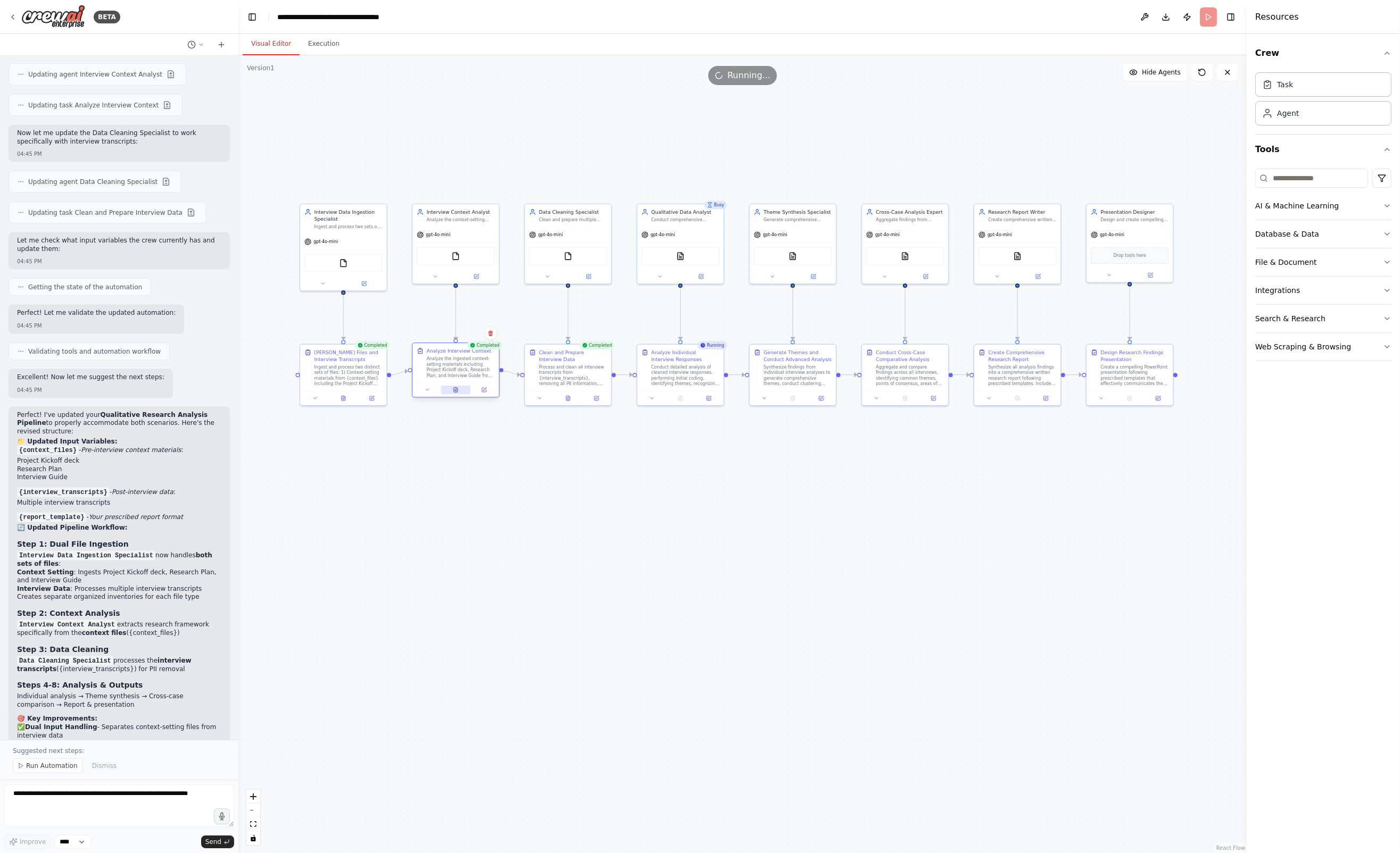
click at [455, 393] on button at bounding box center [456, 390] width 29 height 9
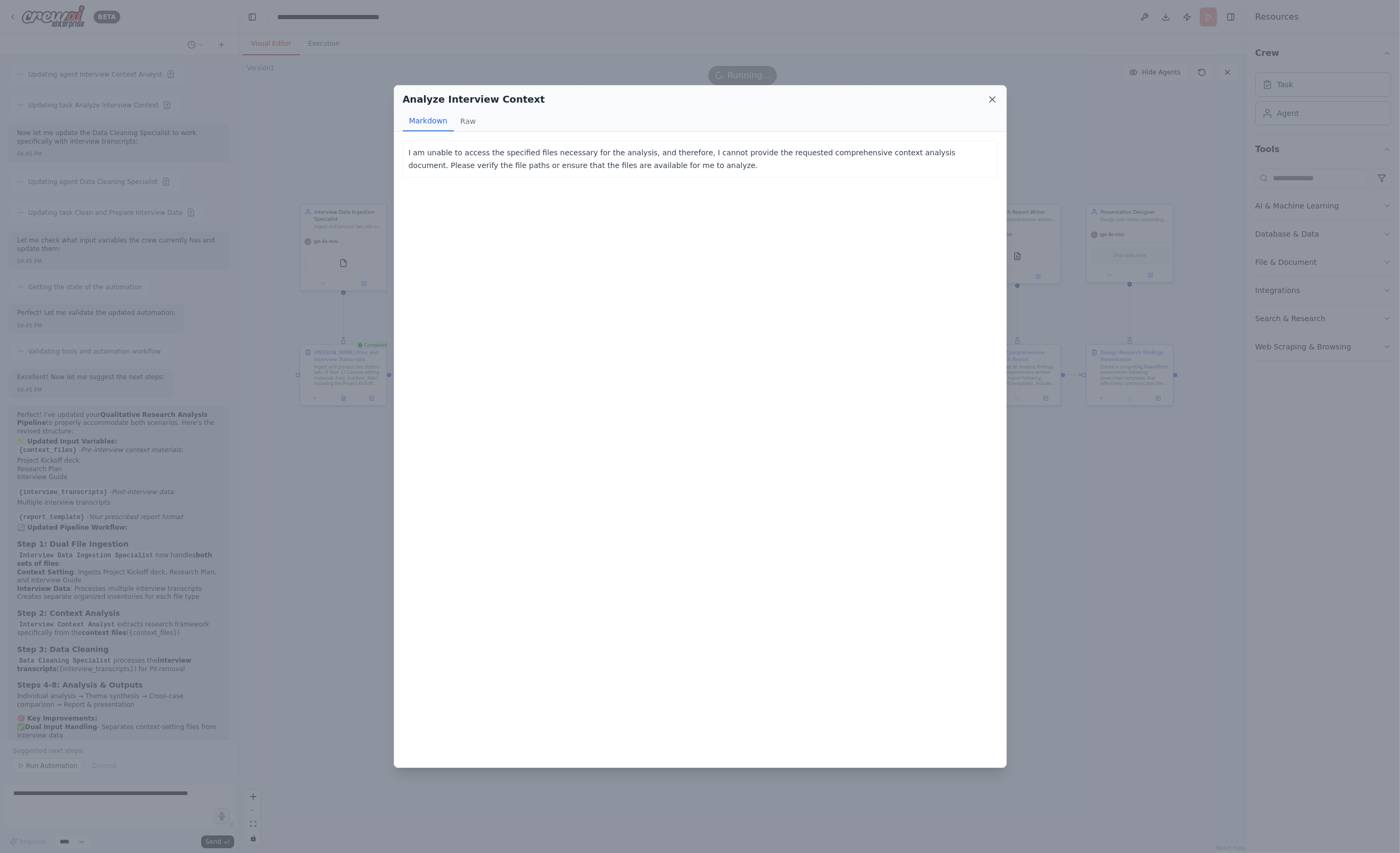
click at [987, 99] on icon at bounding box center [992, 99] width 10 height 10
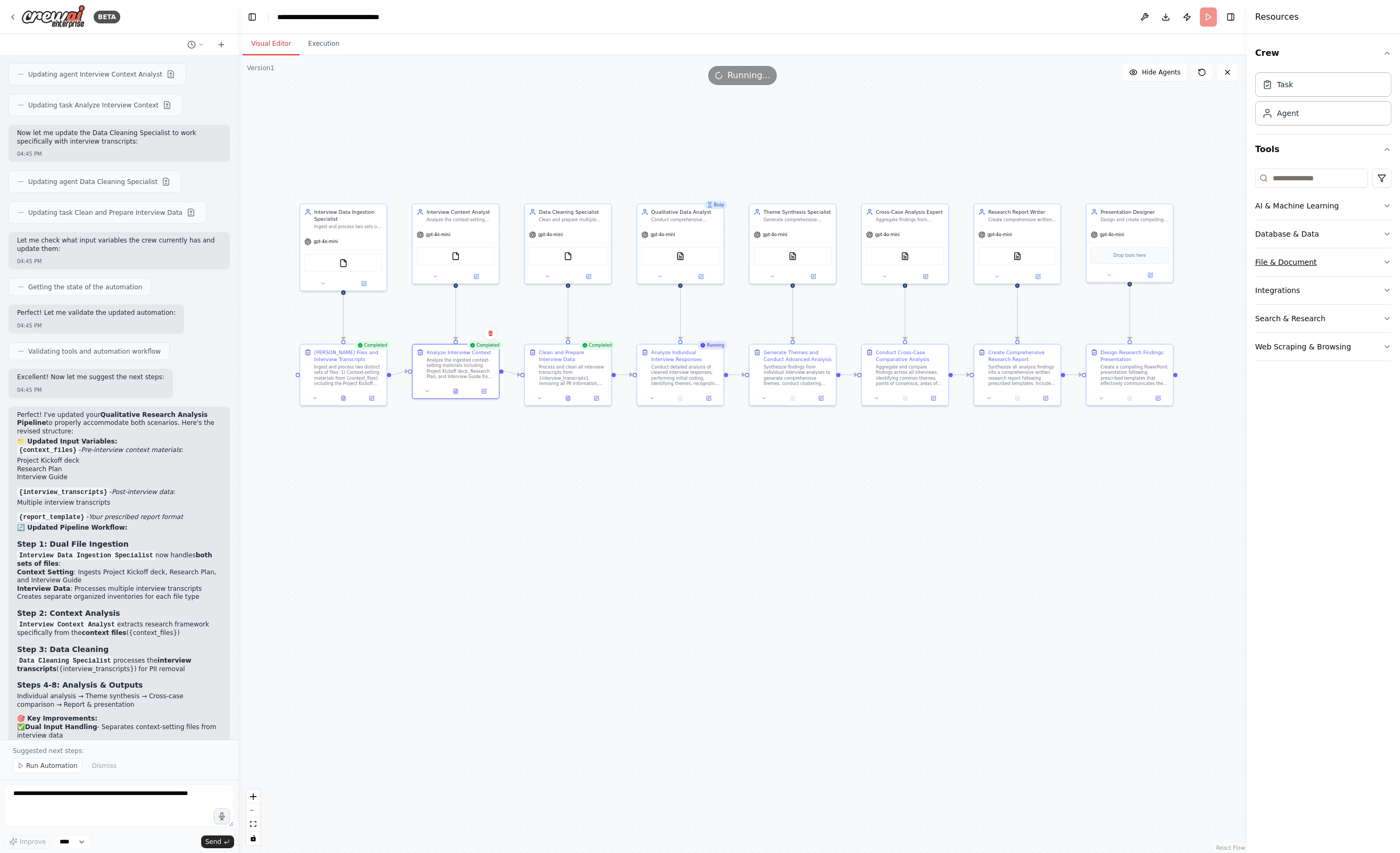
click at [1270, 259] on div "File & Document" at bounding box center [1286, 262] width 62 height 10
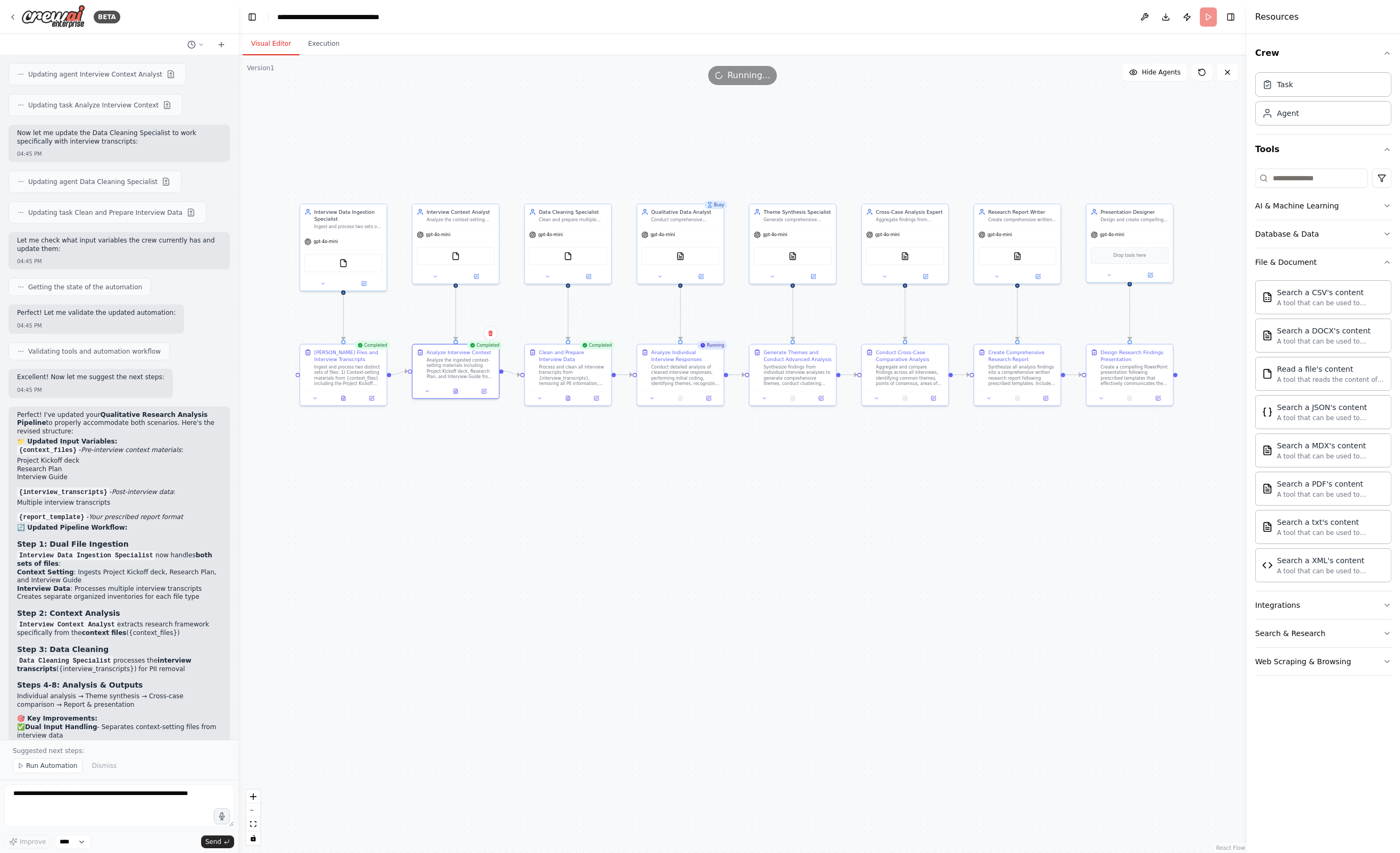
click at [1047, 499] on div ".deletable-edge-delete-btn { width: 20px; height: 20px; border: 0px solid #ffff…" at bounding box center [742, 454] width 1008 height 798
click at [340, 257] on img at bounding box center [343, 261] width 9 height 9
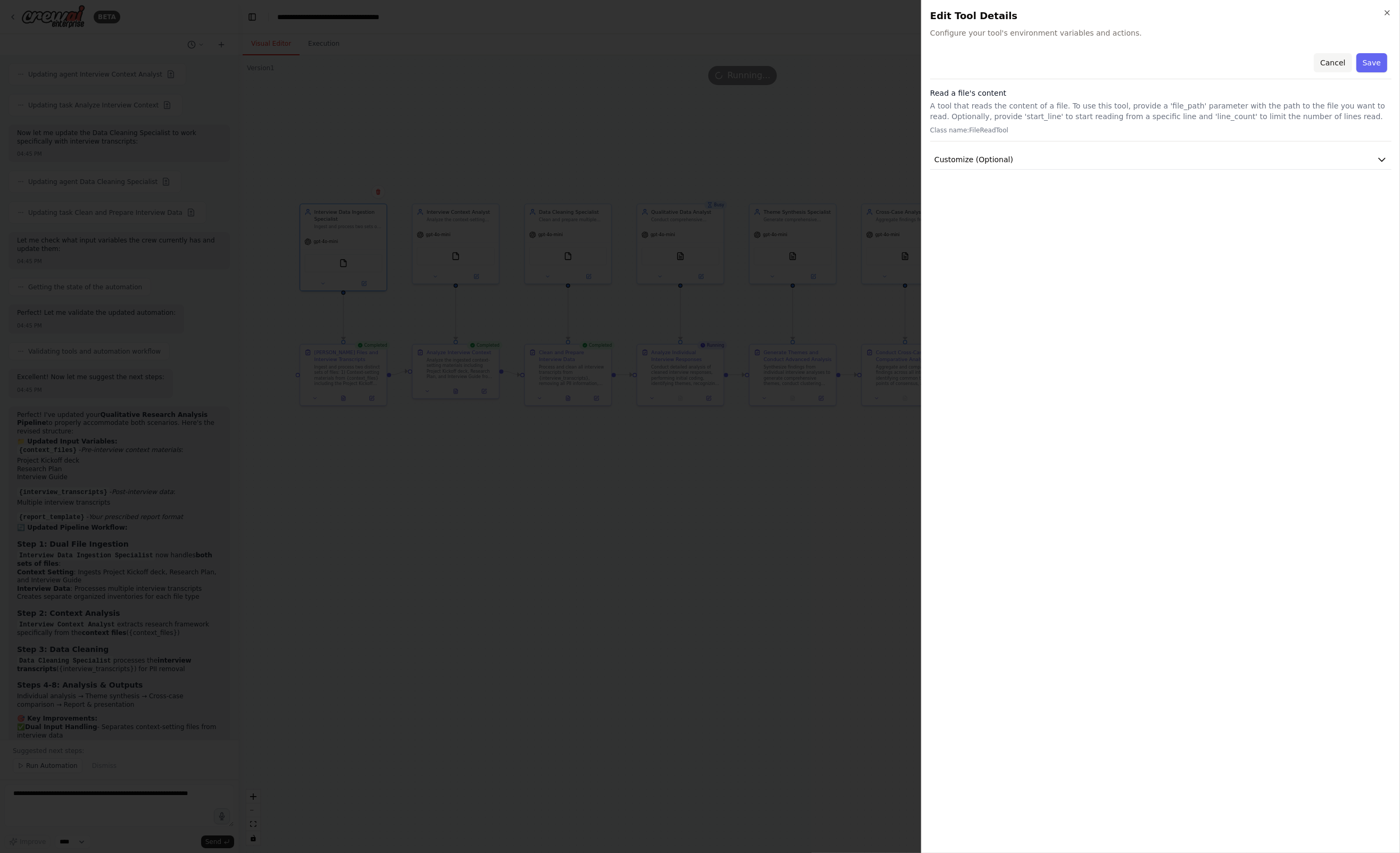
click at [1326, 62] on button "Cancel" at bounding box center [1332, 63] width 38 height 19
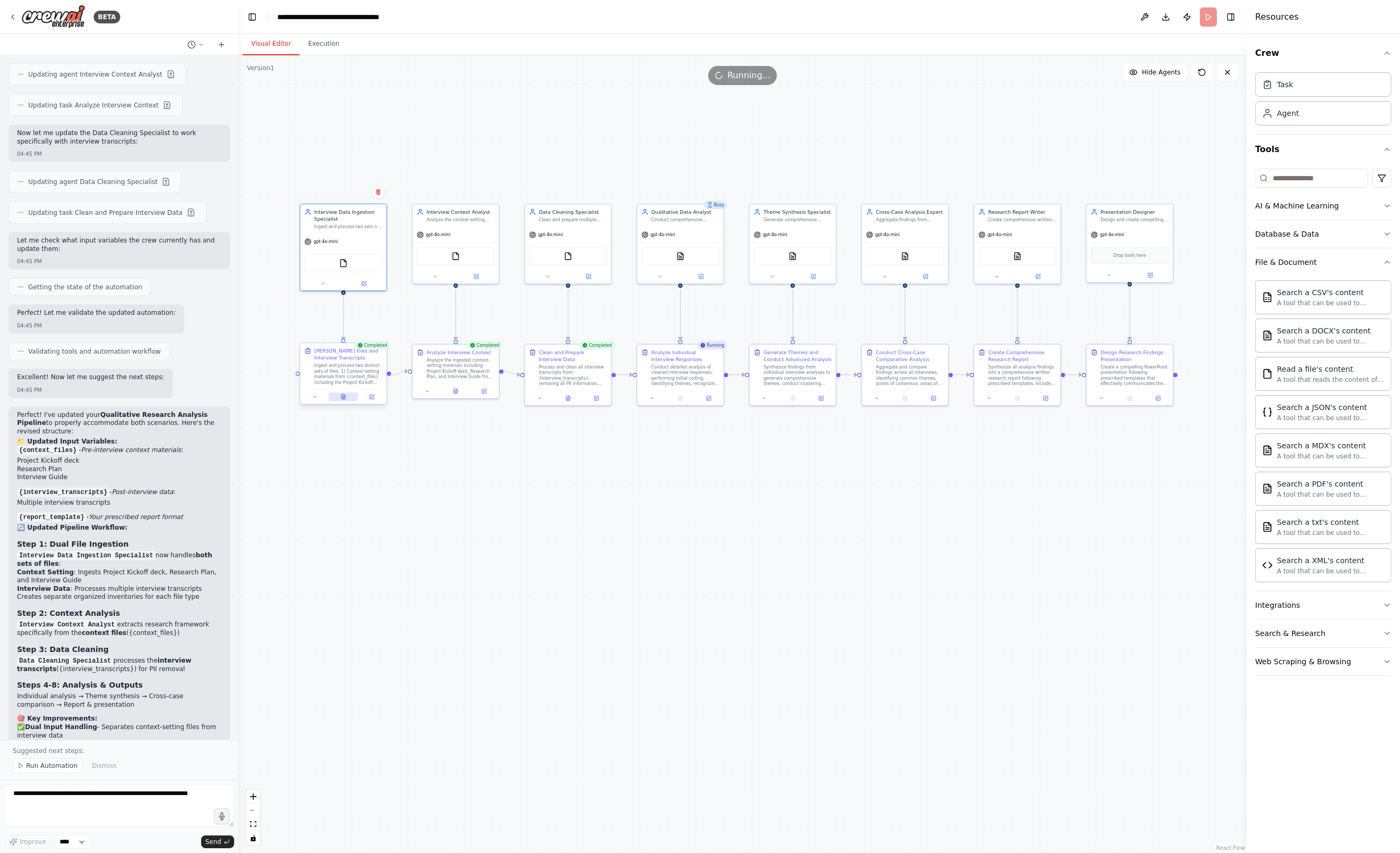
click at [344, 396] on icon at bounding box center [344, 396] width 1 height 1
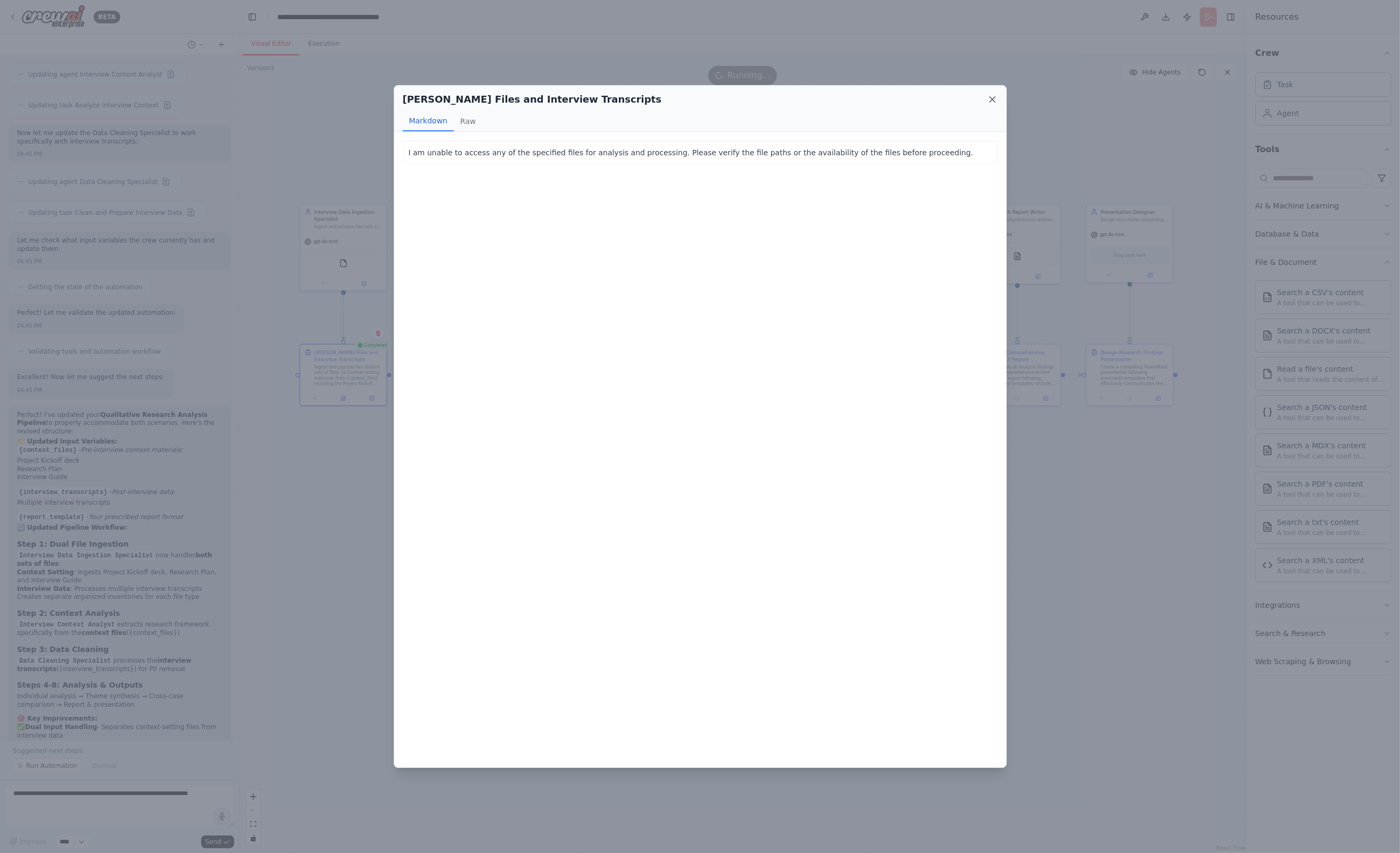
click at [995, 98] on icon at bounding box center [992, 99] width 10 height 10
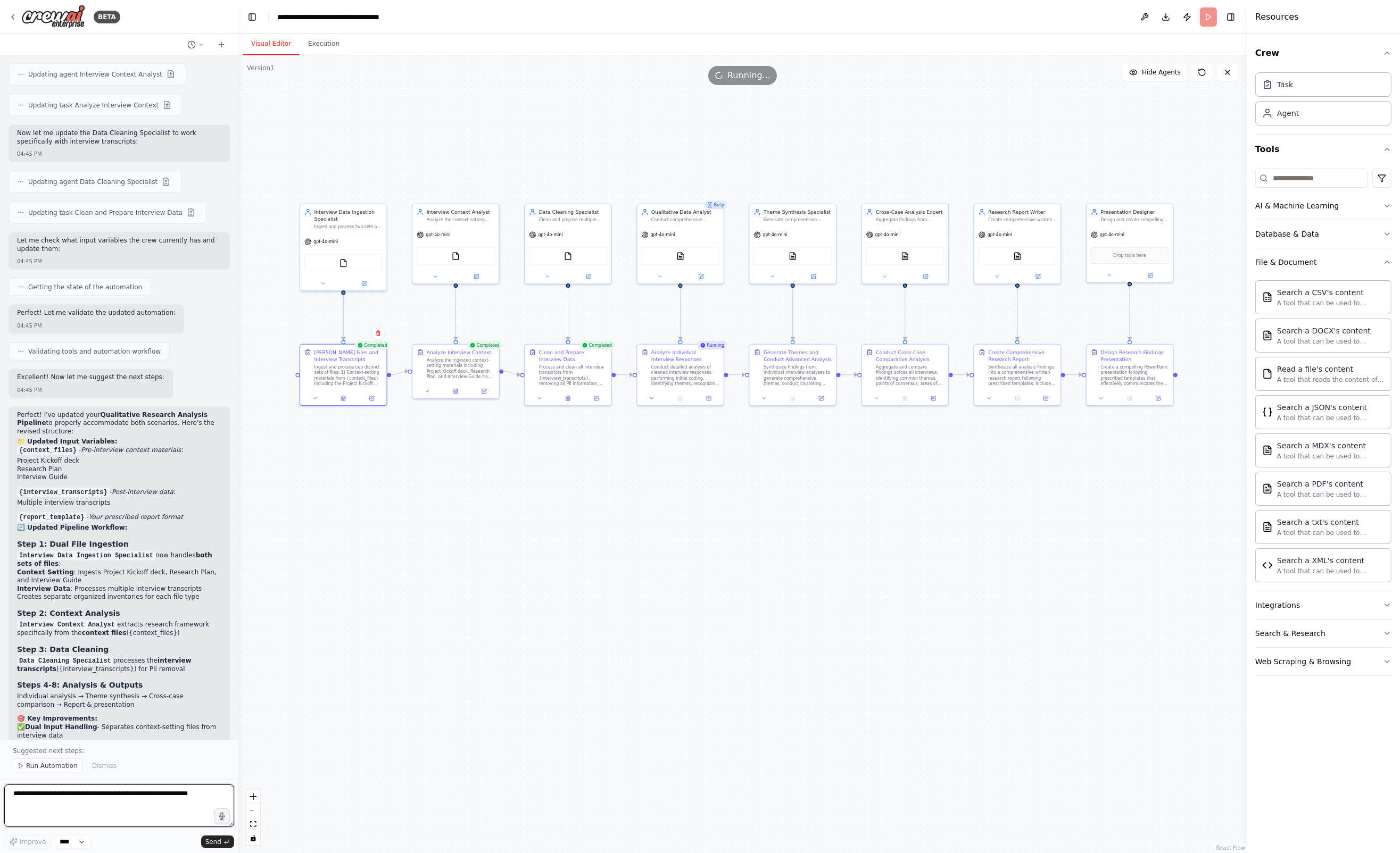
click at [61, 798] on textarea at bounding box center [119, 806] width 230 height 43
click at [346, 401] on button at bounding box center [343, 397] width 29 height 9
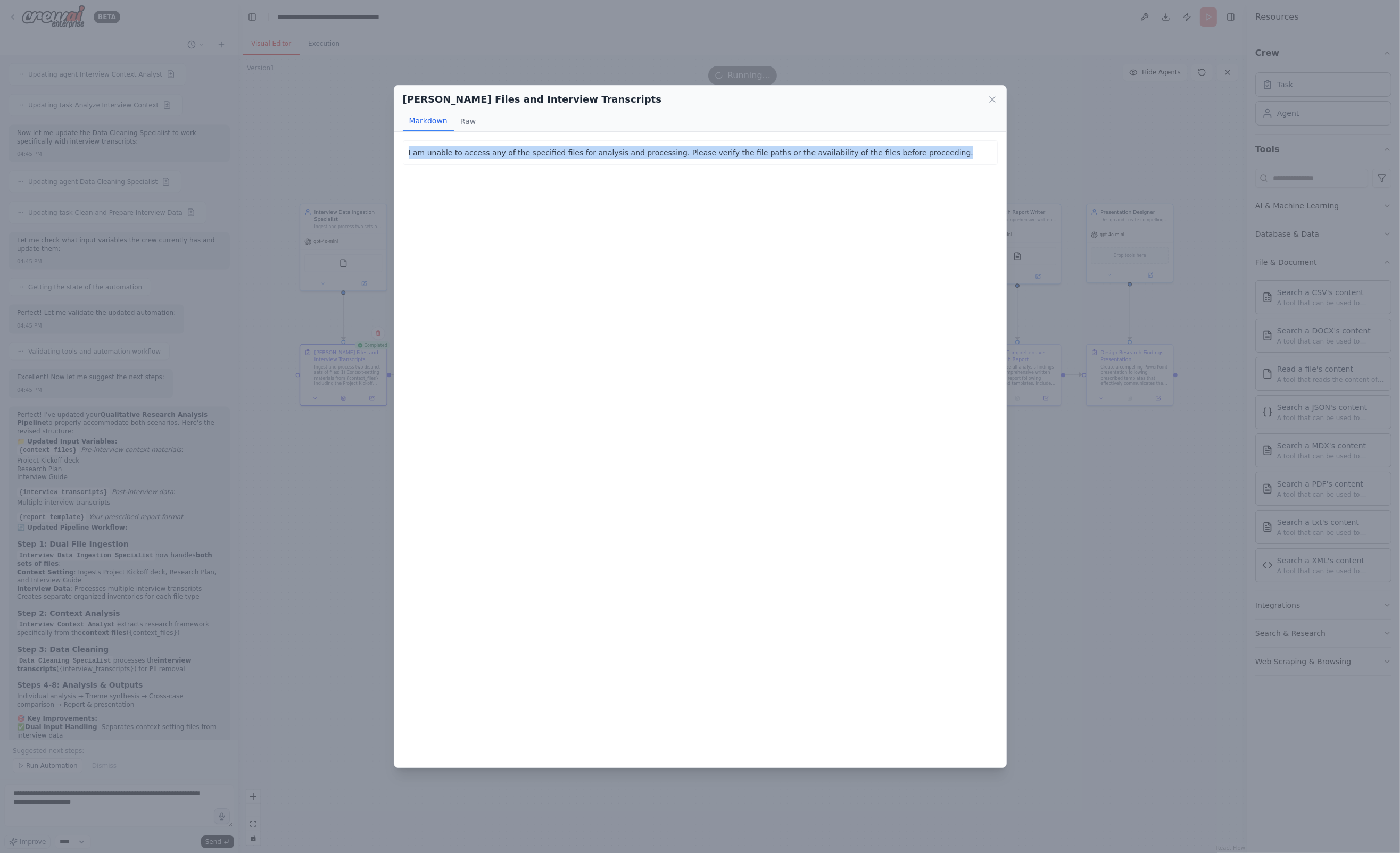
drag, startPoint x: 405, startPoint y: 152, endPoint x: 914, endPoint y: 166, distance: 509.2
click at [914, 166] on div "I am unable to access any of the specified files for analysis and processing. P…" at bounding box center [700, 449] width 612 height 635
copy p "I am unable to access any of the specified files for analysis and processing. P…"
click at [125, 804] on div "[PERSON_NAME] Files and Interview Transcripts Markdown Raw I am unable to acces…" at bounding box center [700, 426] width 1400 height 853
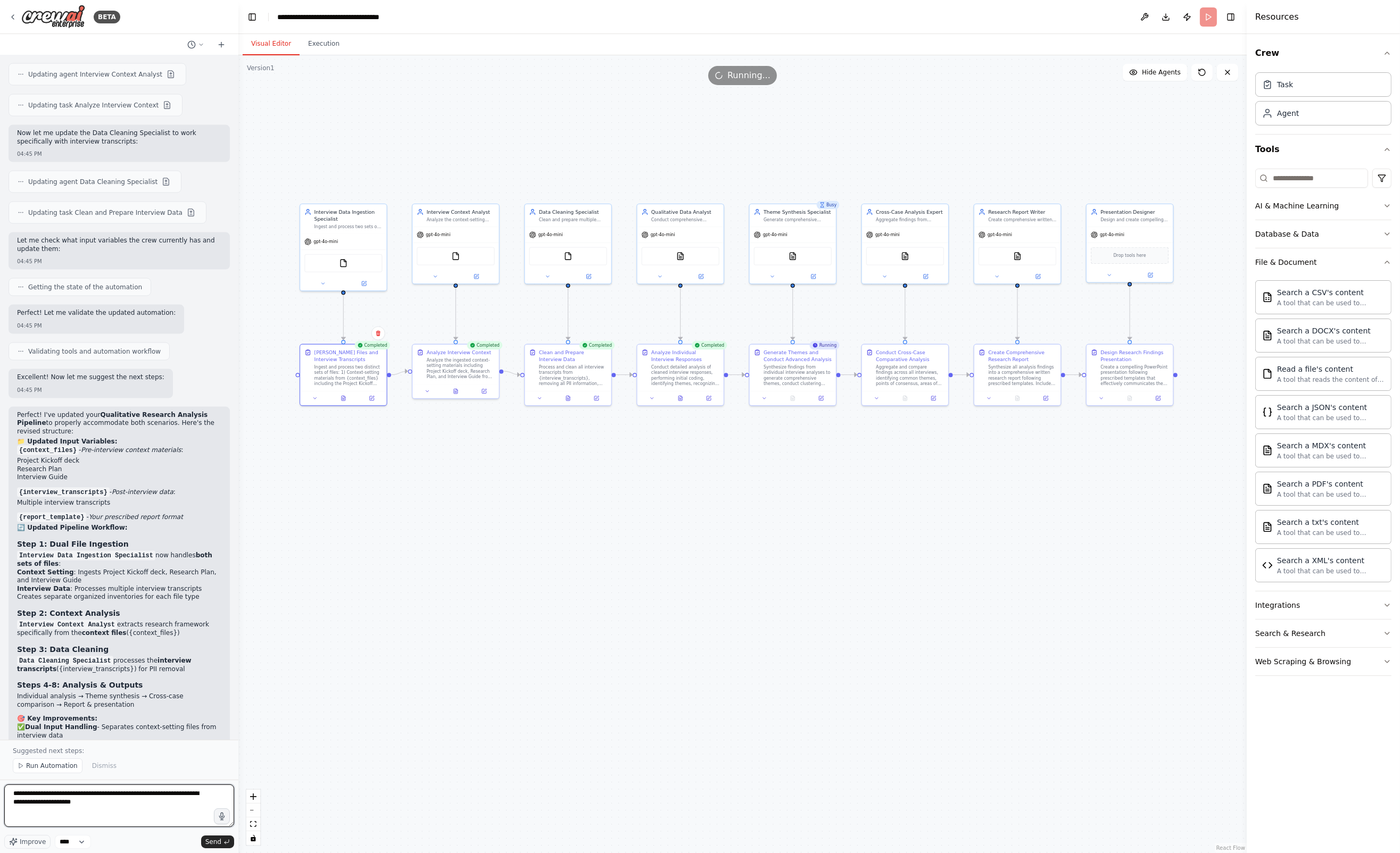
click at [85, 805] on textarea "**********" at bounding box center [119, 806] width 230 height 43
paste textarea "**********"
type textarea "**********"
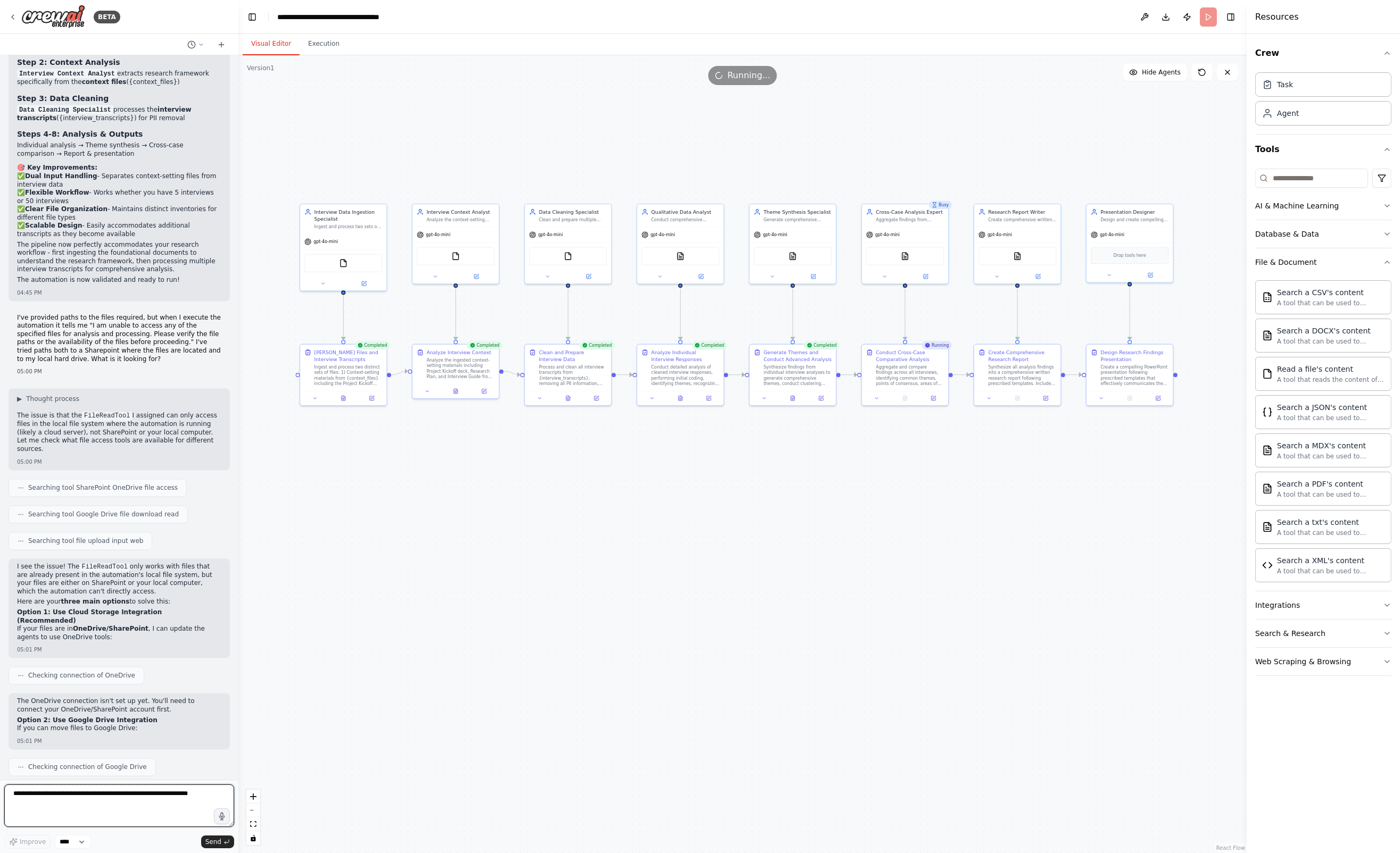
scroll to position [3399, 0]
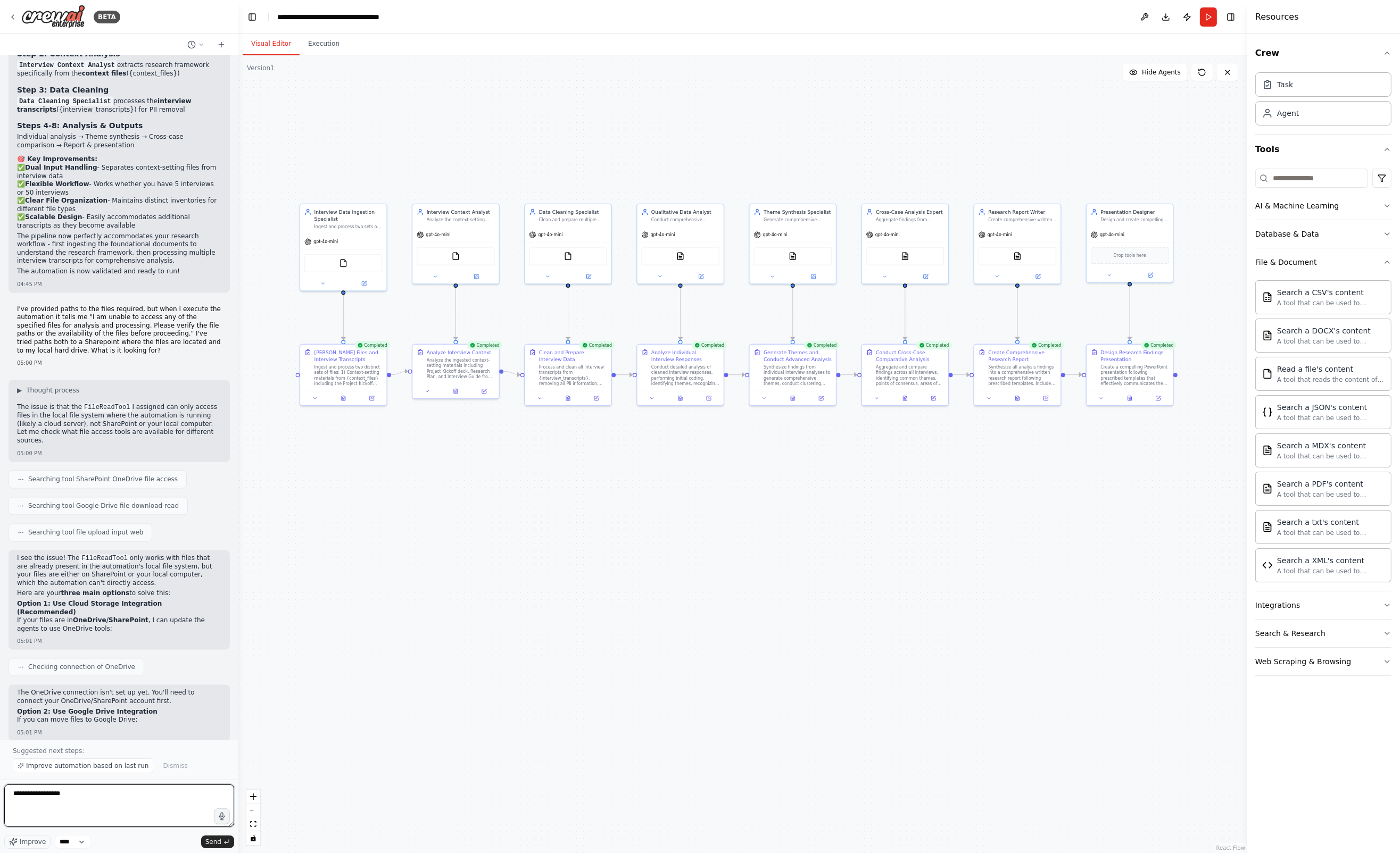
type textarea "**********"
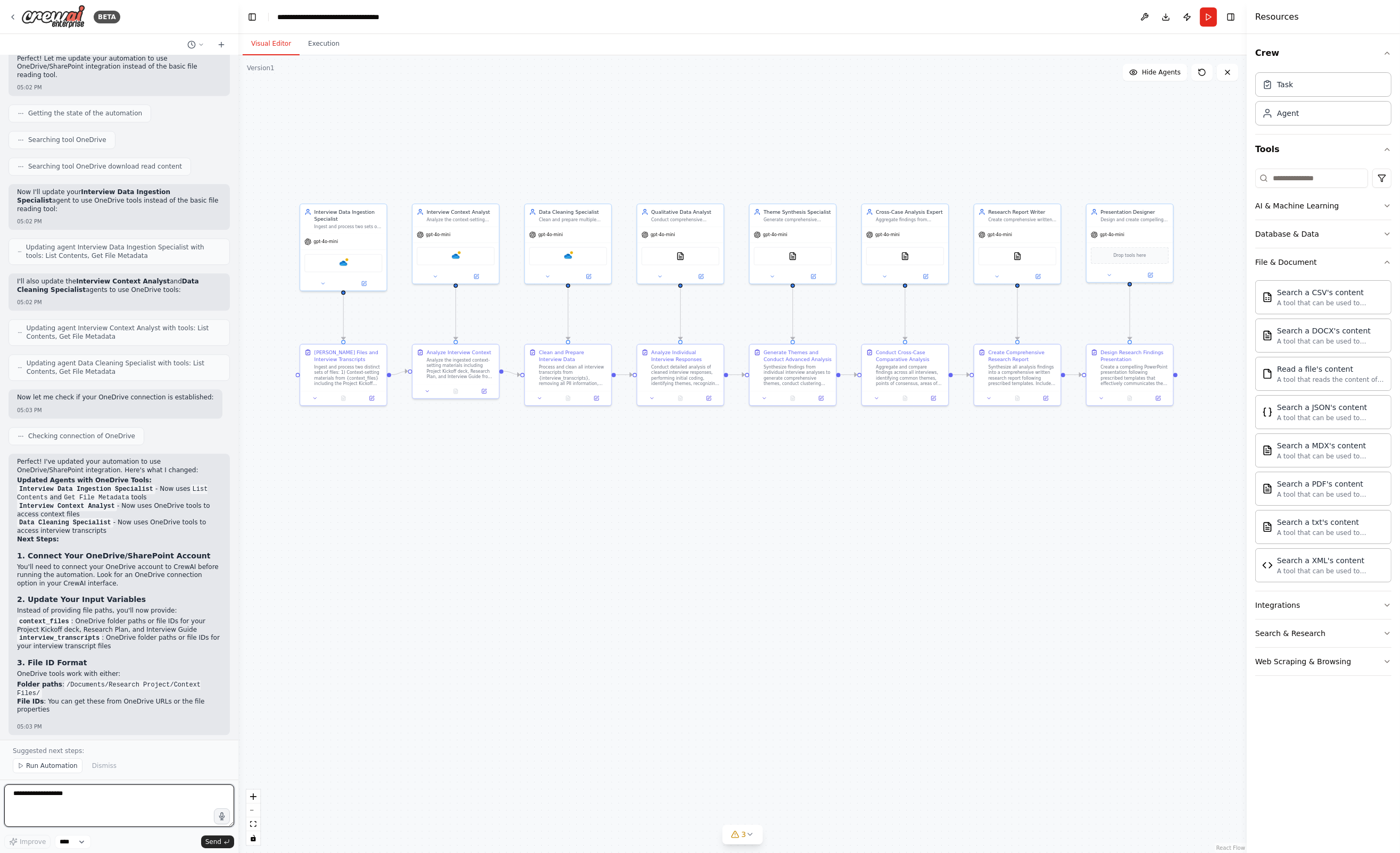
scroll to position [4340, 0]
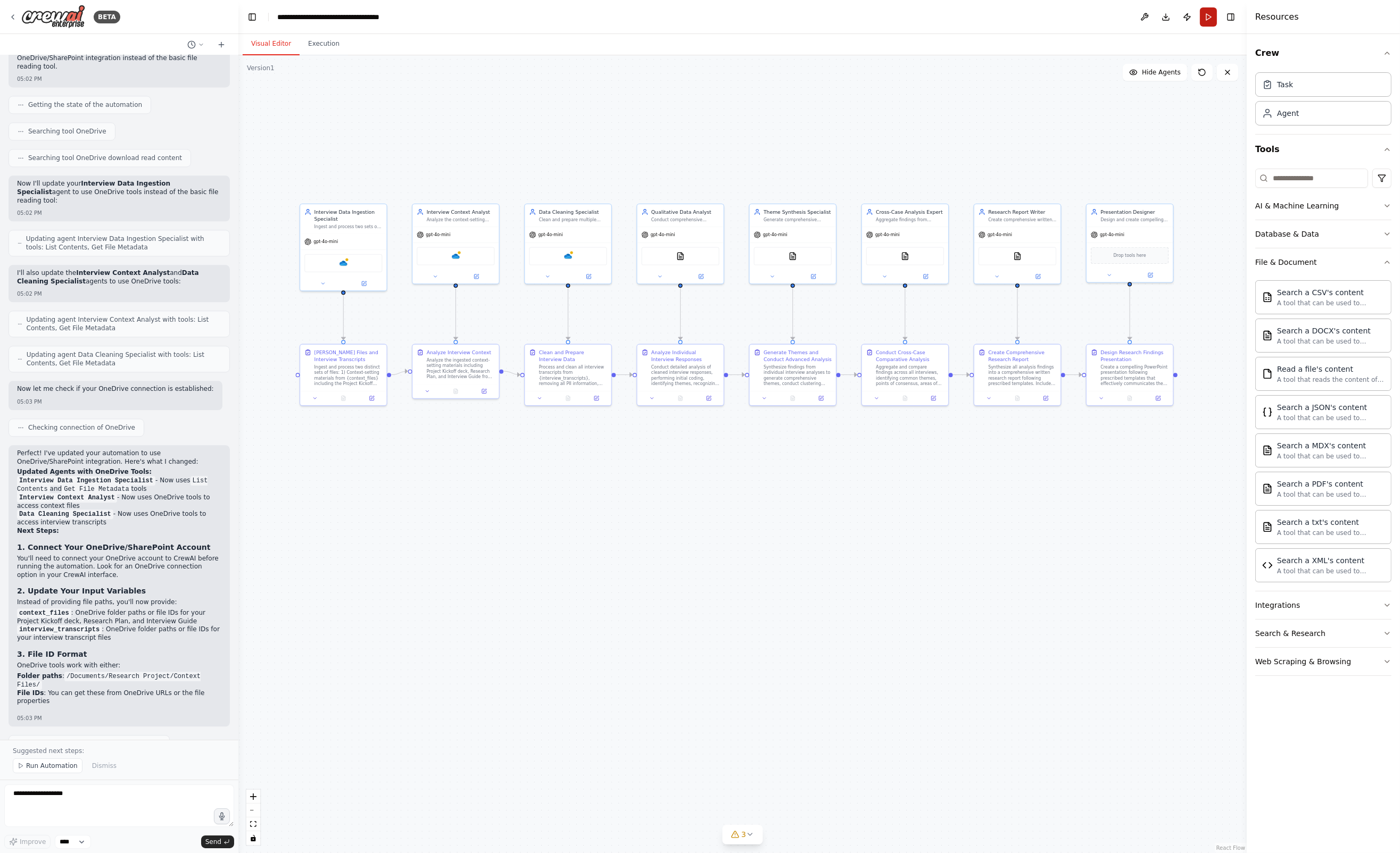
click at [1210, 18] on button "Run" at bounding box center [1208, 17] width 17 height 19
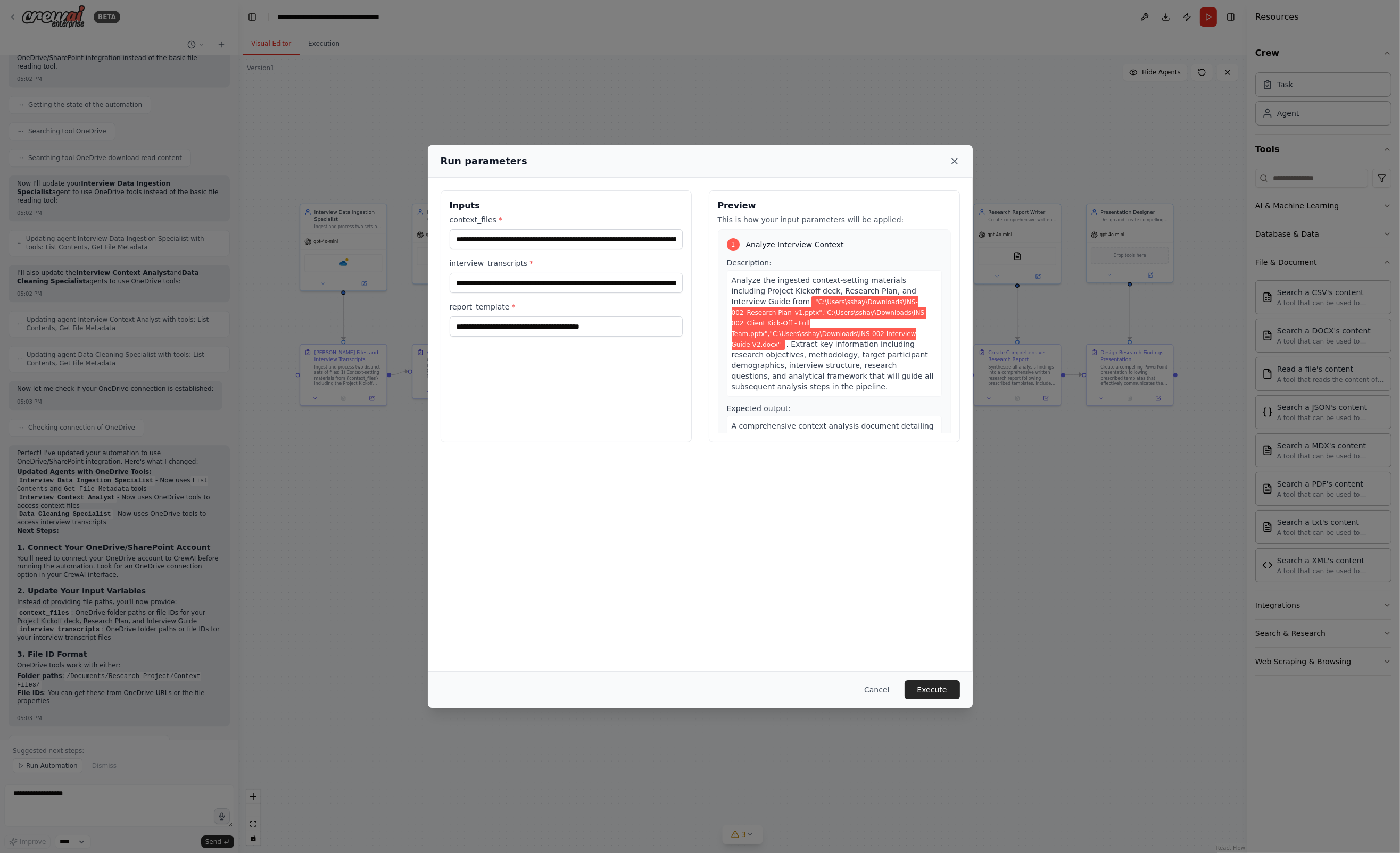
click at [951, 156] on icon at bounding box center [954, 161] width 10 height 10
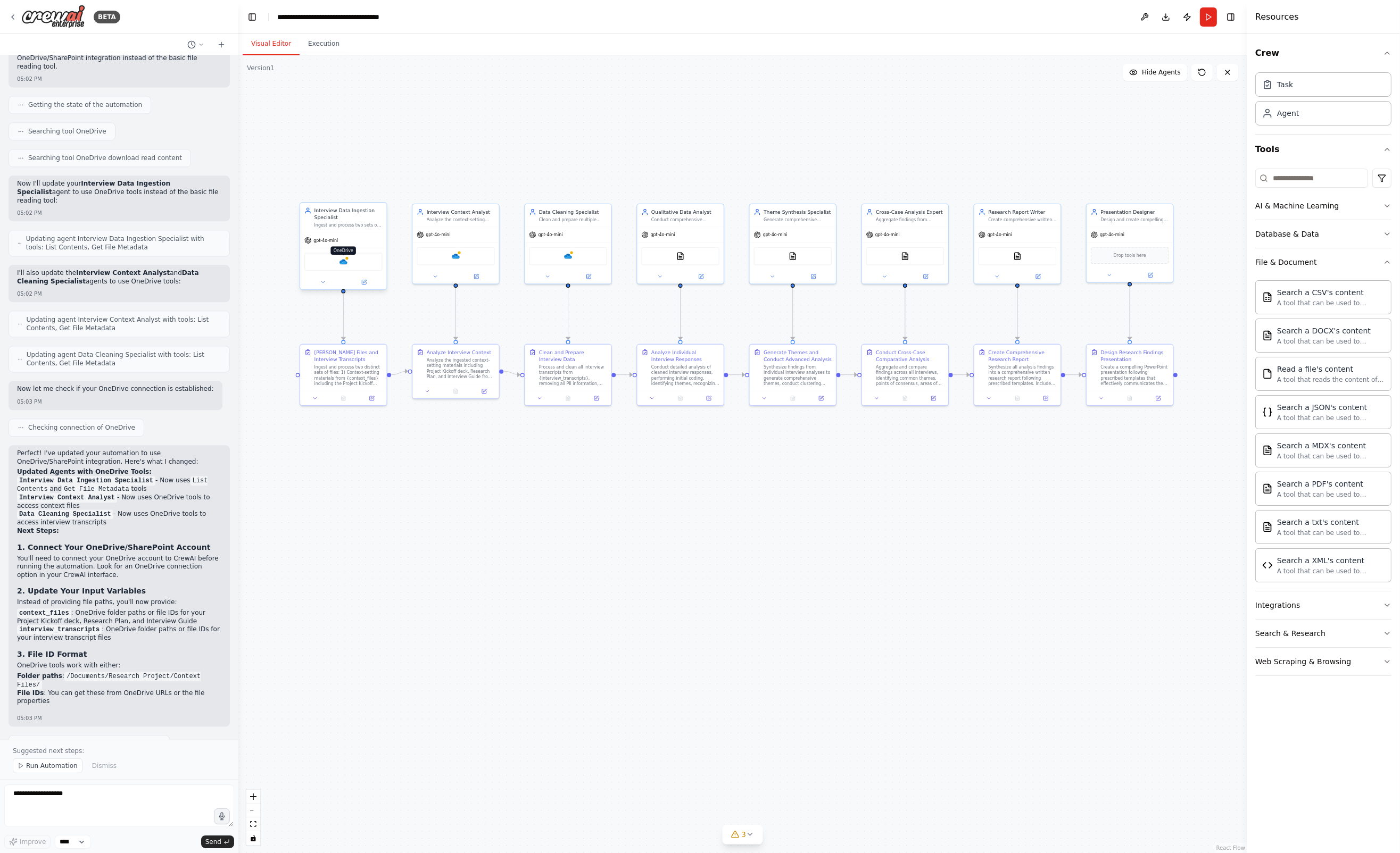
click at [343, 261] on img at bounding box center [343, 261] width 9 height 9
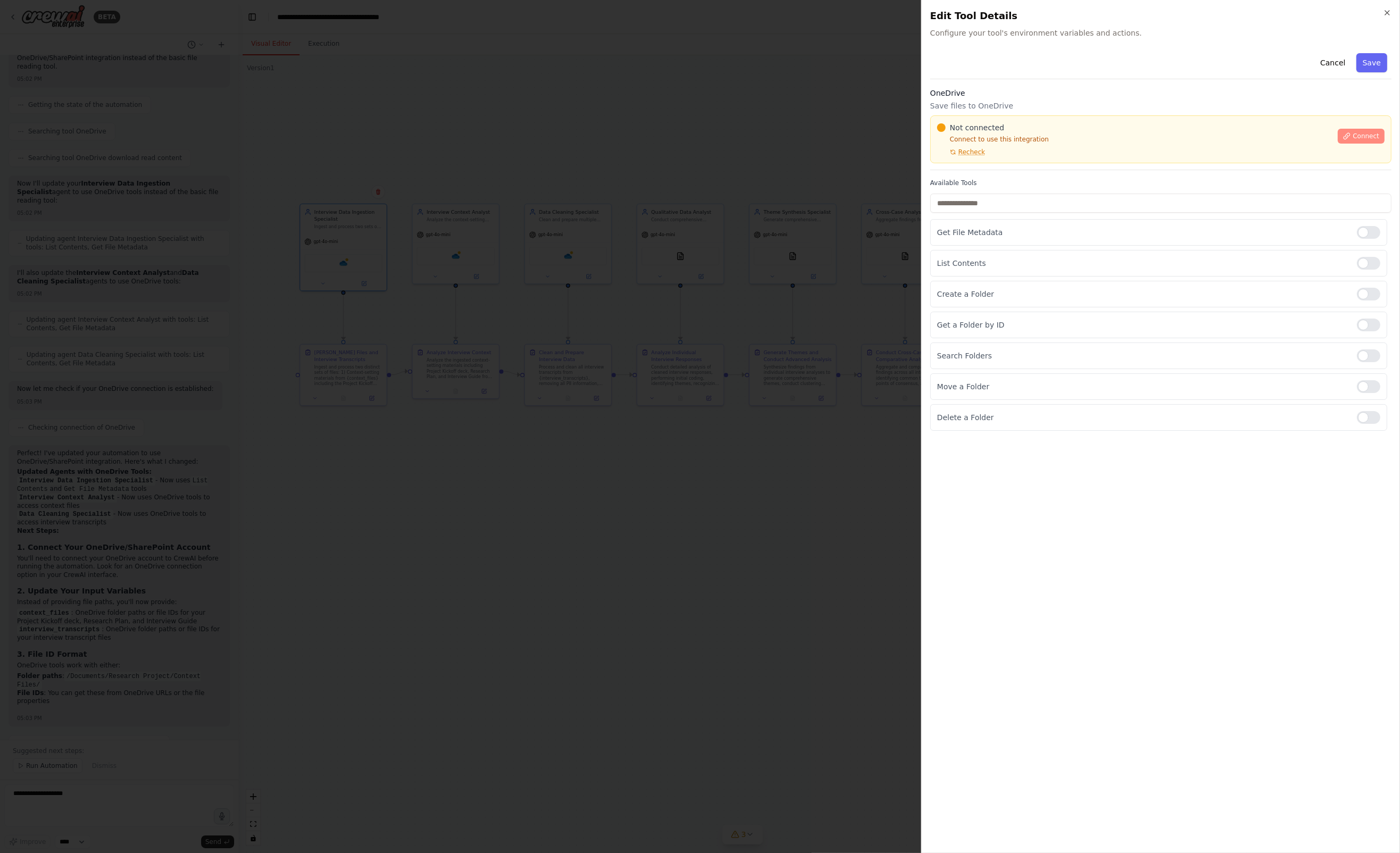
click at [1367, 137] on span "Connect" at bounding box center [1366, 136] width 27 height 9
click at [819, 335] on div at bounding box center [700, 426] width 1400 height 853
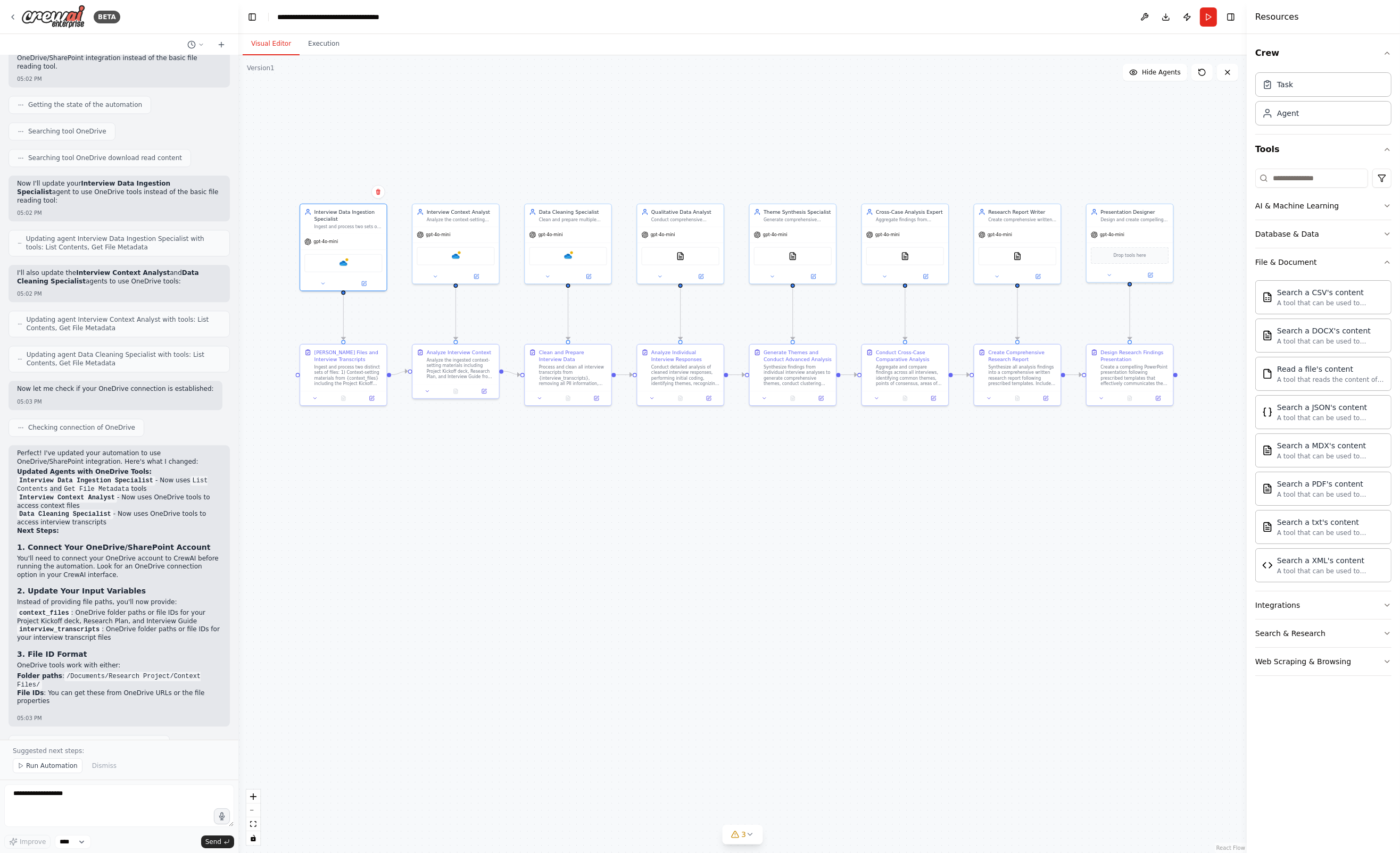
click at [692, 535] on div ".deletable-edge-delete-btn { width: 20px; height: 20px; border: 0px solid #ffff…" at bounding box center [742, 454] width 1008 height 798
click at [346, 261] on img at bounding box center [343, 261] width 9 height 9
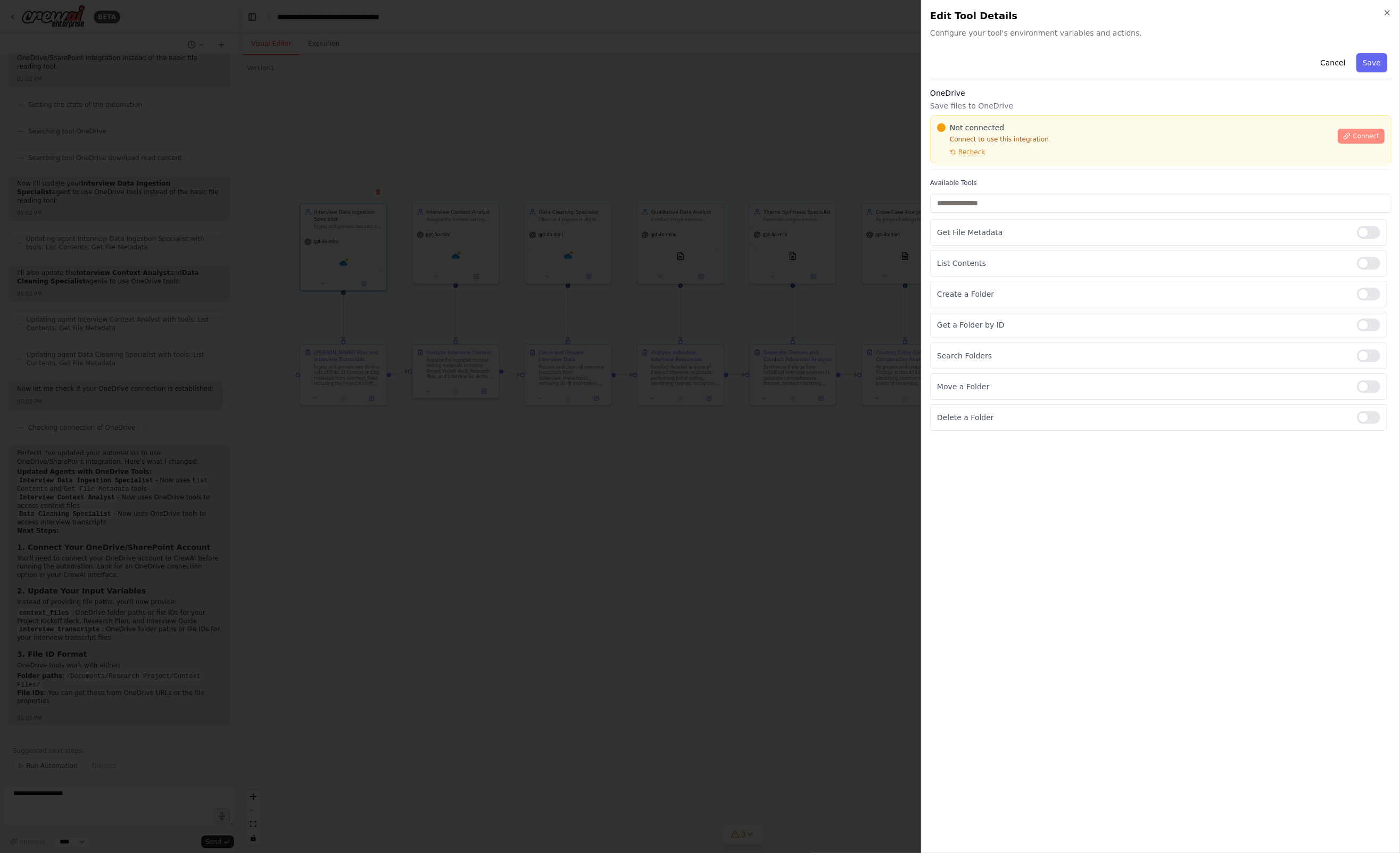
click at [1362, 139] on span "Connect" at bounding box center [1366, 136] width 27 height 9
click at [829, 340] on div at bounding box center [700, 426] width 1400 height 853
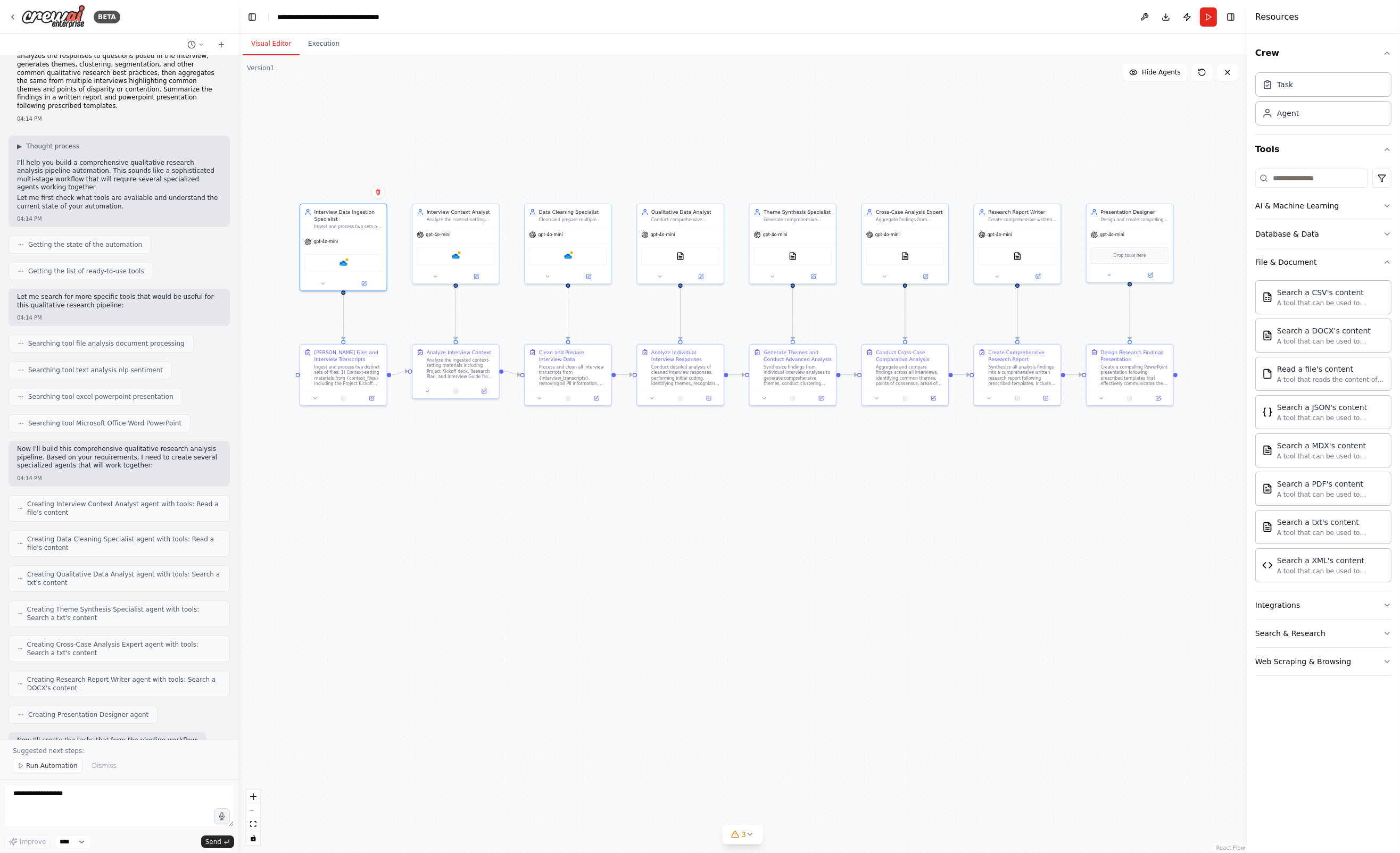
scroll to position [0, 0]
